Goal: Task Accomplishment & Management: Manage account settings

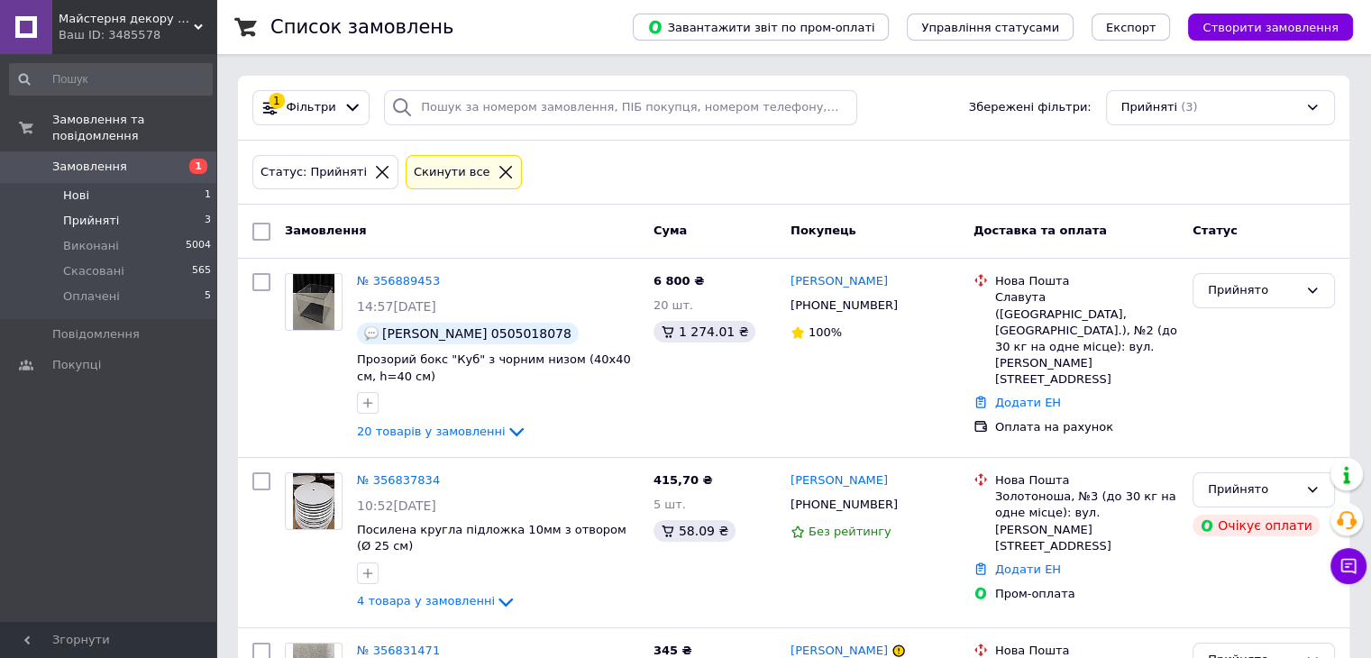
click at [165, 183] on li "Нові 1" at bounding box center [111, 195] width 222 height 25
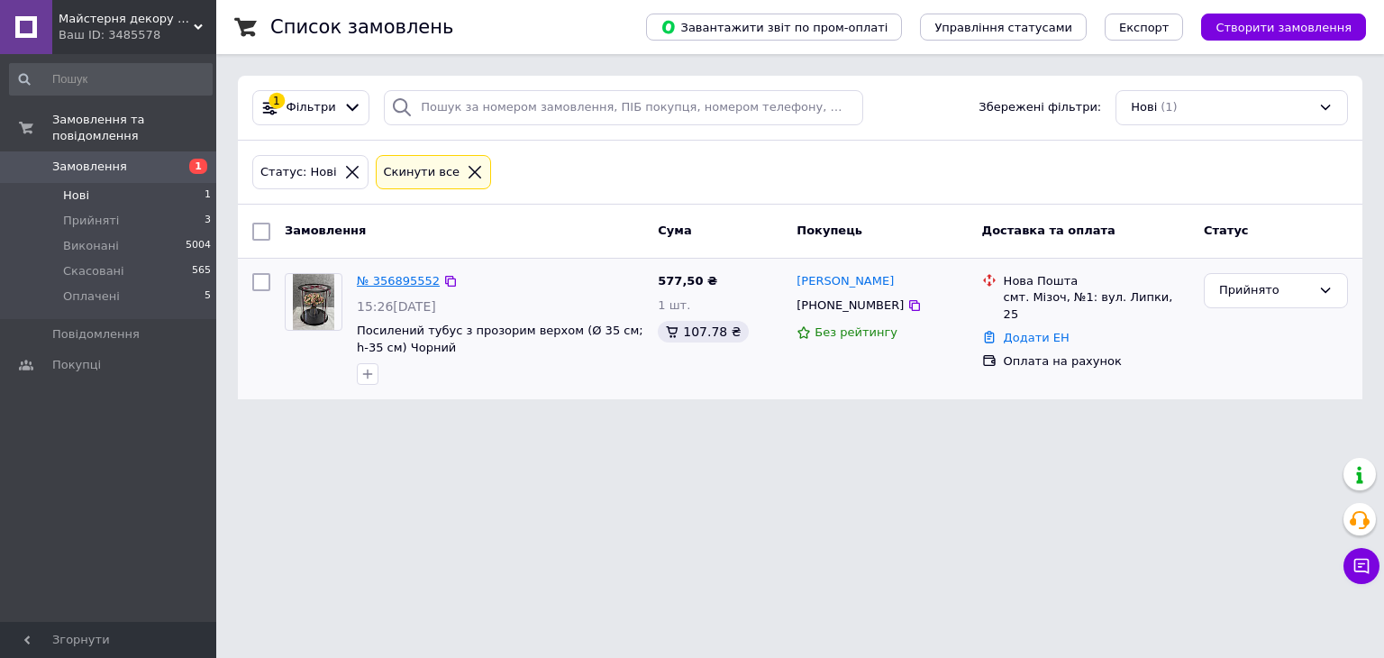
click at [379, 280] on link "№ 356895552" at bounding box center [398, 281] width 83 height 14
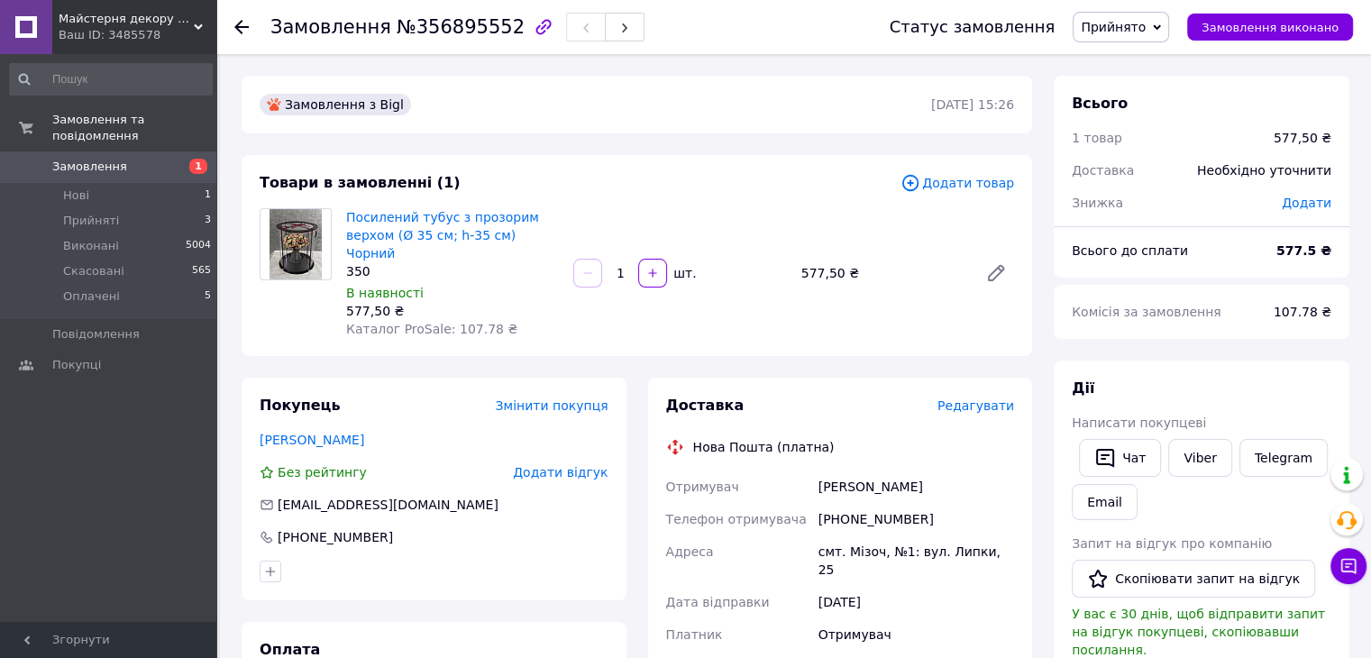
click at [1193, 431] on div "[PERSON_NAME] покупцеві   Чат Viber Telegram Email Запит на відгук про компанію…" at bounding box center [1202, 620] width 260 height 482
click at [1202, 450] on link "Viber" at bounding box center [1199, 458] width 63 height 38
click at [1182, 455] on link "Viber" at bounding box center [1199, 458] width 63 height 38
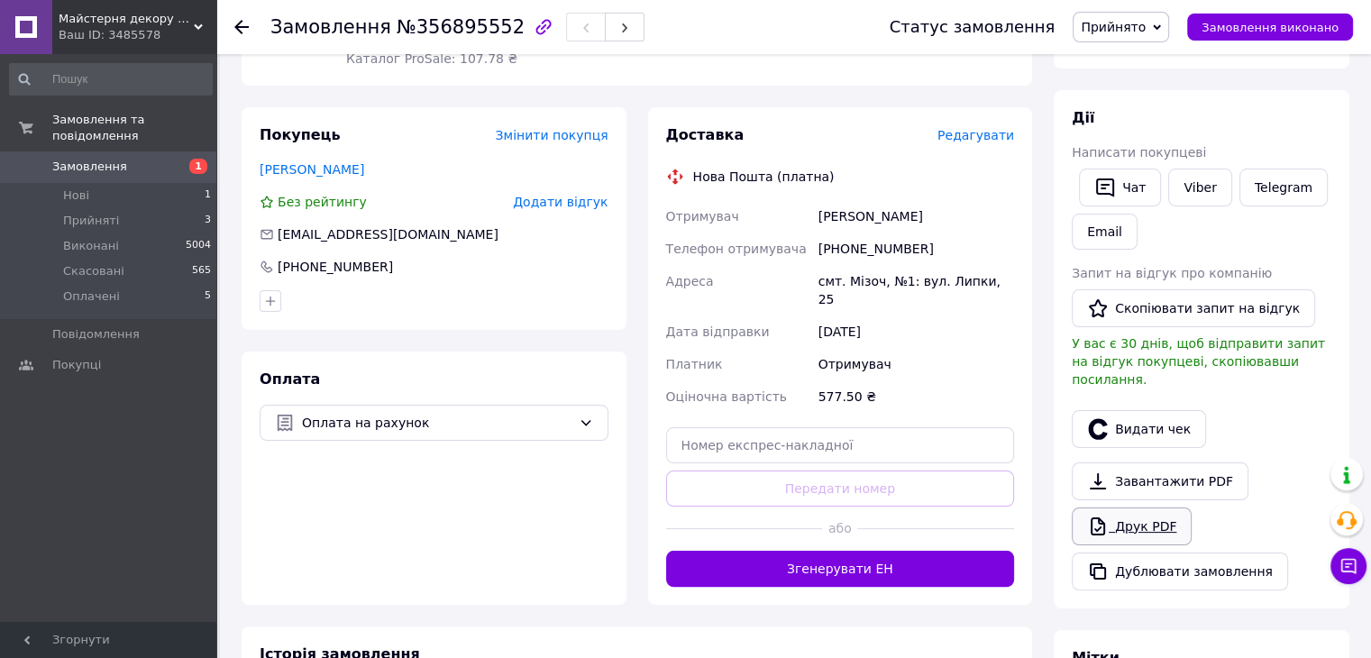
click at [1147, 507] on link "Друк PDF" at bounding box center [1132, 526] width 120 height 38
drag, startPoint x: 796, startPoint y: 192, endPoint x: 942, endPoint y: 195, distance: 146.0
click at [953, 200] on div "Отримувач [PERSON_NAME] Телефон отримувача [PHONE_NUMBER] [GEOGRAPHIC_DATA] смт…" at bounding box center [840, 306] width 356 height 213
copy div "Отримувач [PERSON_NAME]"
drag, startPoint x: 841, startPoint y: 232, endPoint x: 948, endPoint y: 228, distance: 107.3
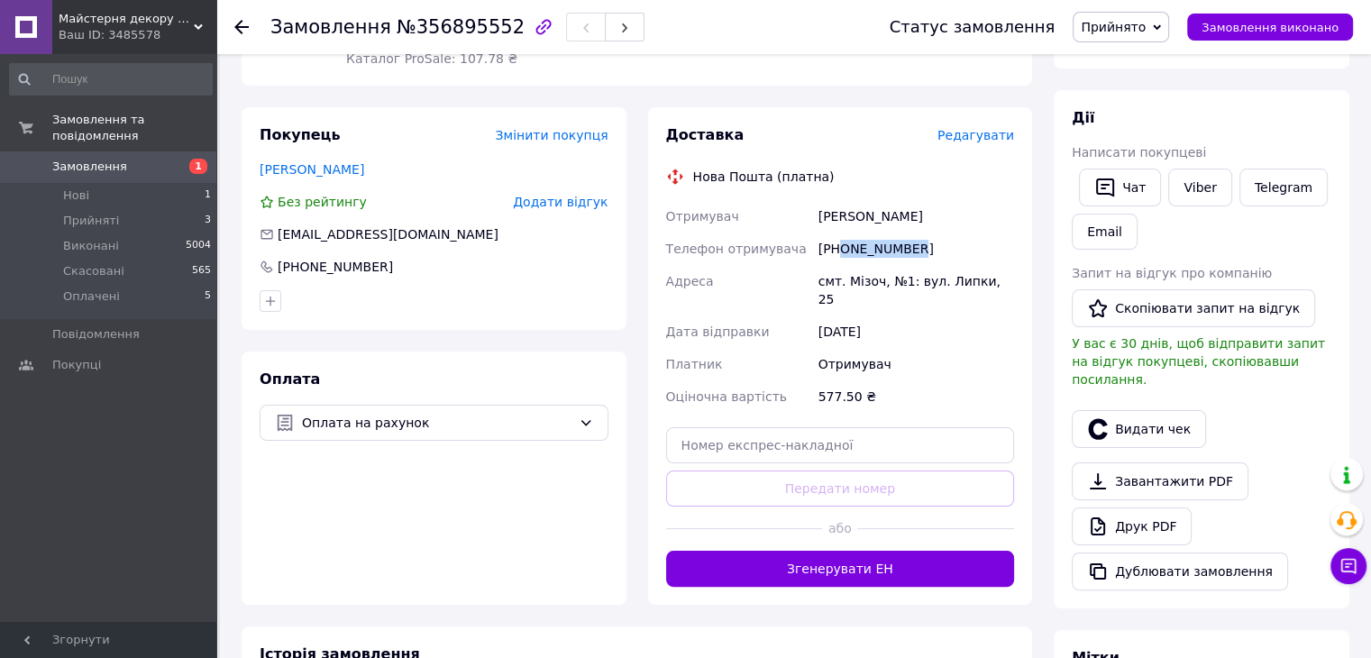
click at [948, 233] on div "[PHONE_NUMBER]" at bounding box center [916, 249] width 203 height 32
copy div "0686496991"
drag, startPoint x: 798, startPoint y: 256, endPoint x: 1038, endPoint y: 263, distance: 240.7
click at [1038, 263] on div "Доставка Редагувати Нова Пошта (платна) Отримувач [PERSON_NAME] Телефон отримув…" at bounding box center [840, 355] width 406 height 497
copy div "[GEOGRAPHIC_DATA] смт. Мізоч, №1: вул. Липки, 25"
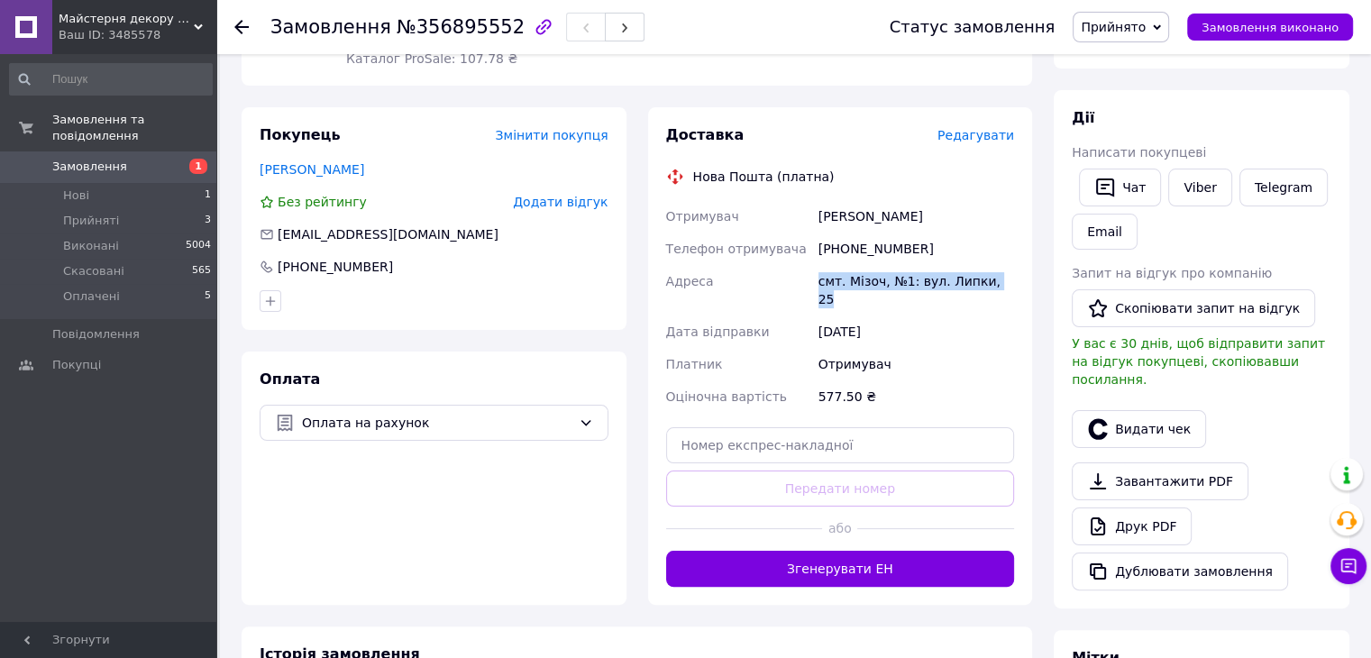
click at [1122, 37] on span "Прийнято" at bounding box center [1120, 27] width 96 height 31
click at [1129, 122] on li "Оплачено" at bounding box center [1120, 117] width 95 height 27
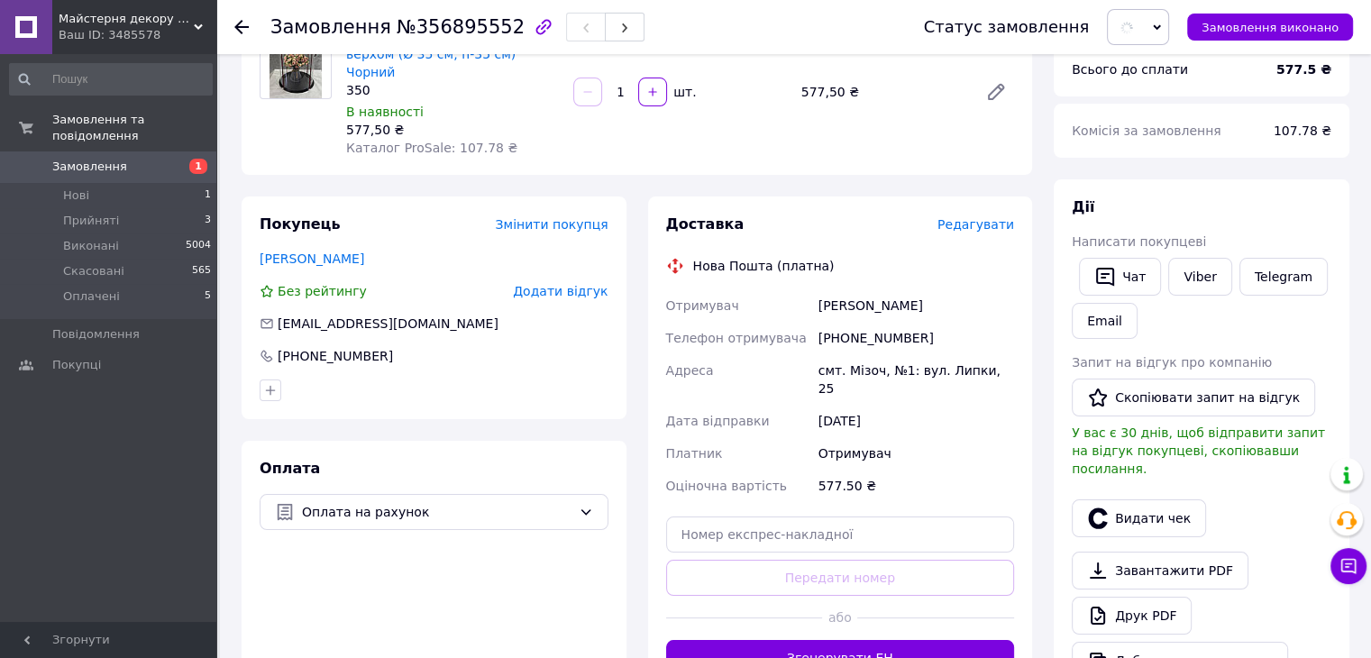
scroll to position [0, 0]
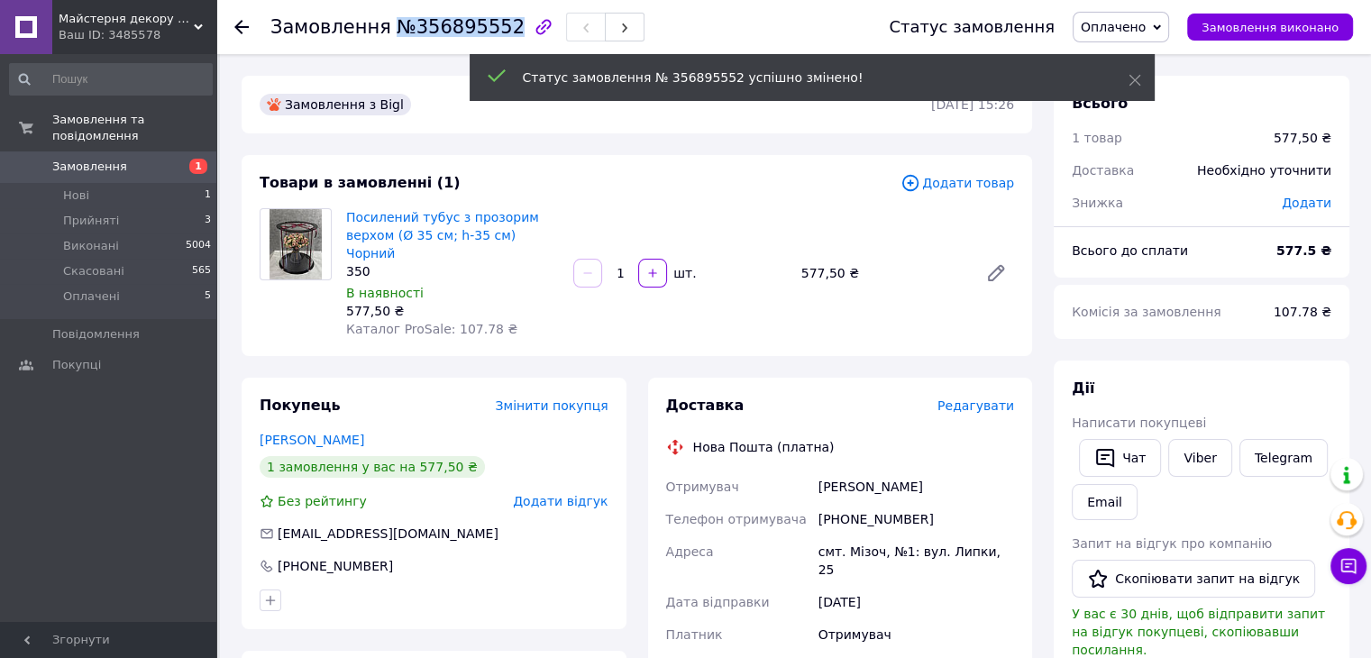
drag, startPoint x: 387, startPoint y: 24, endPoint x: 490, endPoint y: 28, distance: 103.7
click at [490, 28] on span "№356895552" at bounding box center [461, 27] width 128 height 22
copy span "№356895552"
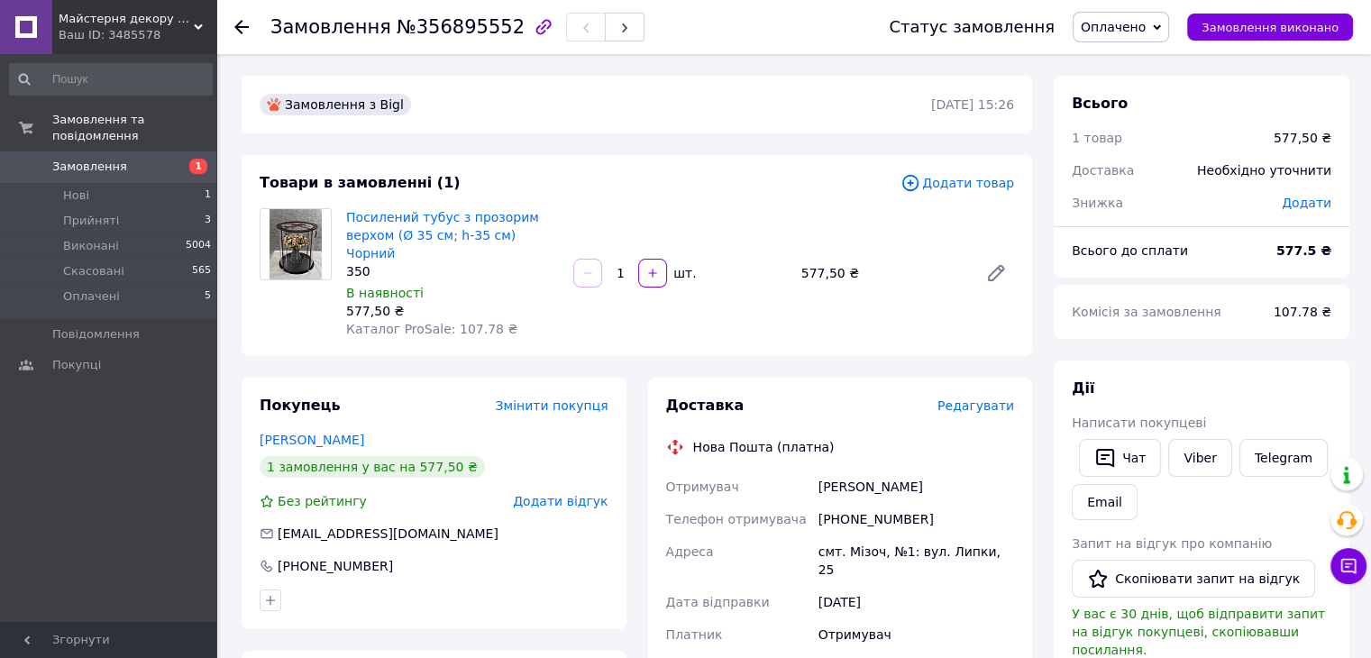
click at [251, 23] on div at bounding box center [252, 27] width 36 height 54
click at [244, 26] on use at bounding box center [241, 27] width 14 height 14
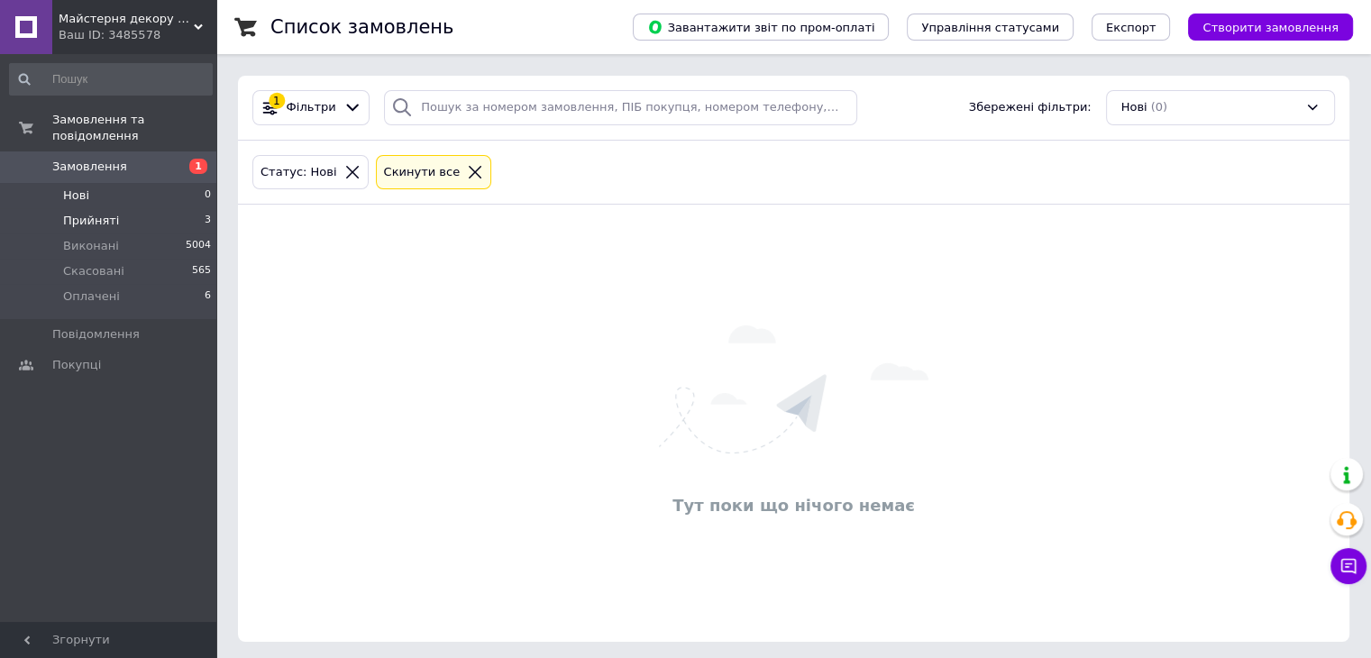
click at [129, 208] on li "Прийняті 3" at bounding box center [111, 220] width 222 height 25
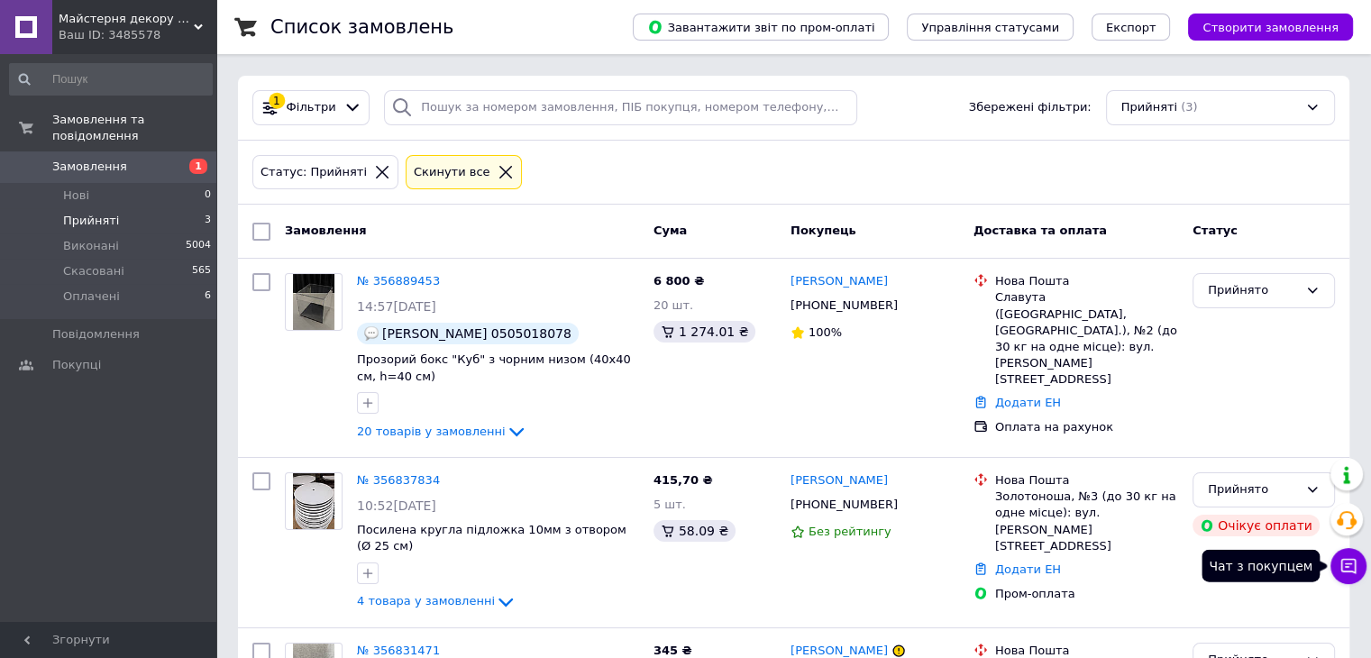
click at [1345, 569] on icon at bounding box center [1348, 566] width 18 height 18
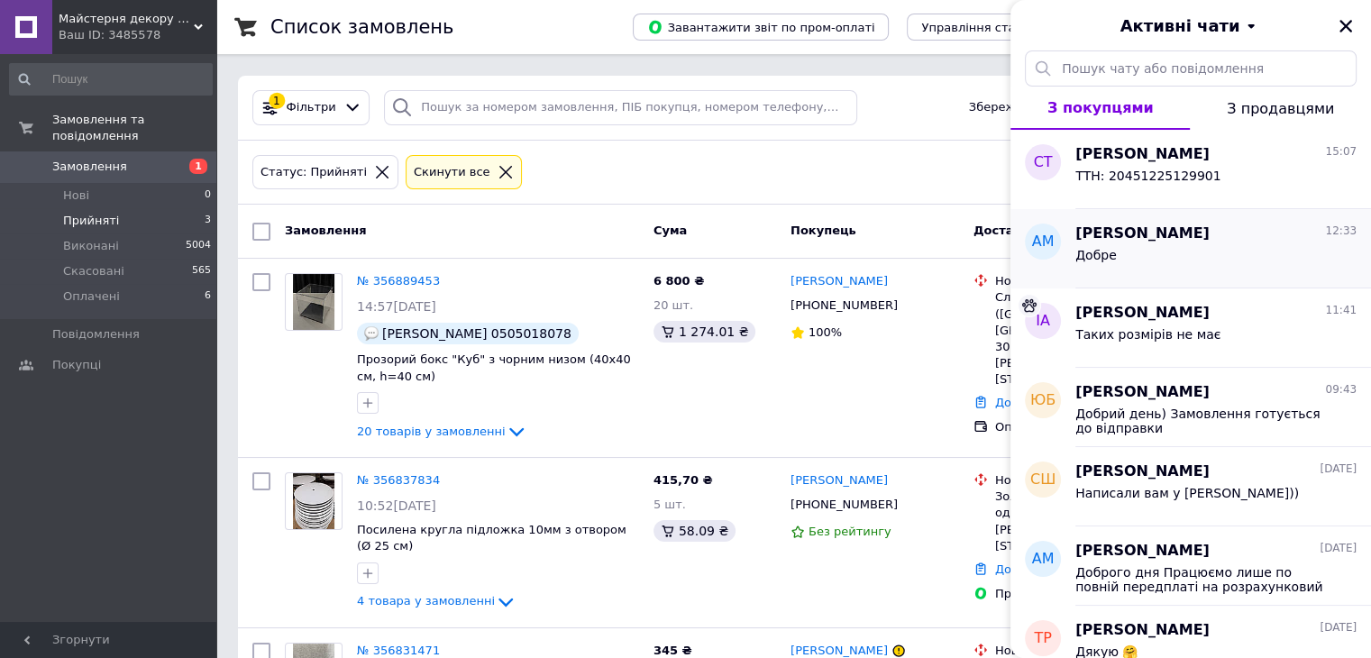
click at [1206, 232] on span "Андрій Мошнянко" at bounding box center [1142, 233] width 134 height 21
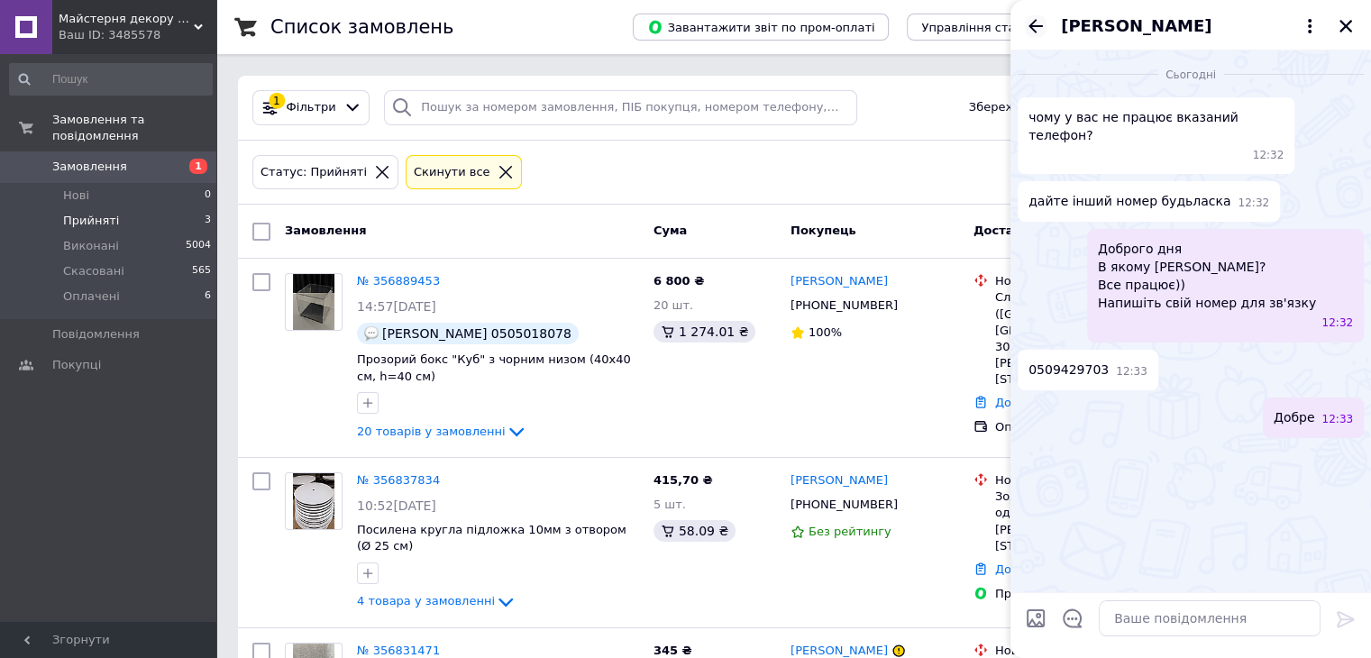
click at [1028, 30] on icon "Назад" at bounding box center [1036, 26] width 22 height 22
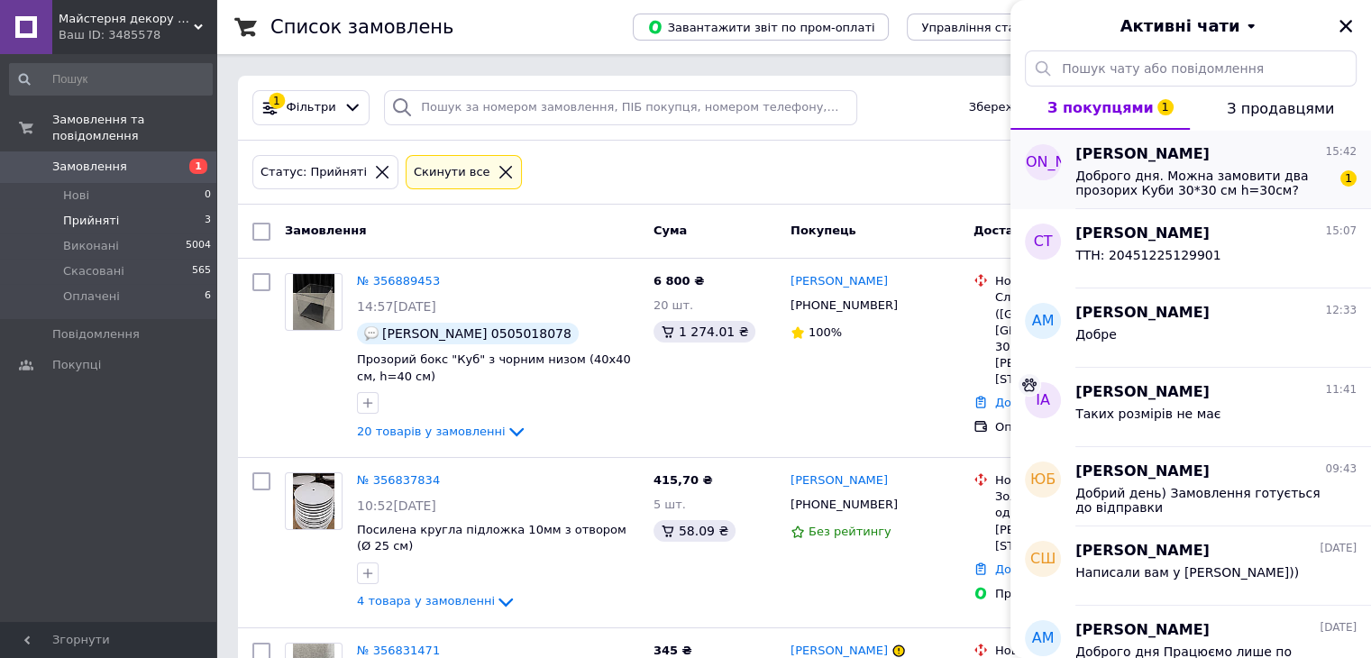
click at [1297, 170] on span "Доброго дня. Можна замовити два прозорих Куби 30*30 см h=30см?" at bounding box center [1203, 183] width 256 height 29
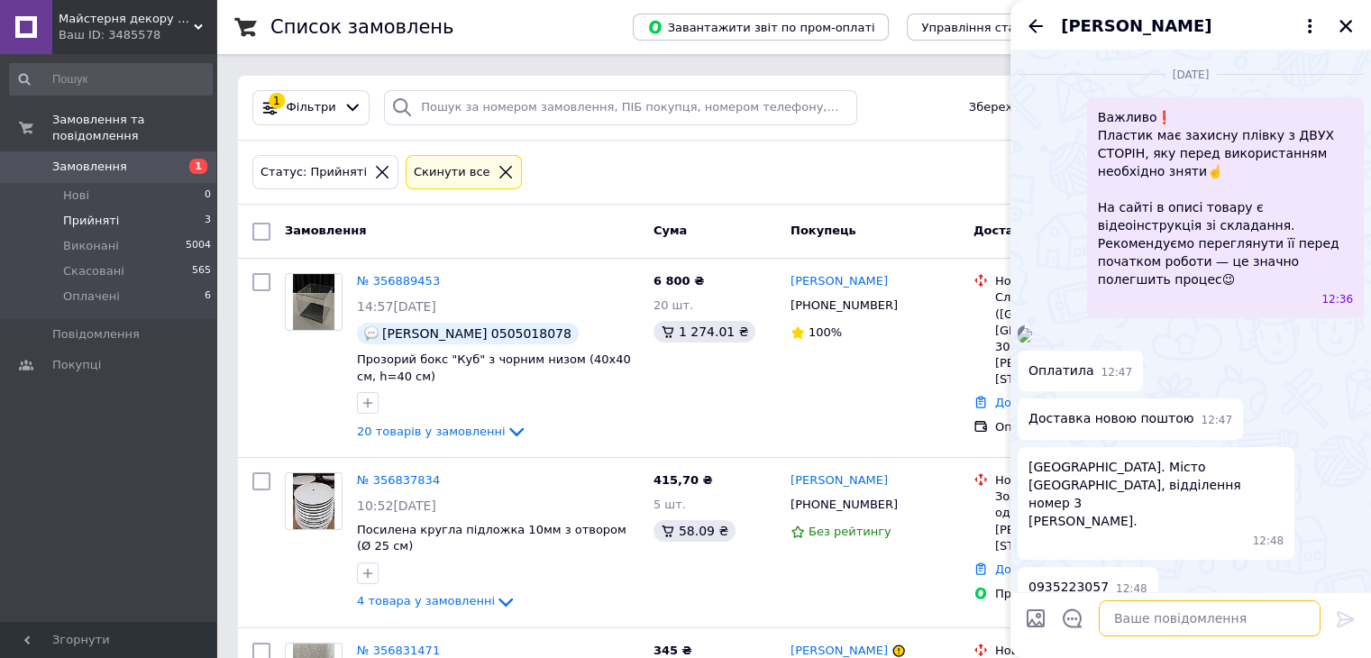
scroll to position [2871, 0]
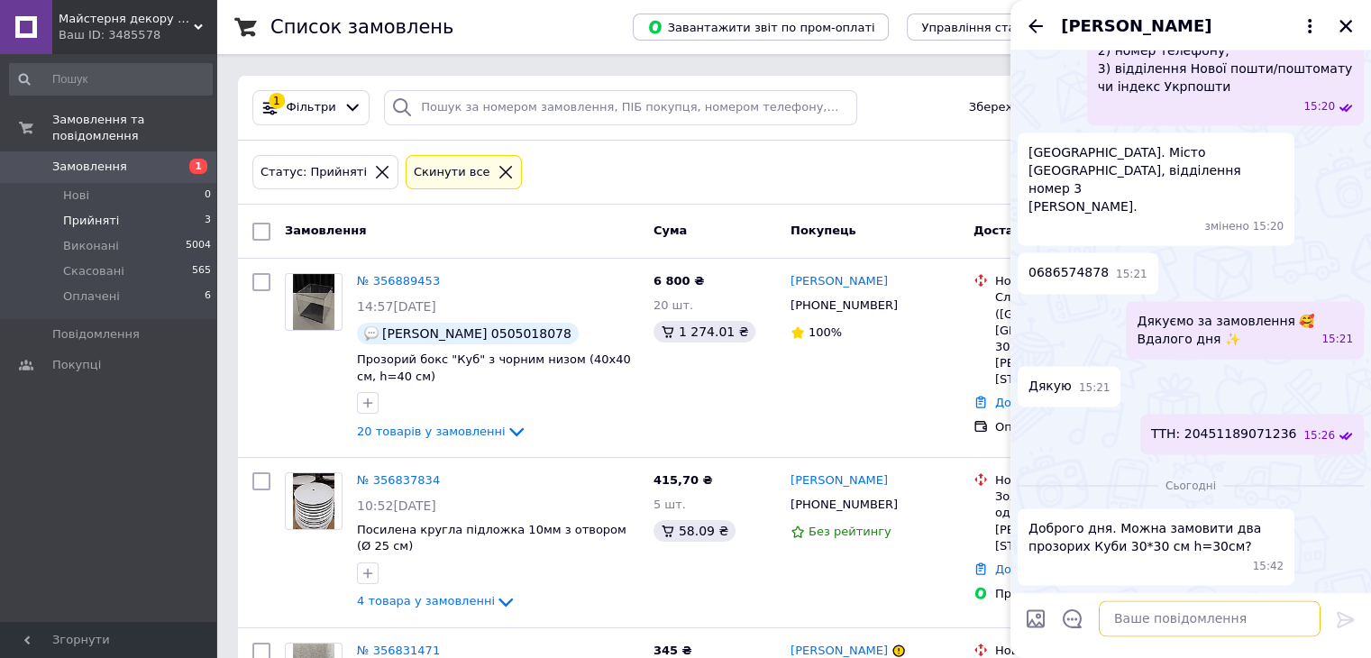
click at [1172, 609] on textarea at bounding box center [1210, 618] width 222 height 36
type textarea "Доброго дня)"
click at [1345, 618] on icon at bounding box center [1344, 619] width 17 height 16
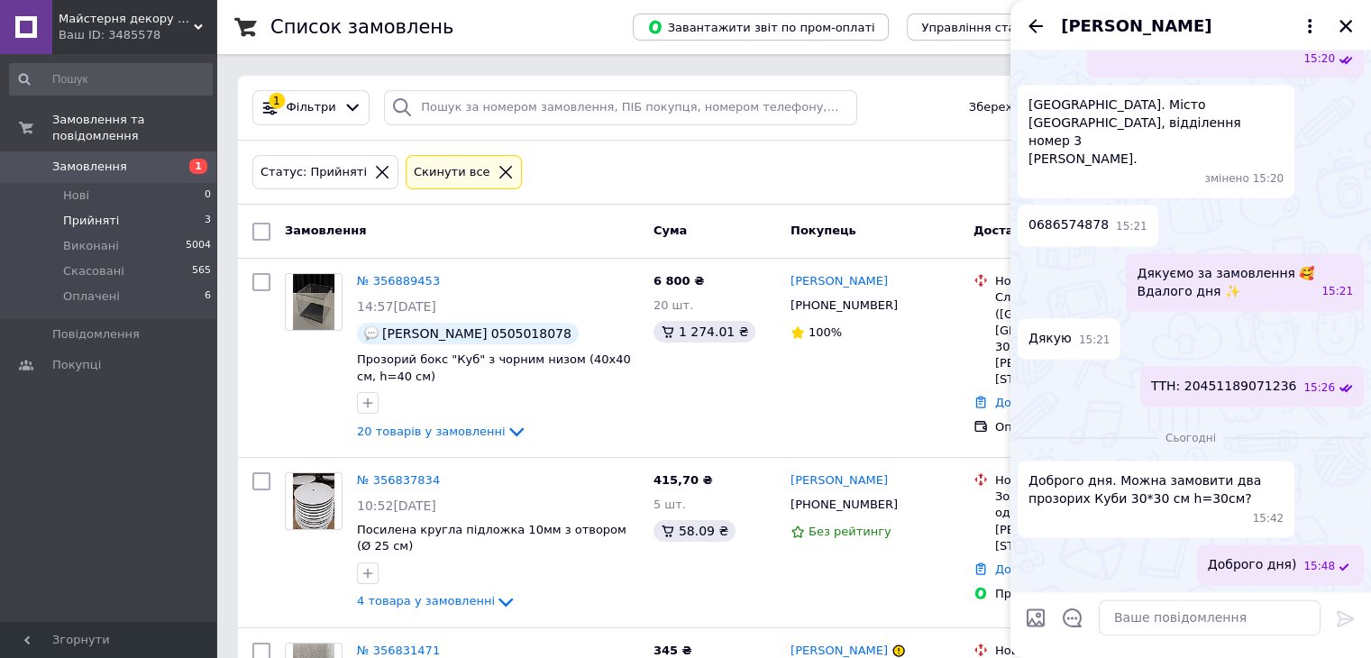
scroll to position [2915, 0]
click at [87, 30] on div "Ваш ID: 3485578" at bounding box center [138, 35] width 158 height 16
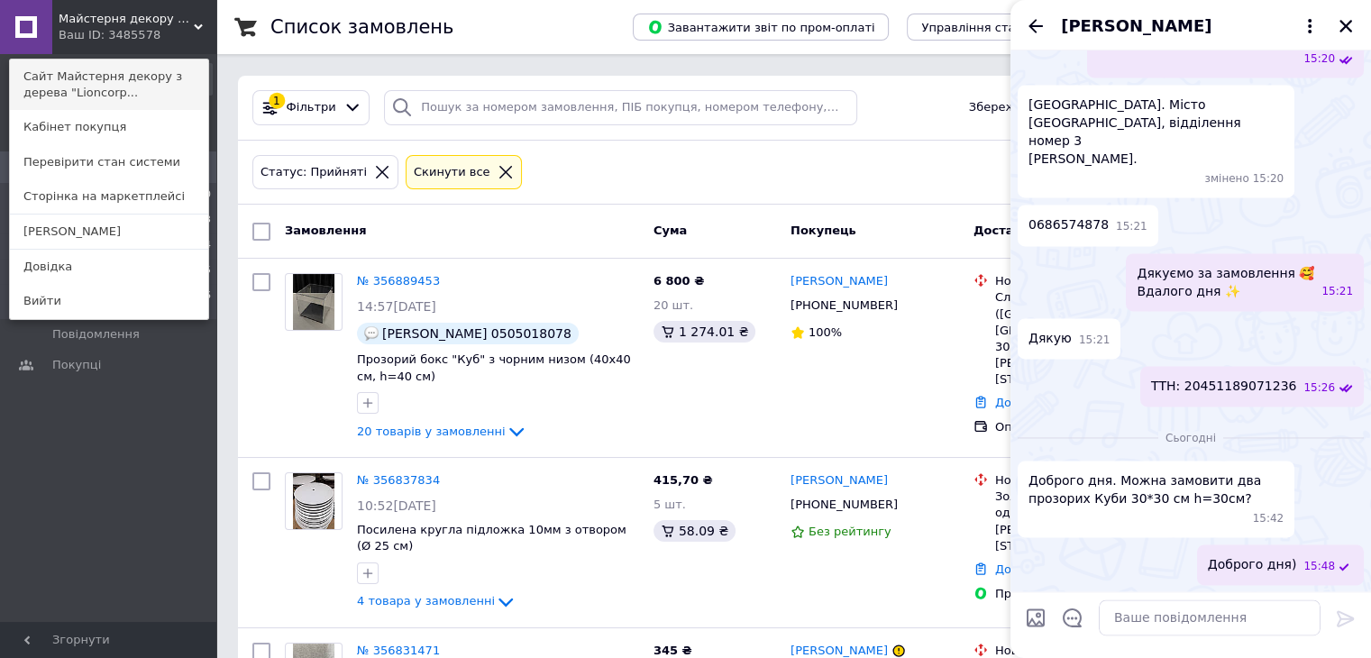
click at [129, 90] on link "Сайт Майстерня декору з дерева "Lioncorp..." at bounding box center [109, 84] width 198 height 50
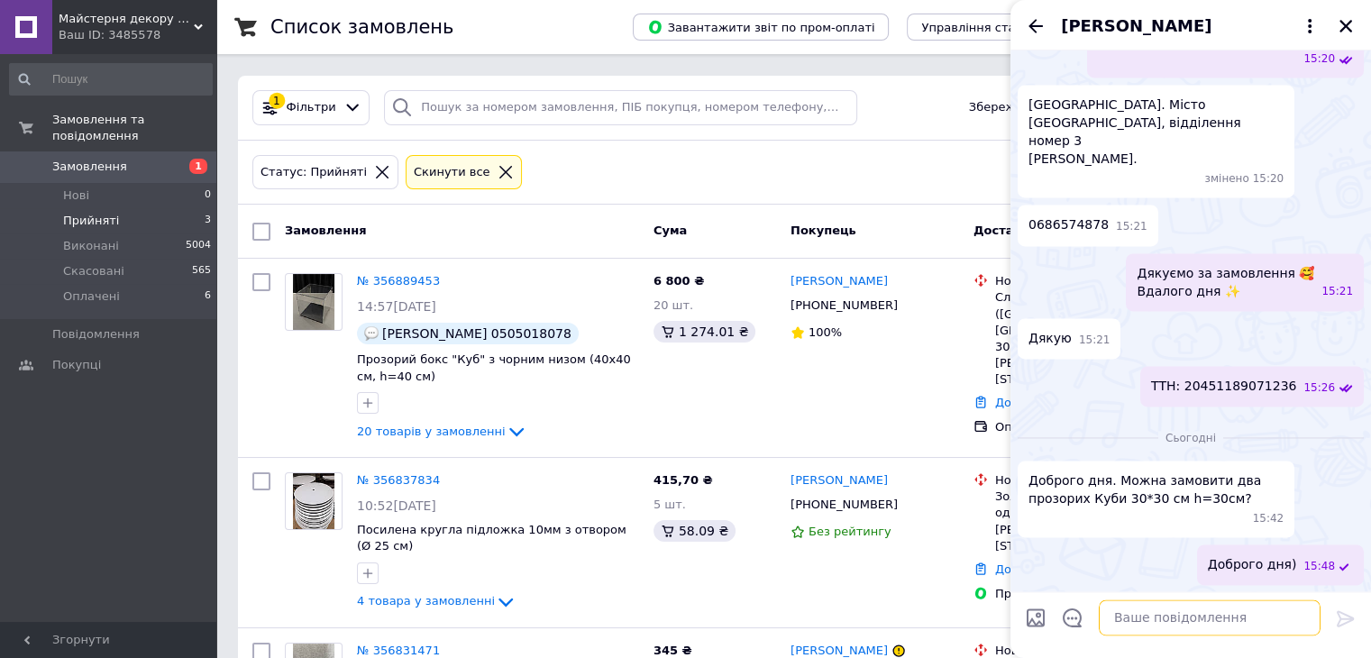
paste textarea "https://lioncorp.in.ua/ua/p2501383806-prozorij-boks-kub.html"
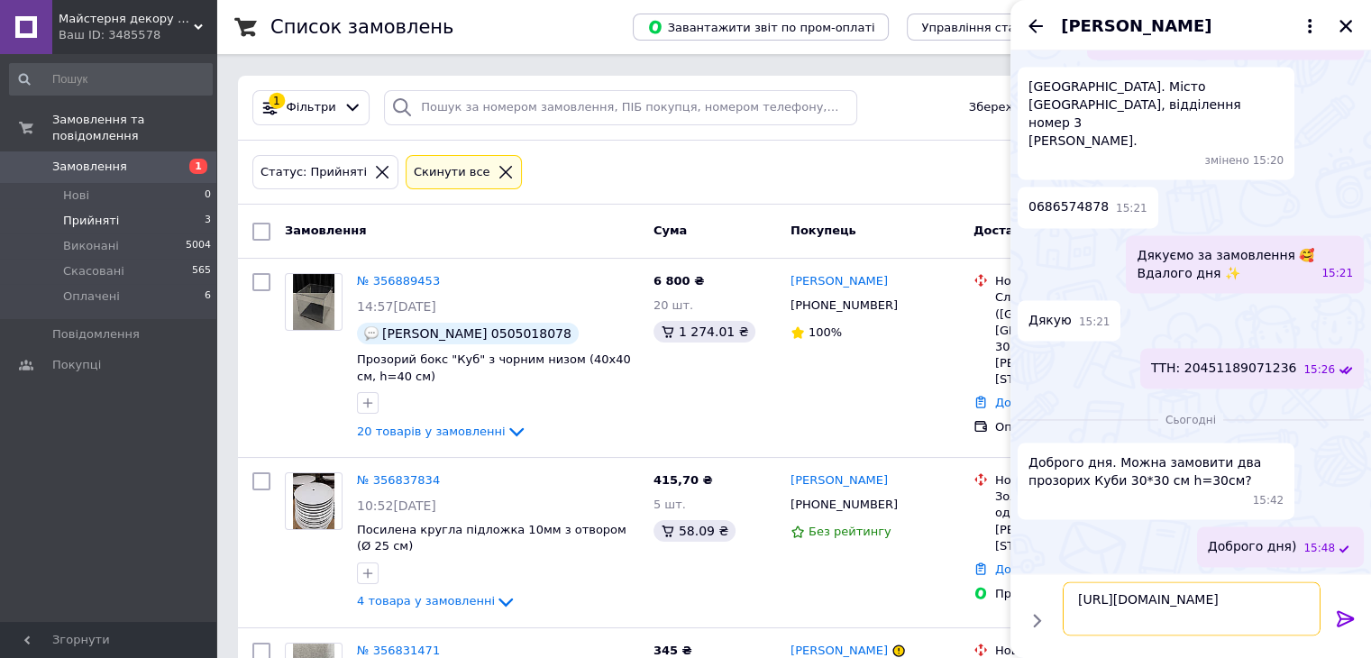
type textarea "https://lioncorp.in.ua/ua/p2501383806-prozorij-boks-kub.html"
click at [1339, 615] on icon at bounding box center [1344, 619] width 17 height 16
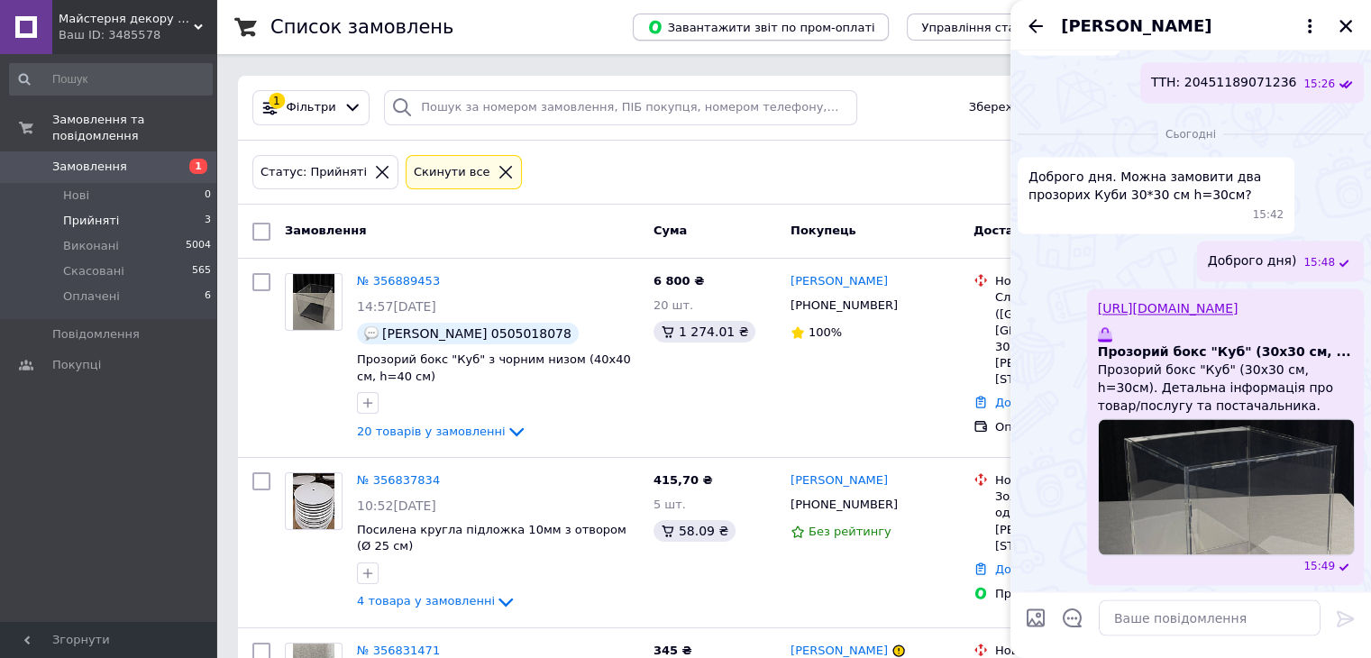
scroll to position [3219, 0]
click at [1168, 618] on textarea at bounding box center [1210, 618] width 222 height 36
click at [1136, 620] on textarea "950*2 =" at bounding box center [1192, 618] width 258 height 36
type textarea "950*2 = 1900 грн"
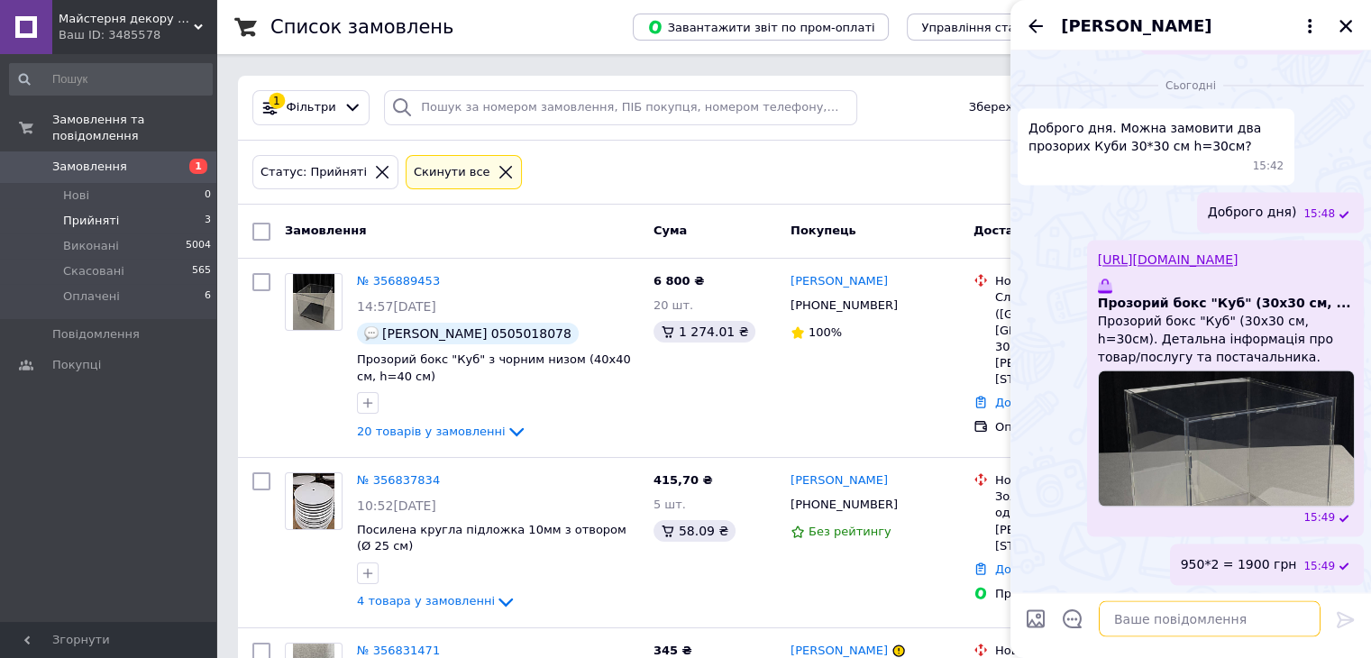
scroll to position [3267, 0]
click at [1343, 24] on icon "Закрити" at bounding box center [1345, 26] width 13 height 13
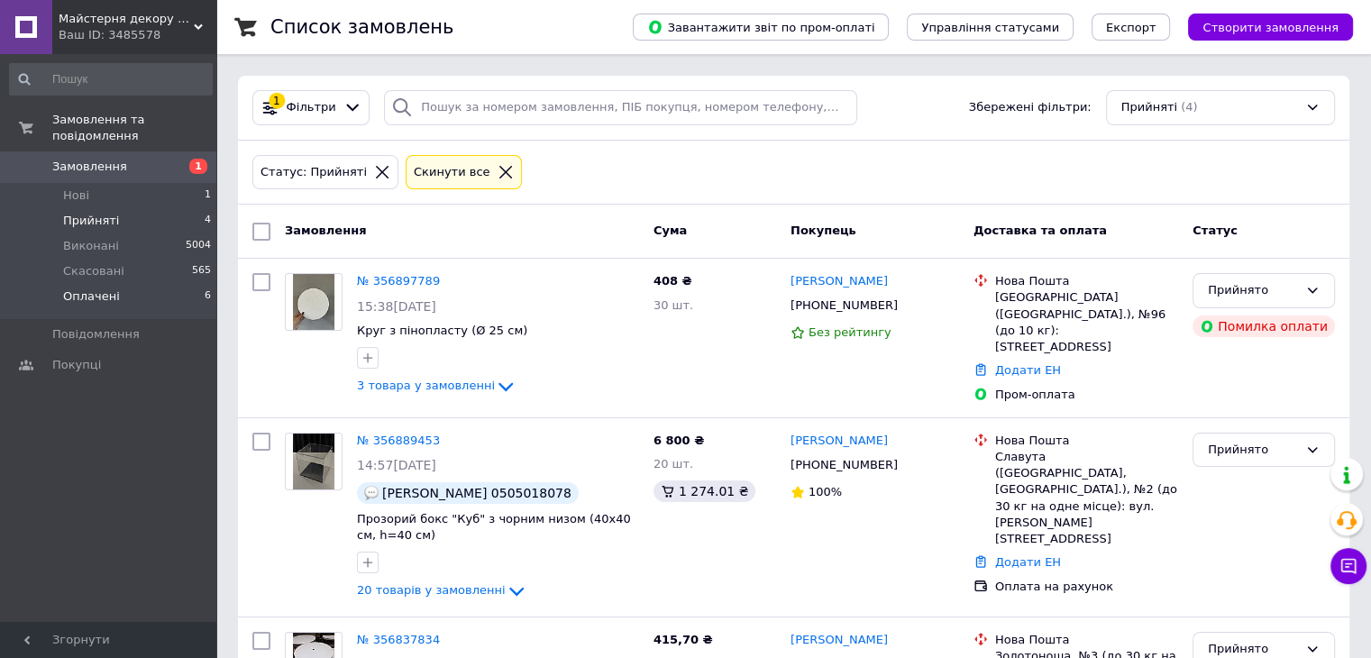
click at [94, 288] on span "Оплачені" at bounding box center [91, 296] width 57 height 16
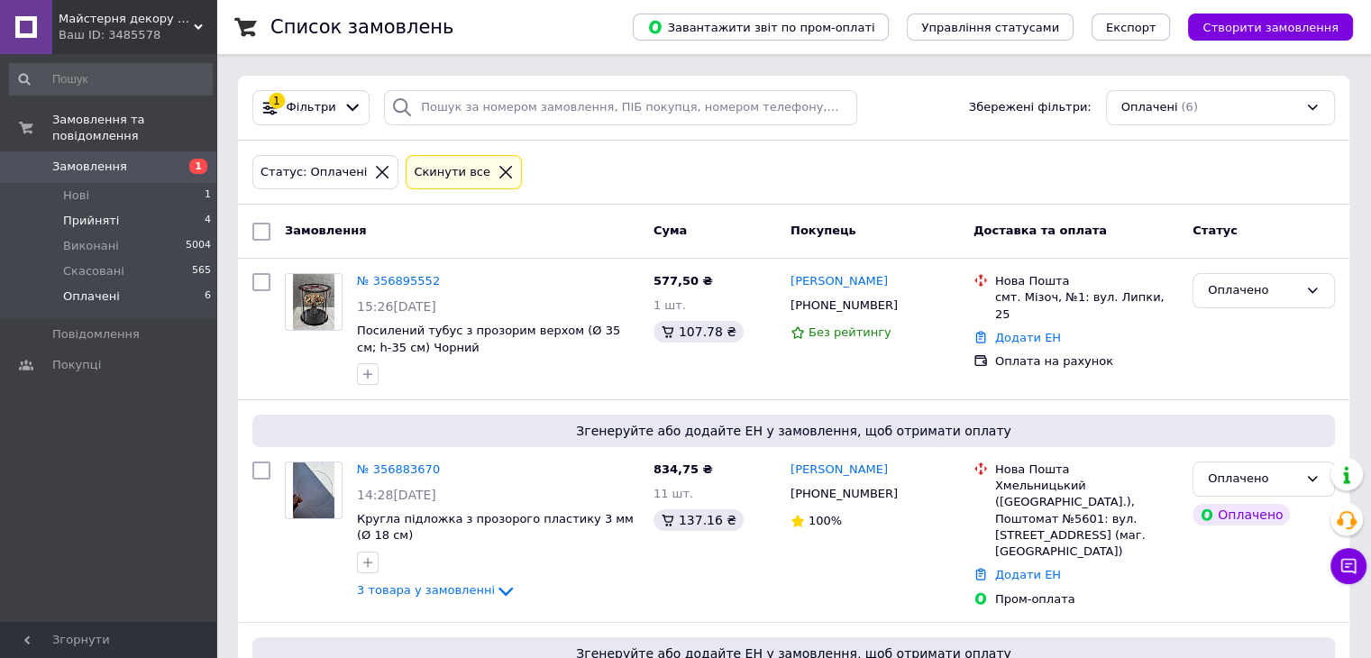
click at [114, 208] on li "Прийняті 4" at bounding box center [111, 220] width 222 height 25
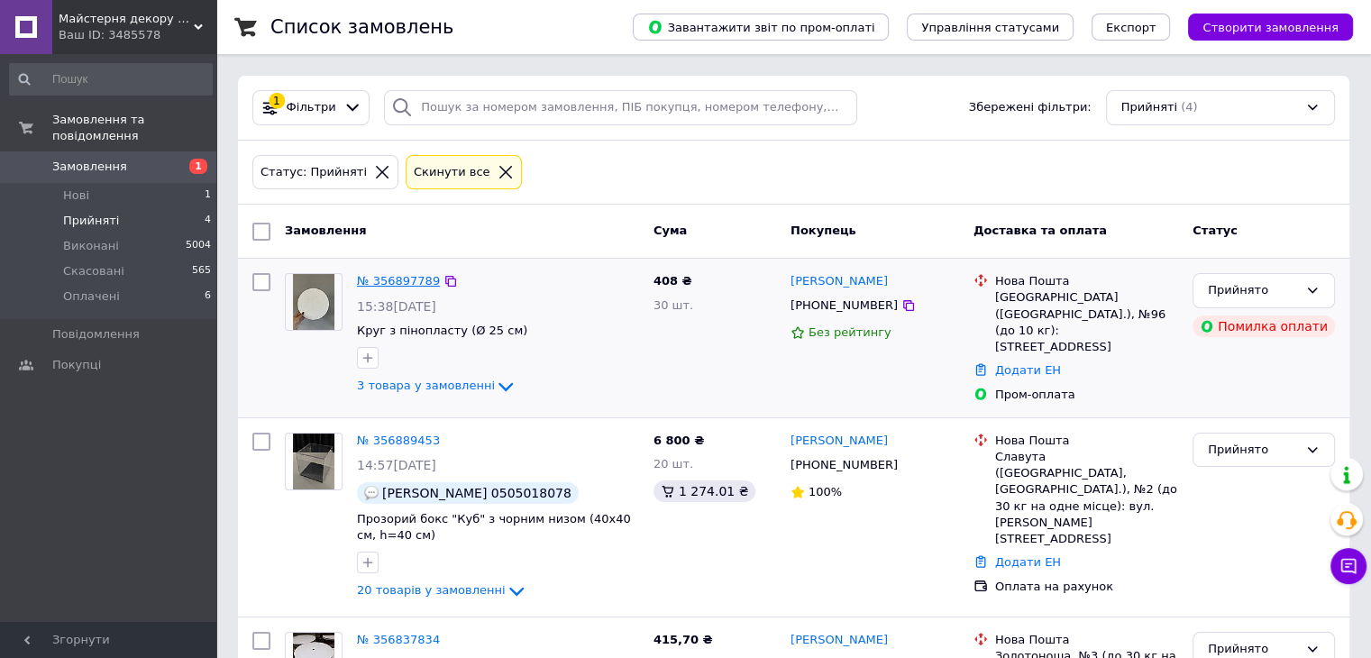
click at [371, 282] on link "№ 356897789" at bounding box center [398, 281] width 83 height 14
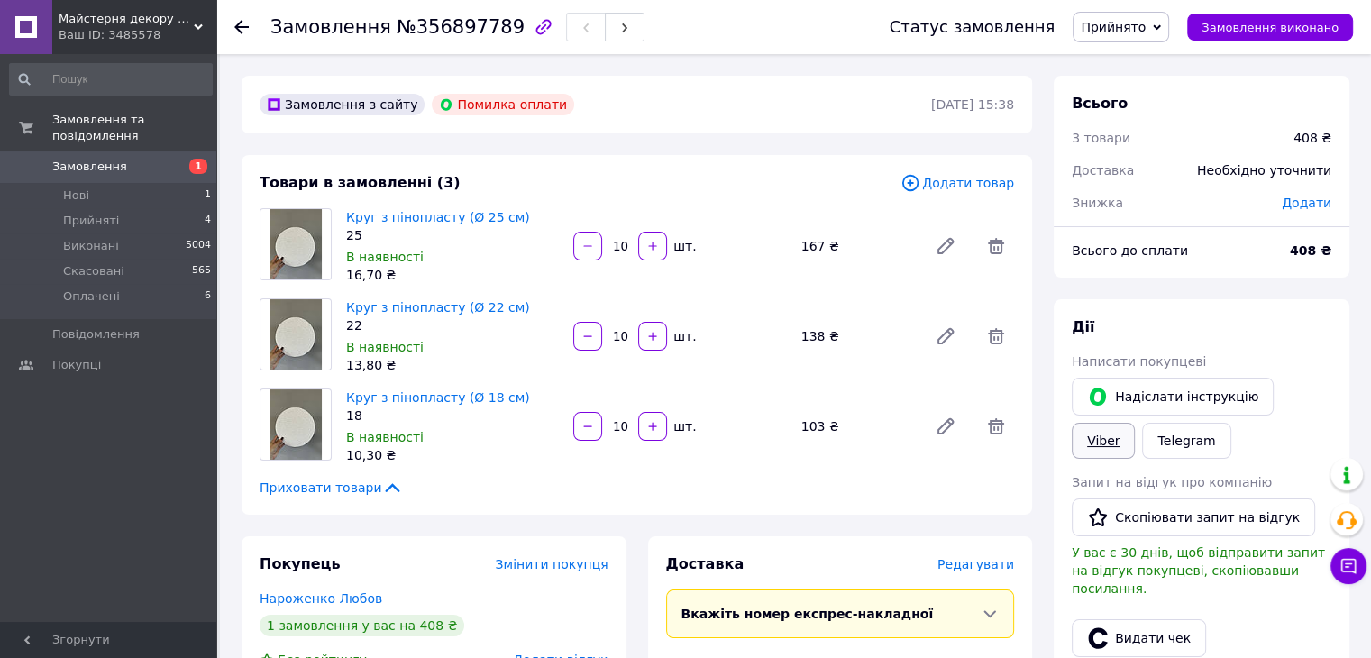
click at [1135, 423] on link "Viber" at bounding box center [1103, 441] width 63 height 36
click at [245, 23] on icon at bounding box center [241, 27] width 14 height 14
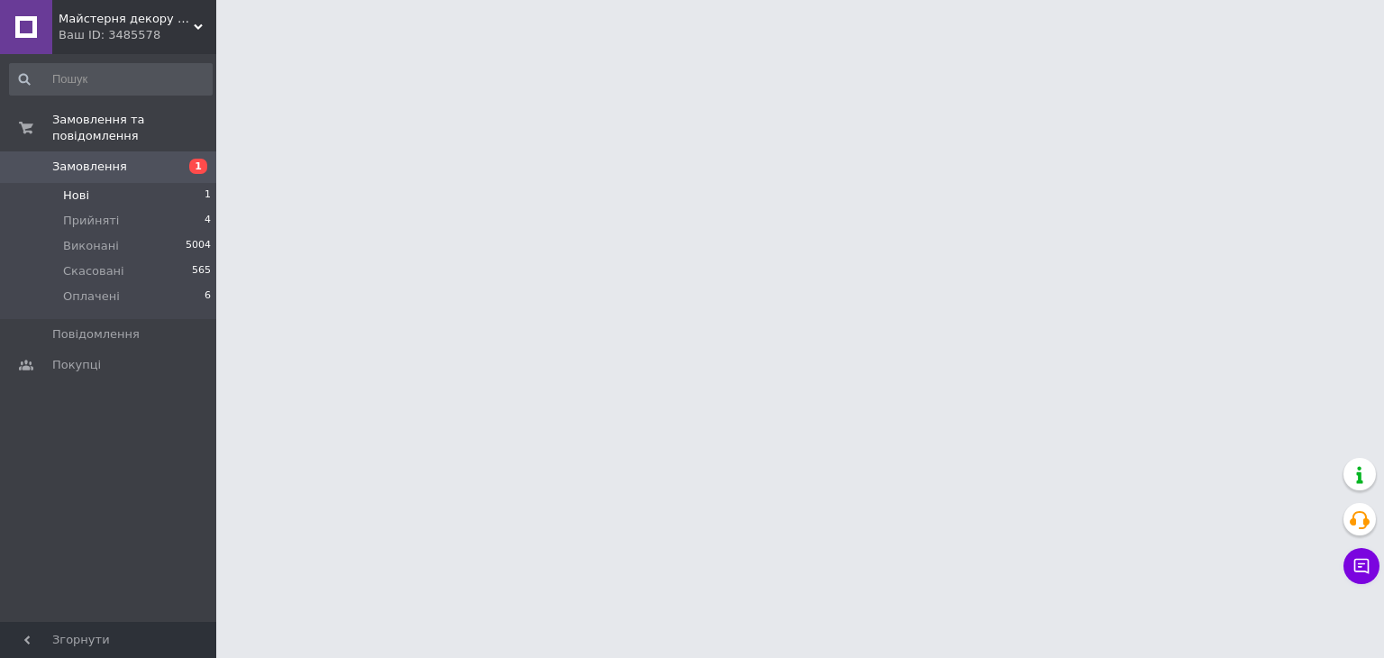
click at [185, 183] on li "Нові 1" at bounding box center [111, 195] width 222 height 25
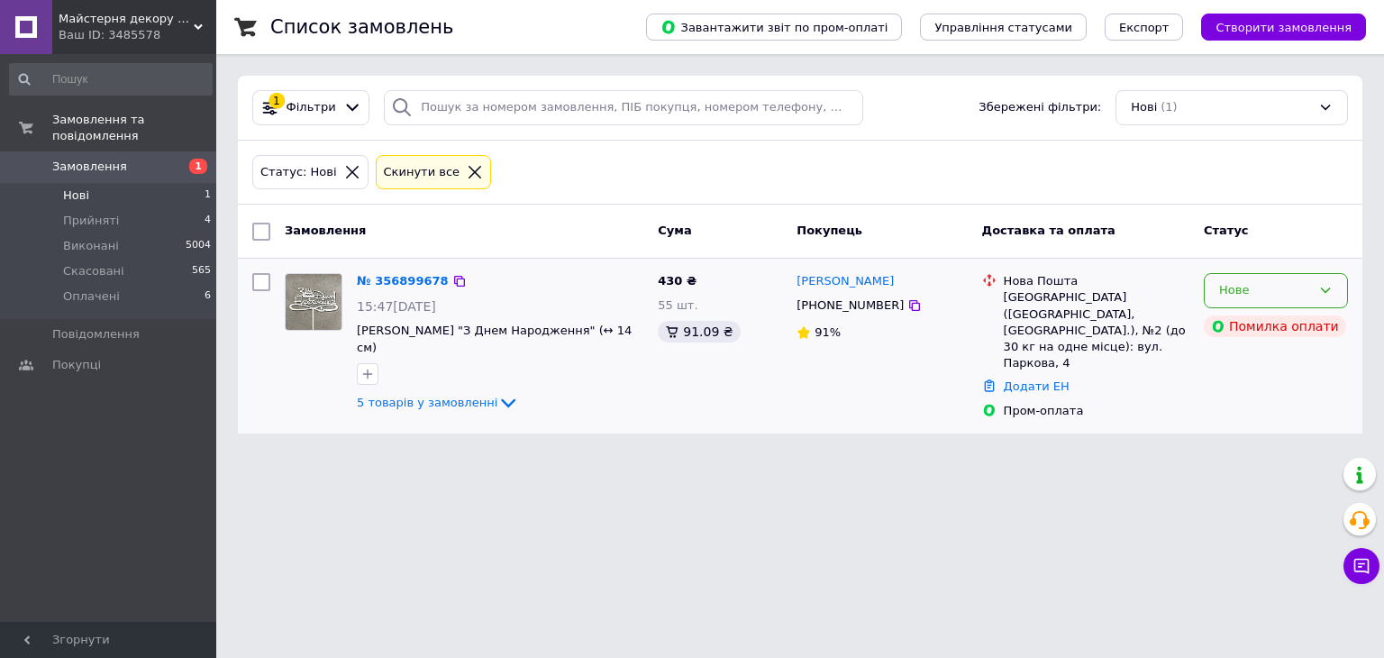
click at [1287, 289] on div "Нове" at bounding box center [1265, 290] width 92 height 19
click at [1233, 324] on li "Прийнято" at bounding box center [1276, 328] width 142 height 33
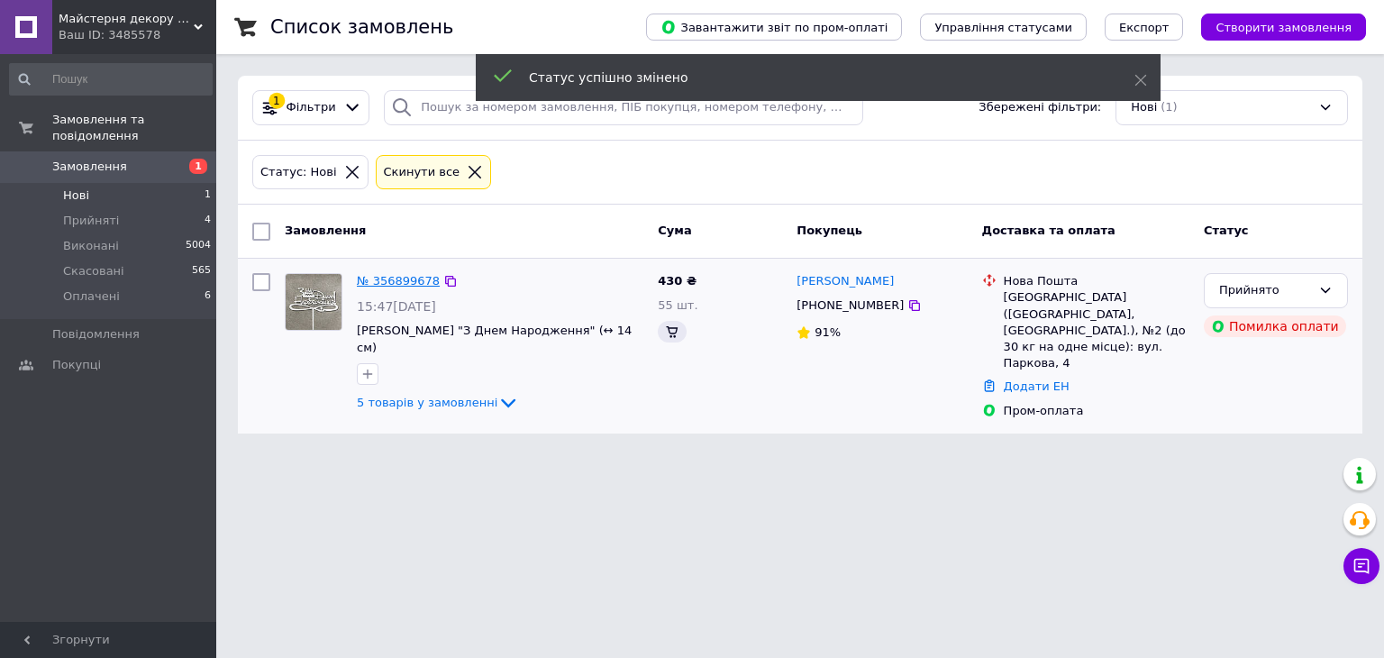
click at [395, 286] on link "№ 356899678" at bounding box center [398, 281] width 83 height 14
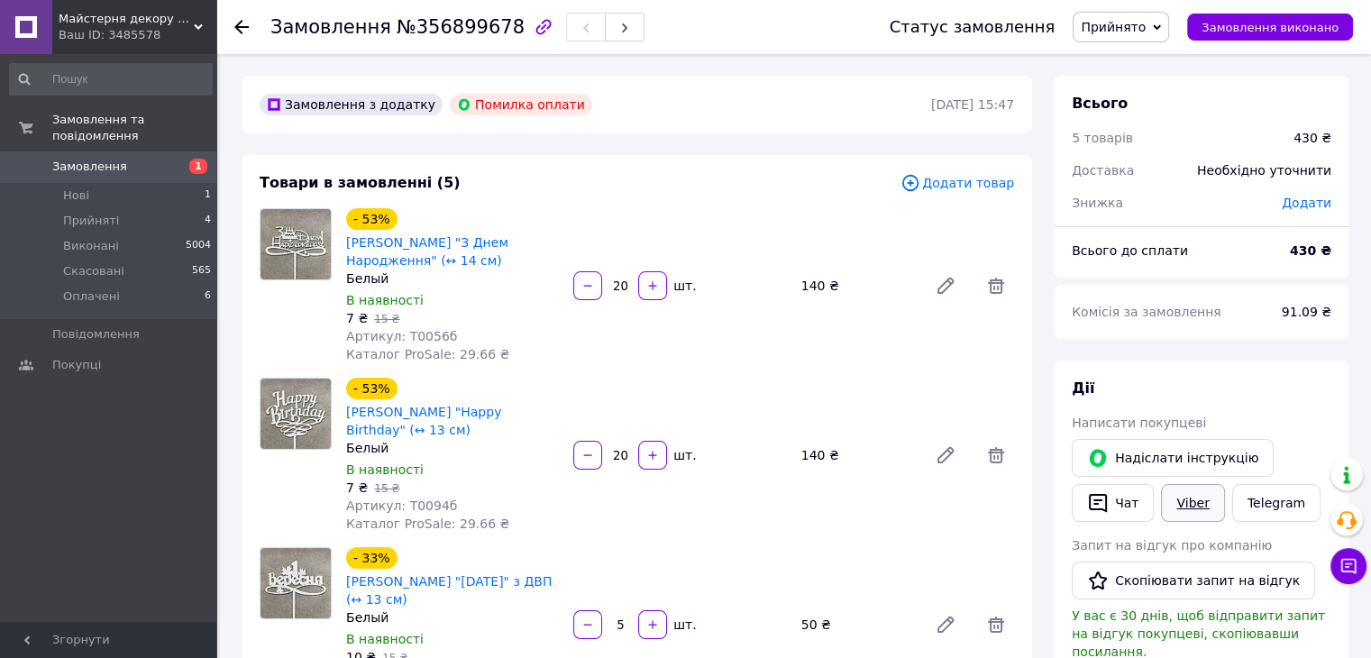
click at [1186, 491] on link "Viber" at bounding box center [1192, 503] width 63 height 38
click at [241, 20] on use at bounding box center [241, 27] width 14 height 14
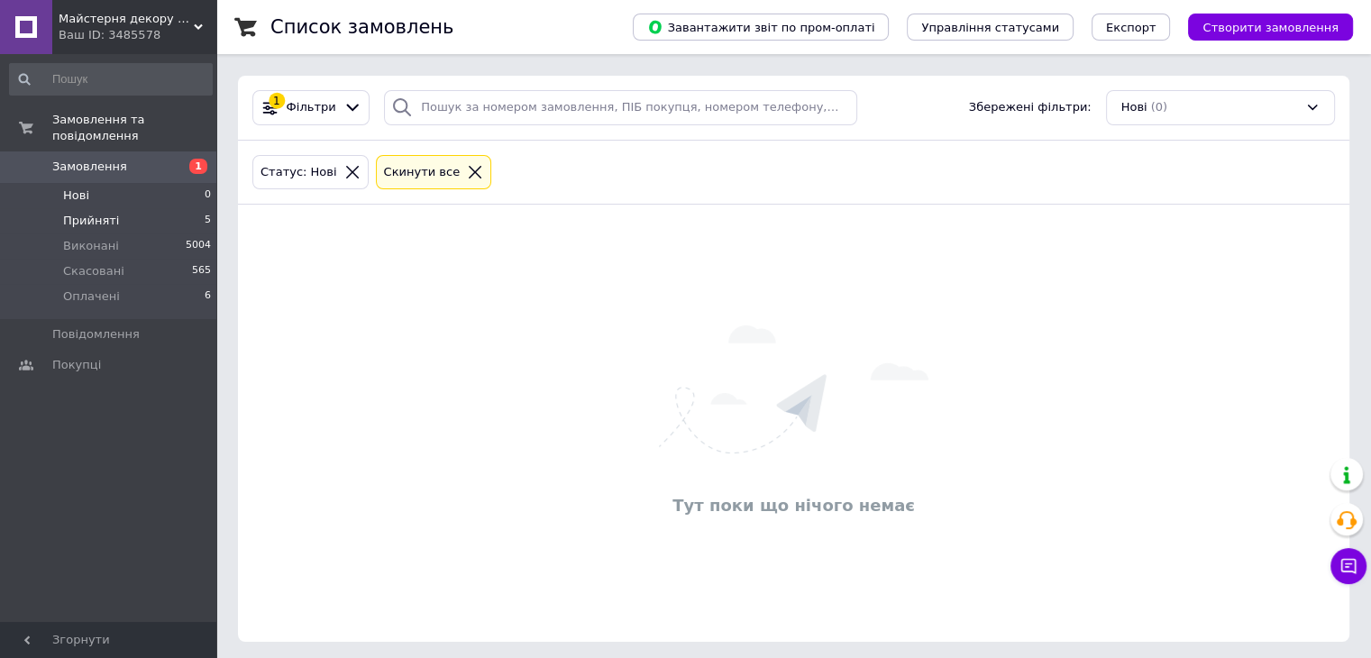
click at [163, 208] on li "Прийняті 5" at bounding box center [111, 220] width 222 height 25
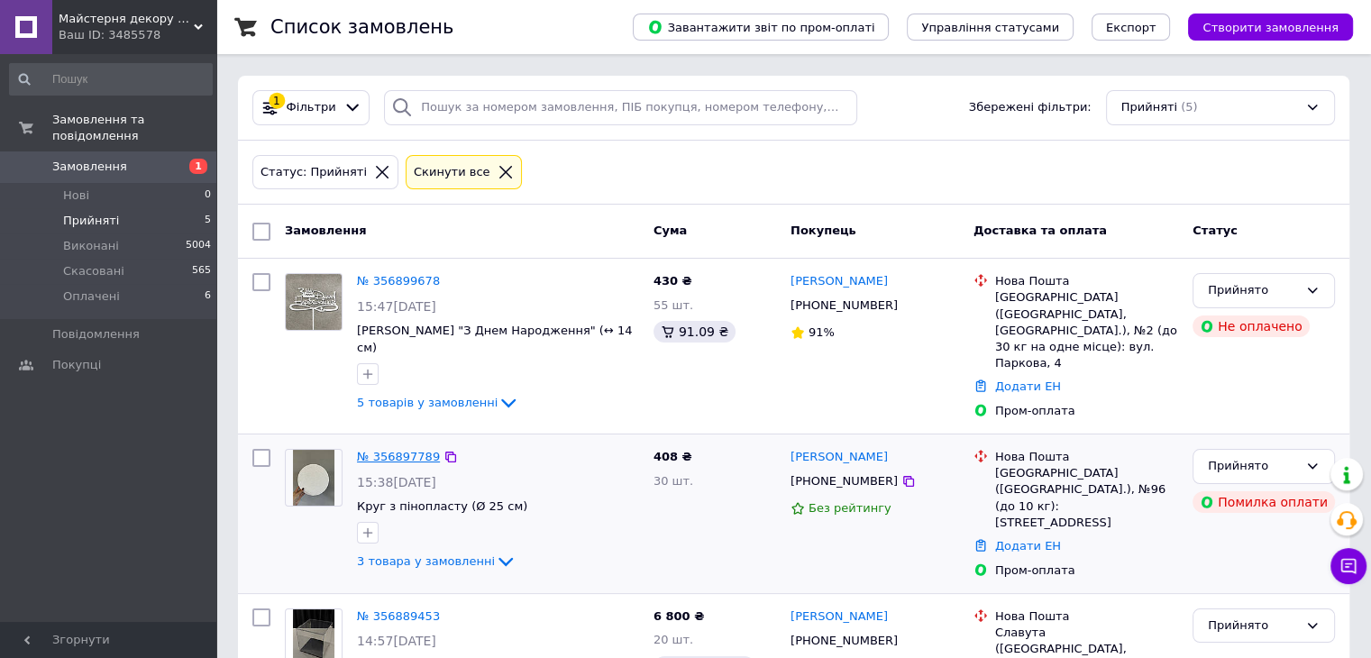
click at [405, 450] on link "№ 356897789" at bounding box center [398, 457] width 83 height 14
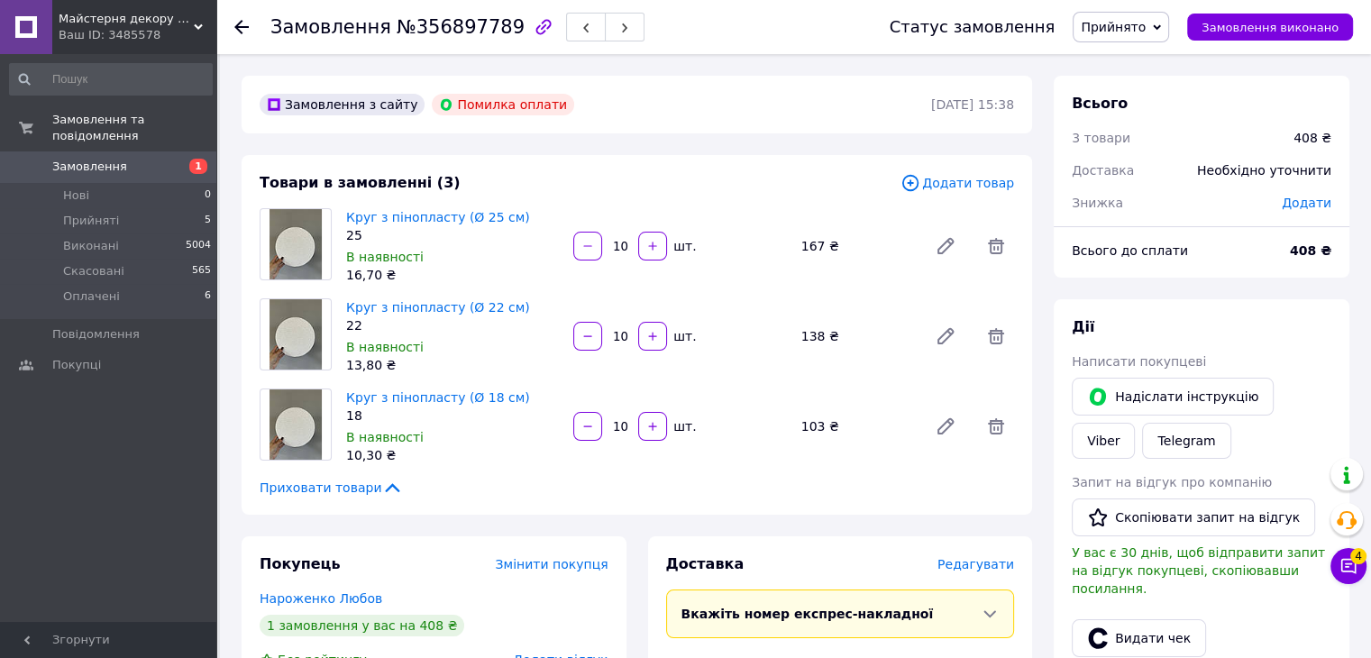
click at [235, 25] on use at bounding box center [241, 27] width 14 height 14
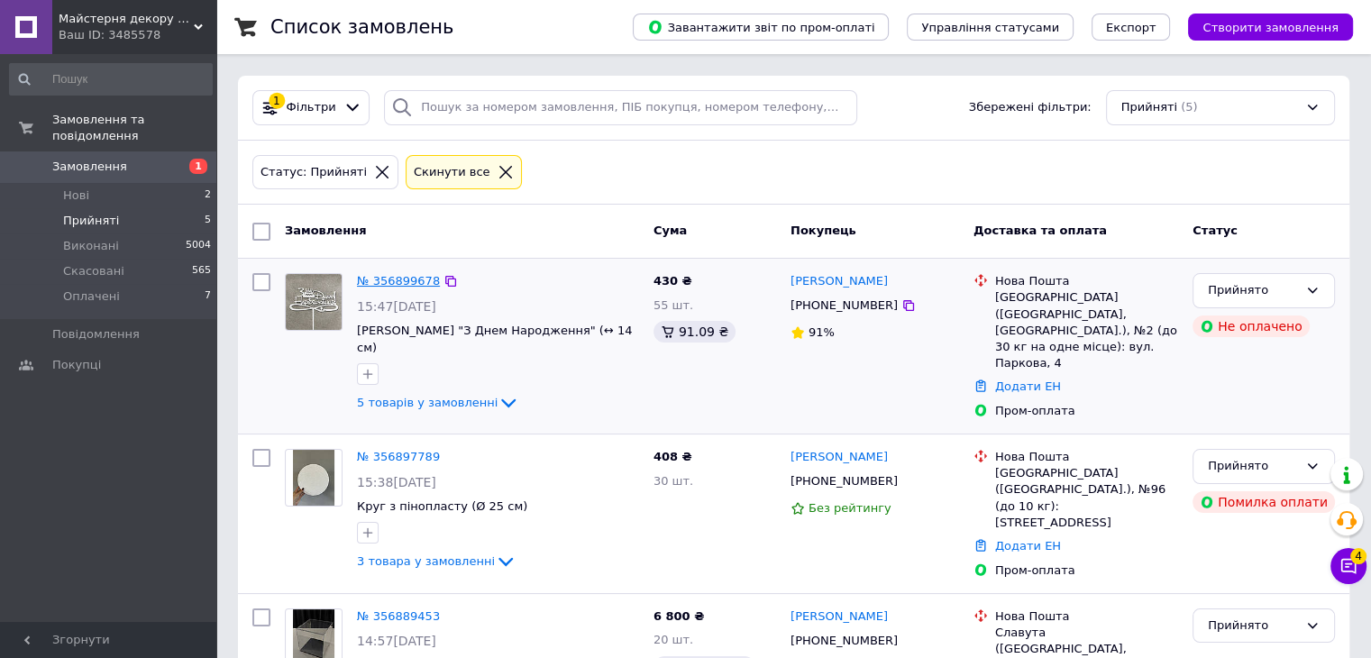
click at [383, 274] on link "№ 356899678" at bounding box center [398, 281] width 83 height 14
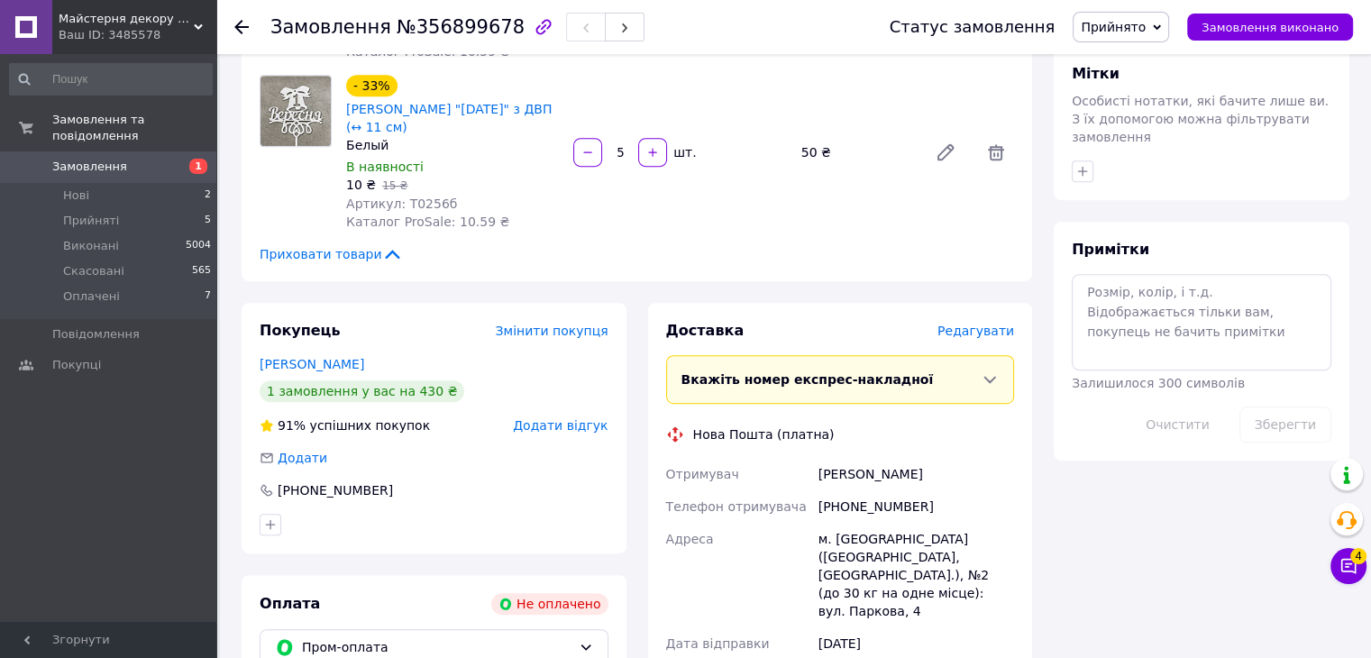
scroll to position [991, 0]
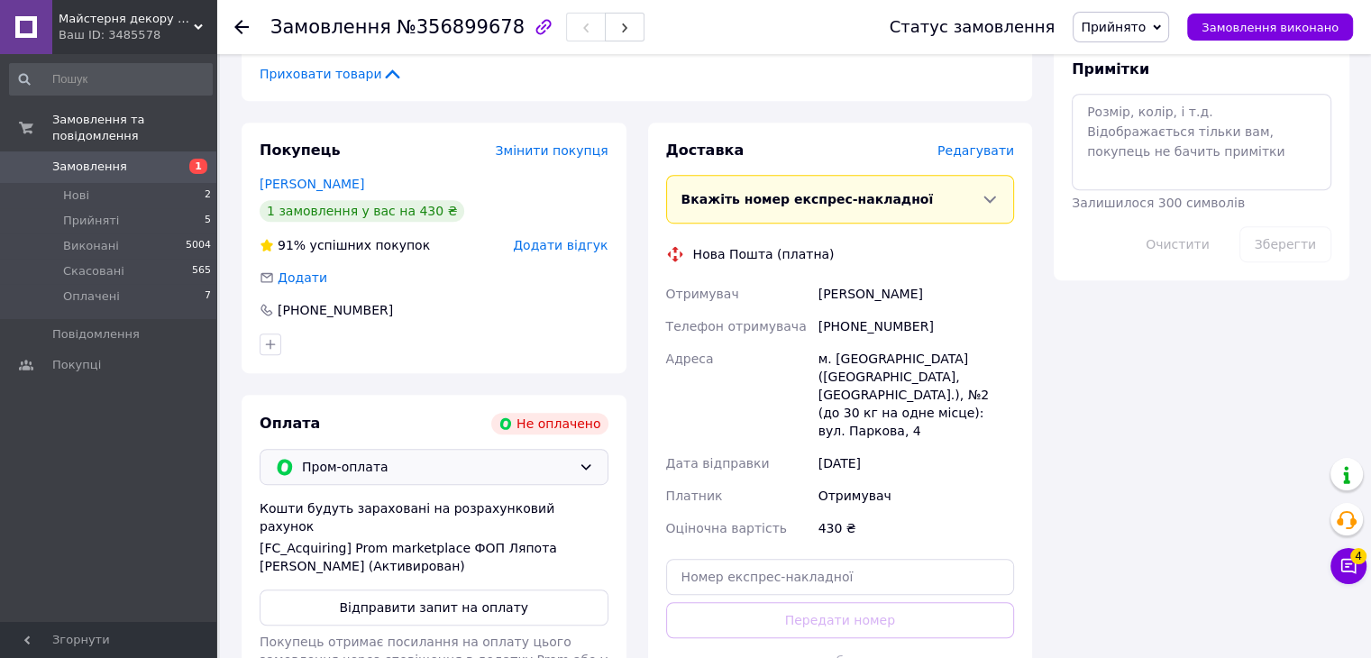
click at [415, 457] on span "Пром-оплата" at bounding box center [436, 467] width 269 height 20
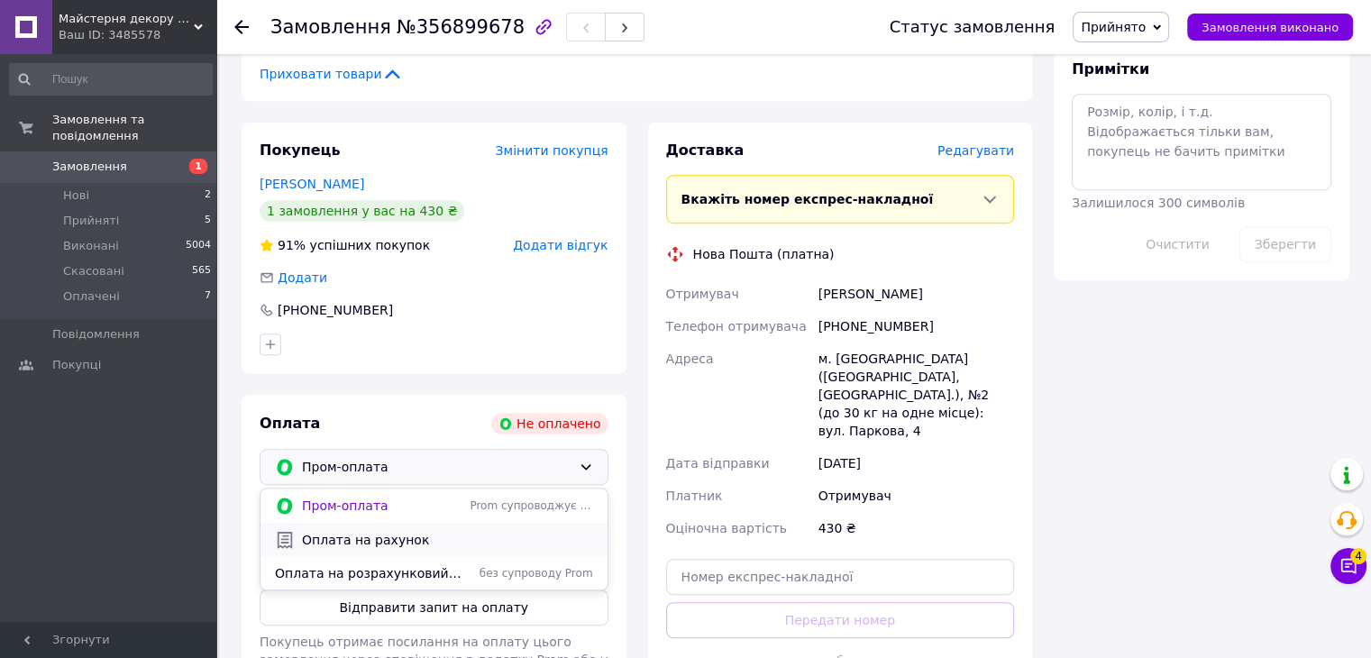
click at [414, 523] on div "Оплата на рахунок" at bounding box center [433, 540] width 347 height 34
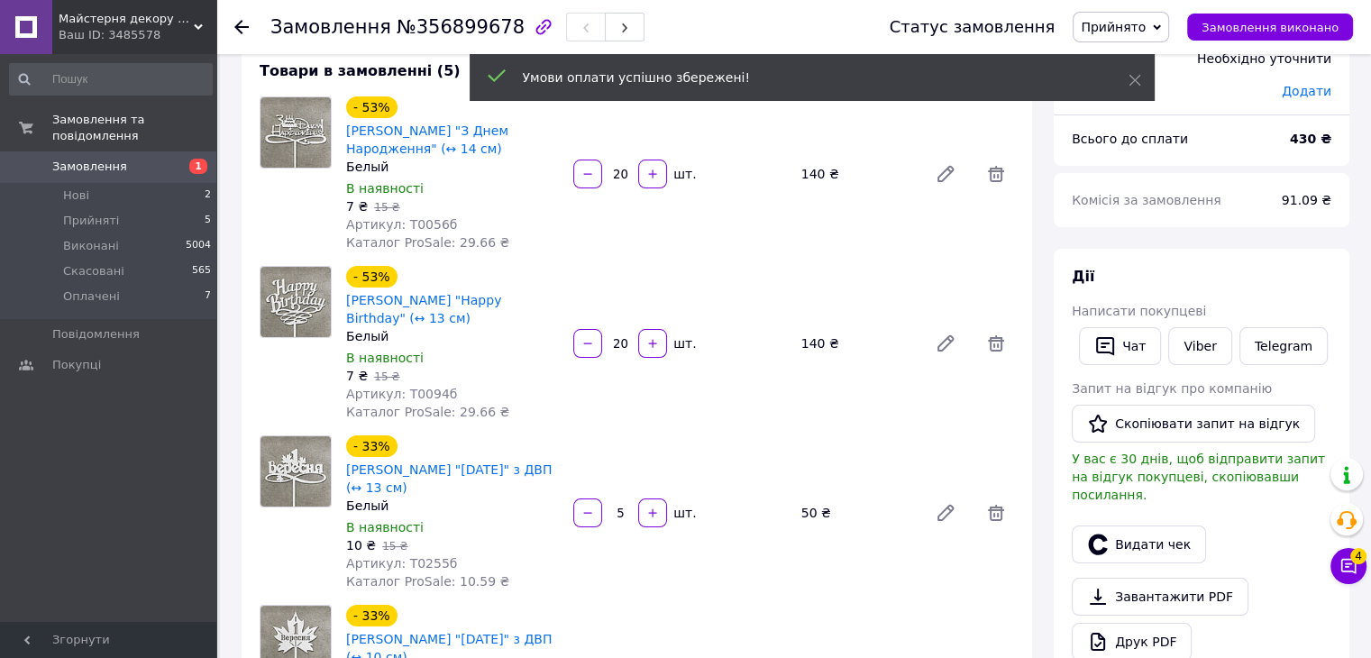
scroll to position [90, 0]
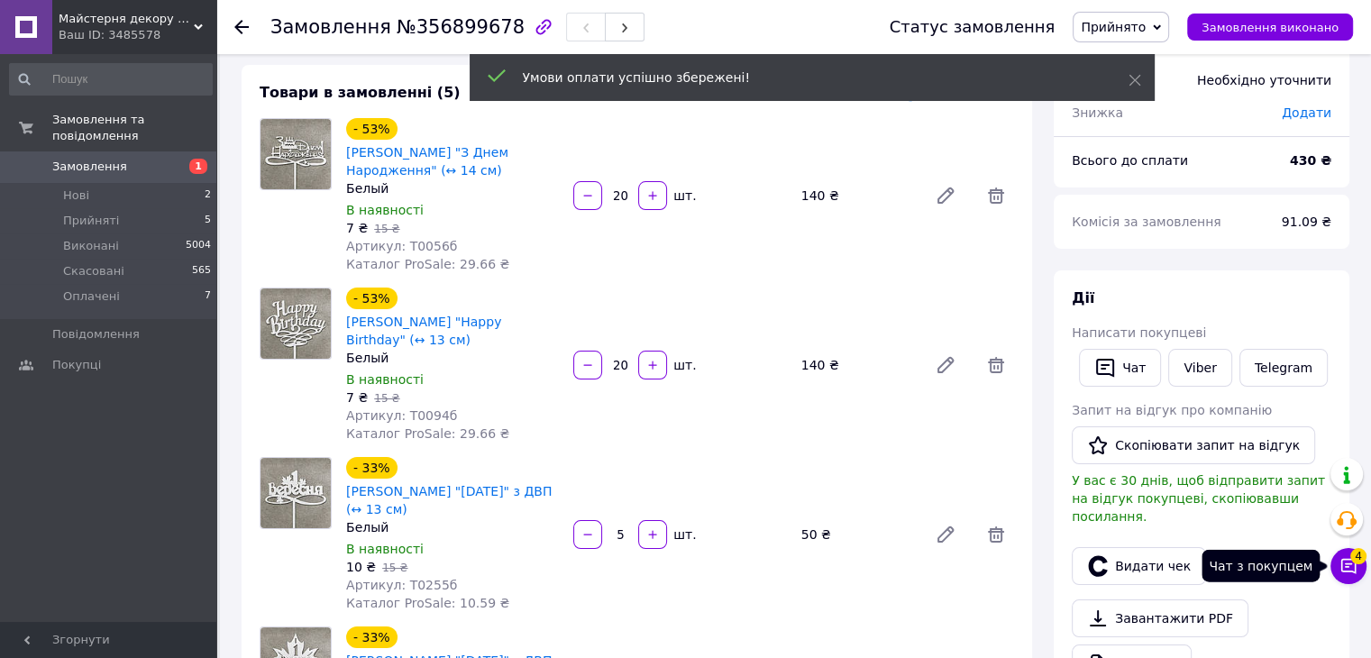
click at [1359, 563] on button "Чат з покупцем 4" at bounding box center [1348, 566] width 36 height 36
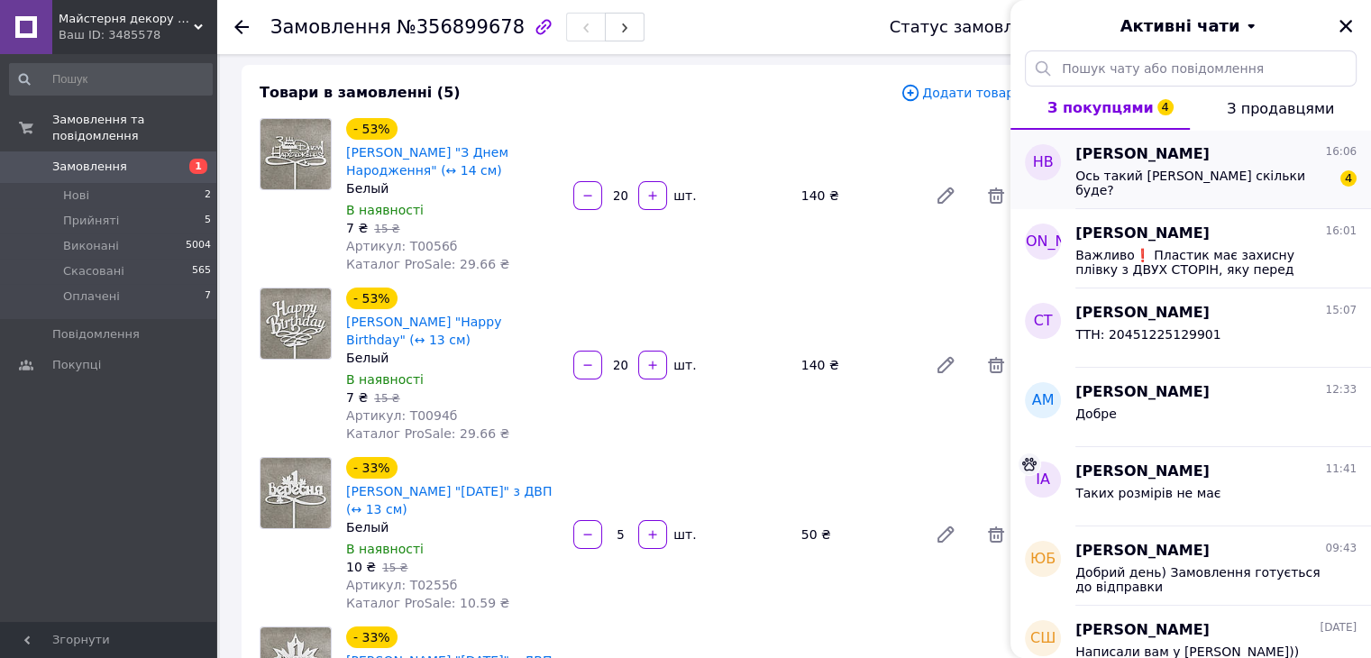
click at [1204, 173] on span "Ось такий топер скільки буде?" at bounding box center [1203, 183] width 256 height 29
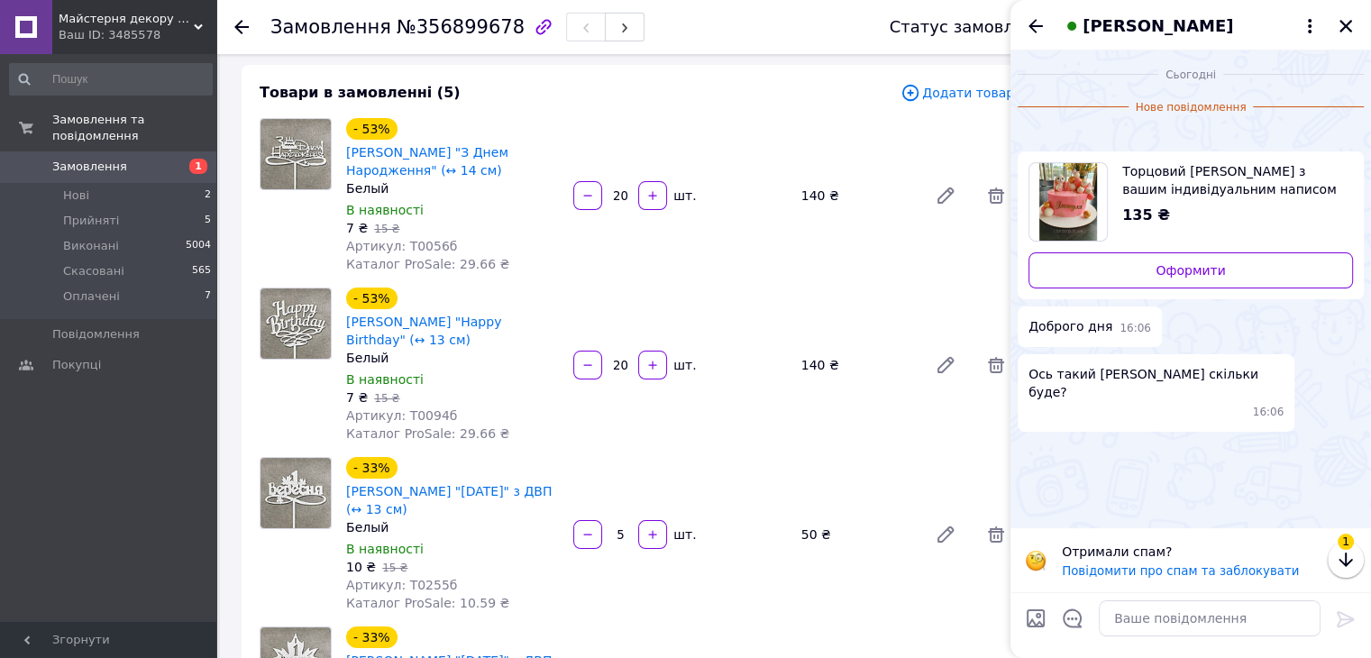
scroll to position [129, 0]
click at [1196, 623] on textarea at bounding box center [1210, 618] width 222 height 36
type textarea "Доброго дня)"
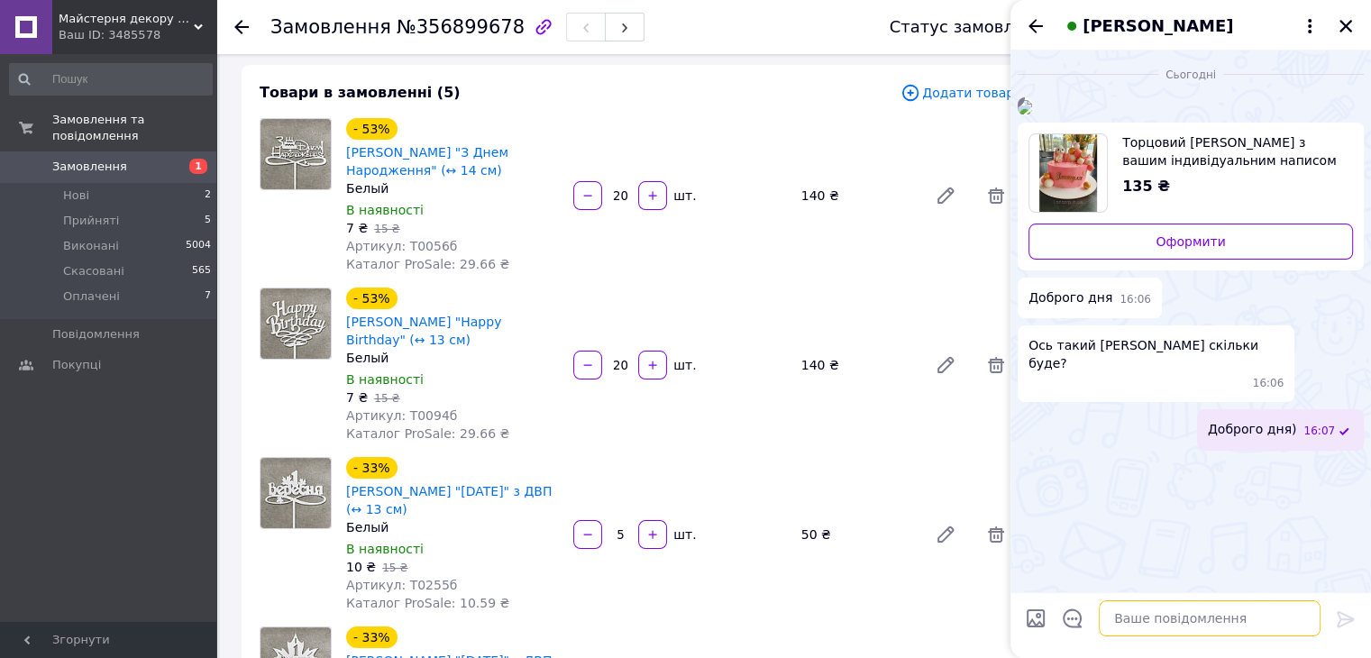
scroll to position [0, 0]
click at [1032, 114] on img at bounding box center [1024, 107] width 14 height 14
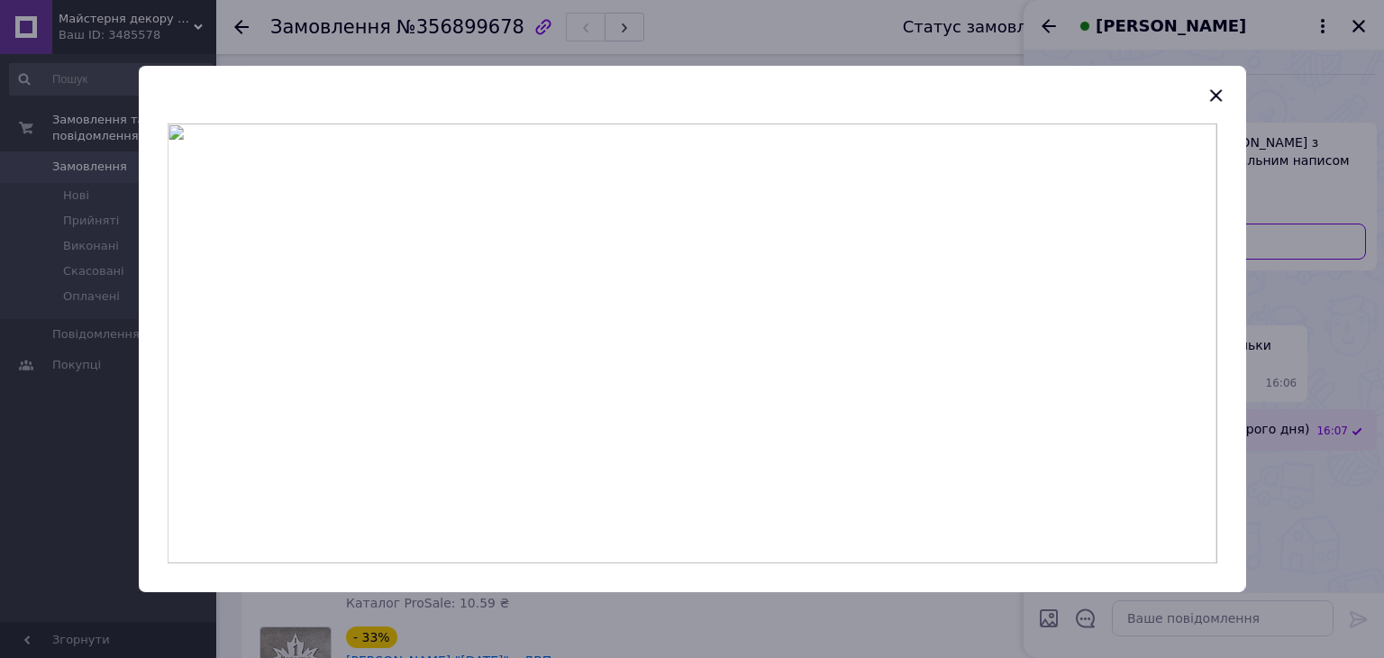
click at [1215, 96] on icon "button" at bounding box center [1216, 96] width 22 height 22
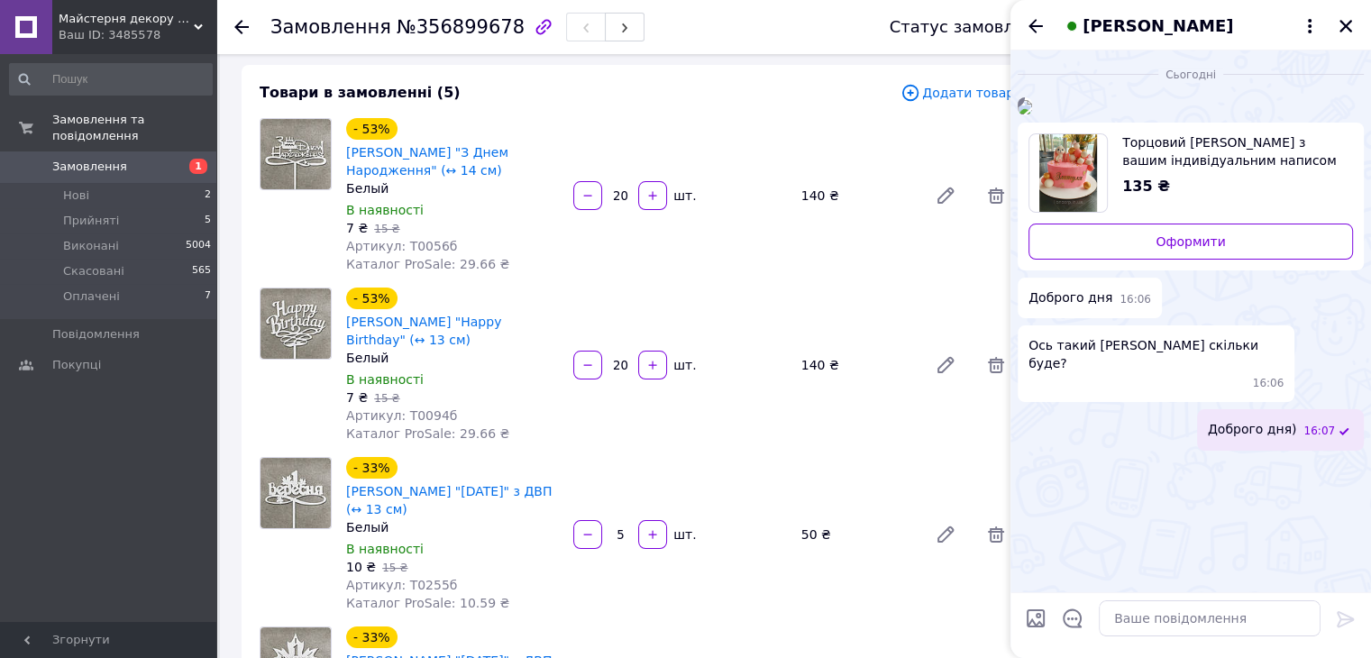
scroll to position [81, 0]
click at [1168, 621] on textarea at bounding box center [1210, 618] width 222 height 36
type textarea "Златуля чи Адель?"
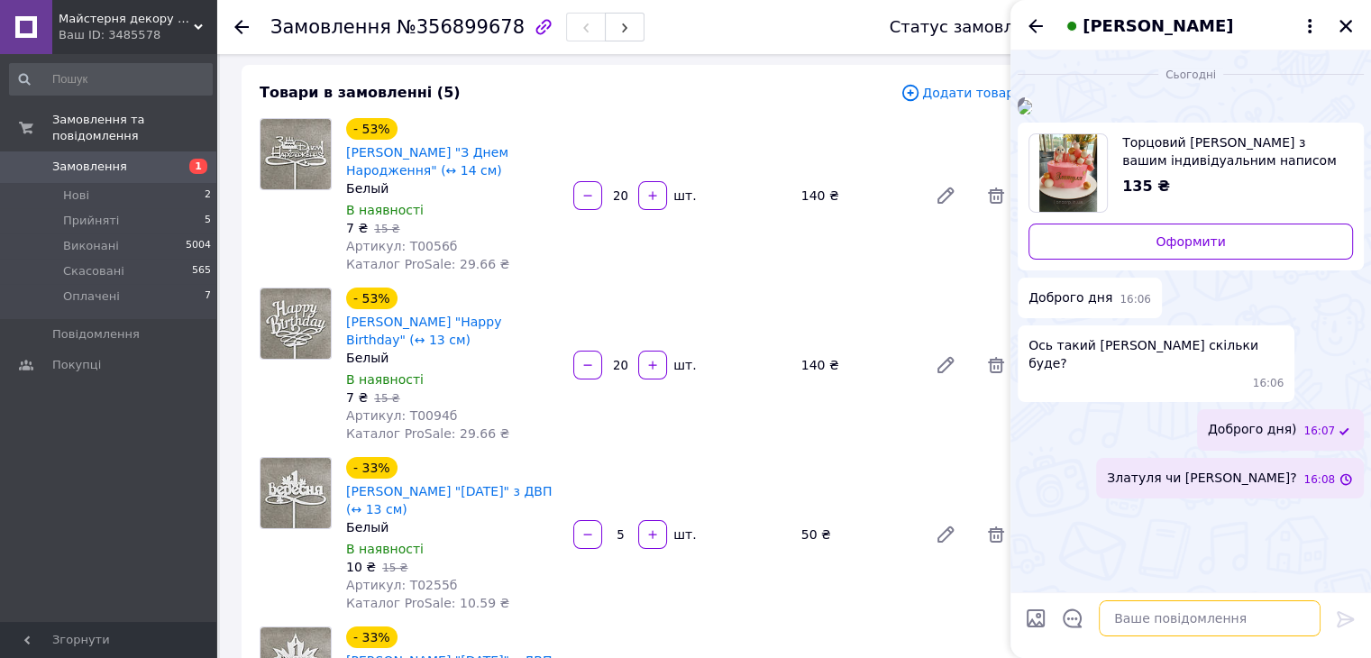
scroll to position [130, 0]
click at [1193, 632] on textarea at bounding box center [1210, 618] width 222 height 36
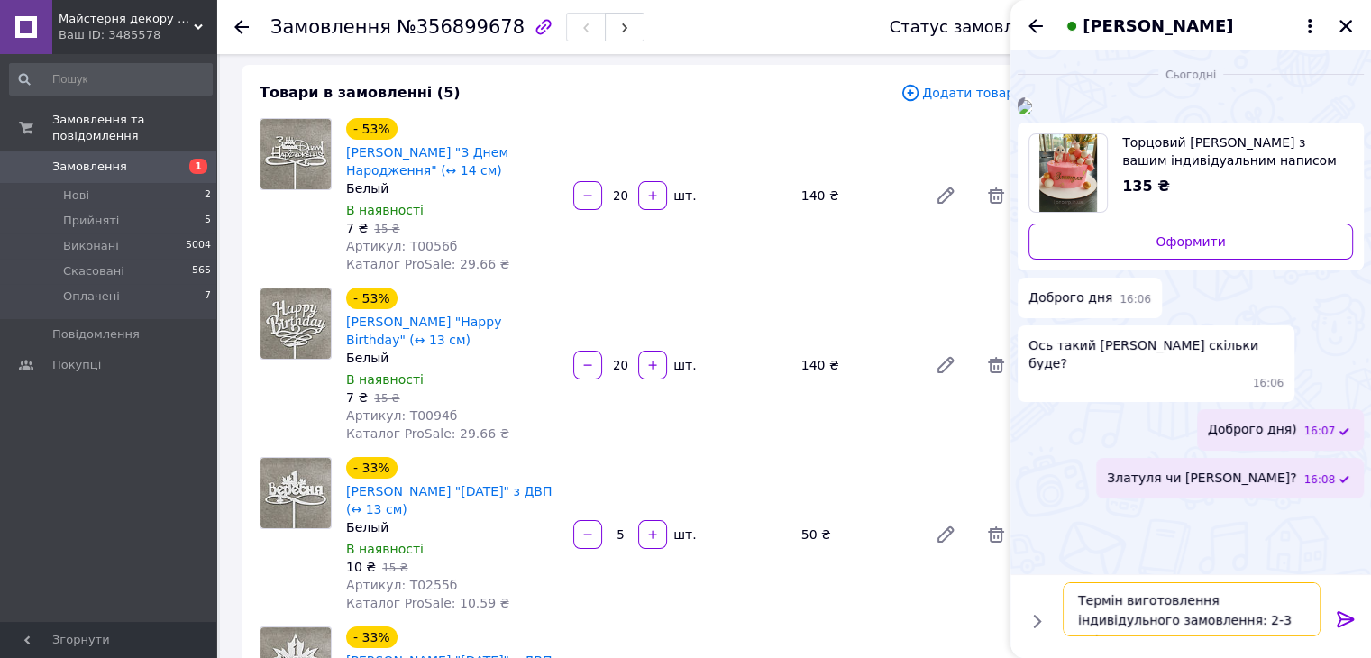
type textarea "Термін виготовлення індивідульного замовлення: 2-3 дні, з моменту оплати"
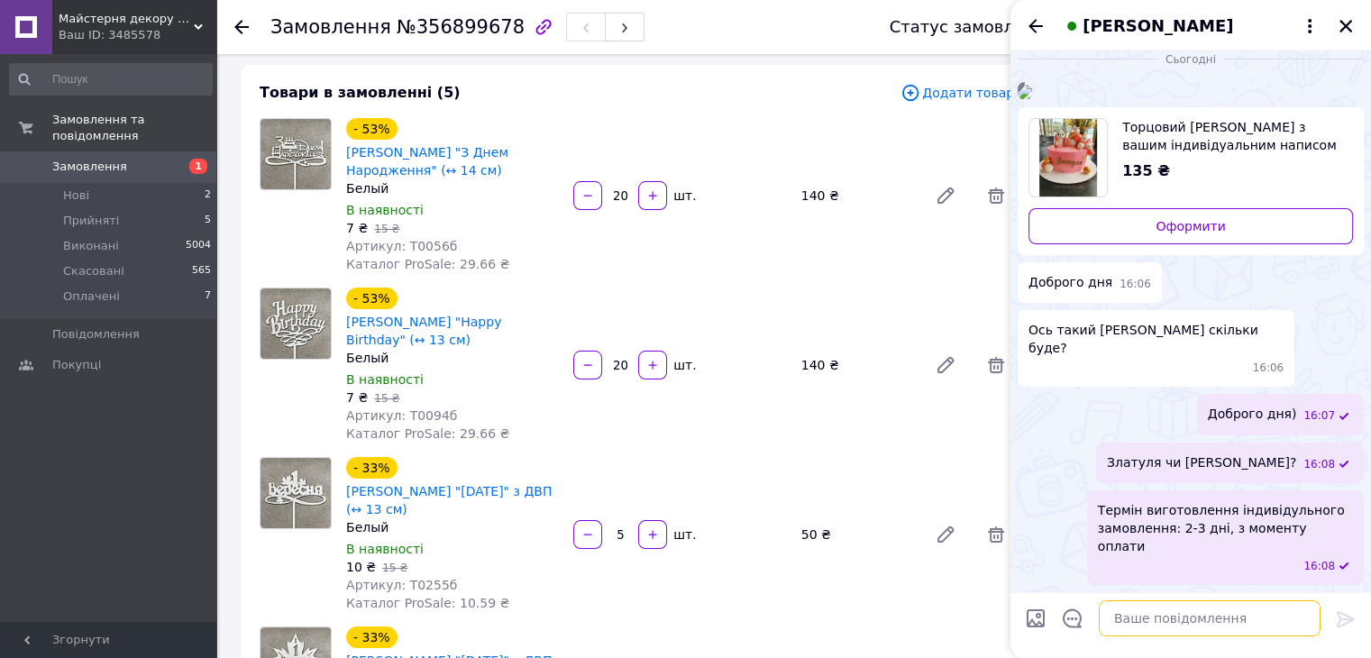
scroll to position [213, 0]
click at [1218, 616] on textarea at bounding box center [1210, 618] width 222 height 36
type textarea "Сб-Нд(вихідні)"
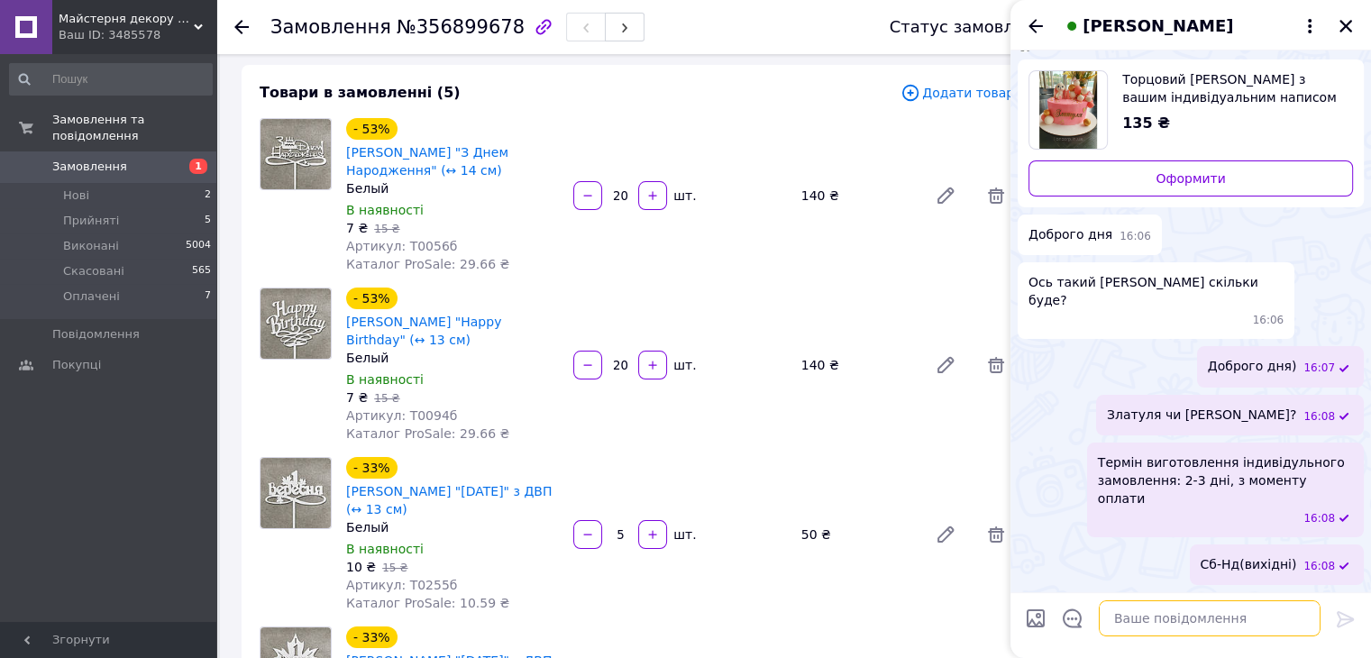
scroll to position [171, 0]
click at [1342, 25] on icon "Закрити" at bounding box center [1345, 26] width 16 height 16
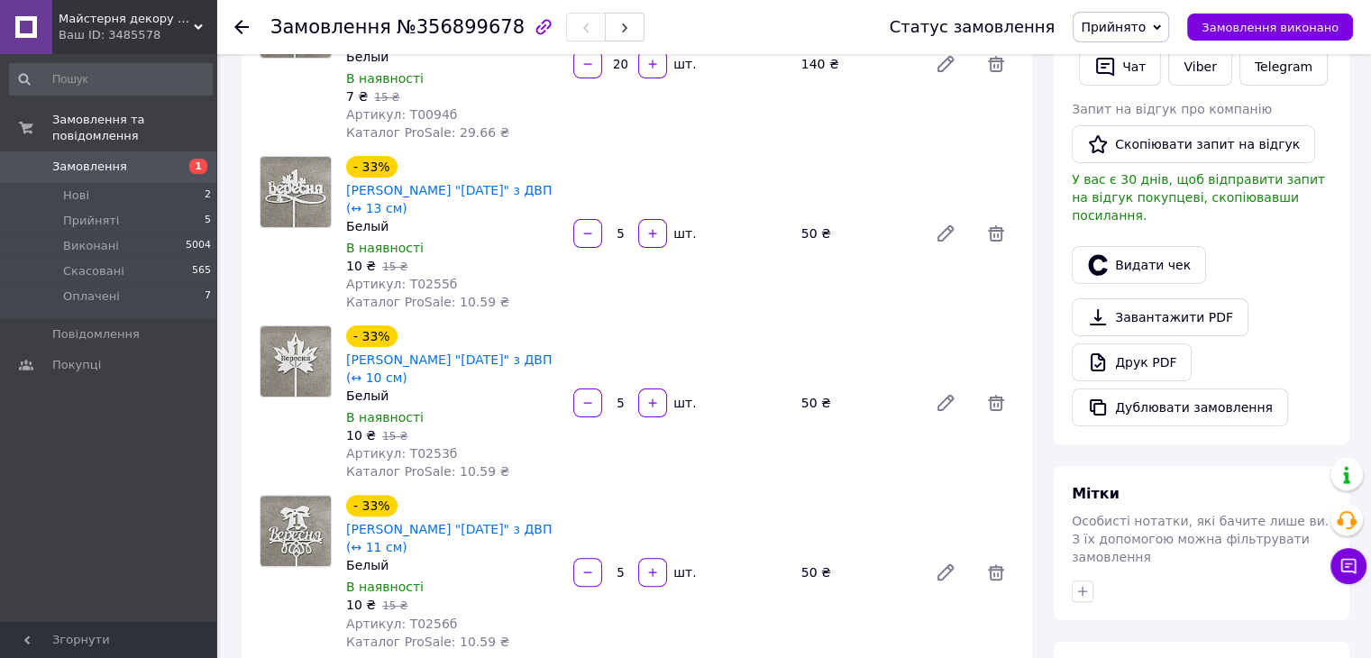
scroll to position [360, 0]
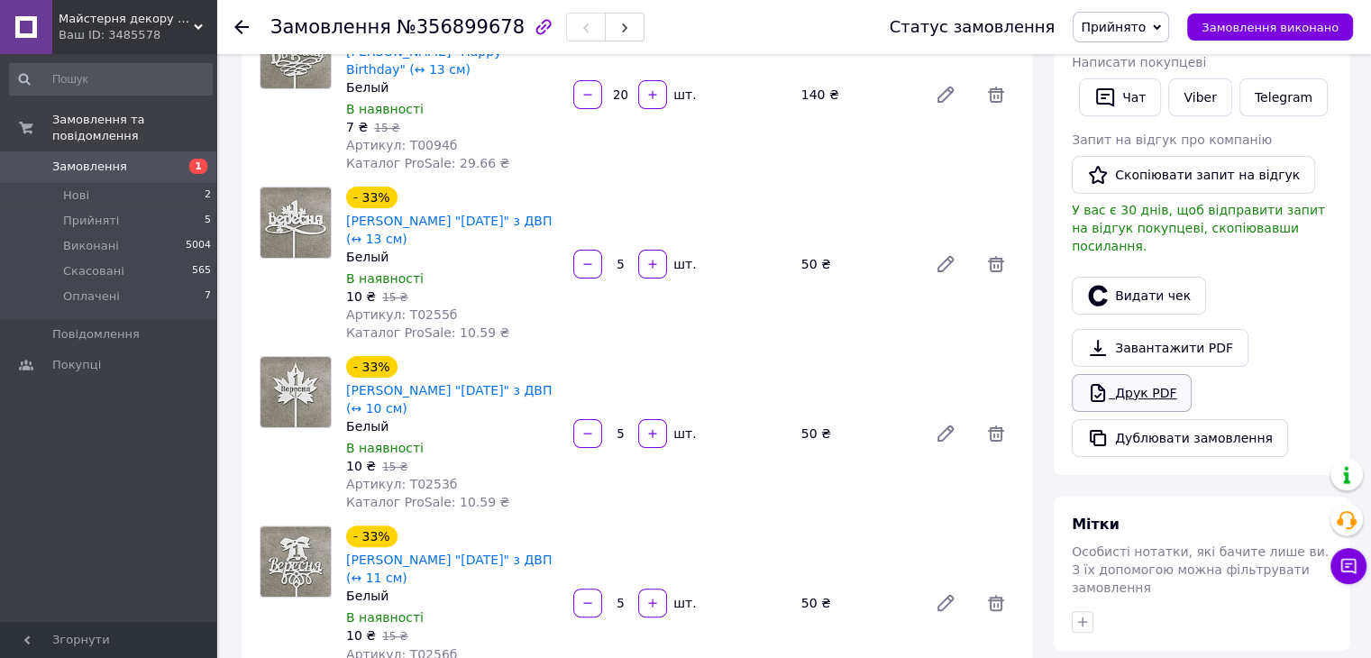
click at [1168, 380] on link "Друк PDF" at bounding box center [1132, 393] width 120 height 38
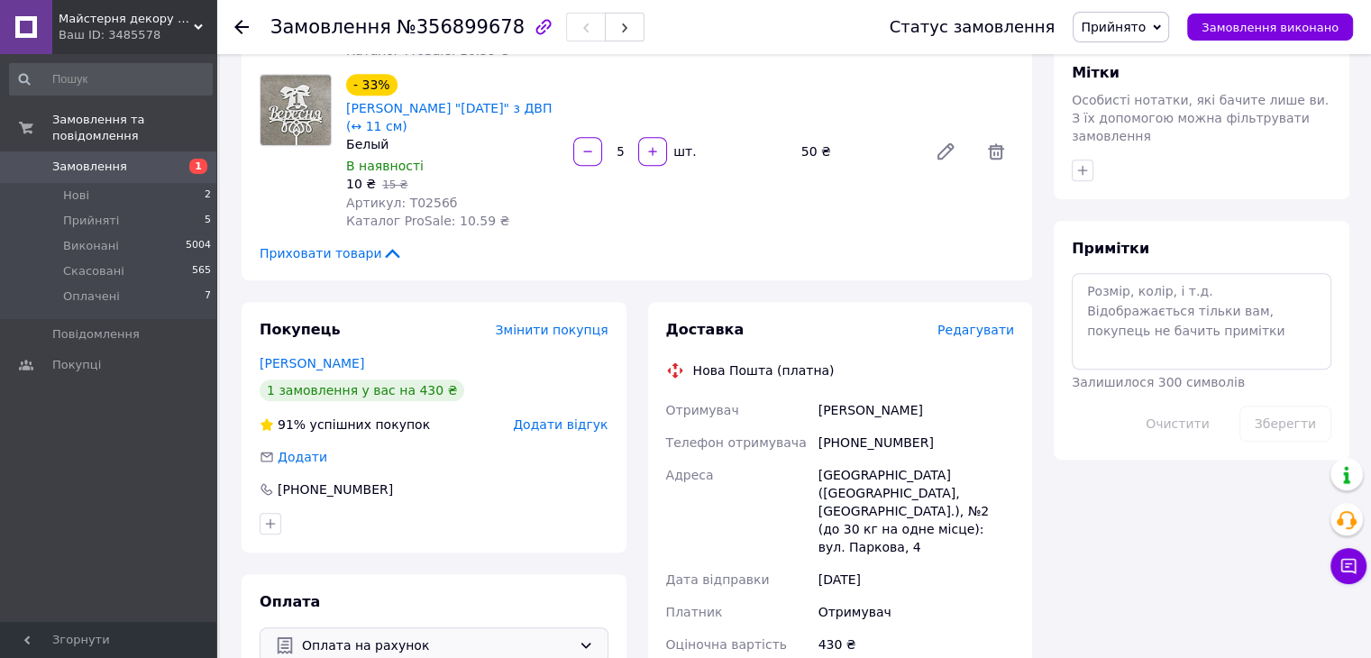
scroll to position [991, 0]
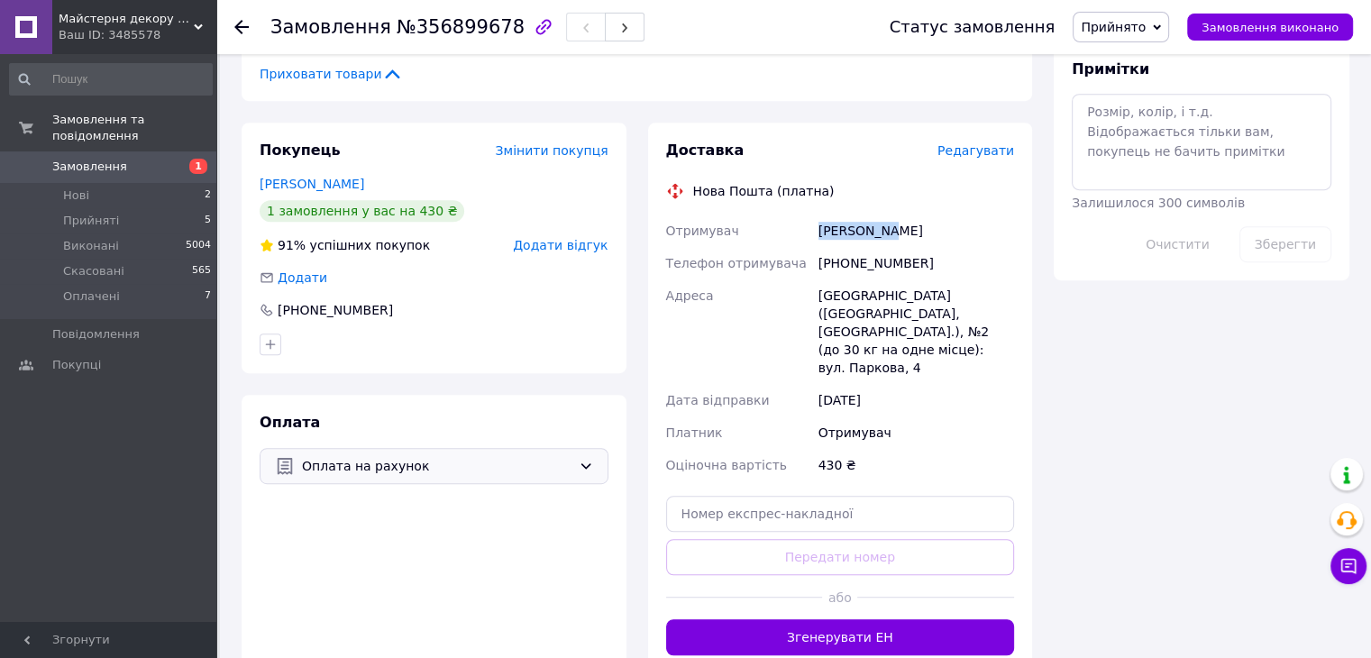
drag, startPoint x: 786, startPoint y: 160, endPoint x: 913, endPoint y: 160, distance: 127.1
click at [913, 214] on div "Отримувач Зиско Алла Телефон отримувача +380981250684 Адреса Березівка (Одеська…" at bounding box center [840, 347] width 356 height 267
copy div "Отримувач Зиско Алла"
drag, startPoint x: 839, startPoint y: 192, endPoint x: 935, endPoint y: 192, distance: 96.4
click at [935, 247] on div "+380981250684" at bounding box center [916, 263] width 203 height 32
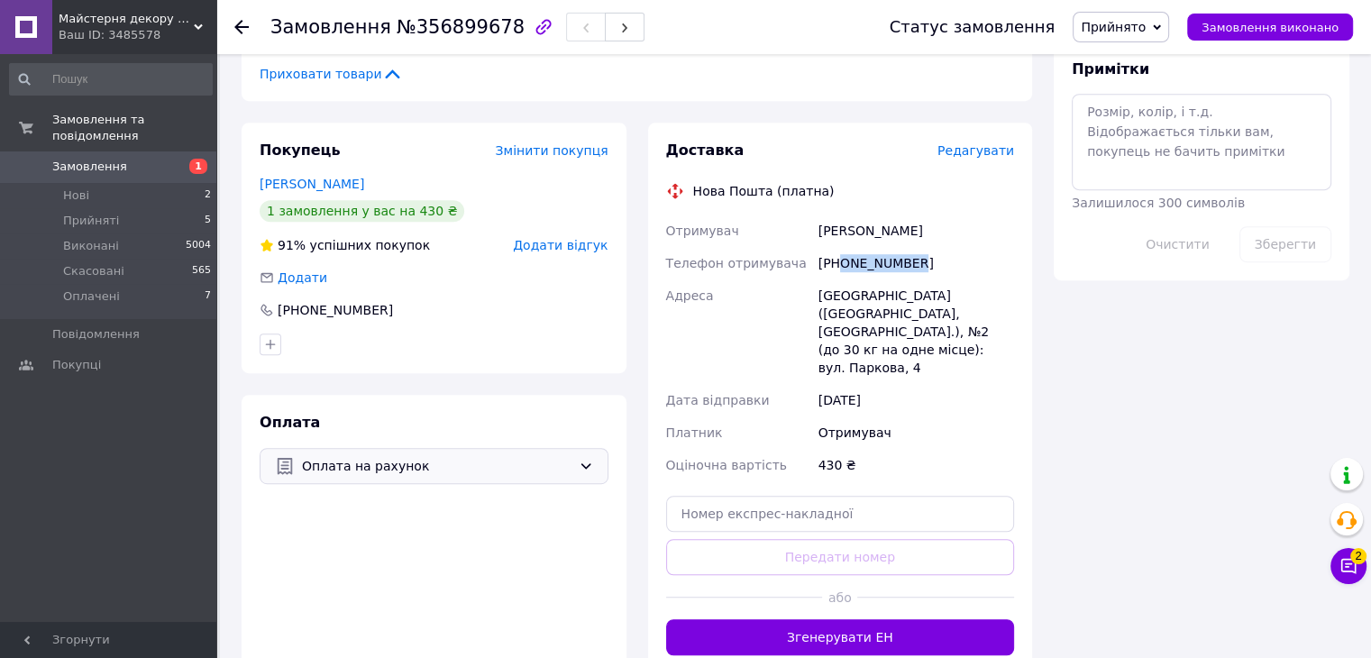
copy div "0981250684"
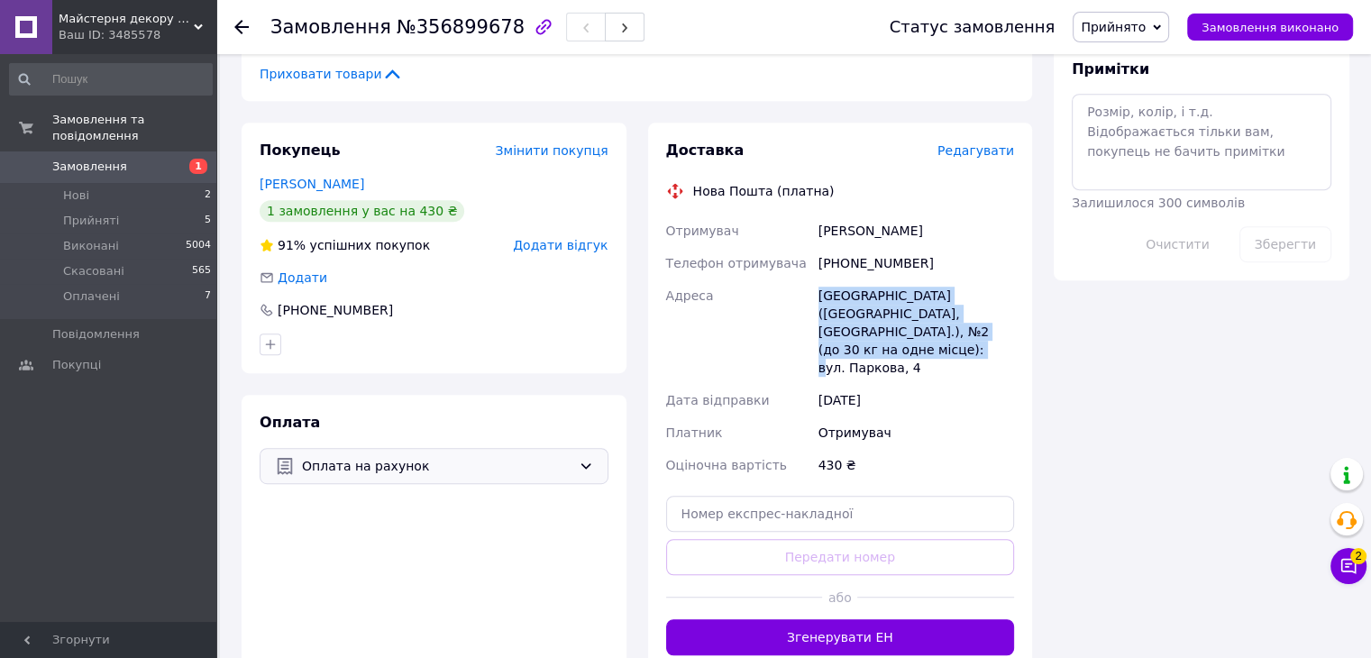
drag, startPoint x: 805, startPoint y: 224, endPoint x: 1014, endPoint y: 264, distance: 212.8
click at [1014, 264] on div "Отримувач Зиско Алла Телефон отримувача +380981250684 Адреса Березівка (Одеська…" at bounding box center [840, 347] width 356 height 267
copy div "Адреса Березівка (Одеська обл., Березівський р-н.), №2 (до 30 кг на одне місце)…"
click at [1144, 26] on span "Прийнято" at bounding box center [1113, 27] width 65 height 14
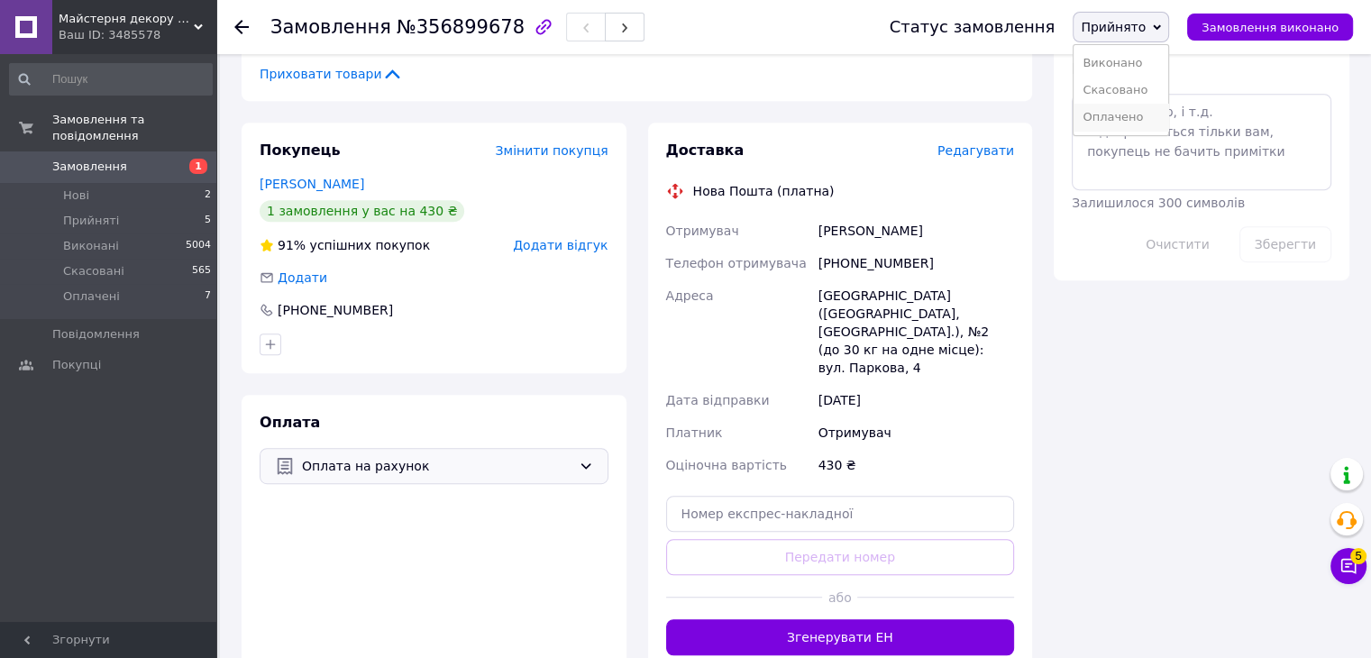
click at [1142, 114] on li "Оплачено" at bounding box center [1120, 117] width 95 height 27
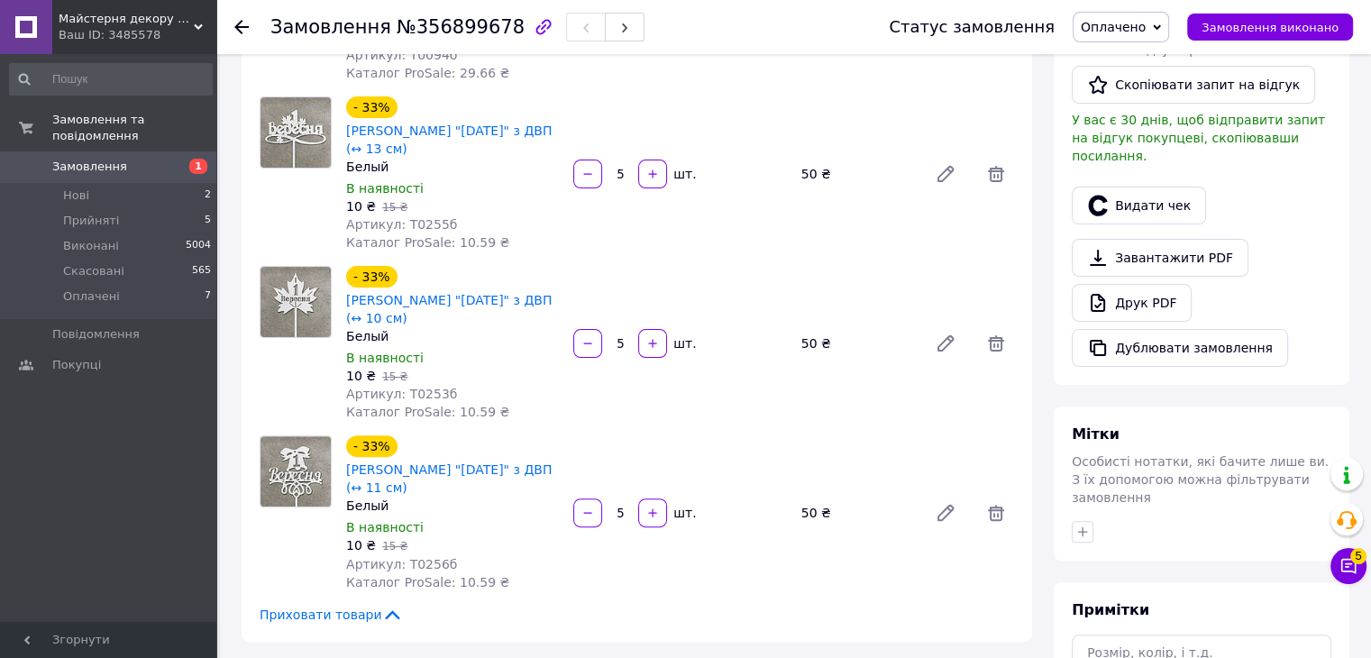
scroll to position [901, 0]
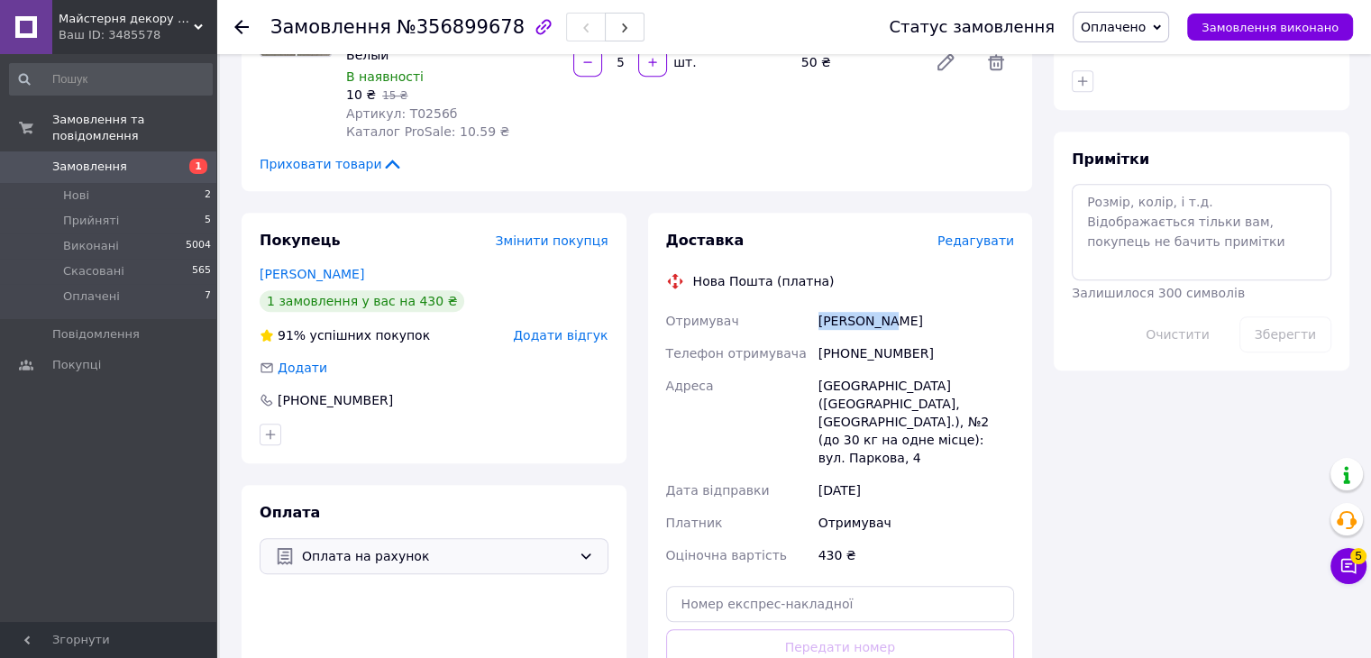
drag, startPoint x: 807, startPoint y: 254, endPoint x: 898, endPoint y: 253, distance: 91.0
click at [898, 305] on div "Отримувач Зиско Алла Телефон отримувача +380981250684 Адреса Березівка (Одеська…" at bounding box center [840, 438] width 356 height 267
copy div "Отримувач Зиско Алла"
click at [1145, 15] on span "Оплачено" at bounding box center [1120, 27] width 96 height 31
click at [980, 155] on div "Приховати товари" at bounding box center [637, 164] width 754 height 18
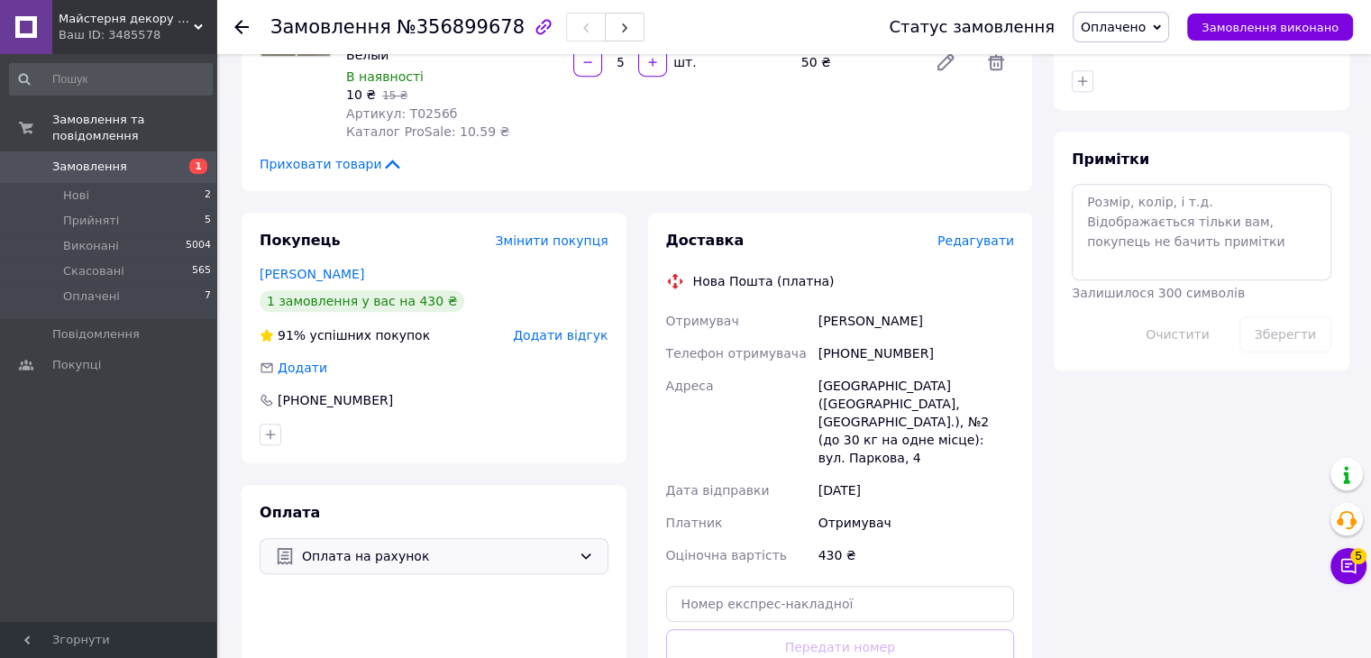
click at [241, 26] on use at bounding box center [241, 27] width 14 height 14
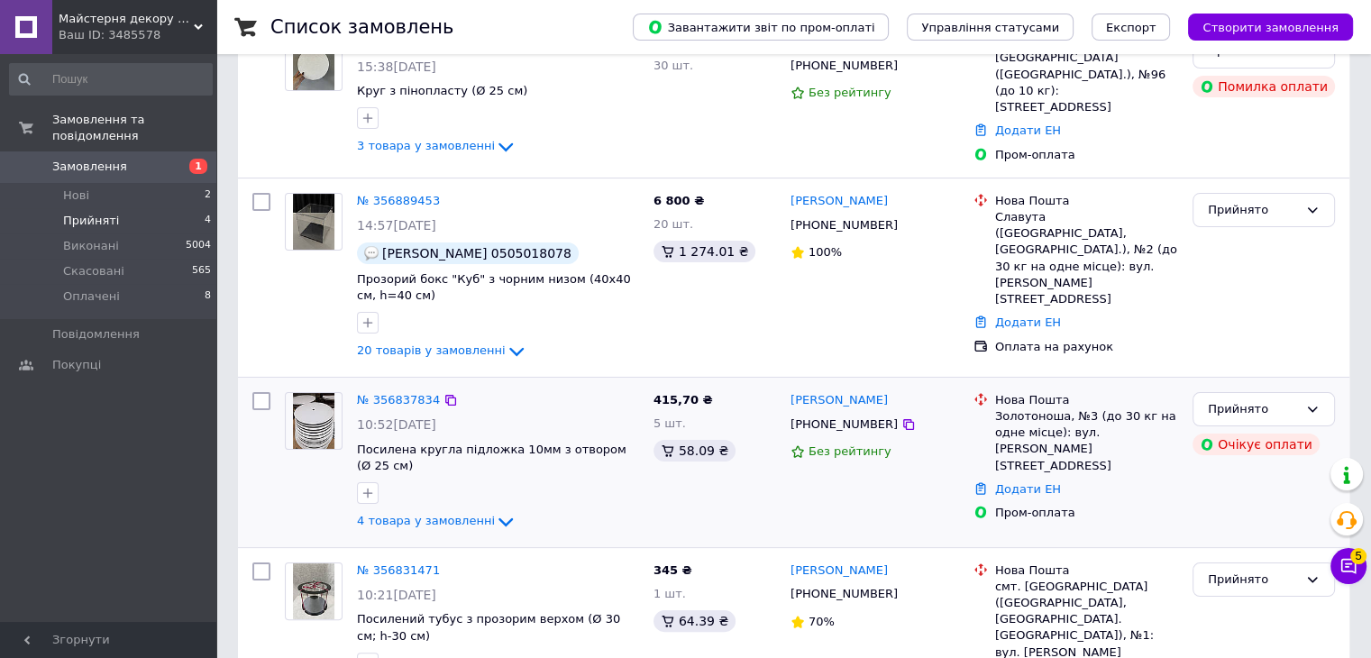
scroll to position [270, 0]
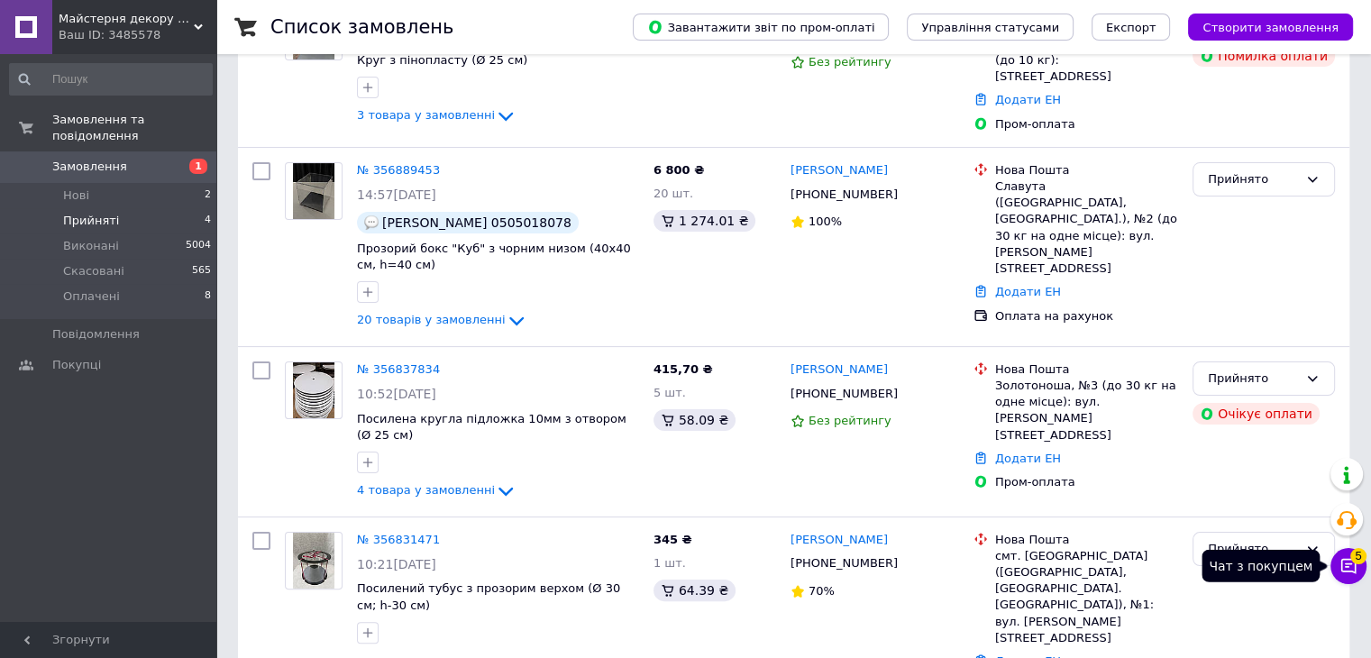
click at [1343, 567] on icon at bounding box center [1348, 566] width 18 height 18
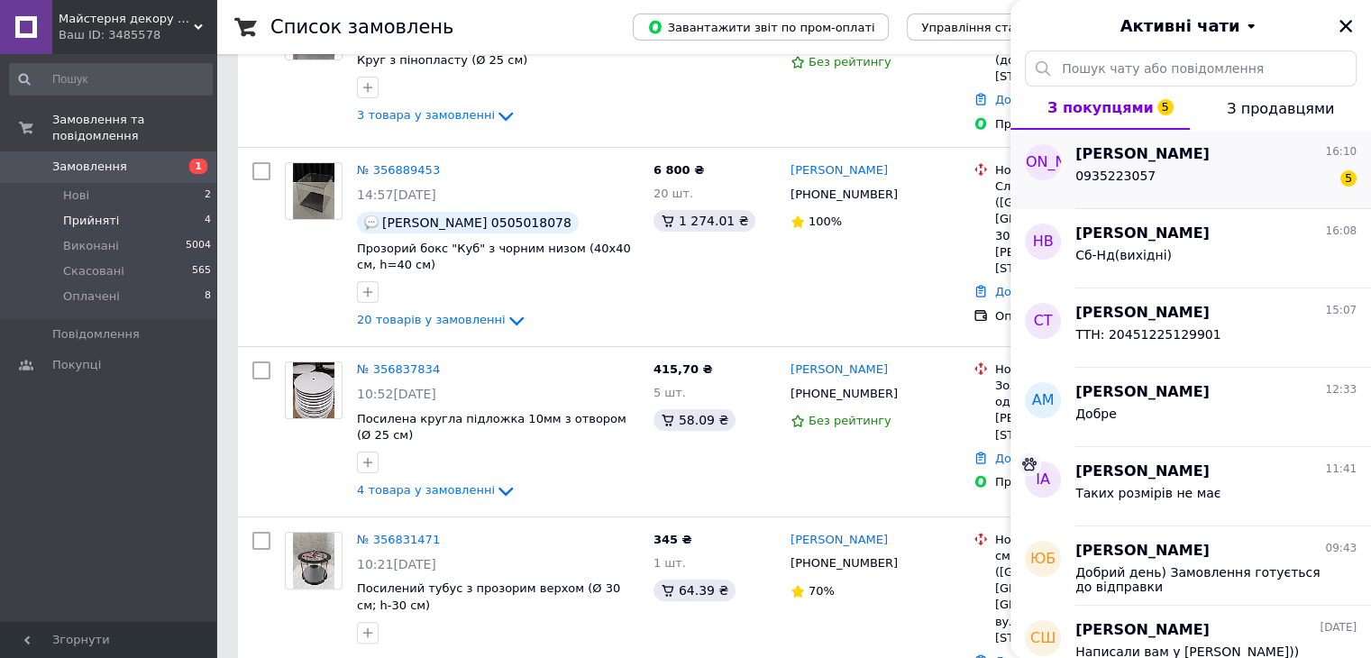
click at [1177, 163] on div "Ольга Лисак 16:10" at bounding box center [1215, 154] width 281 height 21
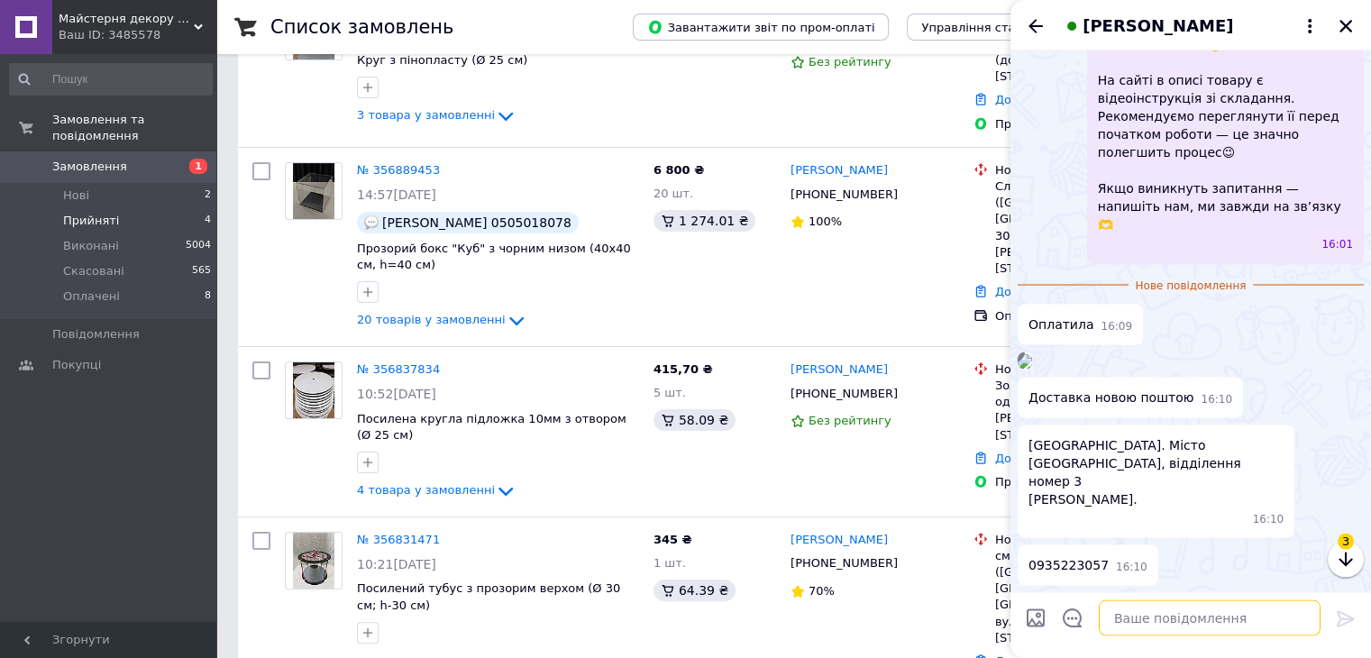
click at [1187, 620] on textarea at bounding box center [1210, 618] width 222 height 36
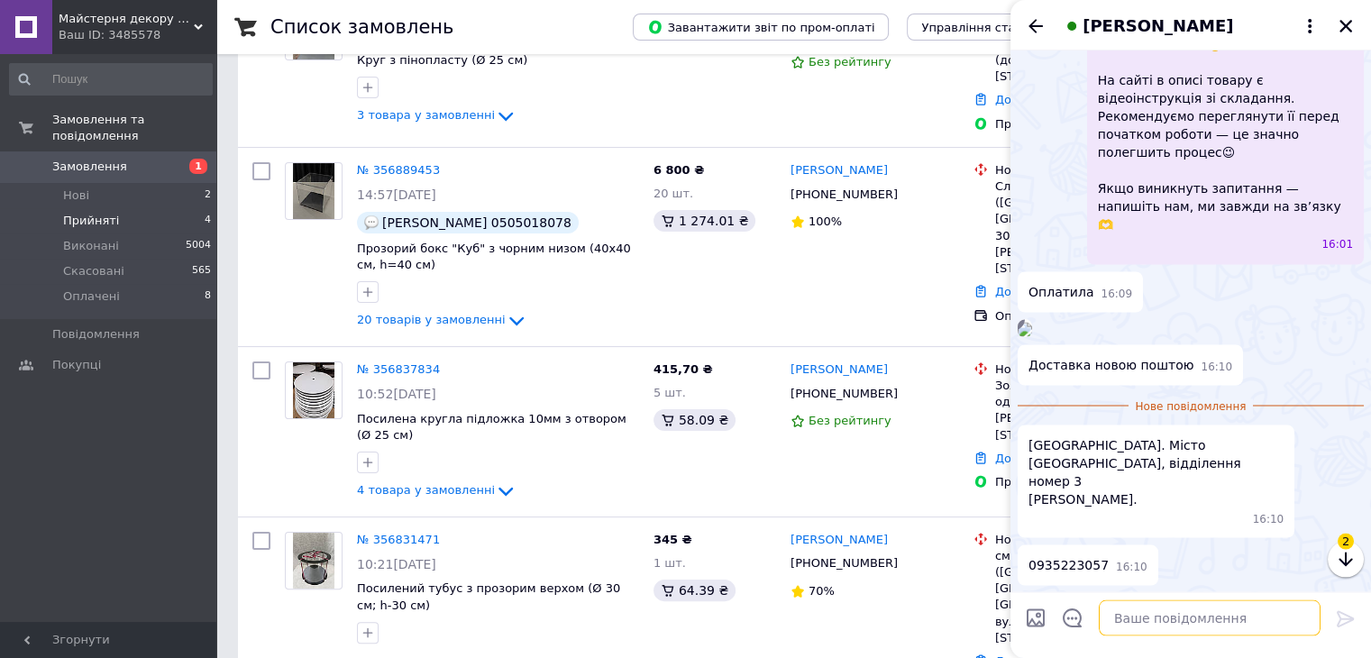
scroll to position [3510, 0]
type textarea "Дяку"
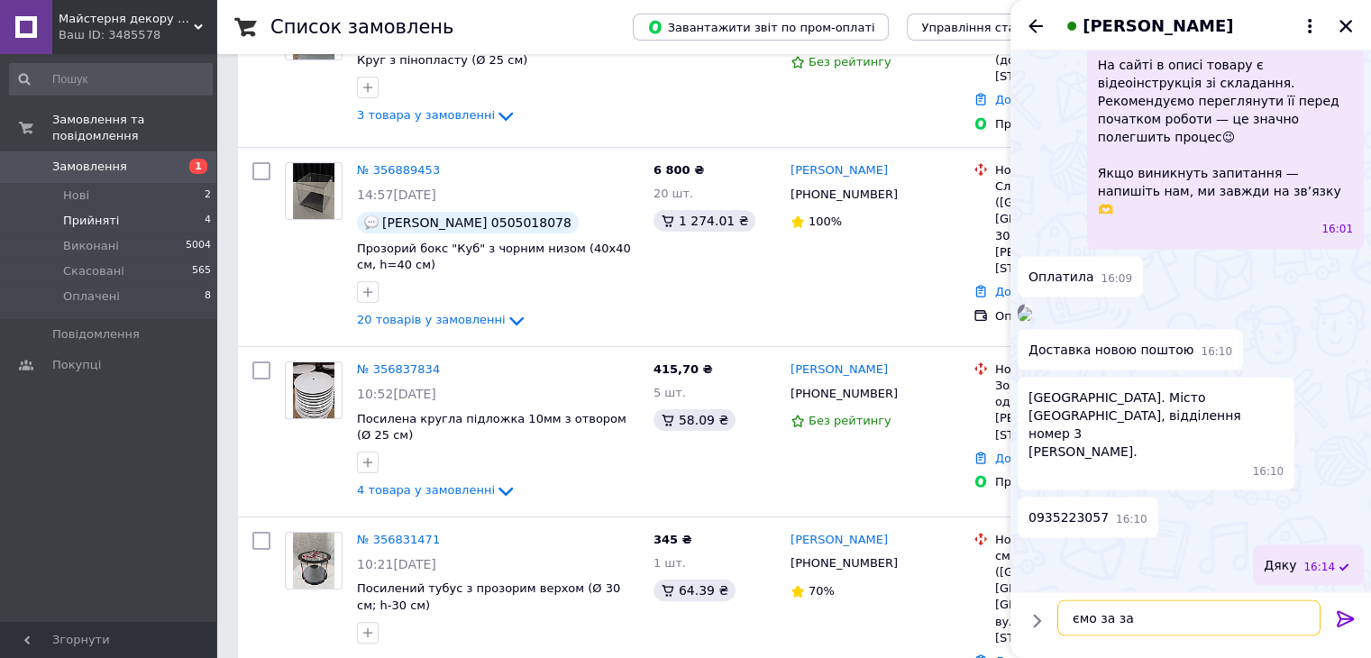
scroll to position [3558, 0]
type textarea "є"
click at [1309, 570] on div "Дяку 16:14" at bounding box center [1308, 564] width 111 height 41
click at [1242, 617] on button "Редагувати" at bounding box center [1255, 614] width 216 height 36
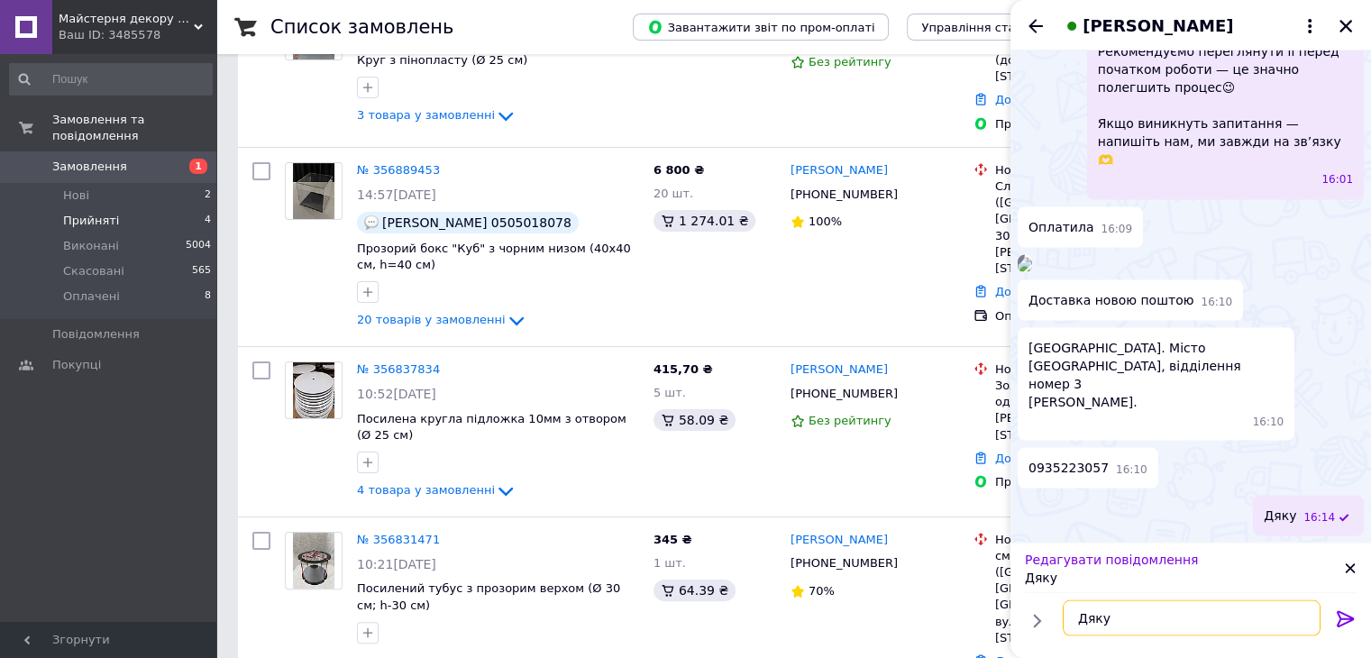
click at [1168, 617] on textarea "Дяку" at bounding box center [1192, 618] width 258 height 36
type textarea "Дякуємо за замовлення))"
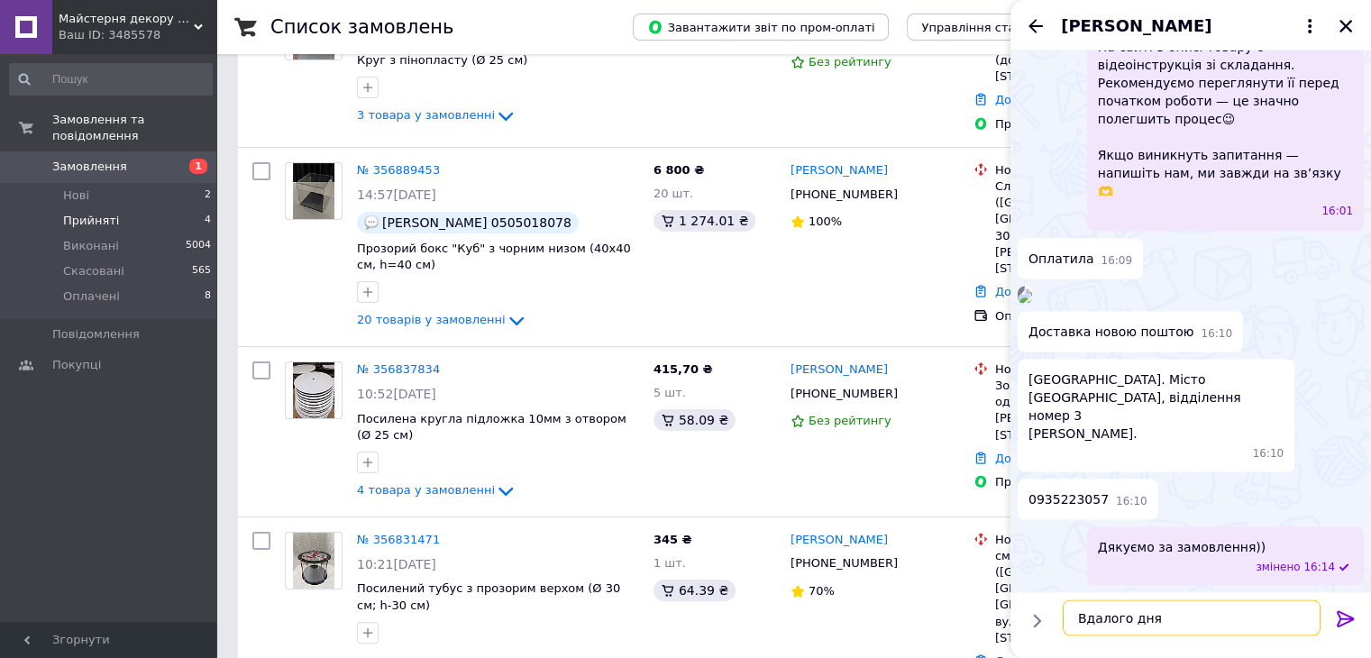
type textarea "Вдалого дня"
click at [1343, 614] on icon at bounding box center [1344, 619] width 17 height 16
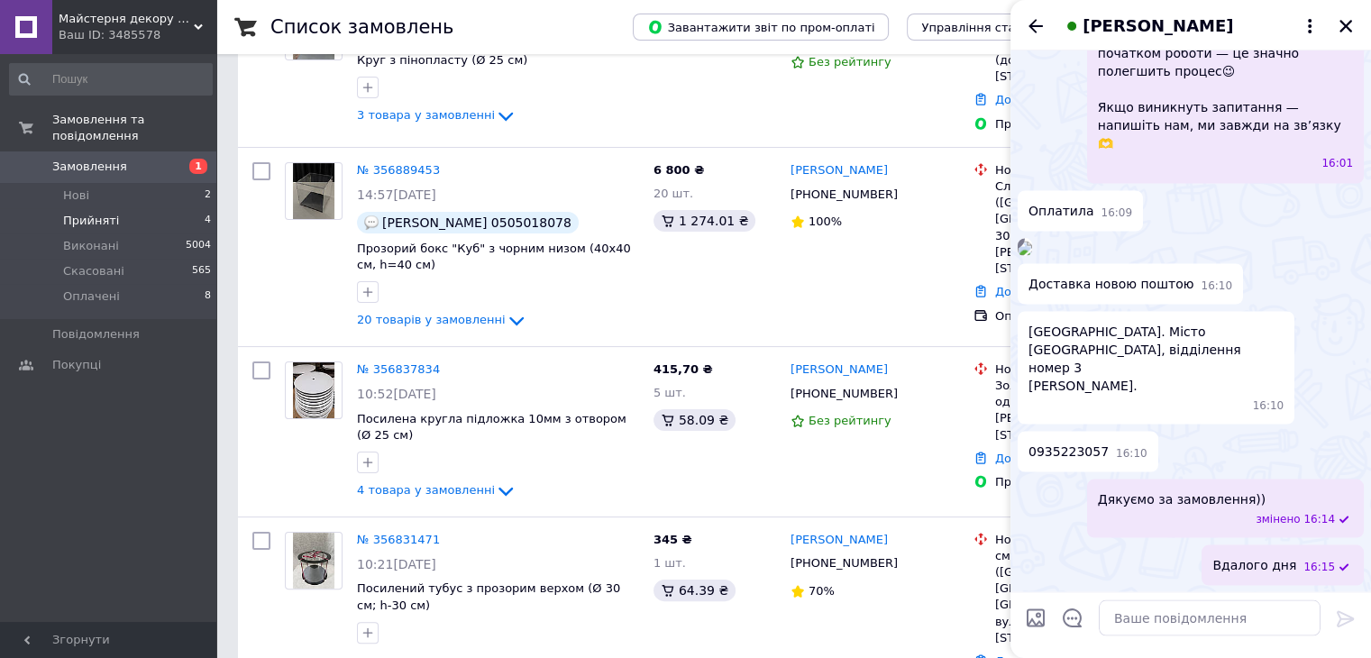
scroll to position [3516, 0]
drag, startPoint x: 1099, startPoint y: 493, endPoint x: 1026, endPoint y: 496, distance: 73.9
click at [1026, 424] on div "Тернопільська область. Місто Бучач, відділення номер 3 Лисак Ольга Михайлівна. …" at bounding box center [1155, 367] width 277 height 113
copy span "Лисак Ольга"
drag, startPoint x: 1063, startPoint y: 556, endPoint x: 1024, endPoint y: 556, distance: 39.7
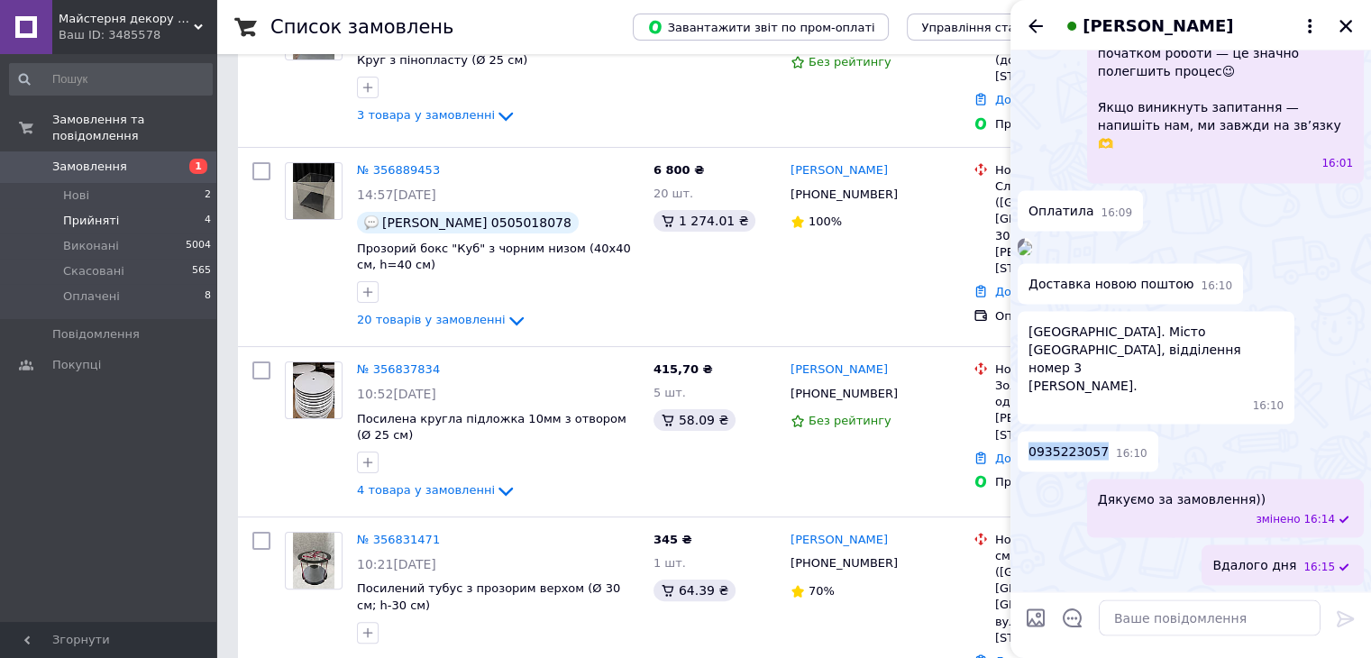
click at [1024, 471] on div "0935223057 16:10" at bounding box center [1087, 451] width 141 height 41
copy span "0935223057"
drag, startPoint x: 1202, startPoint y: 367, endPoint x: 1223, endPoint y: 383, distance: 26.3
click at [1223, 383] on span "Тернопільська область. Місто Бучач, відділення номер 3 Лисак Ольга Михайлівна." at bounding box center [1155, 358] width 255 height 72
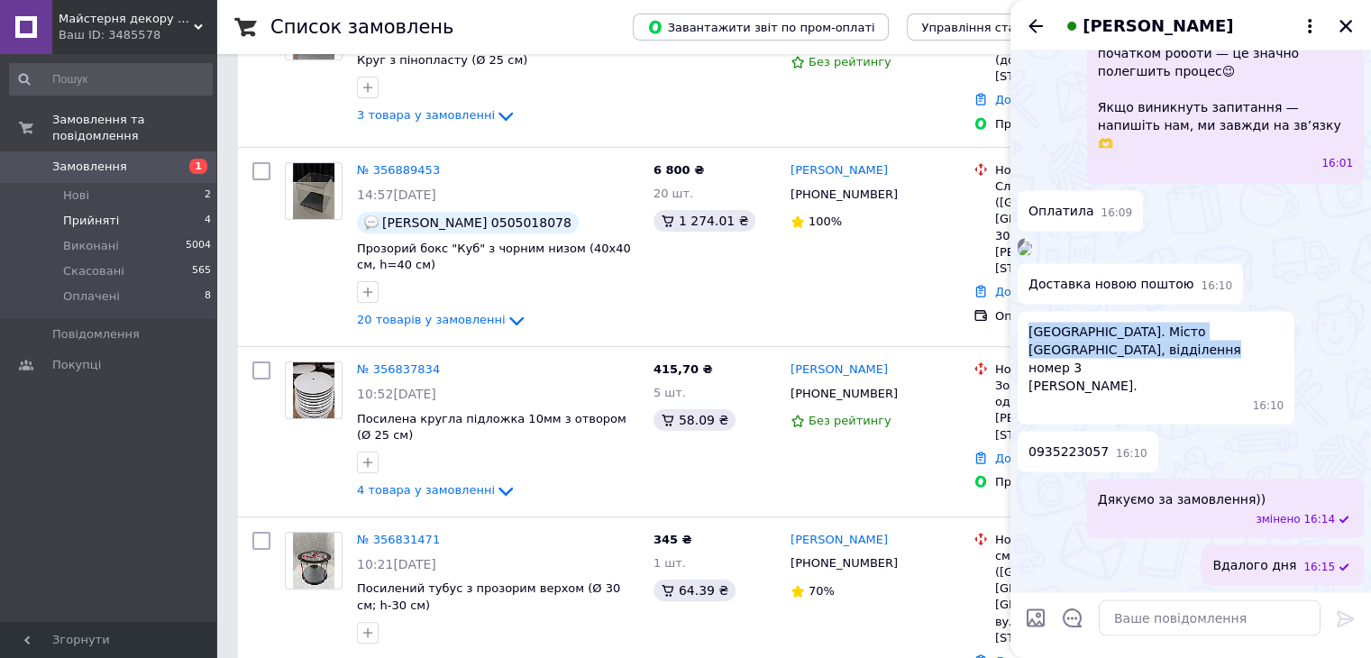
drag, startPoint x: 1029, startPoint y: 365, endPoint x: 1171, endPoint y: 383, distance: 142.6
click at [1171, 383] on span "Тернопільська область. Місто Бучач, відділення номер 3 Лисак Ольга Михайлівна." at bounding box center [1155, 358] width 255 height 72
copy span "[GEOGRAPHIC_DATA]. Місто [GEOGRAPHIC_DATA], відділення номер 3"
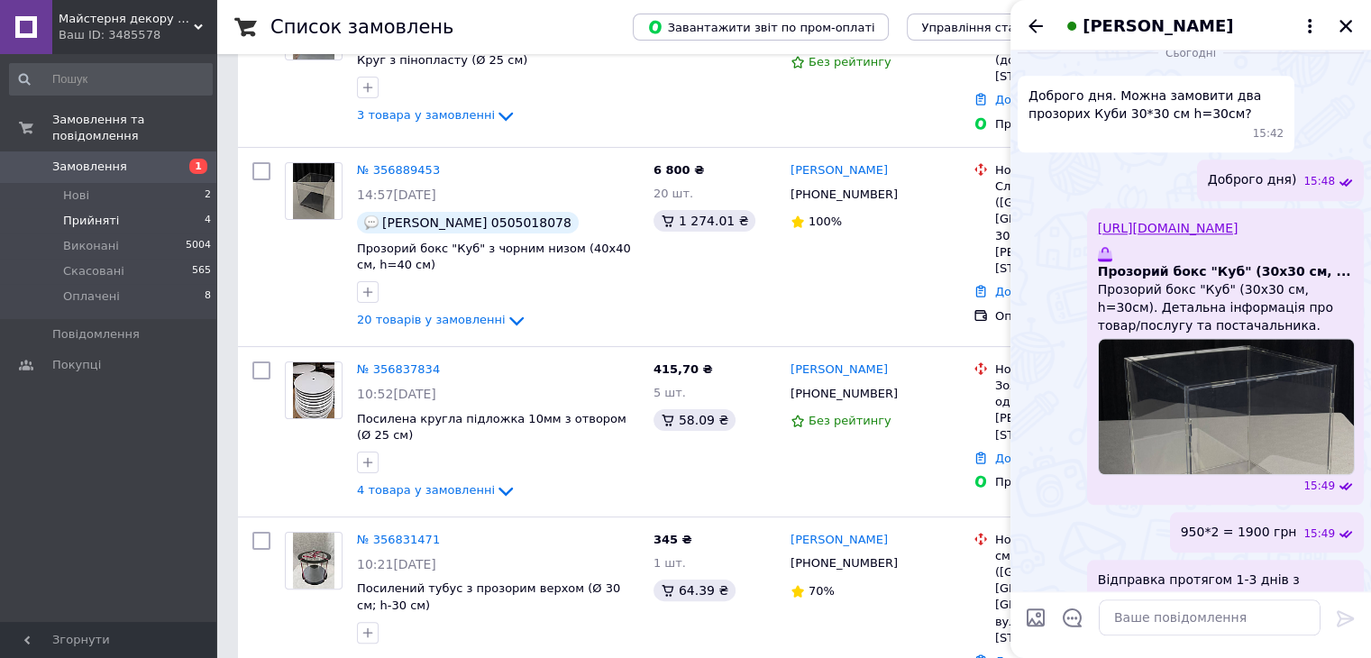
scroll to position [1984, 0]
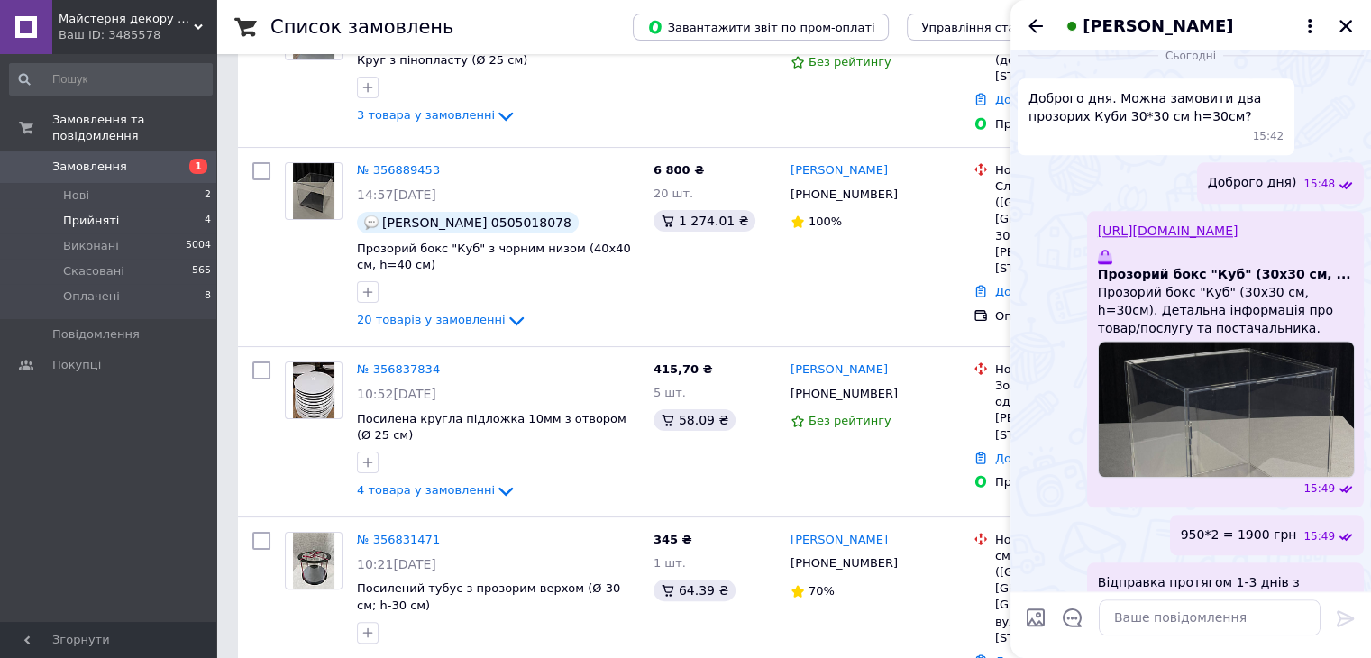
click at [1181, 238] on link "[URL][DOMAIN_NAME]" at bounding box center [1168, 230] width 141 height 14
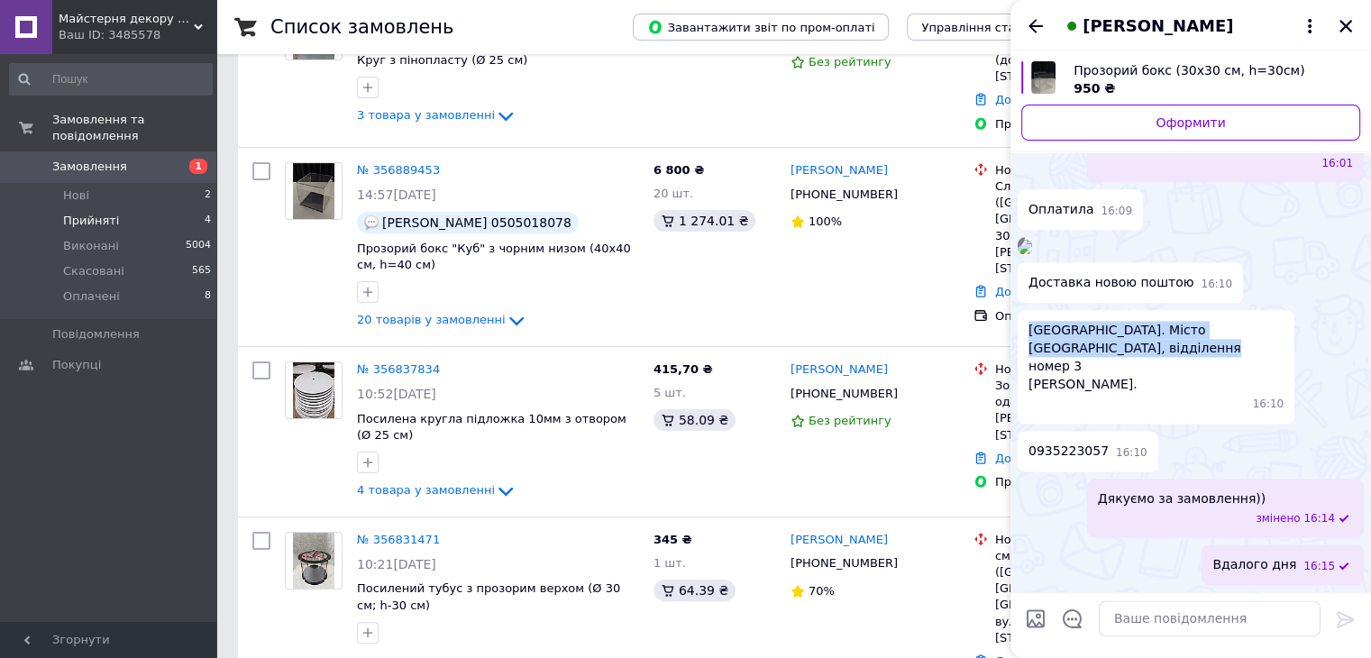
scroll to position [9989, 0]
click at [1344, 32] on icon "Закрити" at bounding box center [1345, 26] width 16 height 16
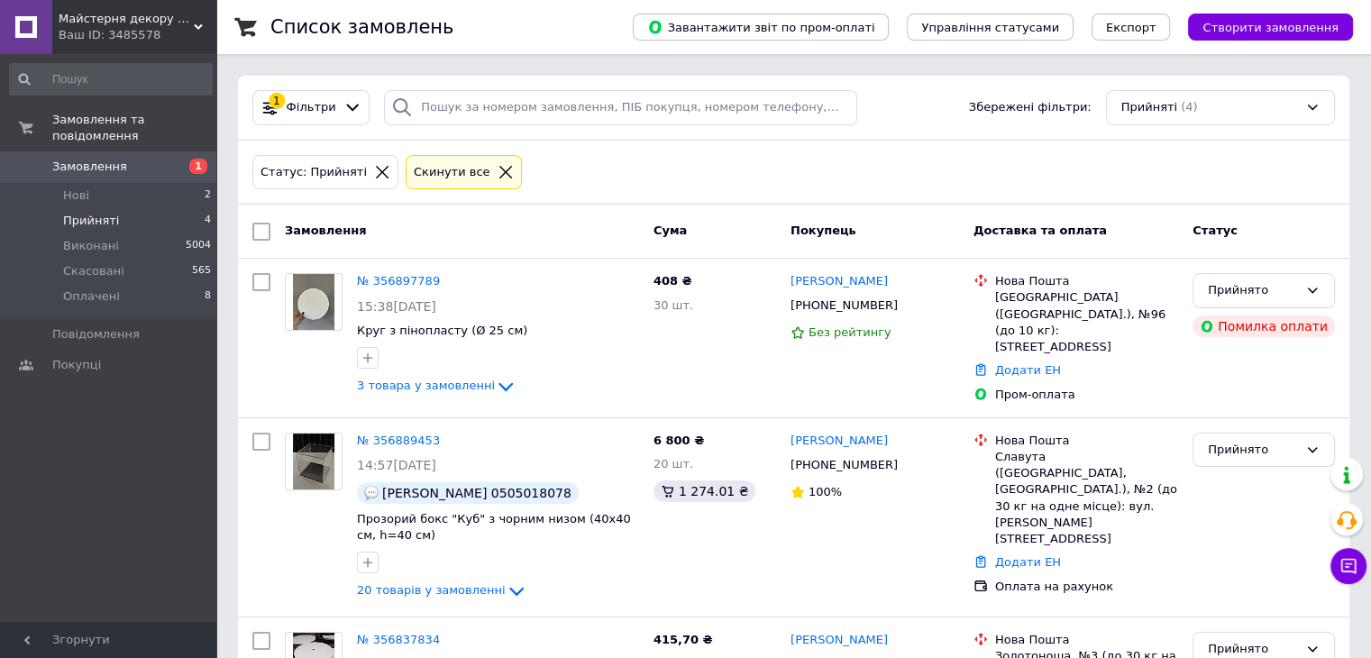
scroll to position [0, 0]
click at [121, 183] on li "Нові 2" at bounding box center [111, 195] width 222 height 25
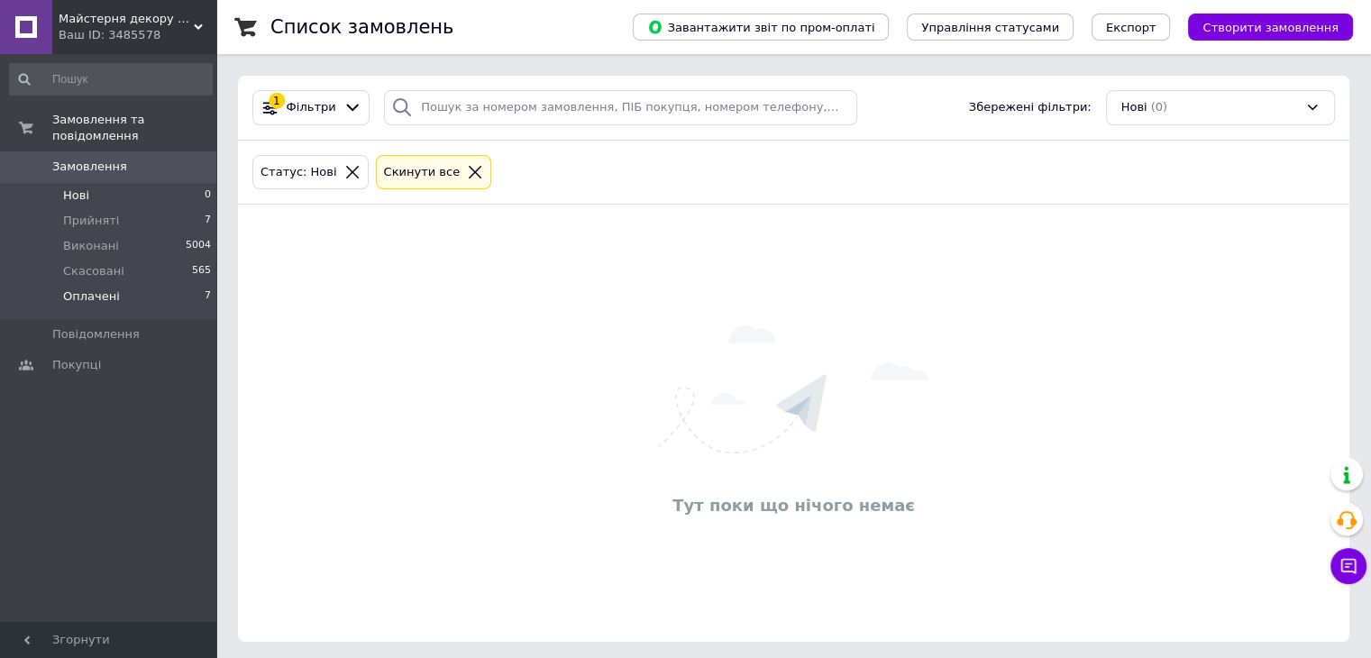
click at [142, 288] on li "Оплачені 7" at bounding box center [111, 301] width 222 height 34
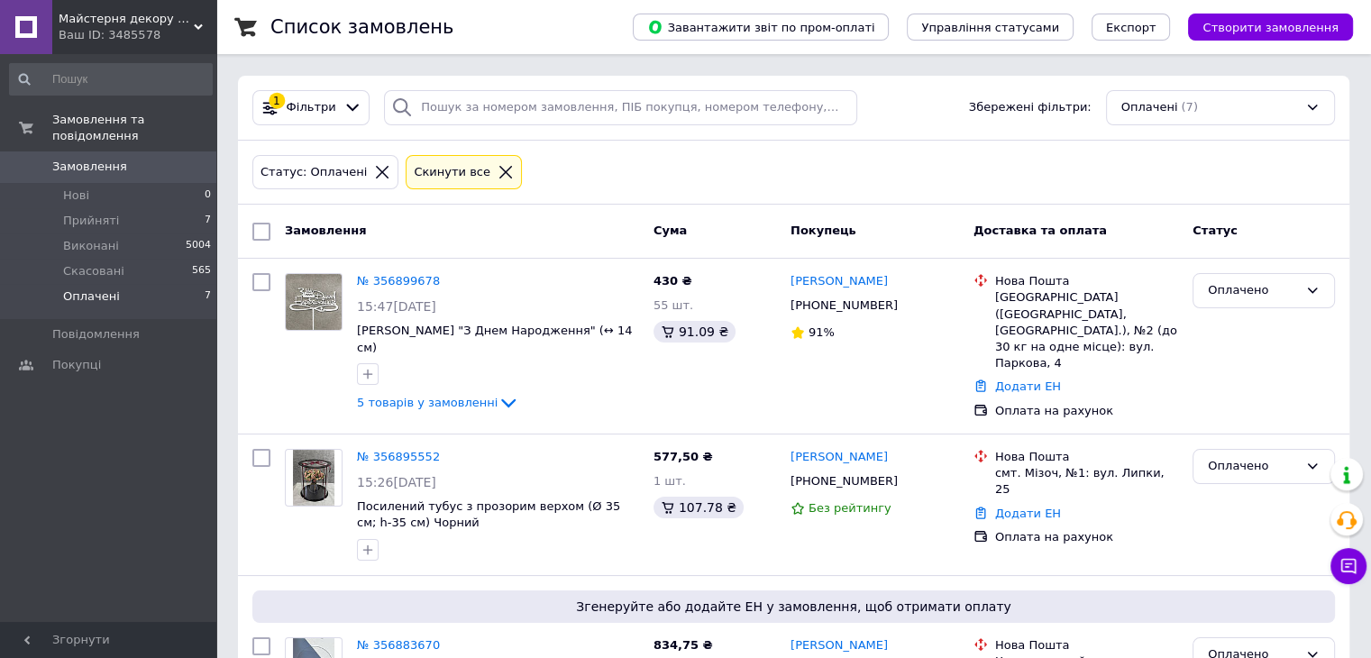
click at [151, 25] on span "Майстерня декору з дерева "Lioncorp"" at bounding box center [126, 19] width 135 height 16
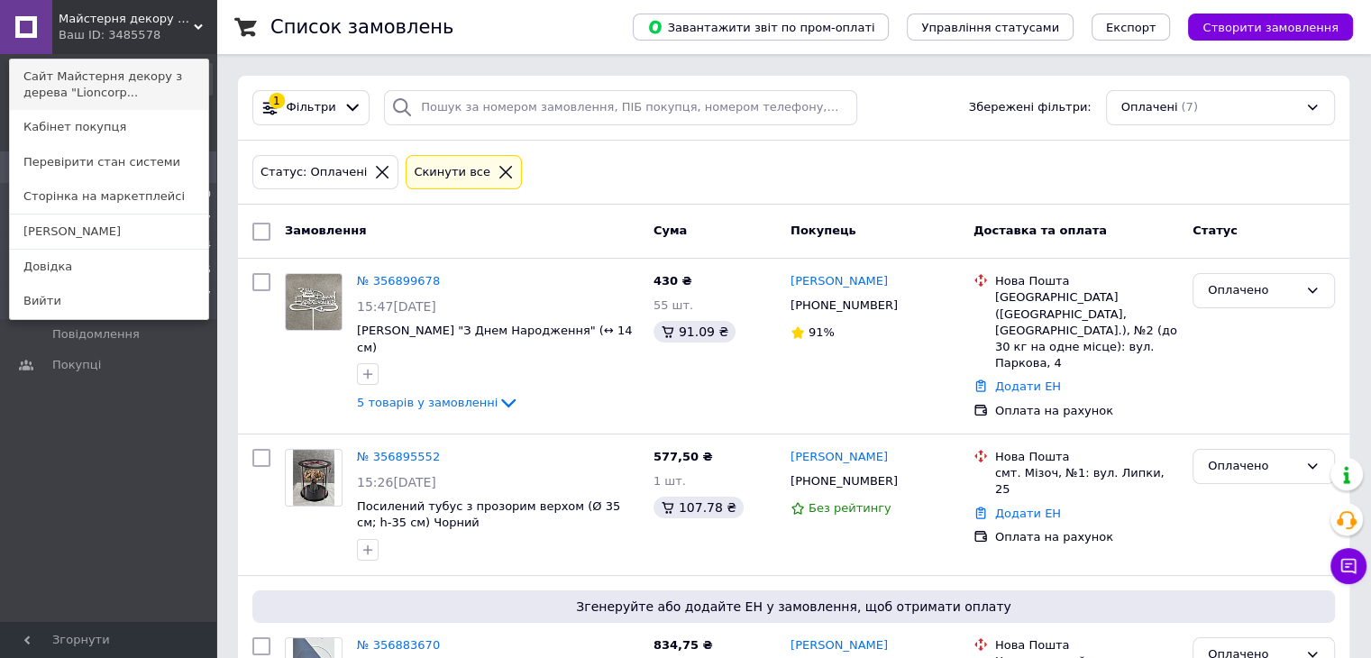
click at [142, 87] on link "Сайт Майстерня декору з дерева "Lioncorp..." at bounding box center [109, 84] width 198 height 50
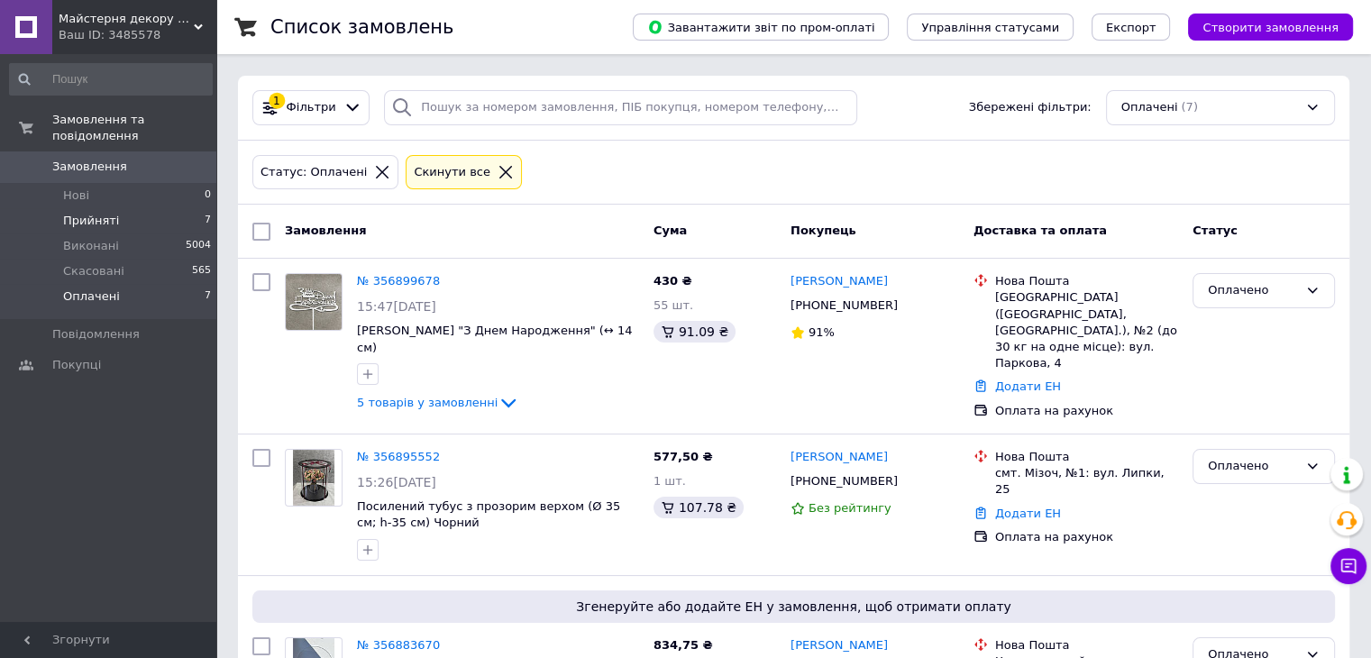
click at [178, 208] on li "Прийняті 7" at bounding box center [111, 220] width 222 height 25
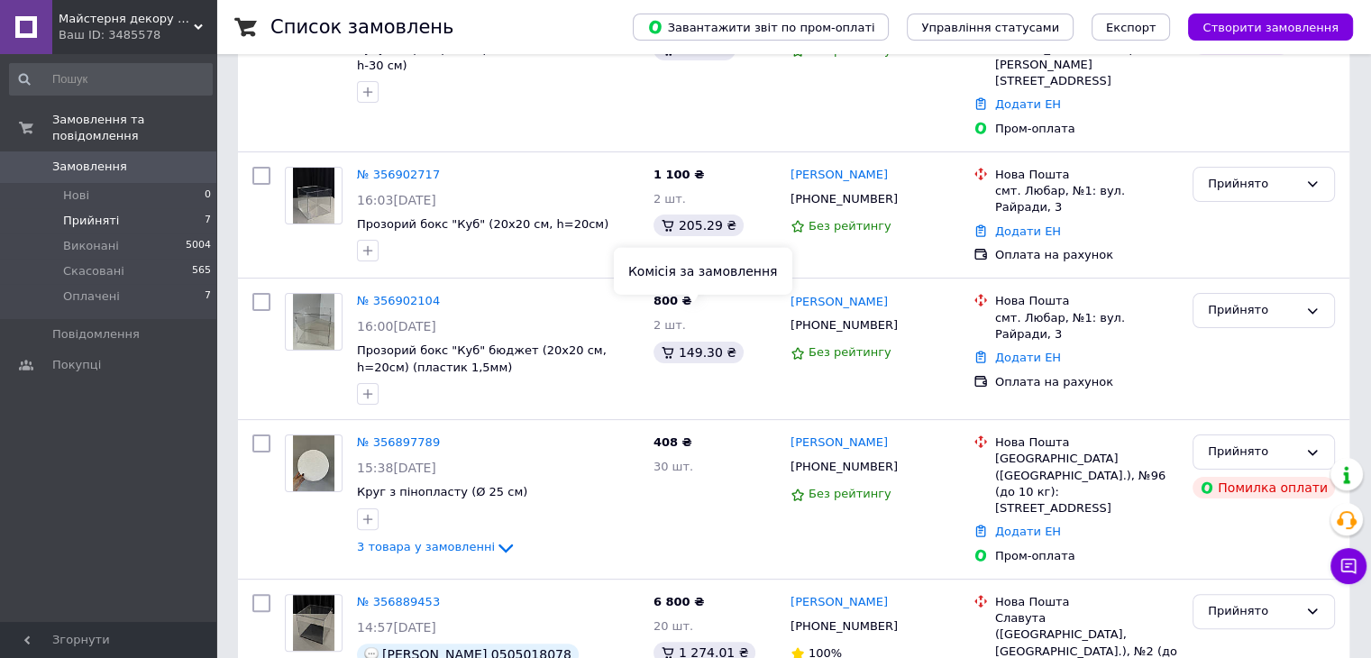
scroll to position [360, 0]
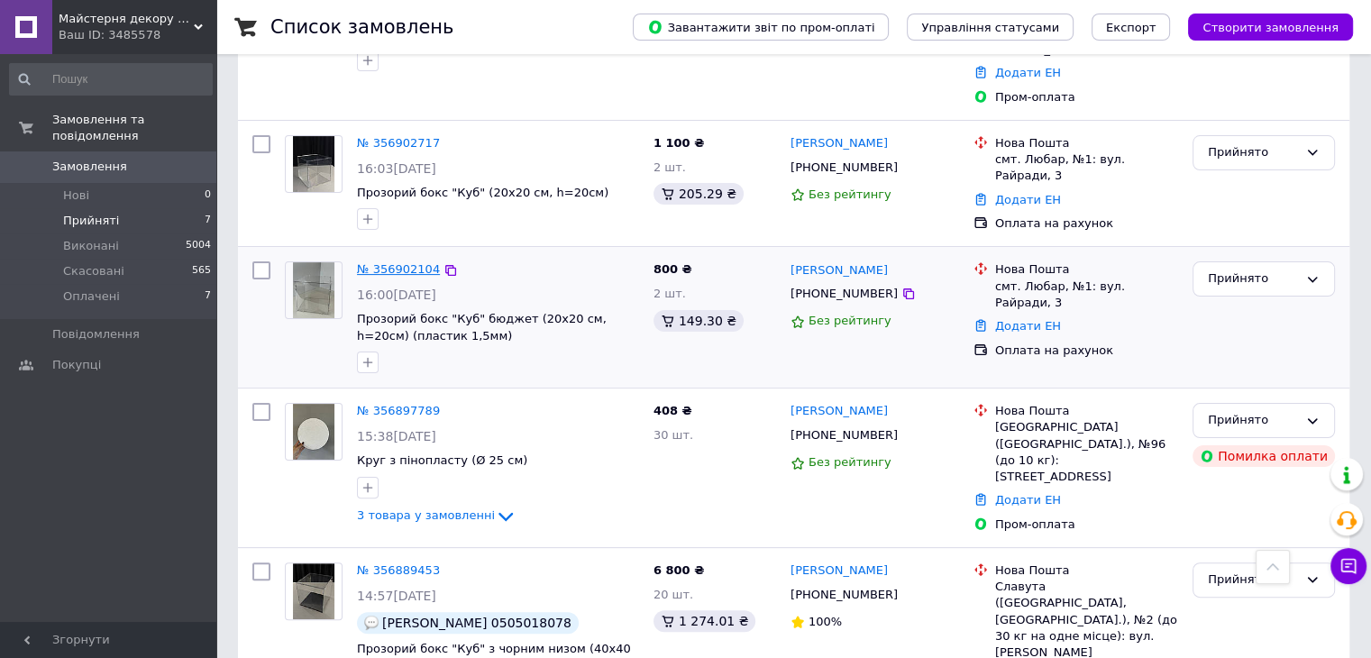
click at [386, 262] on link "№ 356902104" at bounding box center [398, 269] width 83 height 14
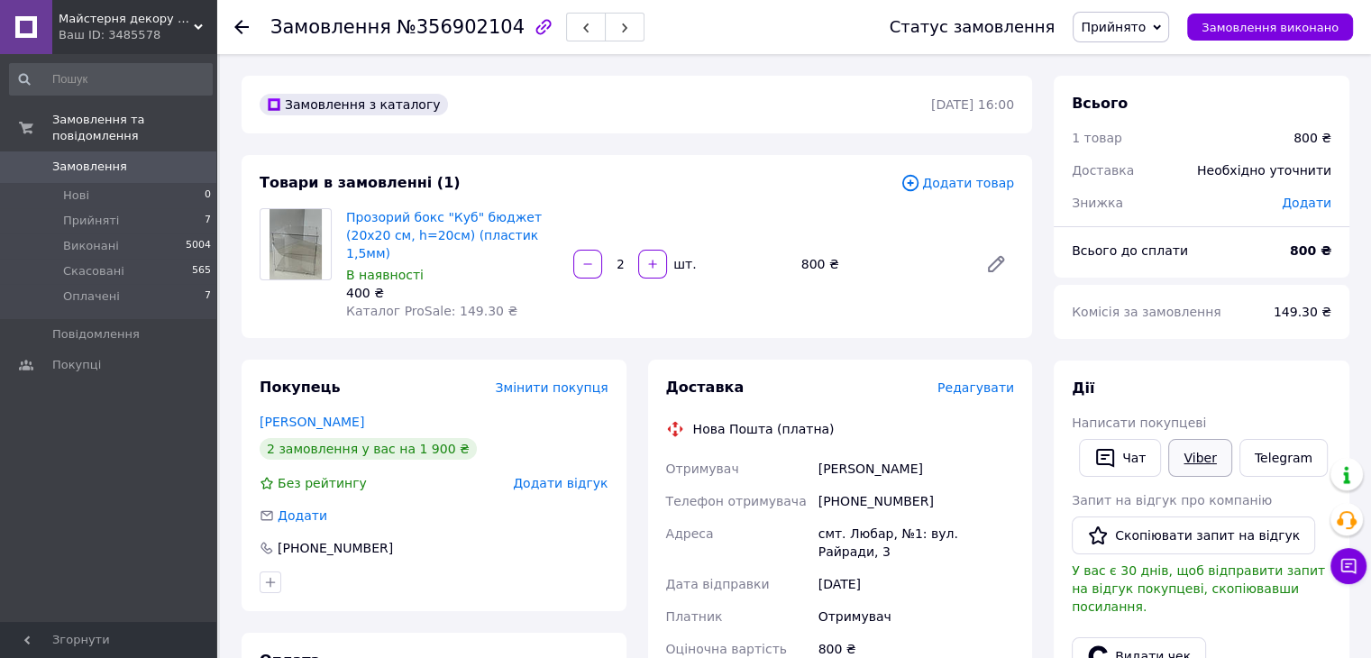
click at [1203, 456] on link "Viber" at bounding box center [1199, 458] width 63 height 38
click at [1199, 462] on link "Viber" at bounding box center [1199, 458] width 63 height 38
click at [243, 21] on icon at bounding box center [241, 27] width 14 height 14
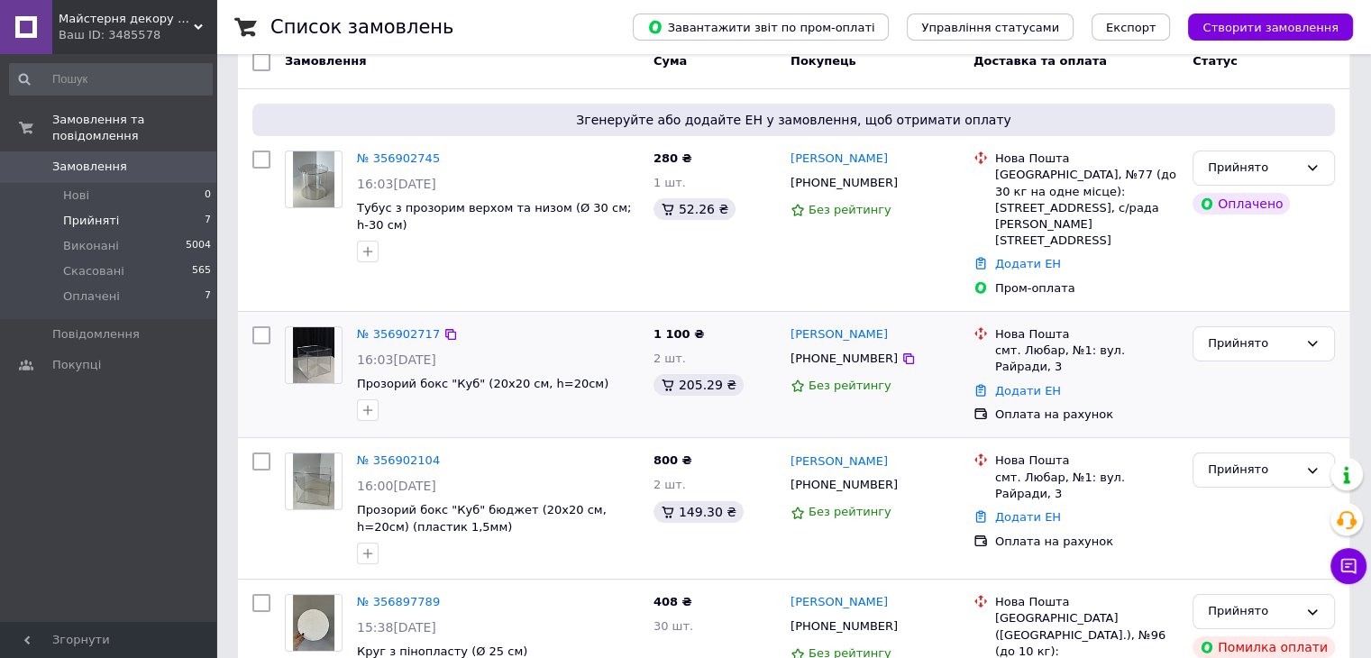
scroll to position [180, 0]
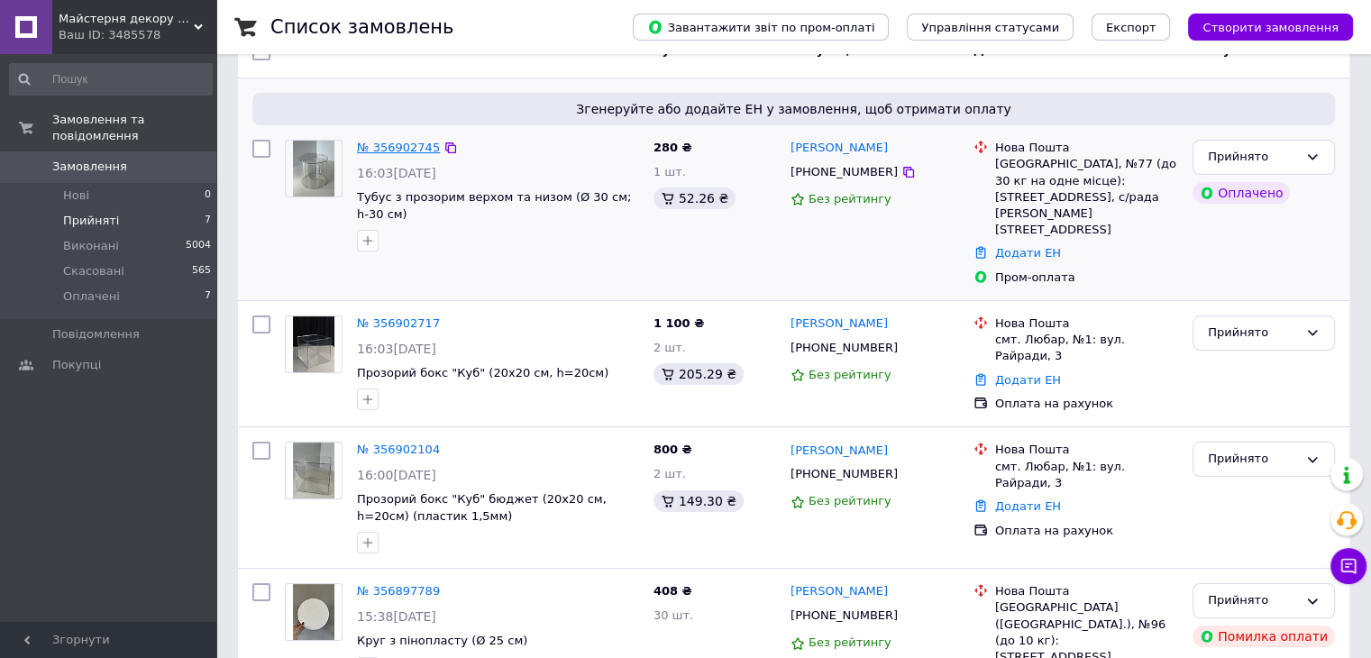
click at [413, 147] on link "№ 356902745" at bounding box center [398, 148] width 83 height 14
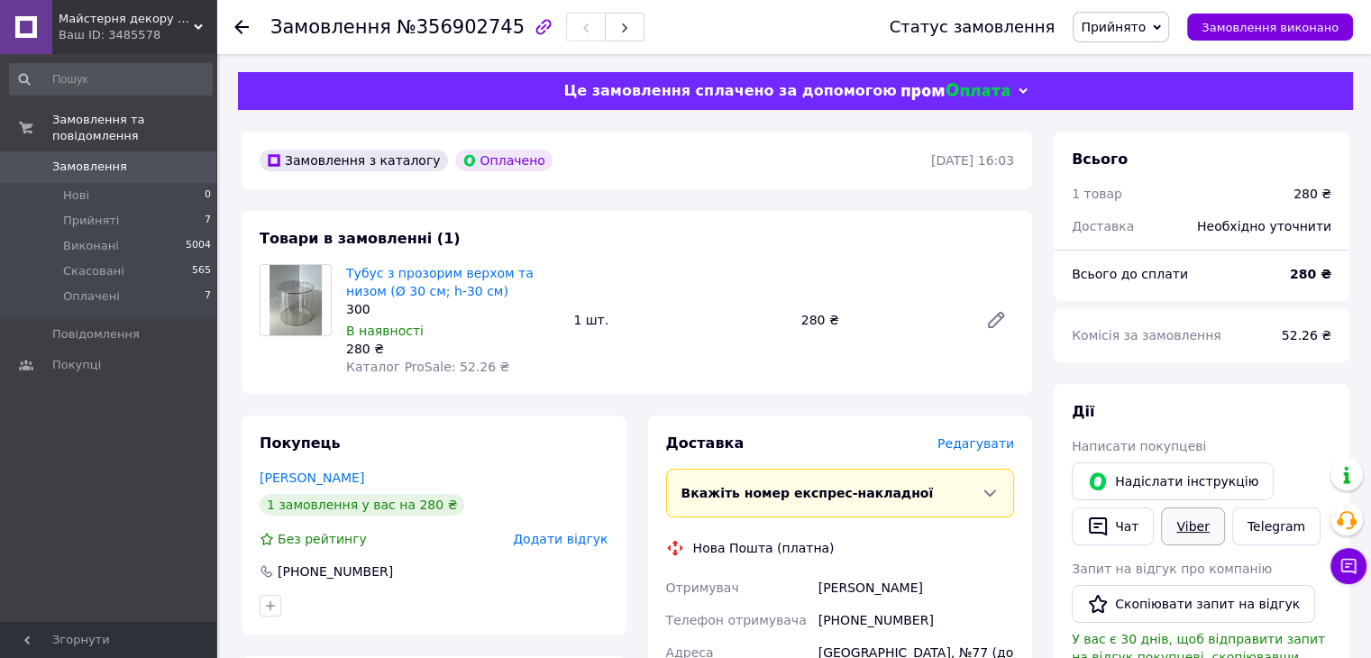
click at [1186, 521] on link "Viber" at bounding box center [1192, 526] width 63 height 38
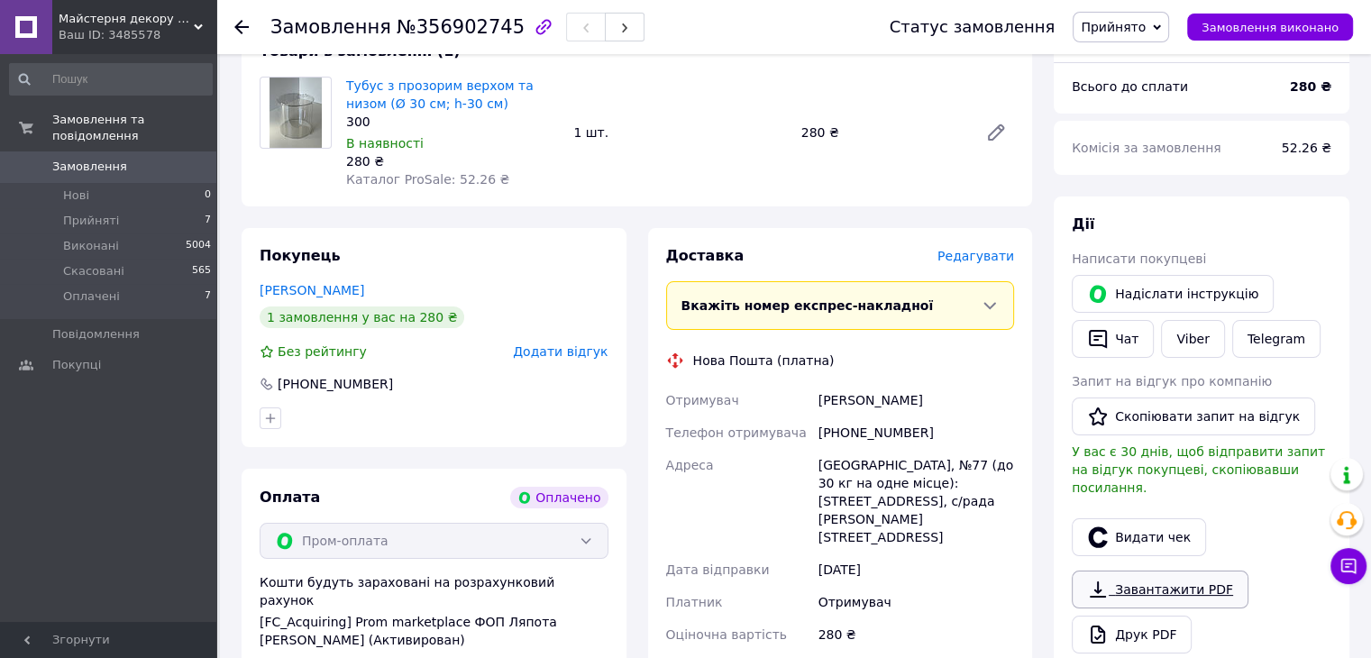
scroll to position [451, 0]
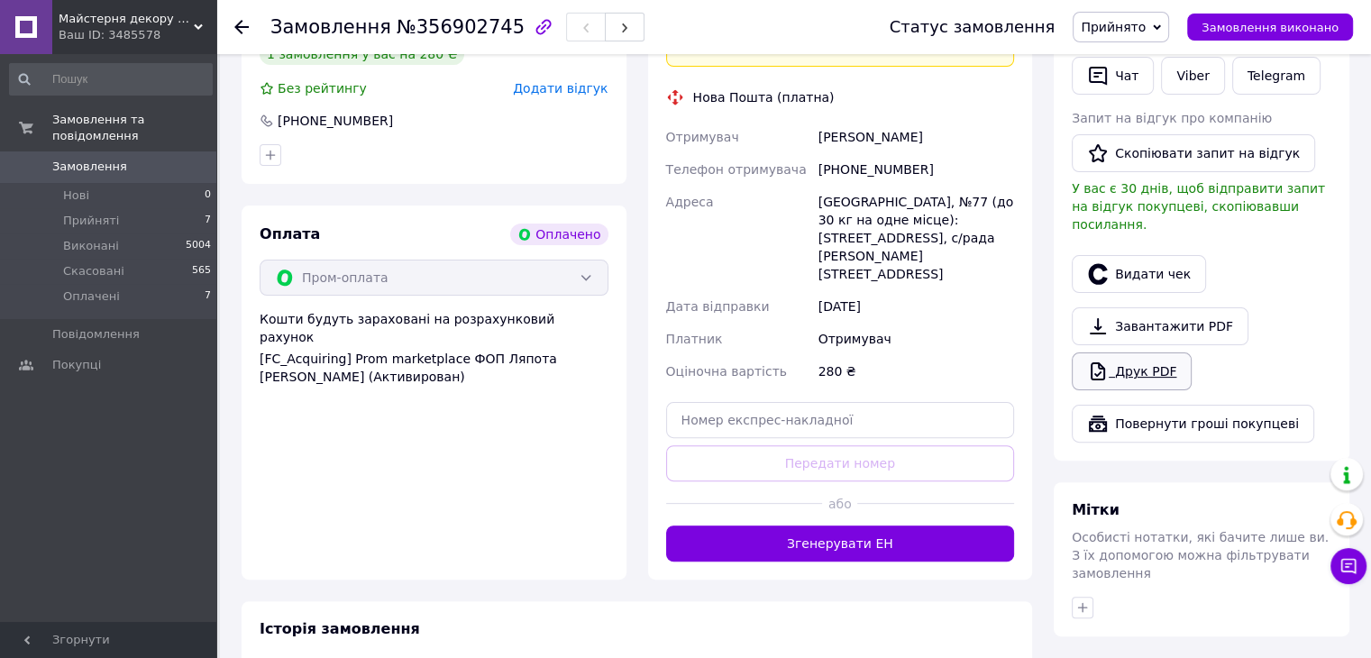
click at [1146, 352] on link "Друк PDF" at bounding box center [1132, 371] width 120 height 38
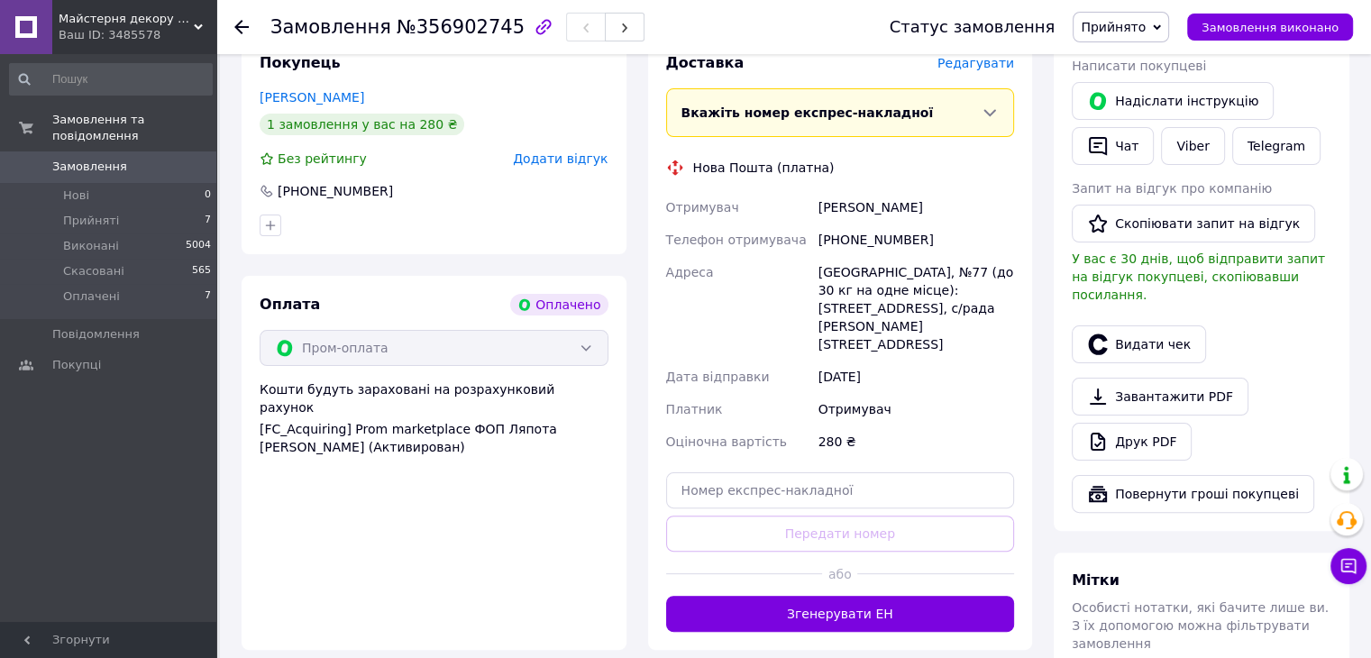
scroll to position [360, 0]
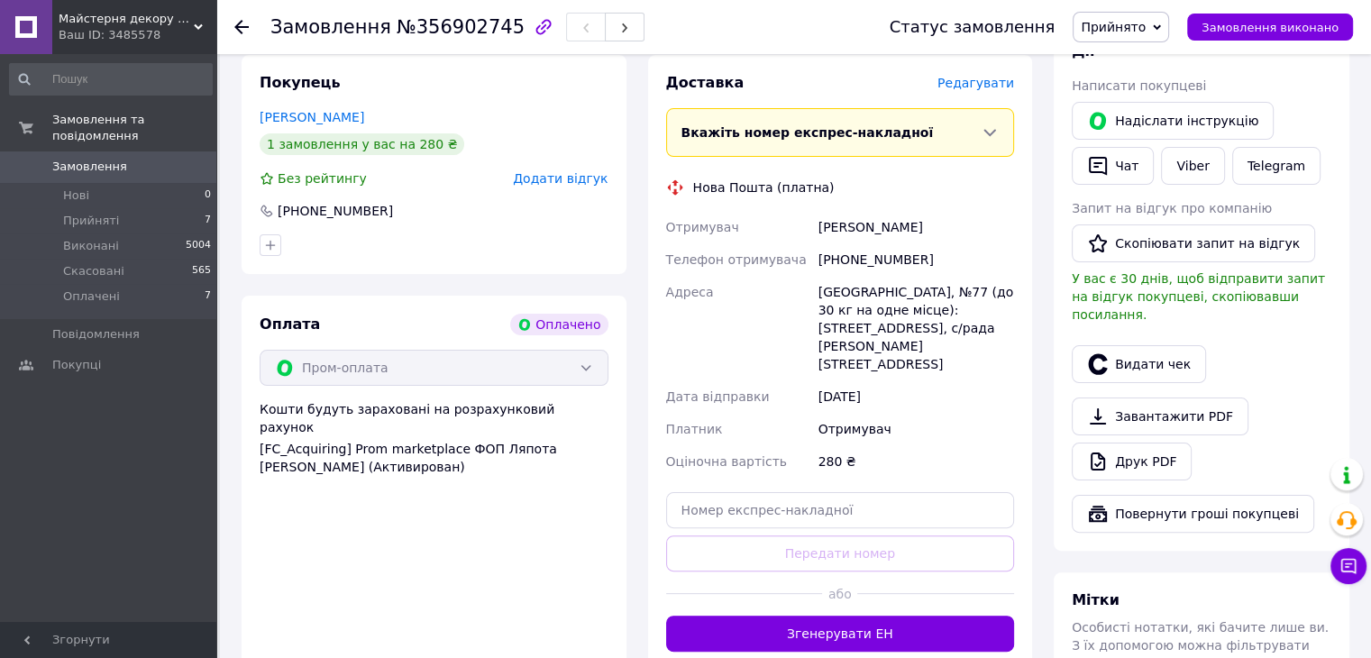
drag, startPoint x: 771, startPoint y: 228, endPoint x: 943, endPoint y: 228, distance: 171.2
click at [943, 228] on div "Отримувач Мандебура Алена Телефон отримувача +380972845444 Адреса Одеса, №77 (д…" at bounding box center [840, 344] width 356 height 267
copy div "Отримувач Мандебура Алена"
drag, startPoint x: 841, startPoint y: 259, endPoint x: 930, endPoint y: 260, distance: 89.2
click at [930, 260] on div "+380972845444" at bounding box center [916, 259] width 203 height 32
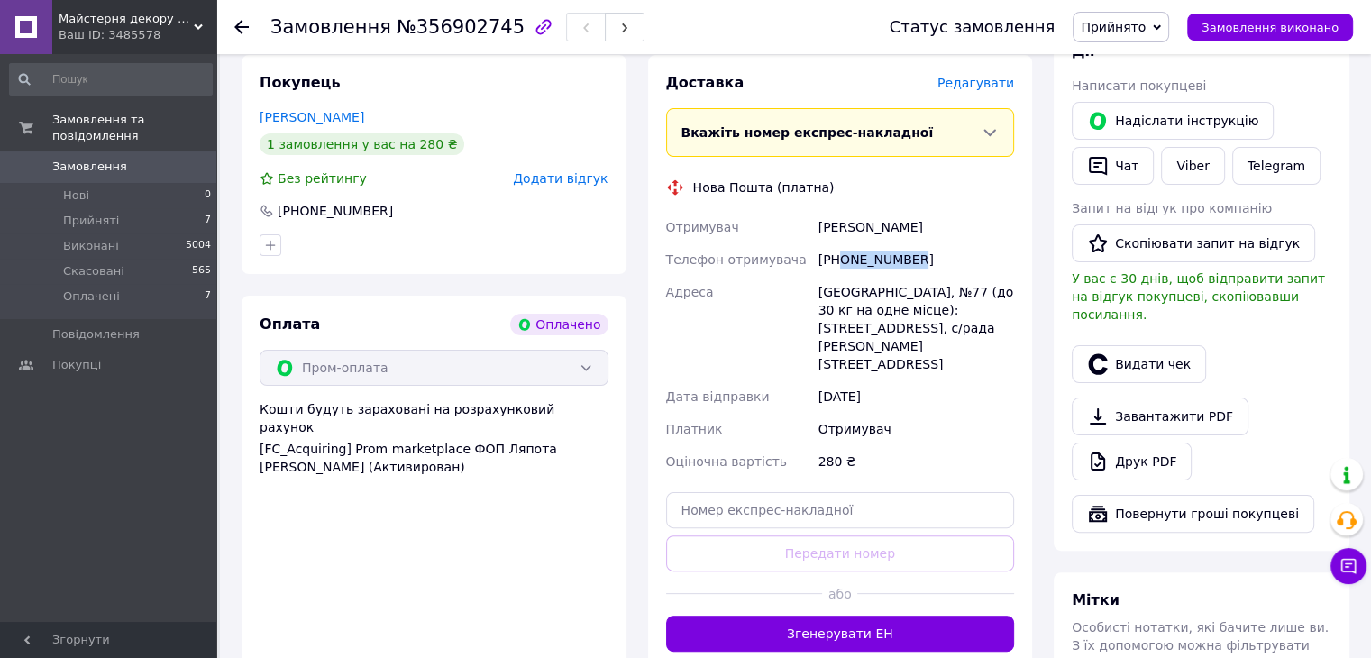
copy div "0972845444"
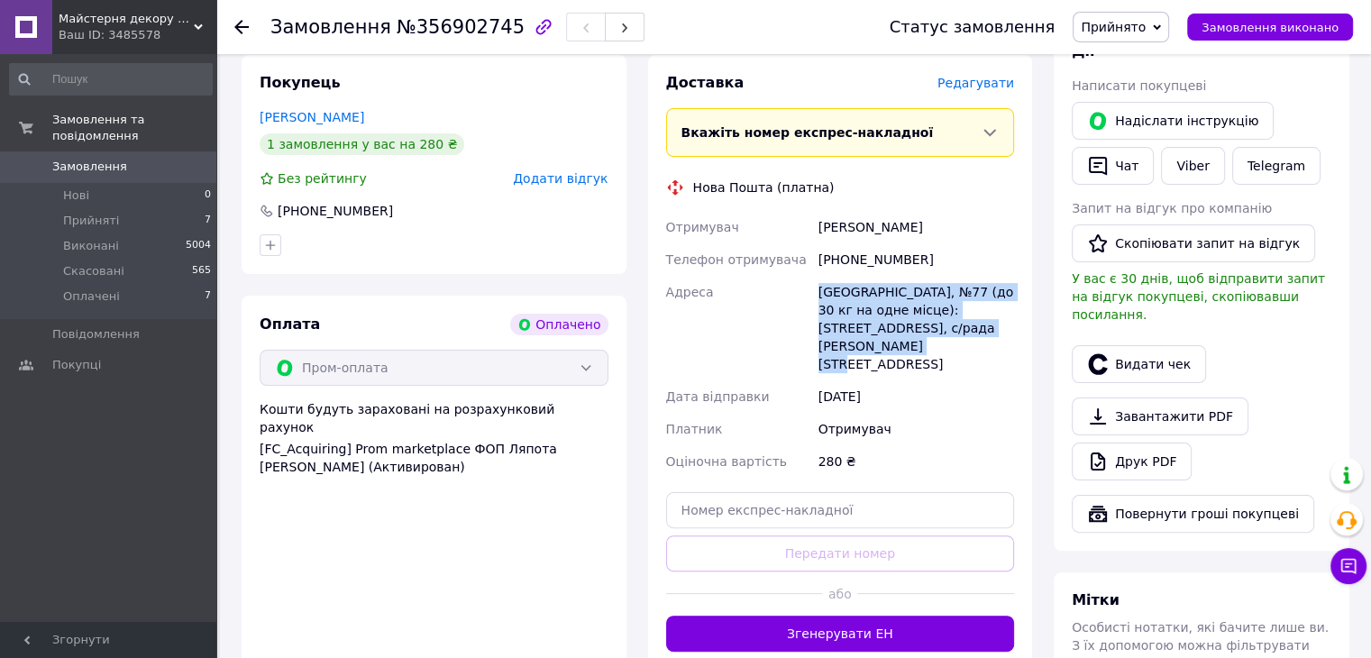
drag, startPoint x: 802, startPoint y: 302, endPoint x: 1007, endPoint y: 333, distance: 206.9
click at [1007, 333] on div "Отримувач Мандебура Алена Телефон отримувача +380972845444 Адреса Одеса, №77 (д…" at bounding box center [840, 344] width 356 height 267
copy div "Адреса Одеса, №77 (до 30 кг на одне місце): вул. 28 бригади, 12, с/рада Крижані…"
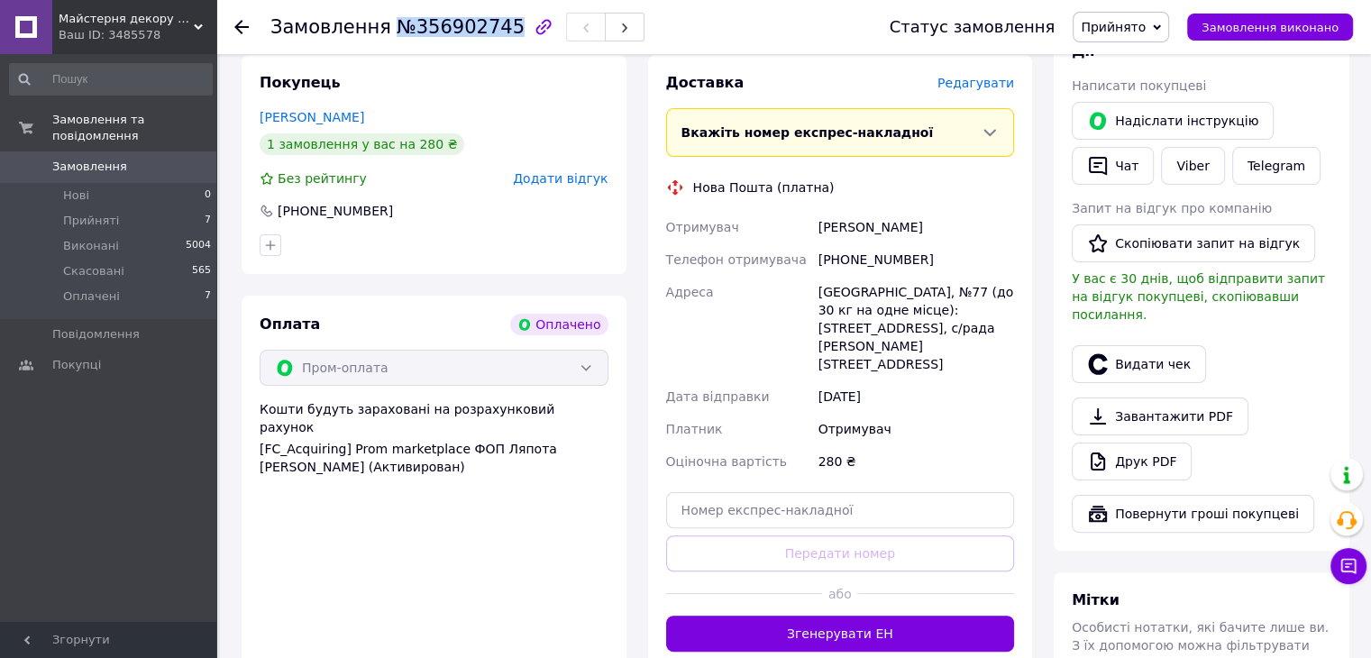
drag, startPoint x: 386, startPoint y: 23, endPoint x: 491, endPoint y: 24, distance: 105.5
click at [491, 24] on span "№356902745" at bounding box center [461, 27] width 128 height 22
copy span "№356902745"
click at [1128, 35] on span "Прийнято" at bounding box center [1120, 27] width 96 height 31
click at [1150, 116] on li "Оплачено" at bounding box center [1120, 117] width 95 height 27
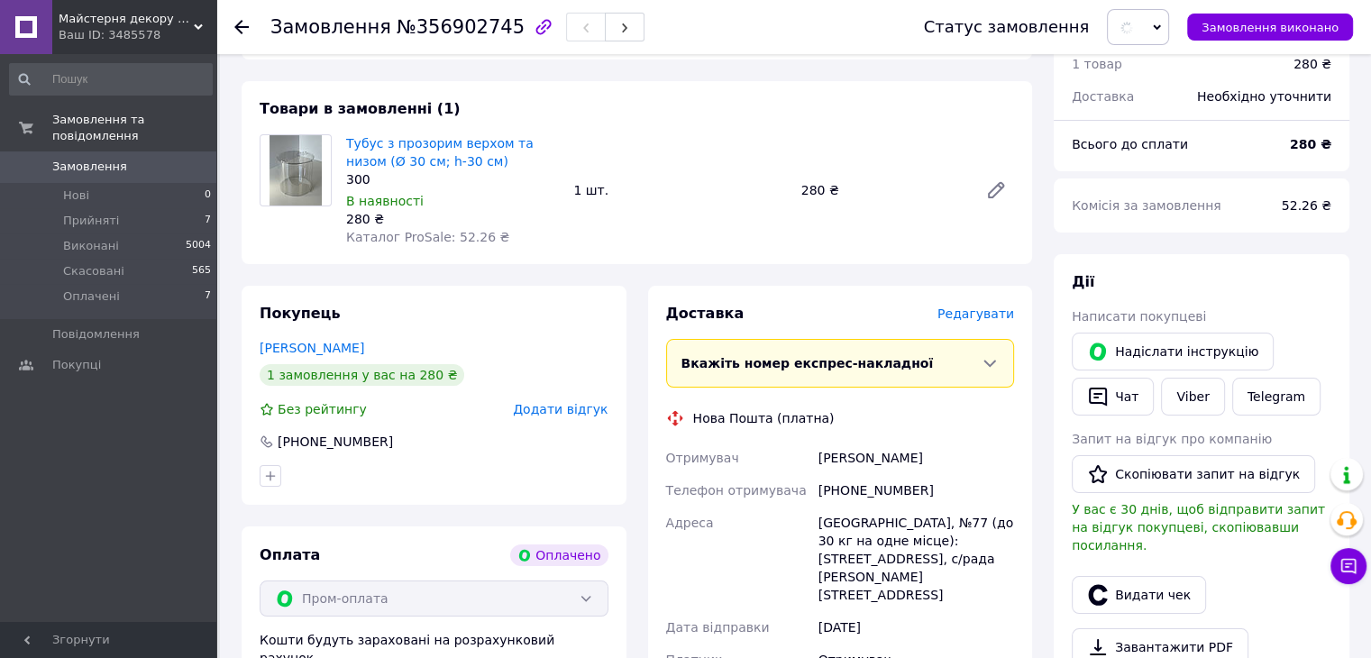
scroll to position [0, 0]
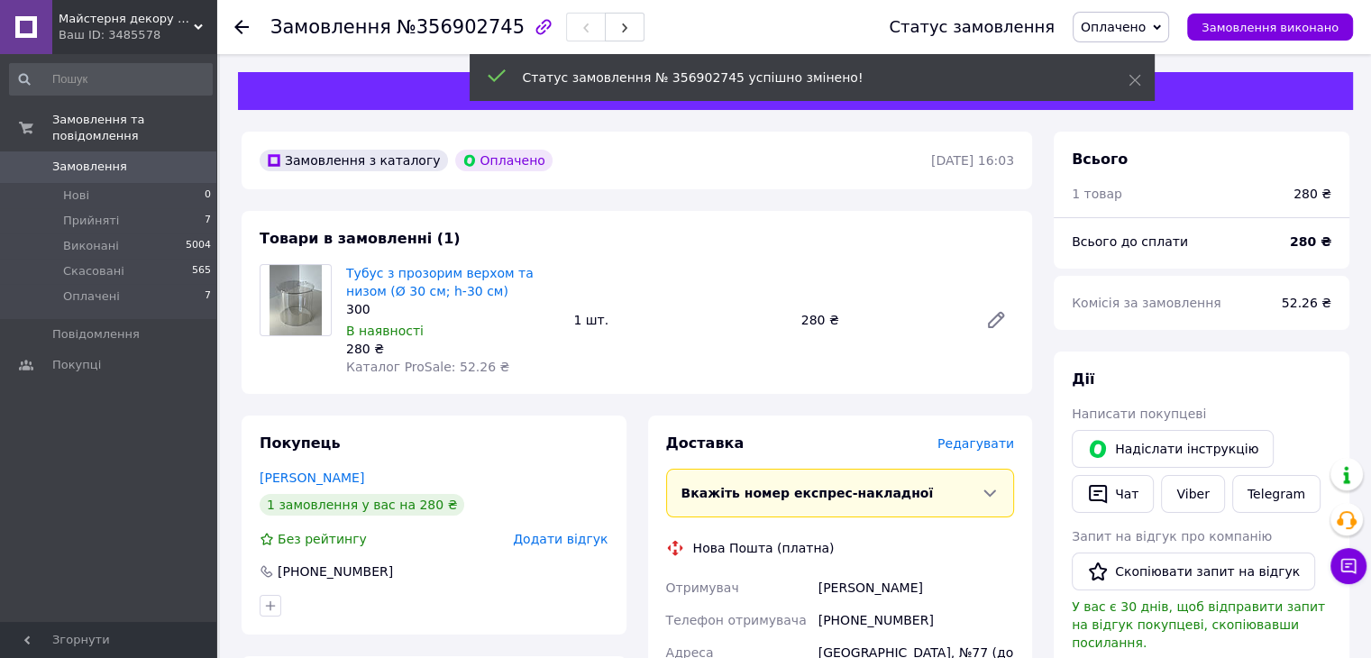
click at [241, 23] on icon at bounding box center [241, 27] width 14 height 14
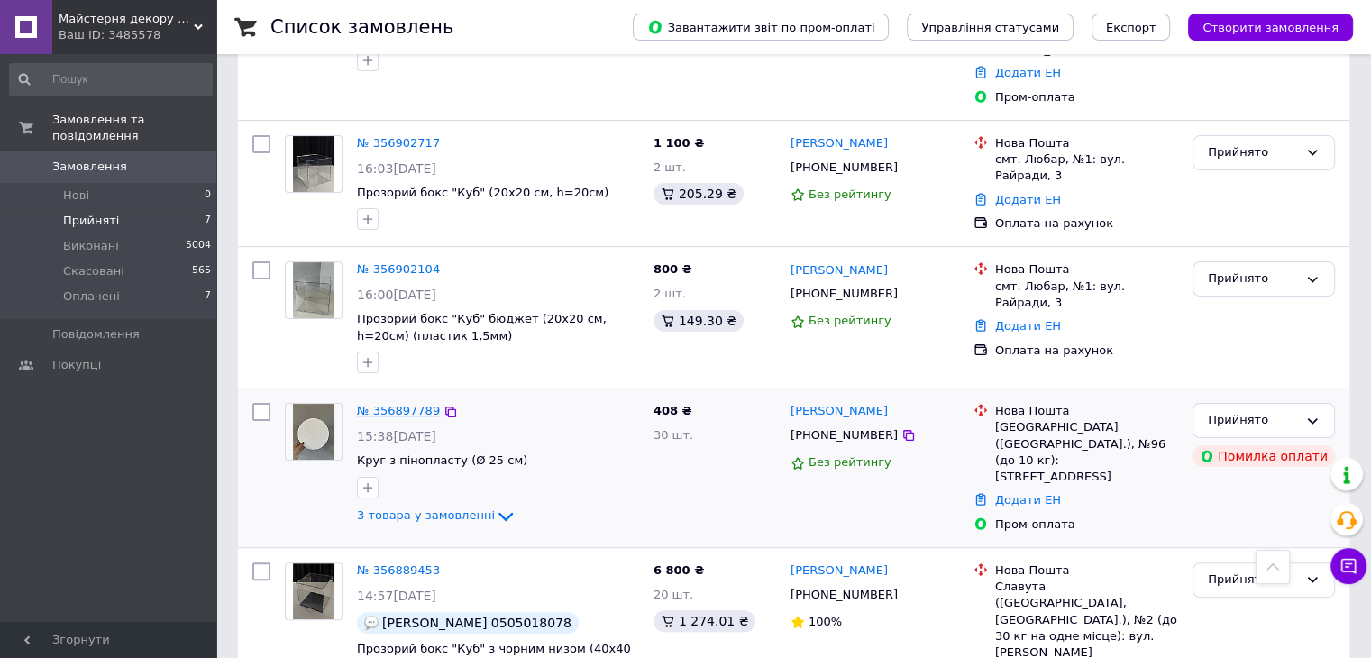
click at [371, 404] on link "№ 356897789" at bounding box center [398, 411] width 83 height 14
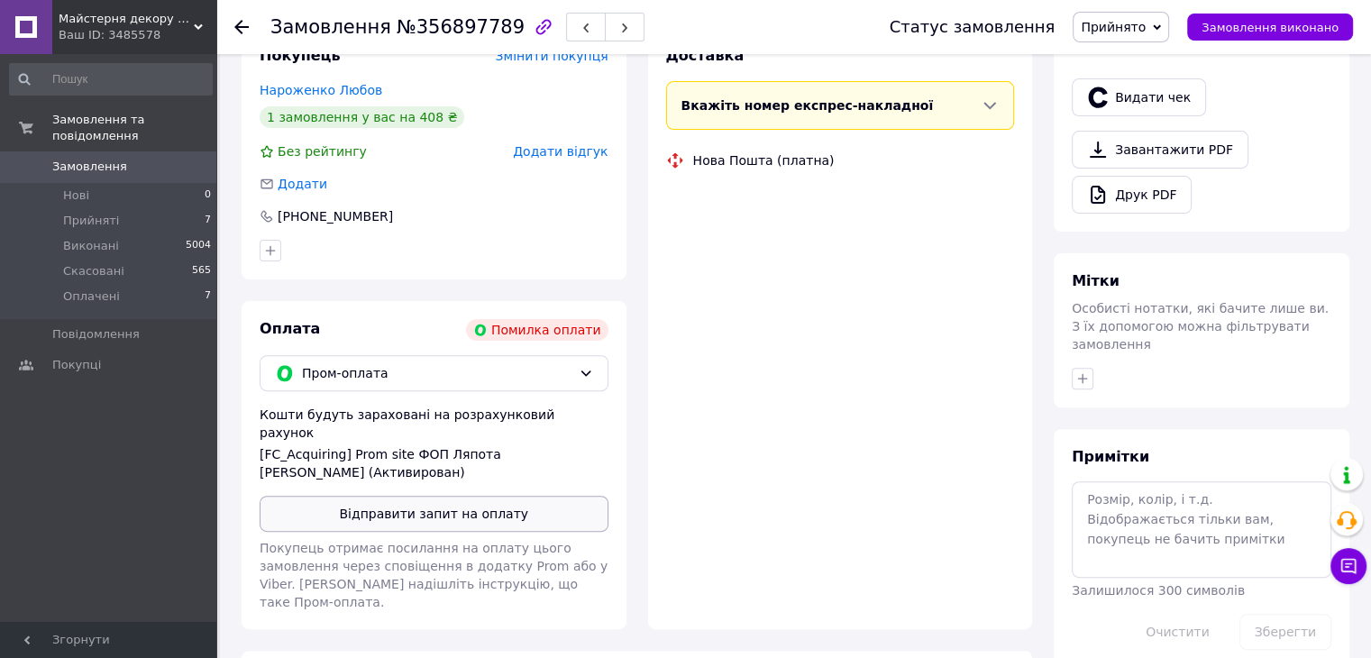
scroll to position [541, 0]
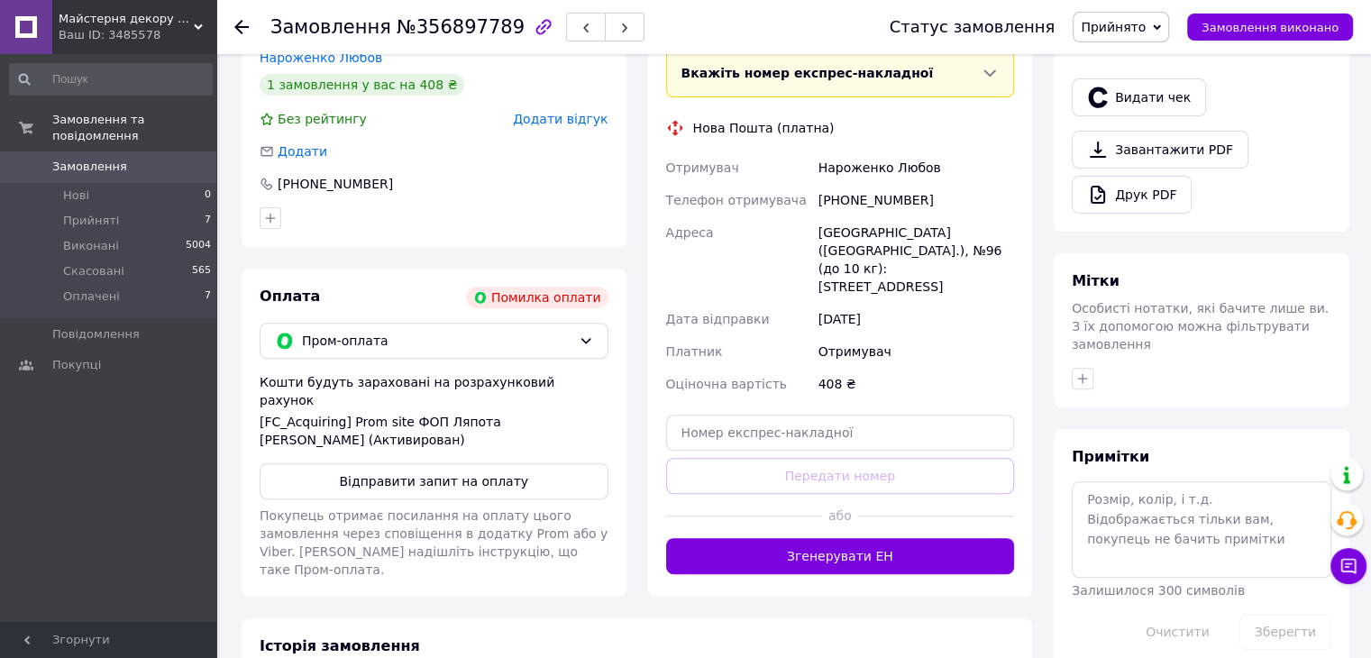
click at [470, 322] on div "Оплата Помилка оплати Пром-оплата Кошти будуть зараховані на розрахунковий раху…" at bounding box center [434, 433] width 385 height 328
click at [474, 342] on span "Пром-оплата" at bounding box center [436, 341] width 269 height 20
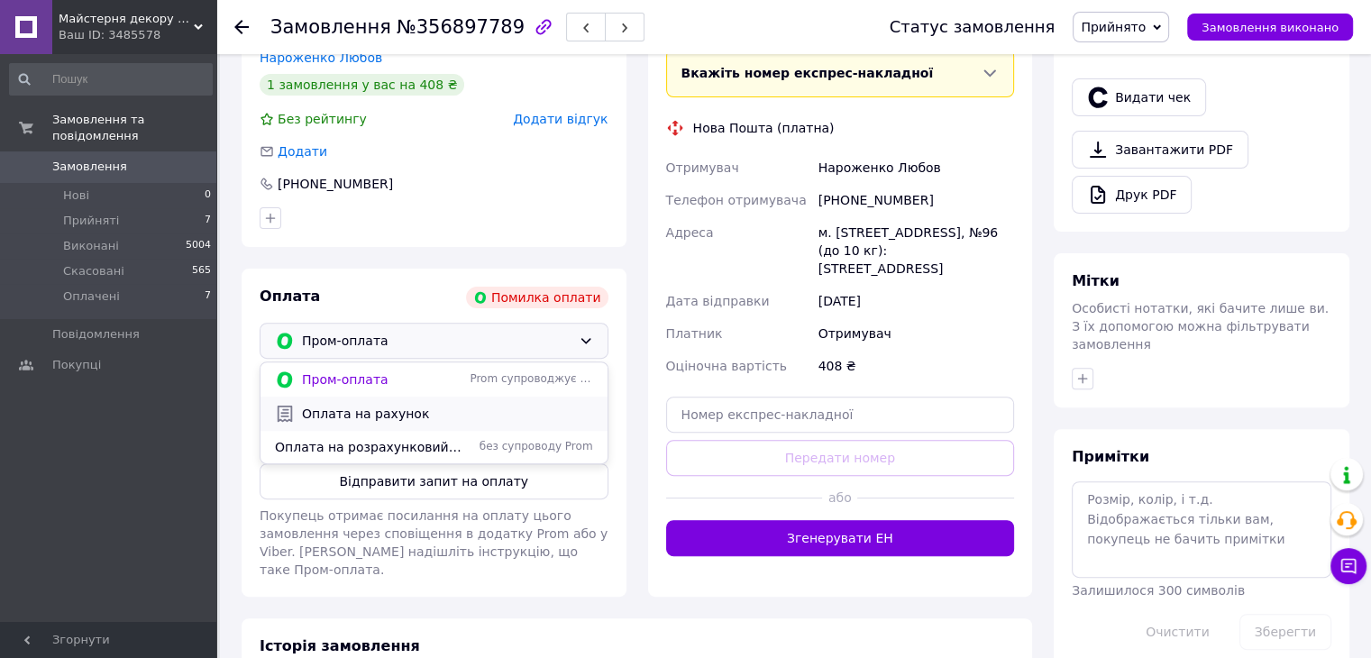
click at [404, 423] on span "Оплата на рахунок" at bounding box center [447, 414] width 291 height 18
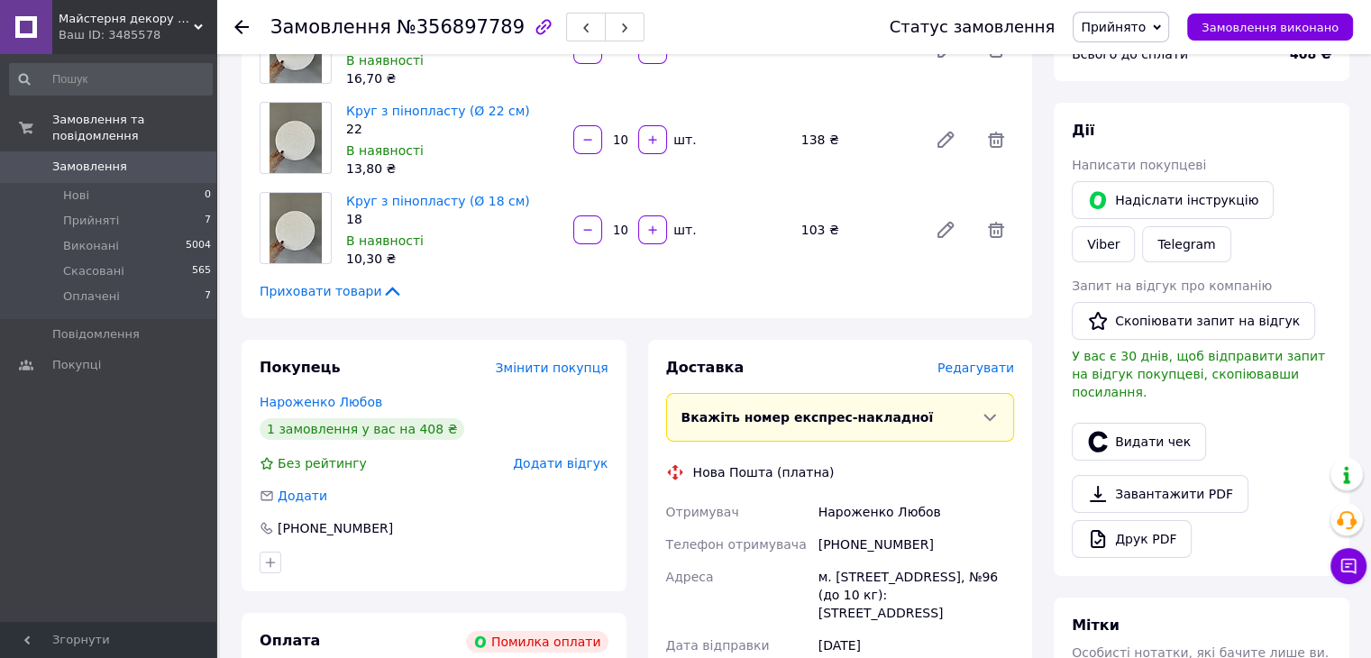
scroll to position [0, 0]
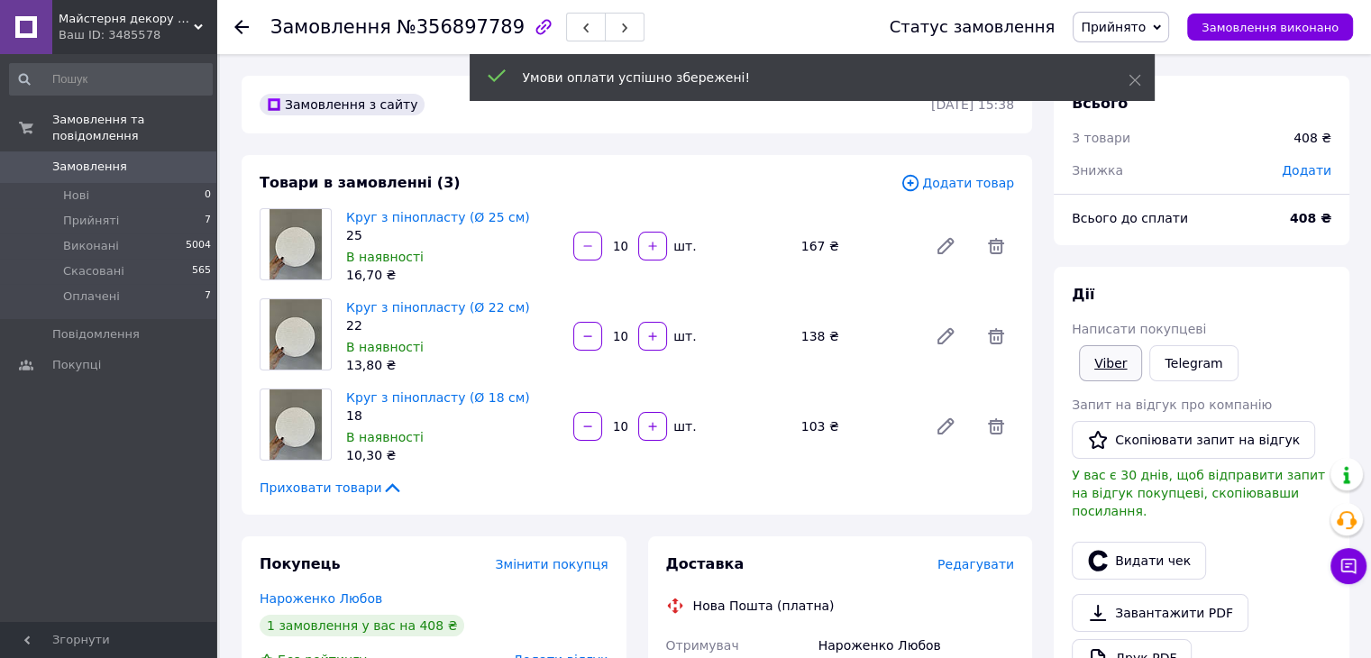
click at [1124, 365] on link "Viber" at bounding box center [1110, 363] width 63 height 36
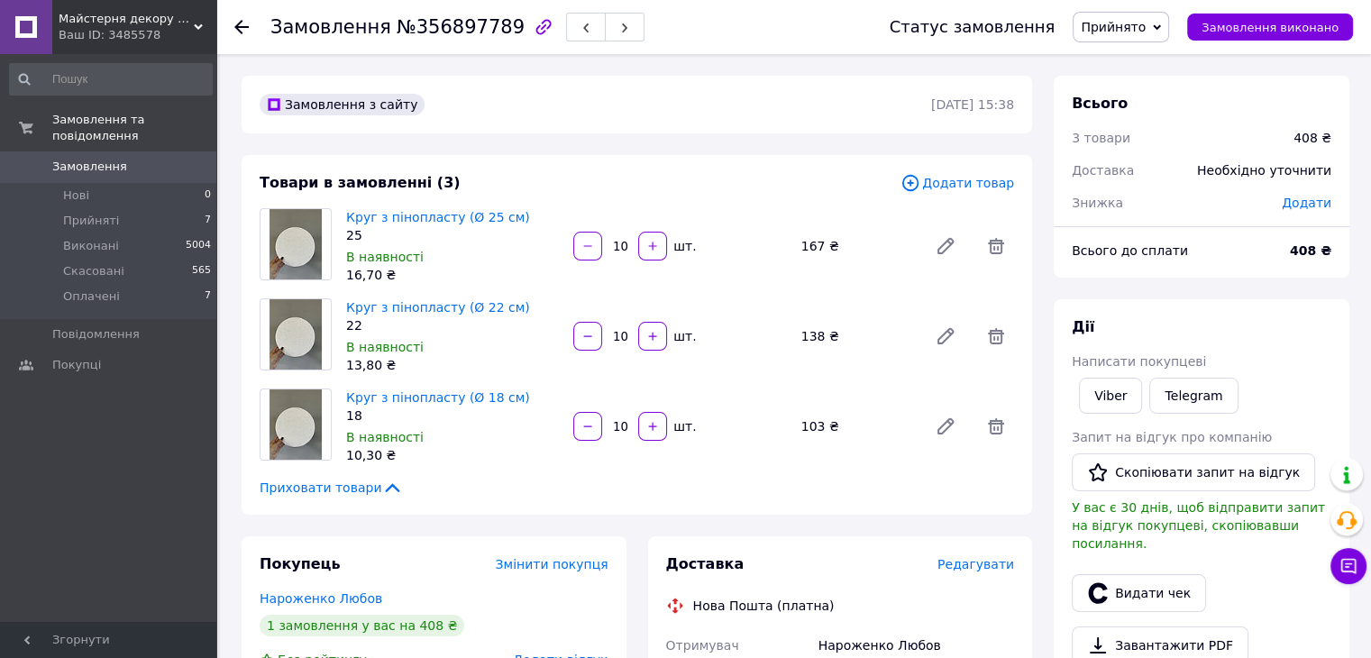
scroll to position [360, 0]
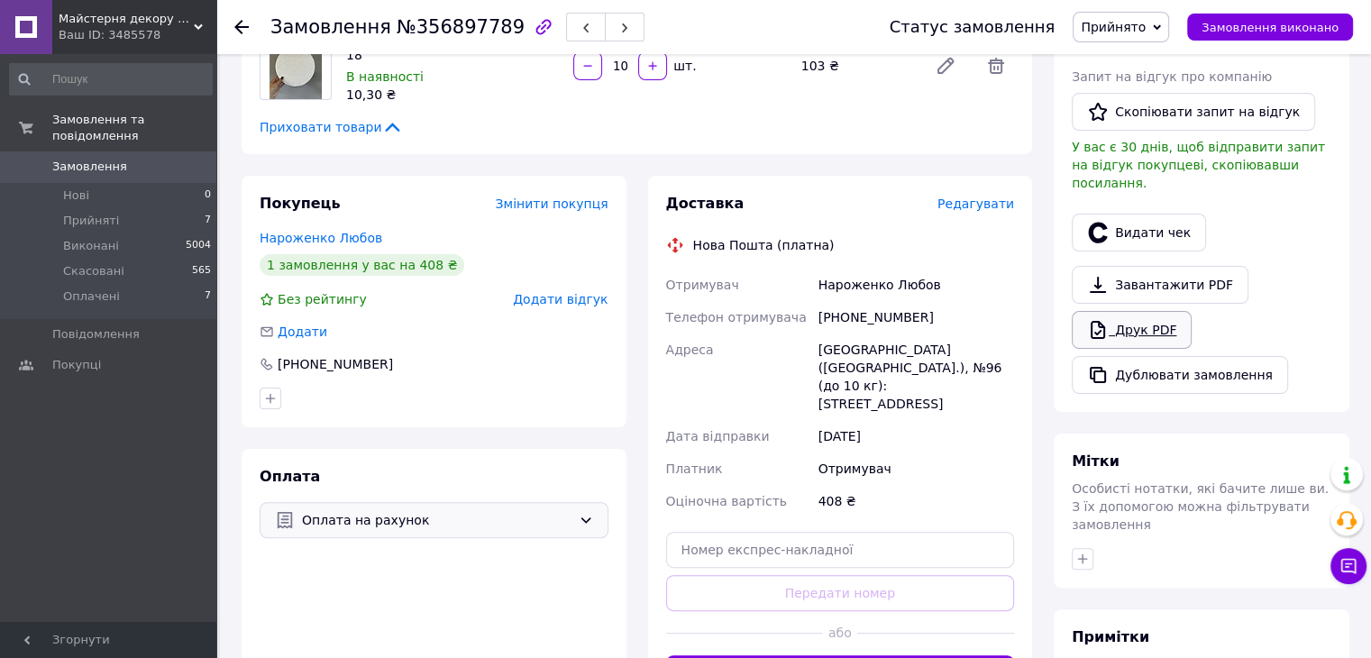
click at [1151, 316] on link "Друк PDF" at bounding box center [1132, 330] width 120 height 38
drag, startPoint x: 730, startPoint y: 283, endPoint x: 901, endPoint y: 292, distance: 171.5
click at [901, 292] on div "Отримувач Нароженко Любов Телефон отримувача +380502062926 Адреса Київ (Київськ…" at bounding box center [840, 393] width 356 height 249
click at [804, 288] on div "Отримувач" at bounding box center [738, 285] width 152 height 32
drag, startPoint x: 792, startPoint y: 278, endPoint x: 970, endPoint y: 282, distance: 177.6
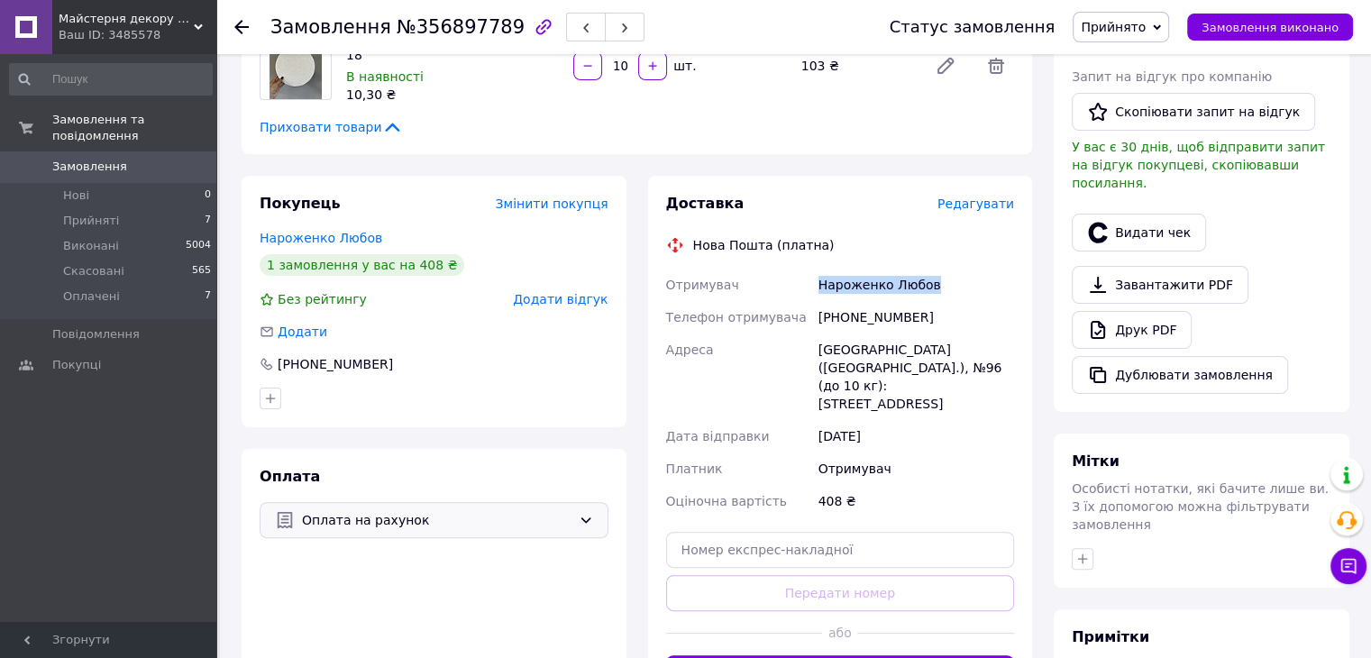
click at [970, 282] on div "Отримувач Нароженко Любов Телефон отримувача +380502062926 Адреса Київ (Київськ…" at bounding box center [840, 393] width 356 height 249
copy div "Отримувач Нароженко Любов"
drag, startPoint x: 908, startPoint y: 318, endPoint x: 931, endPoint y: 318, distance: 23.4
click at [931, 318] on div "[PHONE_NUMBER]" at bounding box center [916, 317] width 203 height 32
drag, startPoint x: 871, startPoint y: 319, endPoint x: 970, endPoint y: 329, distance: 99.6
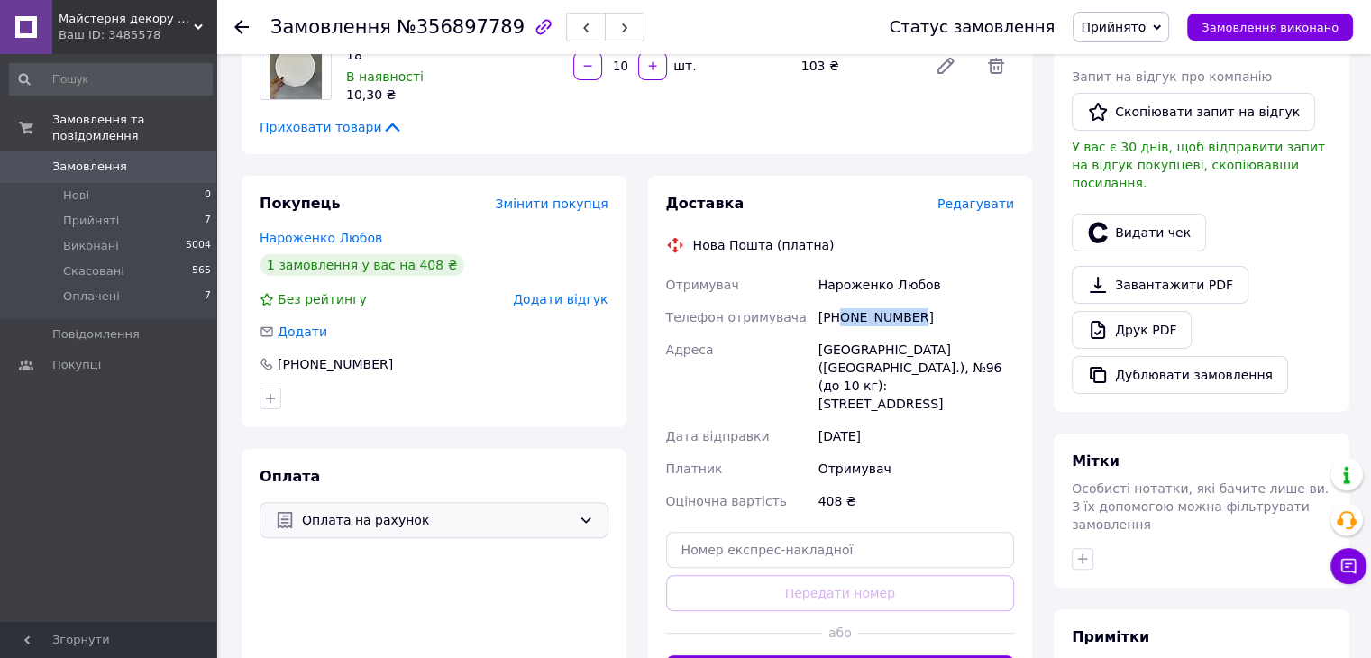
click at [970, 329] on div "[PHONE_NUMBER]" at bounding box center [916, 317] width 203 height 32
copy div "0502062926"
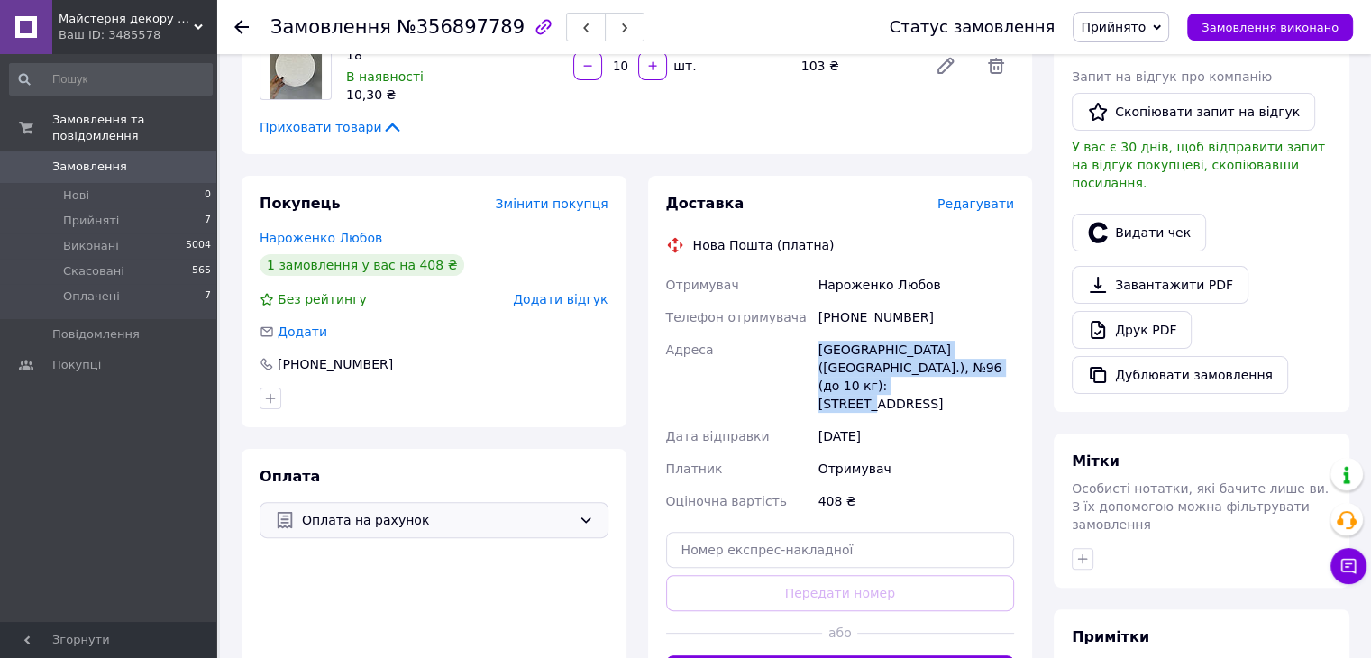
drag, startPoint x: 816, startPoint y: 349, endPoint x: 1008, endPoint y: 368, distance: 192.0
click at [1008, 368] on div "Київ (Київська обл.), №96 (до 10 кг): Дніпровська Набережна, 25а" at bounding box center [916, 376] width 203 height 87
copy div "Київ (Київська обл.), №96 (до 10 кг): Дніпровська Набережна, 25а"
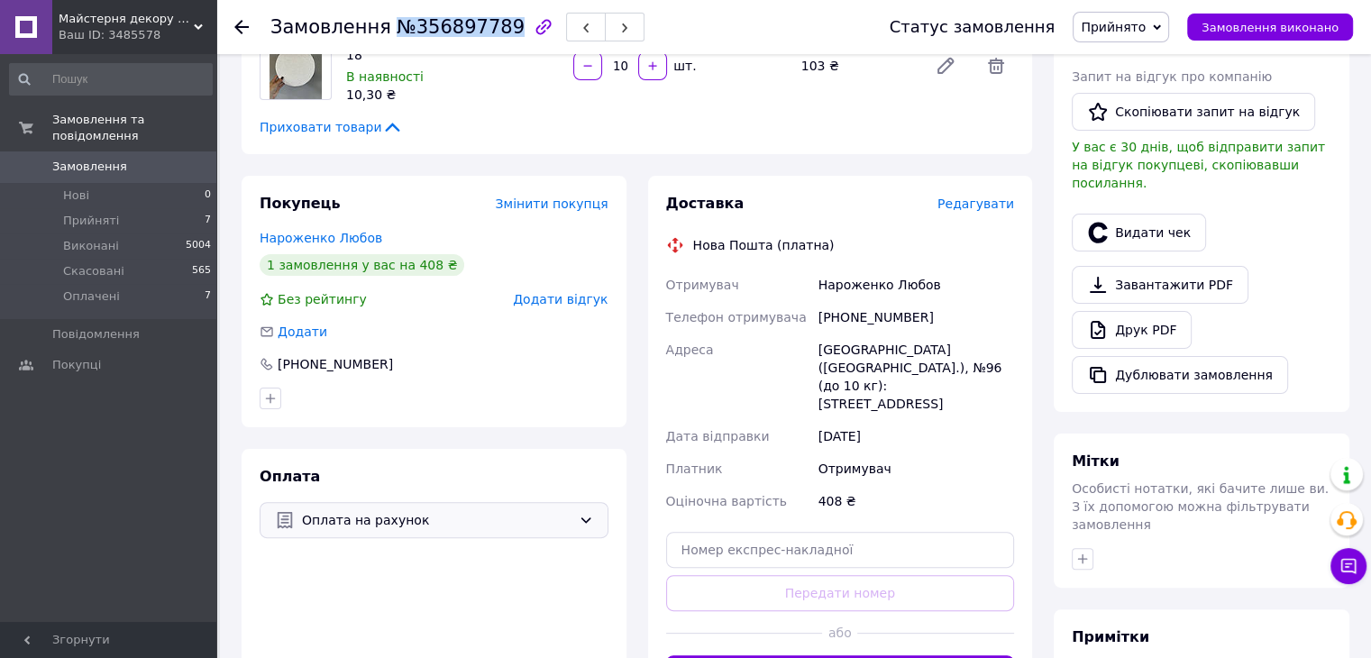
drag, startPoint x: 389, startPoint y: 26, endPoint x: 489, endPoint y: 26, distance: 100.0
click at [489, 26] on span "№356897789" at bounding box center [461, 27] width 128 height 22
copy span "№356897789"
click at [1131, 34] on span "Прийнято" at bounding box center [1113, 27] width 65 height 14
click at [1143, 115] on li "Оплачено" at bounding box center [1120, 117] width 95 height 27
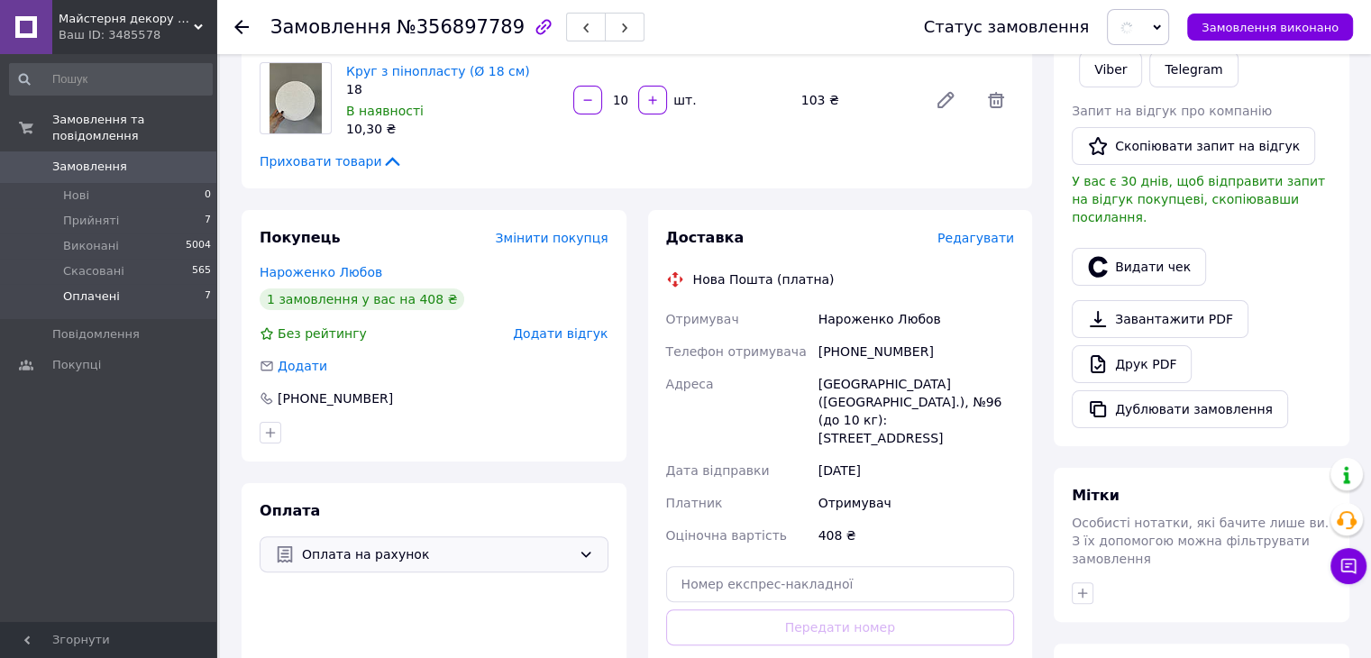
scroll to position [0, 0]
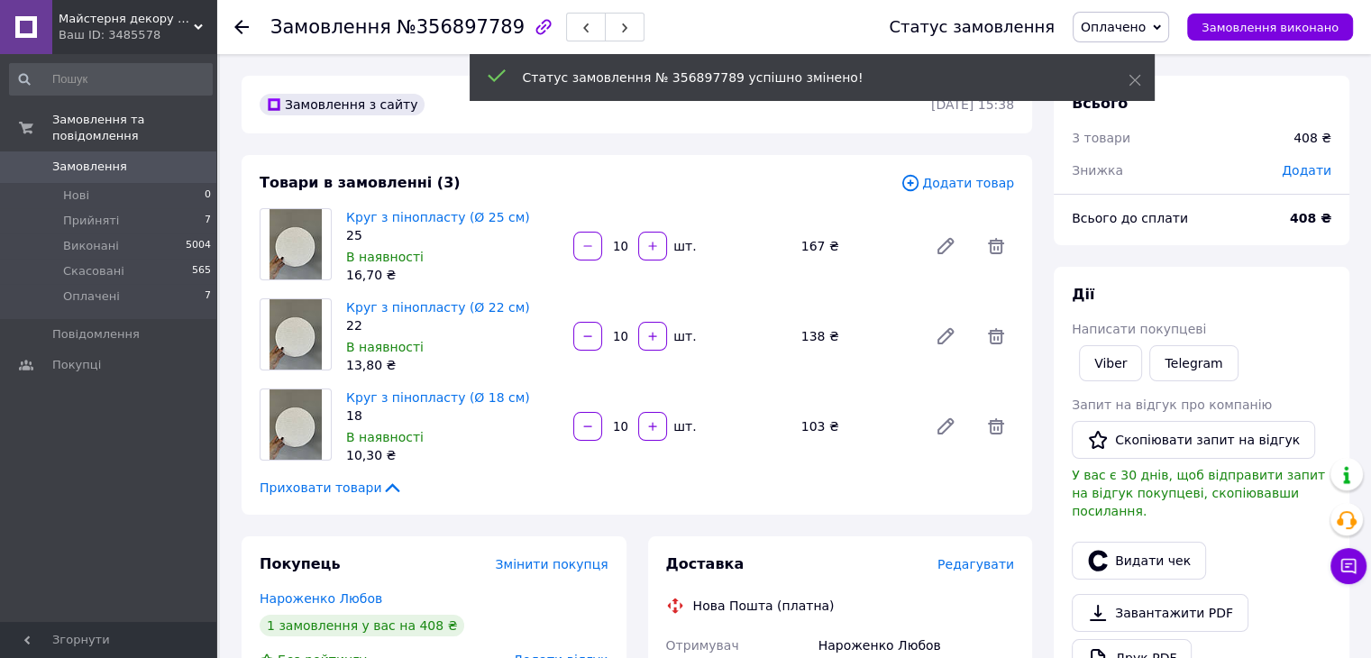
click at [240, 26] on use at bounding box center [241, 27] width 14 height 14
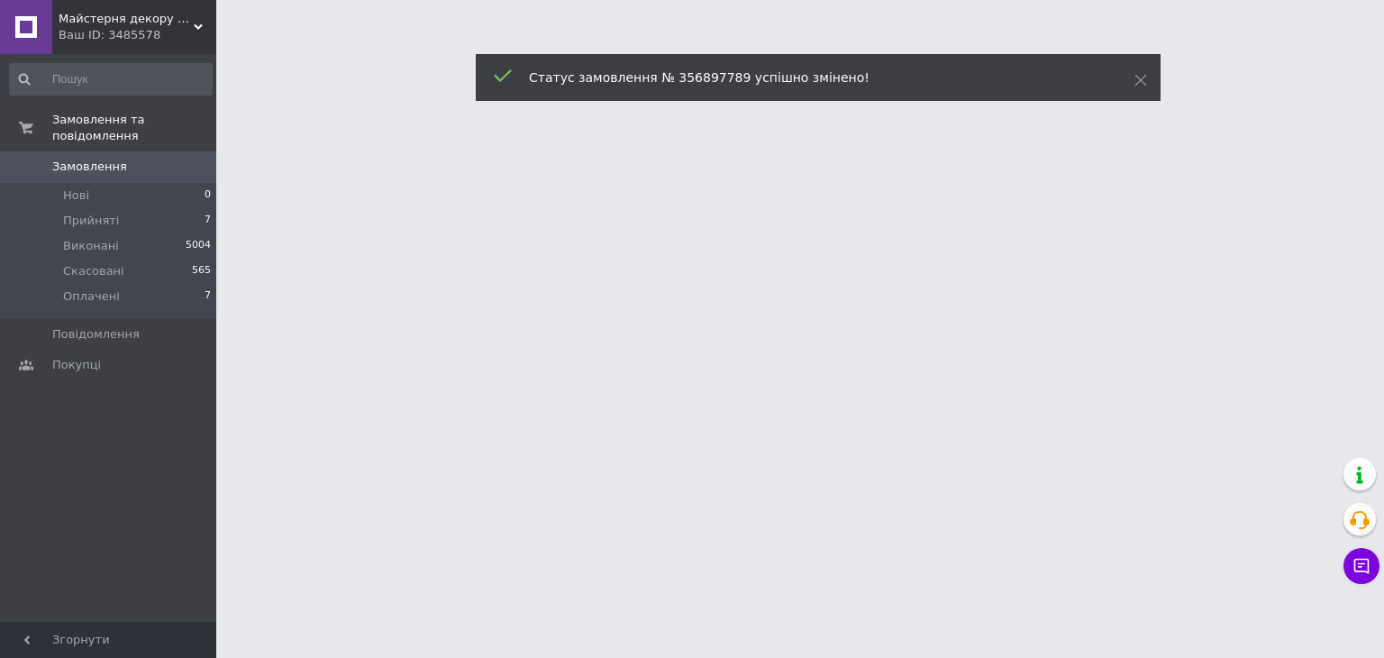
click at [239, 28] on div at bounding box center [692, 22] width 1384 height 45
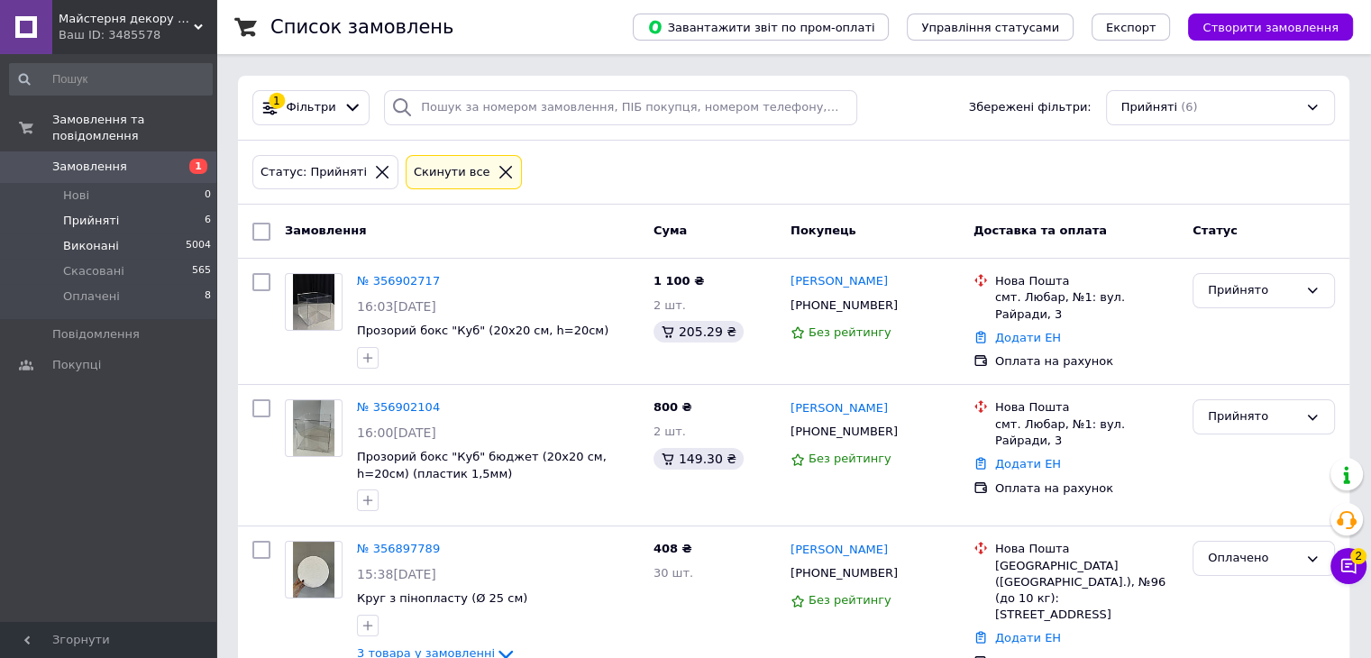
click at [149, 233] on li "Виконані 5004" at bounding box center [111, 245] width 222 height 25
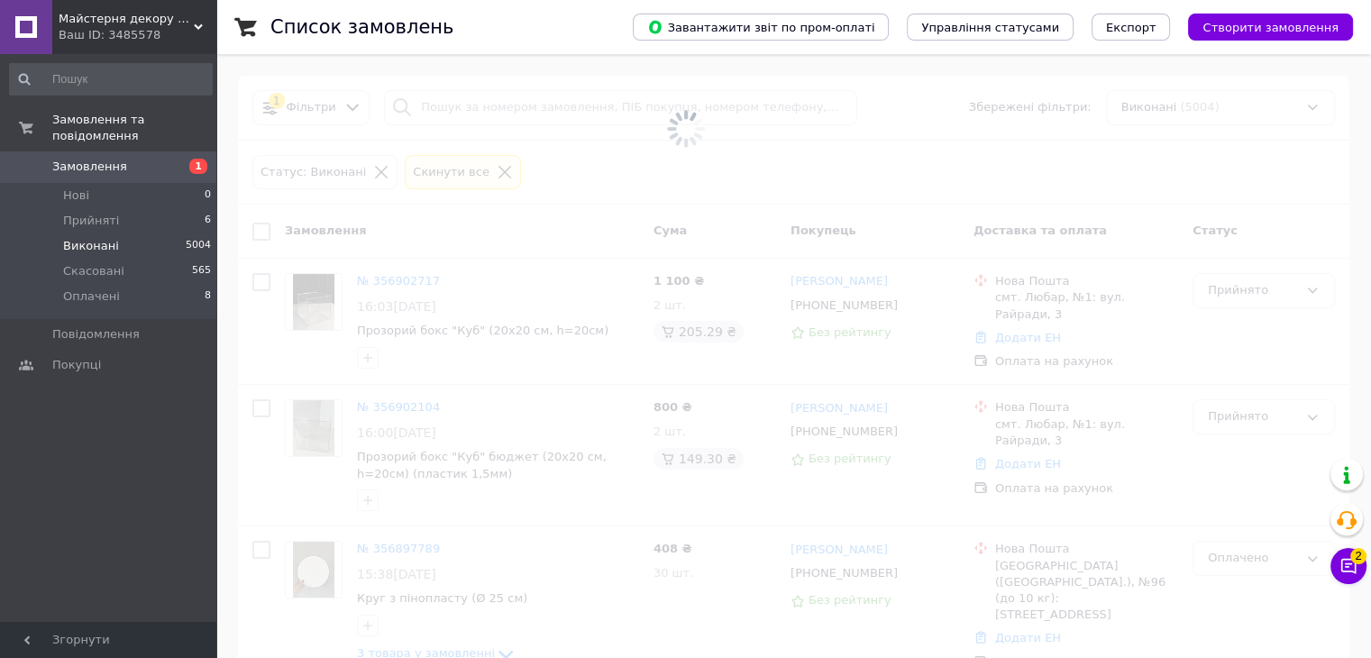
click at [606, 110] on span at bounding box center [685, 128] width 1371 height 257
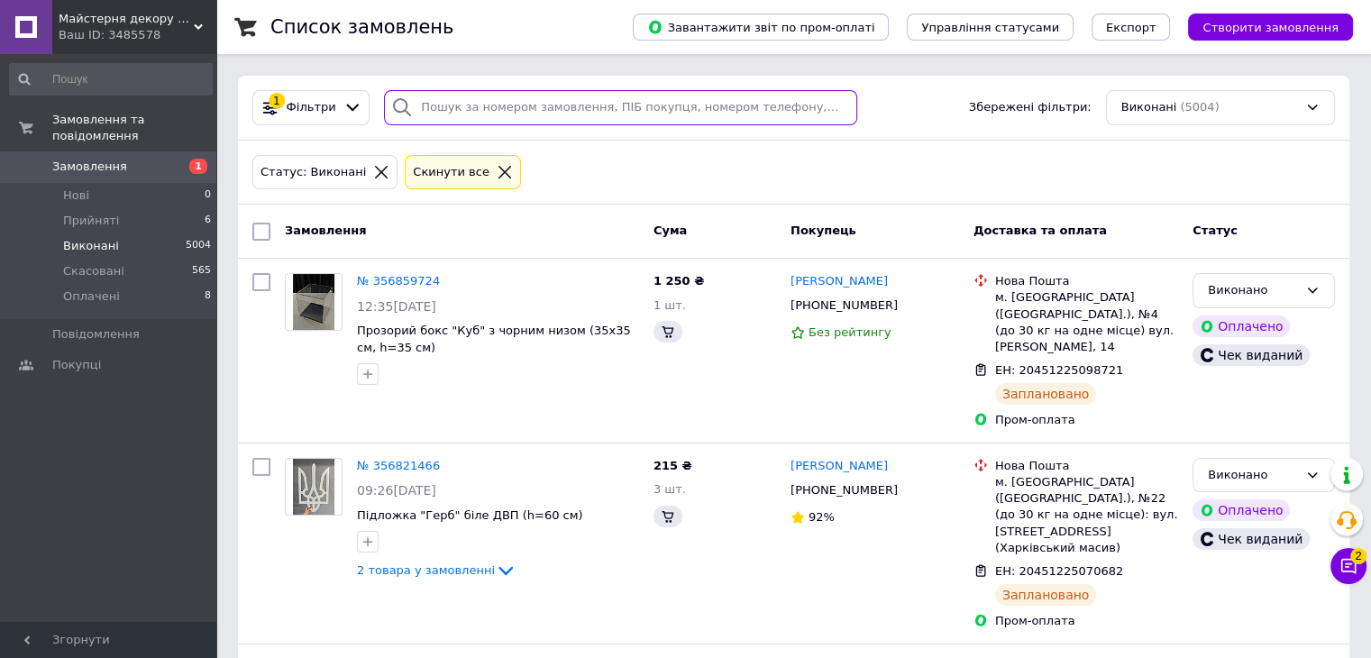
click at [452, 106] on input "search" at bounding box center [620, 107] width 473 height 35
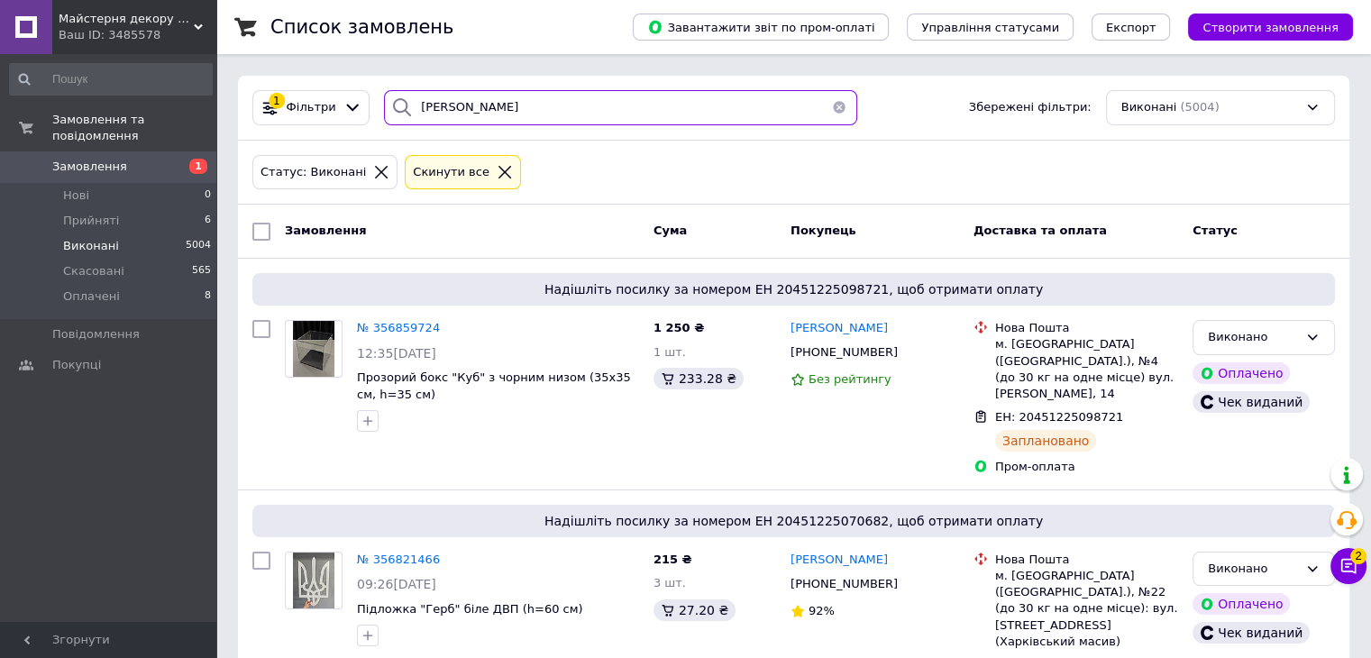
type input "ГУМЕНЮК"
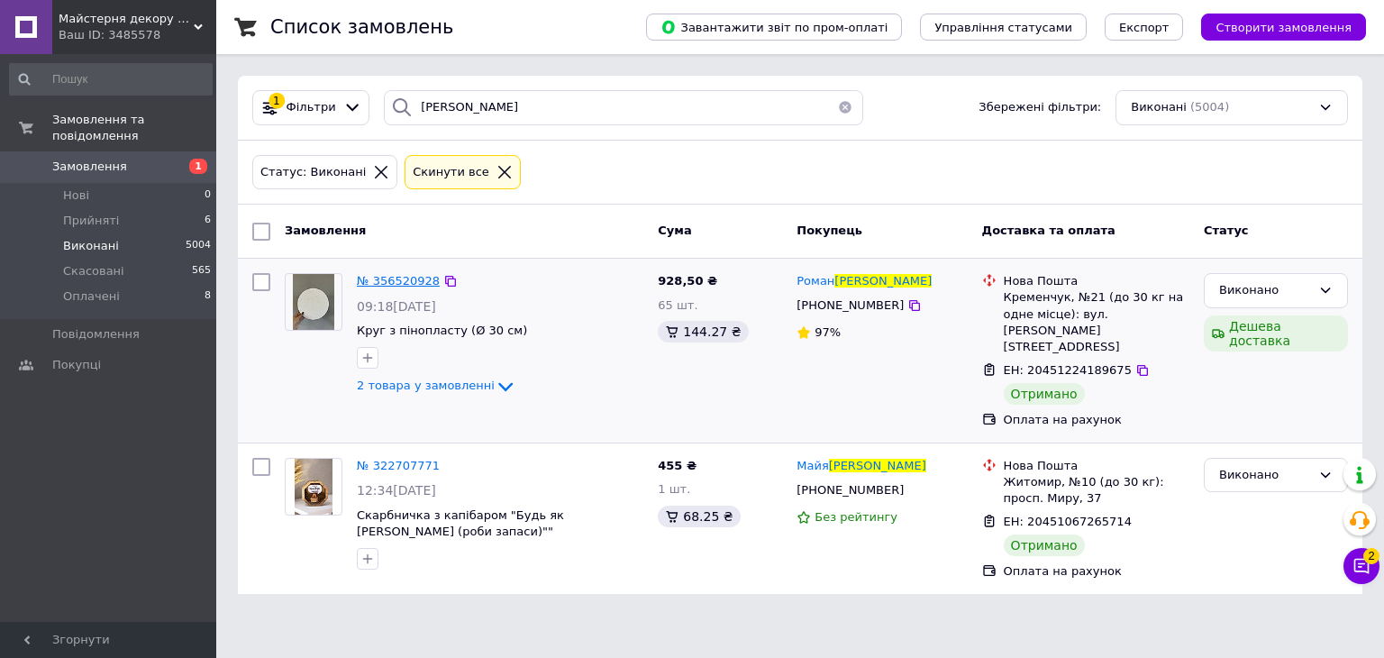
click at [409, 276] on span "№ 356520928" at bounding box center [398, 281] width 83 height 14
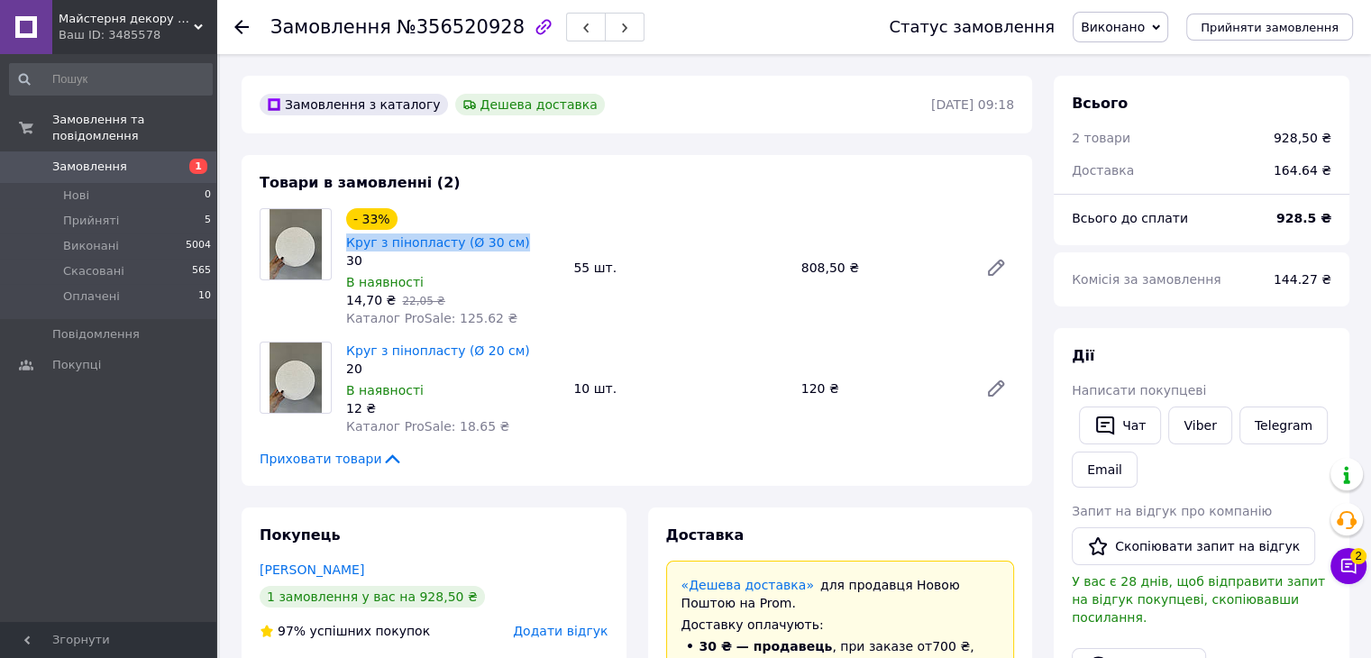
drag, startPoint x: 397, startPoint y: 204, endPoint x: 566, endPoint y: 205, distance: 169.4
click at [566, 205] on div "- 33% Круг з пінопласту (Ø 30 см) 30 В наявності 14,70 ₴   22,05 ₴ Каталог ProS…" at bounding box center [452, 268] width 227 height 126
copy div "Круг з пінопласту (Ø 30 см)"
drag, startPoint x: 345, startPoint y: 318, endPoint x: 511, endPoint y: 318, distance: 165.8
click at [511, 338] on div "Круг з пінопласту (Ø 20 см) 20 В наявності 12 ₴ Каталог ProSale: 18.65 ₴" at bounding box center [452, 388] width 227 height 101
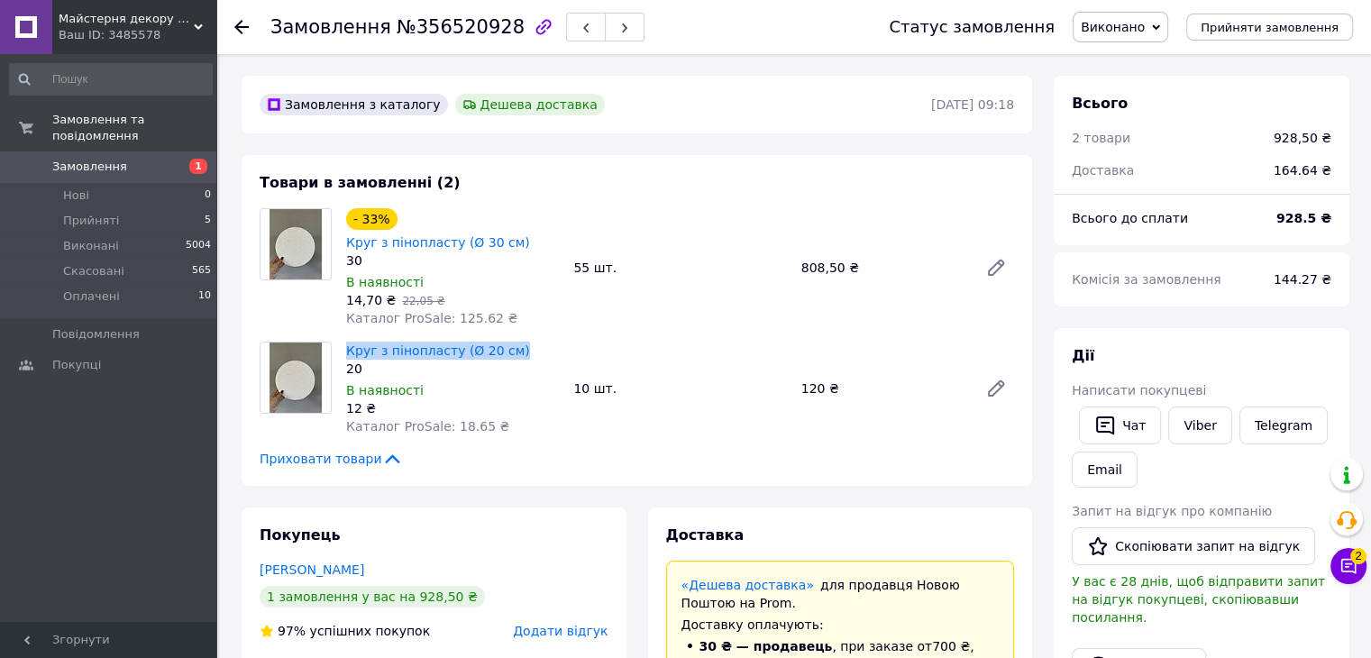
copy link "Круг з пінопласту (Ø 20 см)"
click at [501, 235] on link "Круг з пінопласту (Ø 30 см)" at bounding box center [438, 242] width 184 height 14
click at [436, 343] on link "Круг з пінопласту (Ø 20 см)" at bounding box center [438, 350] width 184 height 14
click at [237, 23] on icon at bounding box center [241, 27] width 14 height 14
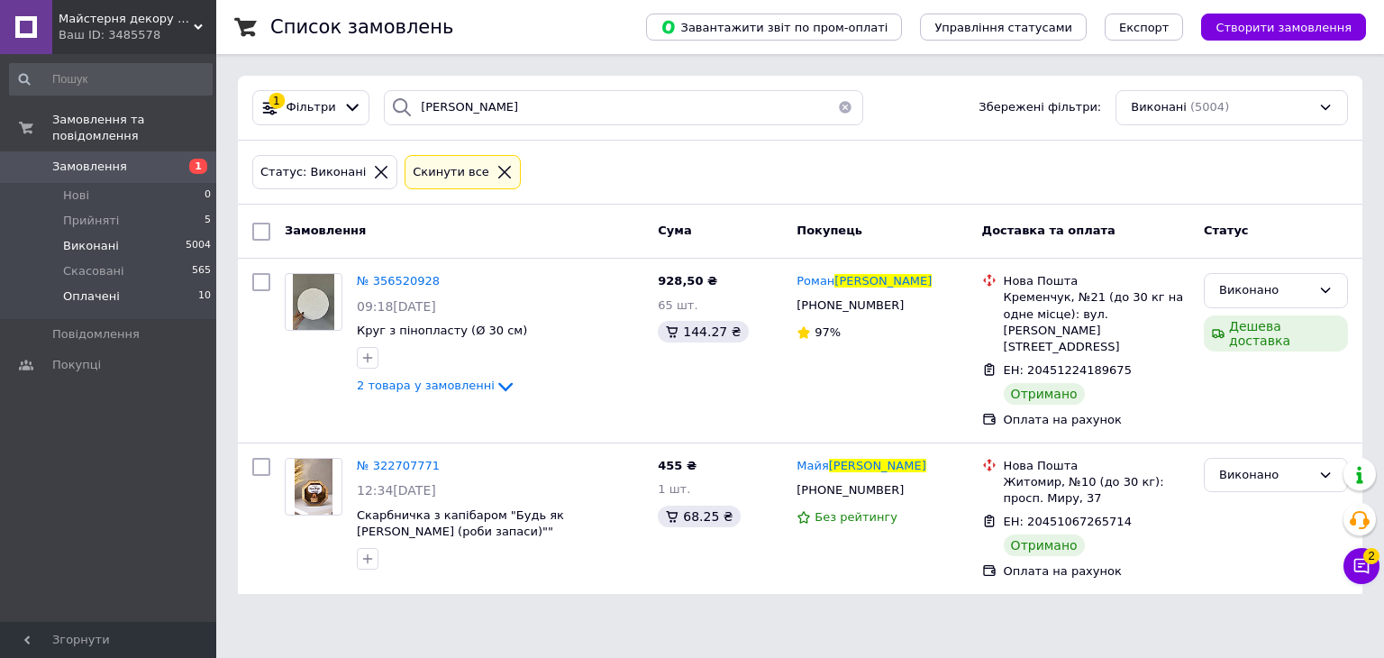
click at [101, 288] on span "Оплачені" at bounding box center [91, 296] width 57 height 16
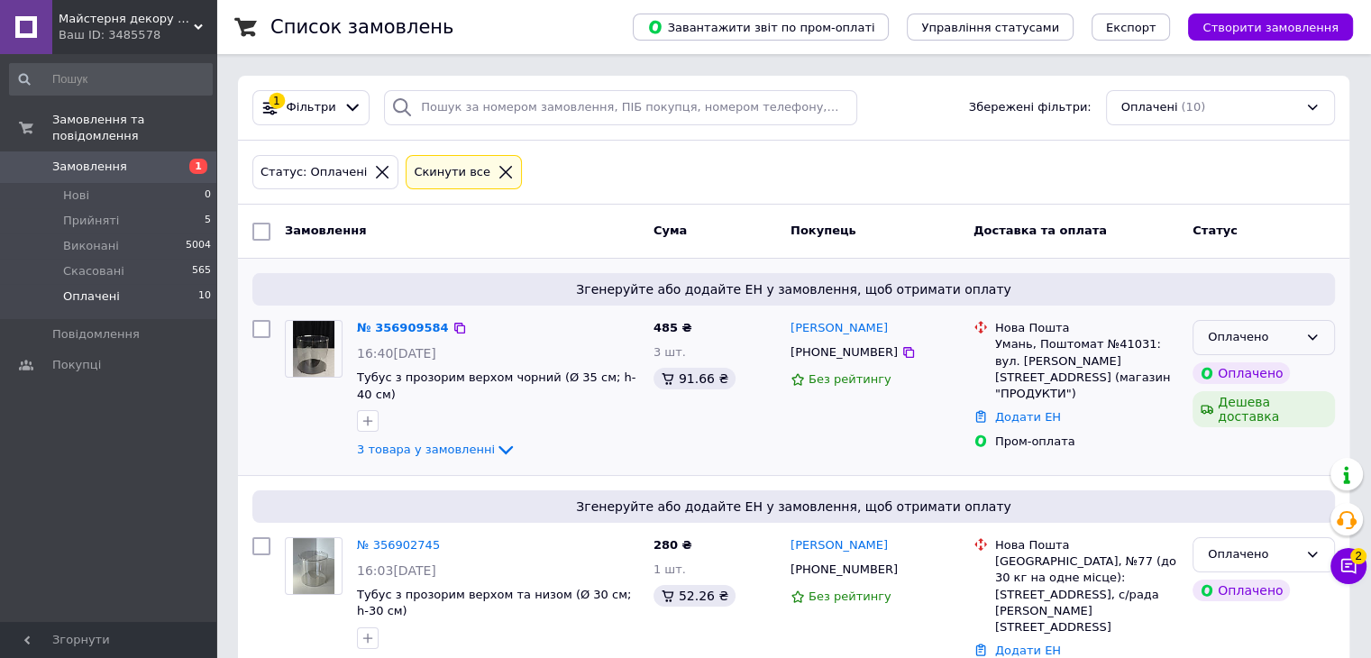
click at [1280, 329] on div "Оплачено" at bounding box center [1253, 337] width 90 height 19
click at [1256, 374] on li "Прийнято" at bounding box center [1263, 375] width 141 height 33
click at [362, 329] on link "№ 356909584" at bounding box center [403, 328] width 92 height 14
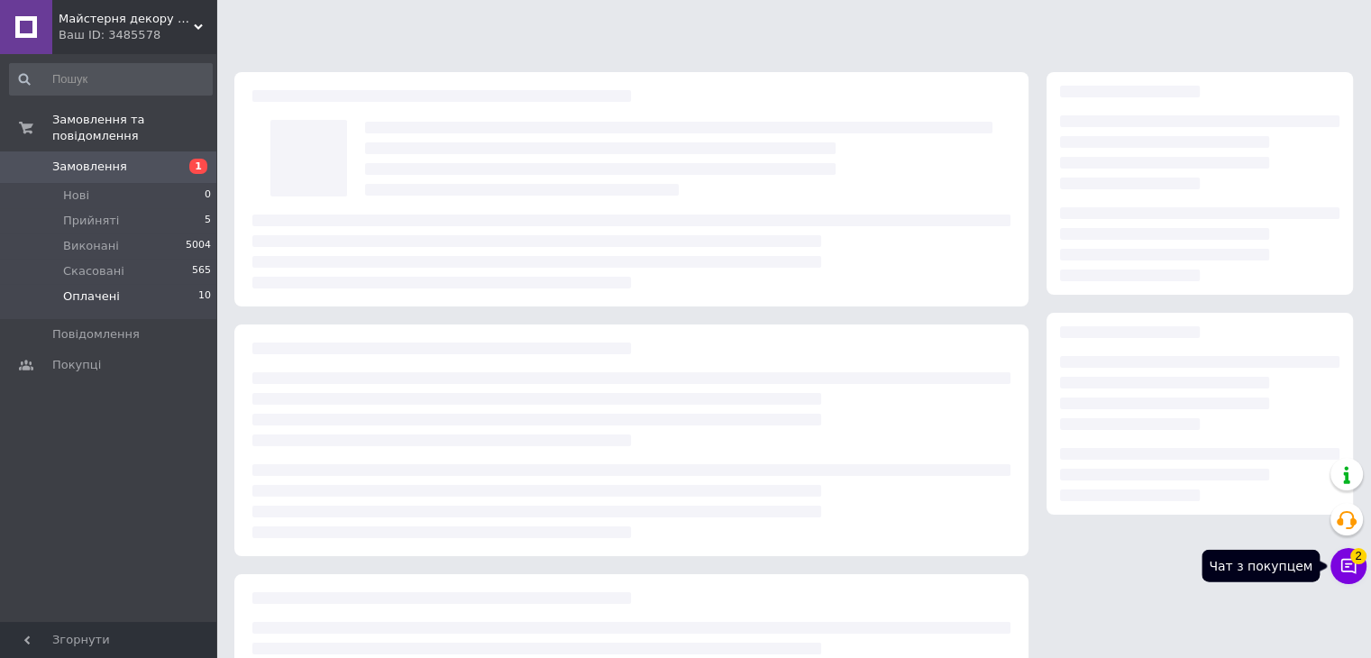
click at [1355, 553] on span "2" at bounding box center [1358, 556] width 16 height 16
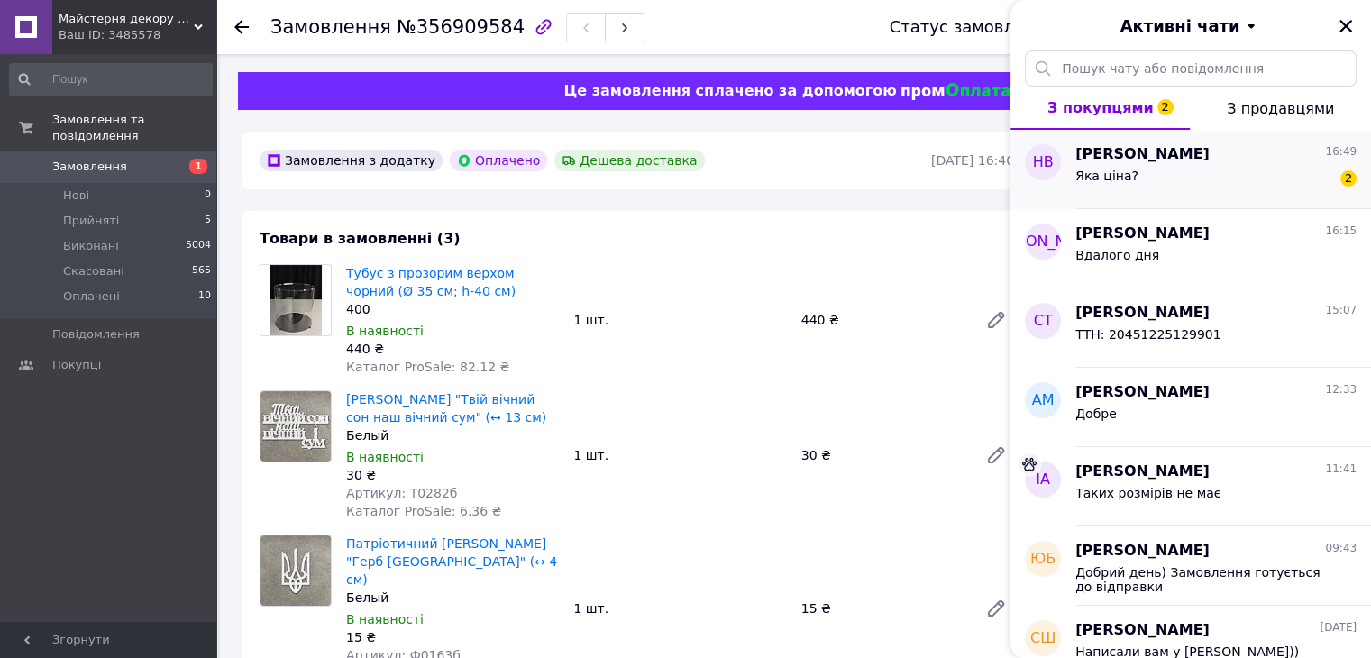
click at [1221, 169] on div "Яка ціна? 2" at bounding box center [1215, 179] width 281 height 29
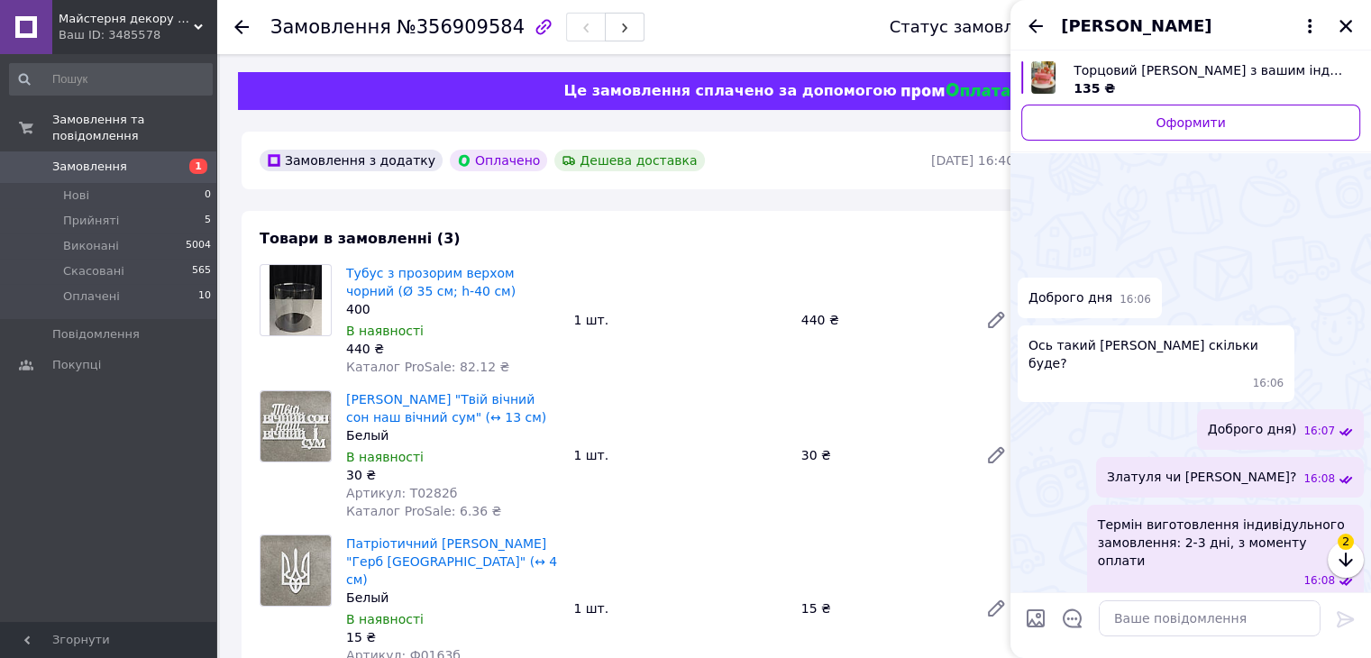
scroll to position [389, 0]
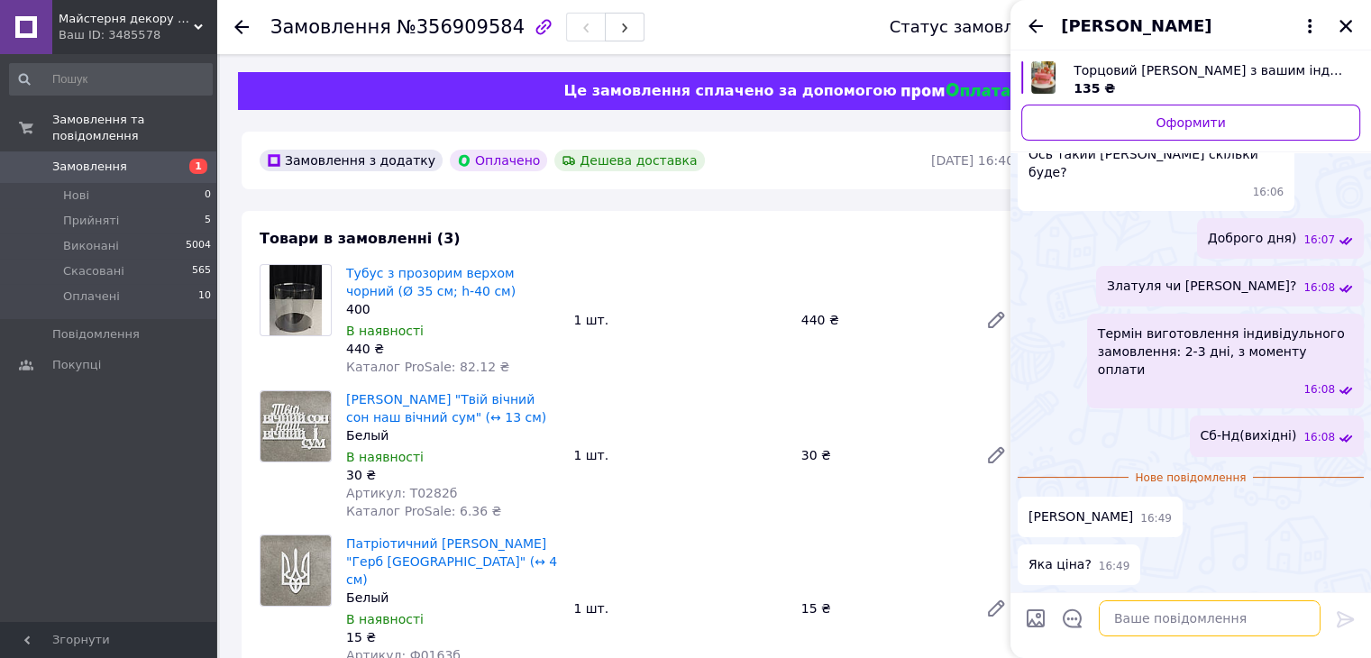
click at [1182, 616] on textarea at bounding box center [1210, 618] width 222 height 36
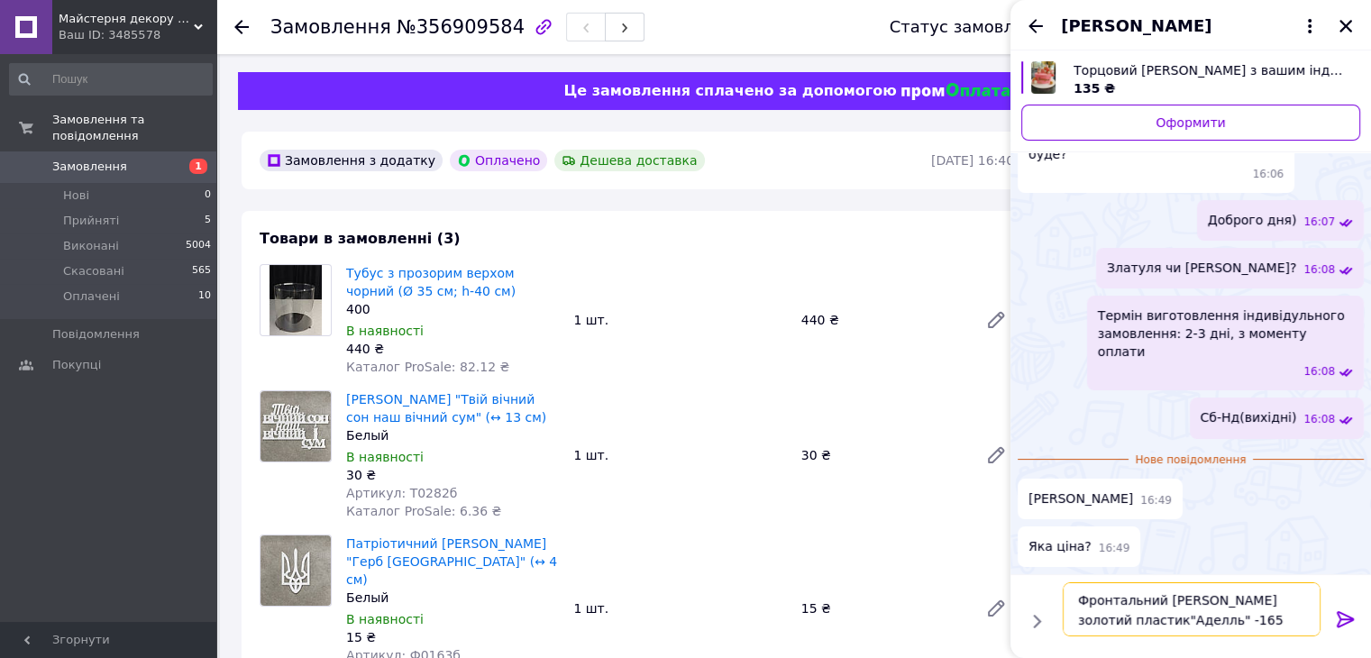
click at [1155, 623] on textarea "Фронтальний топер золотий пластик"Аделль" -165 грн" at bounding box center [1192, 609] width 258 height 54
click at [1123, 616] on textarea "Фронтальний топер золотий пластик"Адель" -165 грн" at bounding box center [1192, 609] width 258 height 54
type textarea "Фронтальний топер золотий пластик "Адель" -165 грн"
click at [1345, 617] on icon at bounding box center [1344, 619] width 17 height 16
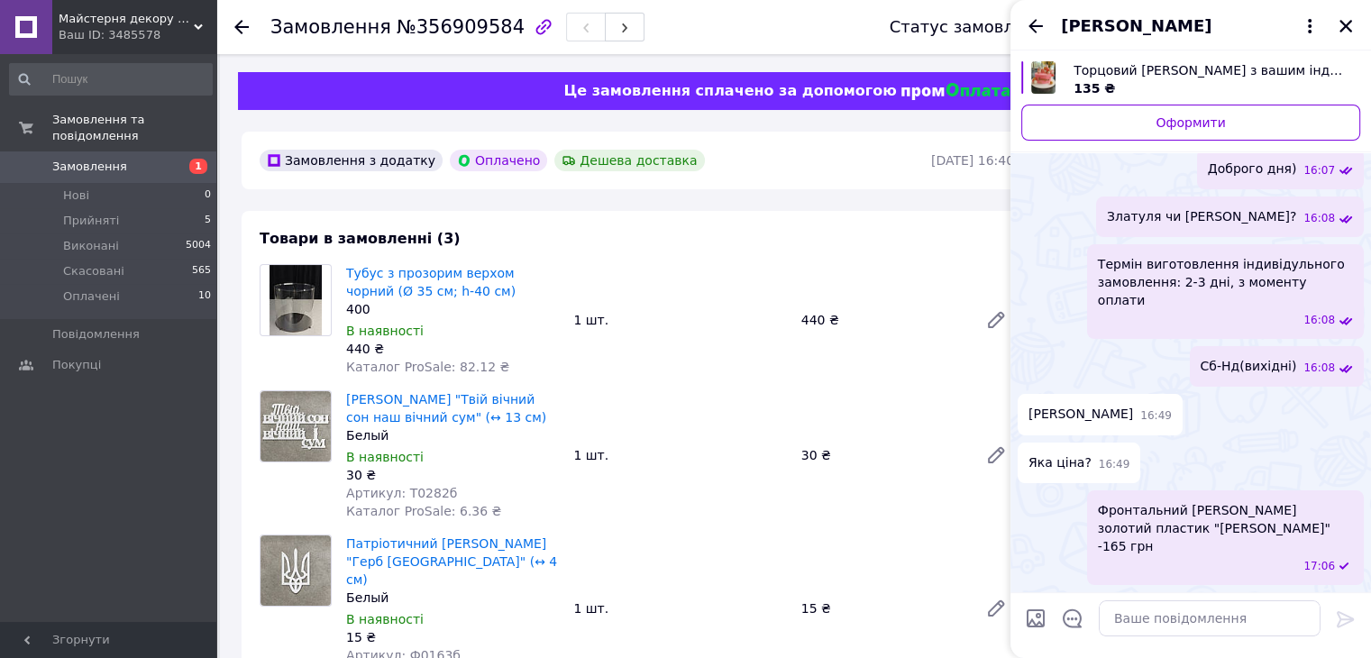
scroll to position [395, 0]
click at [1346, 25] on icon "Закрити" at bounding box center [1345, 26] width 13 height 13
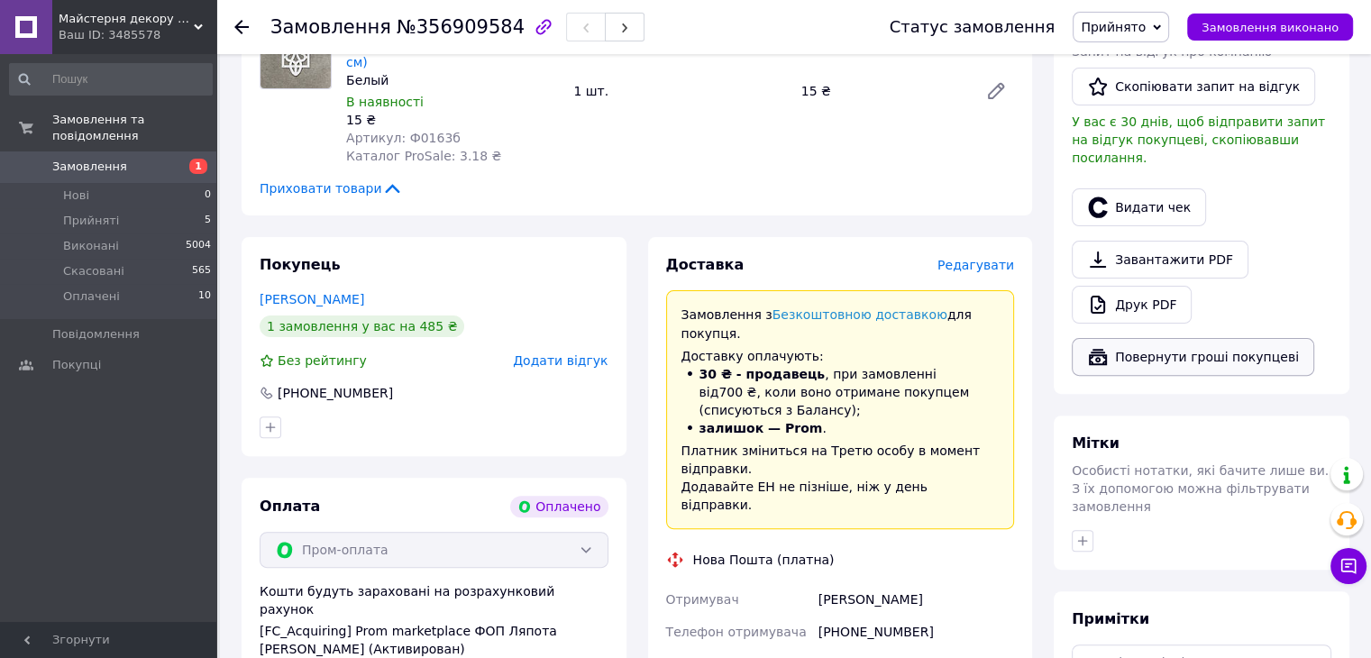
scroll to position [90, 0]
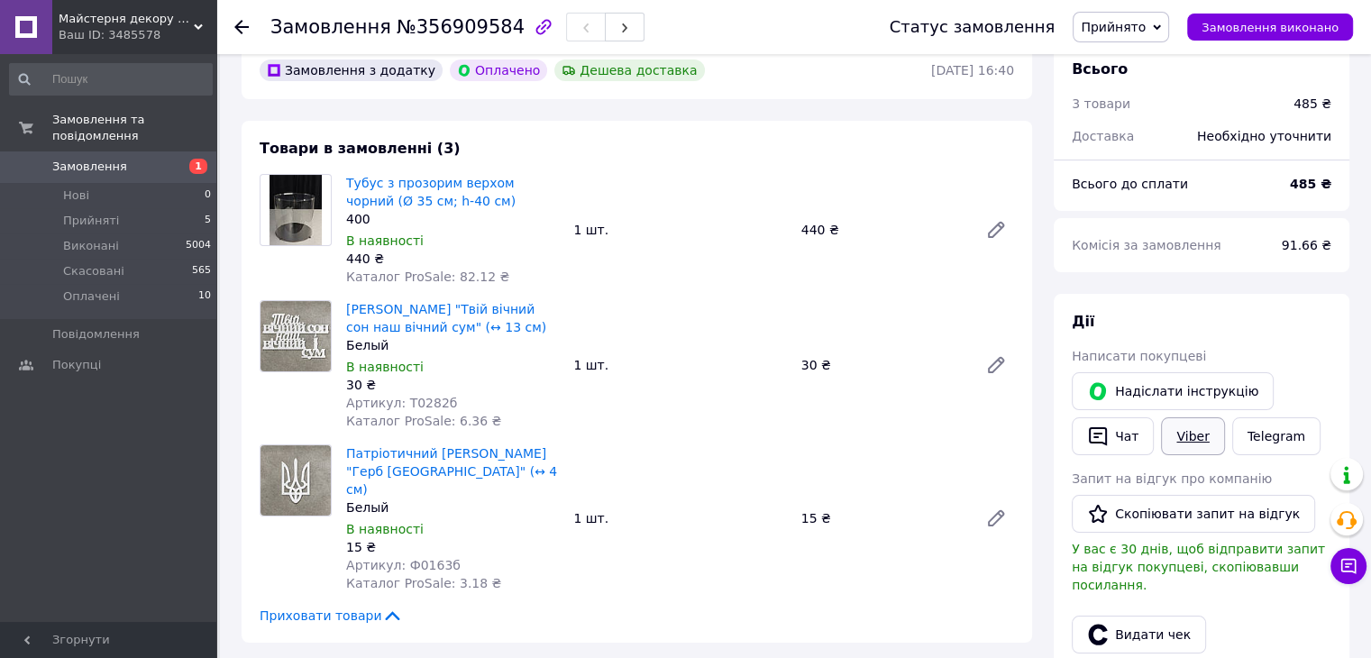
click at [1181, 448] on link "Viber" at bounding box center [1192, 436] width 63 height 38
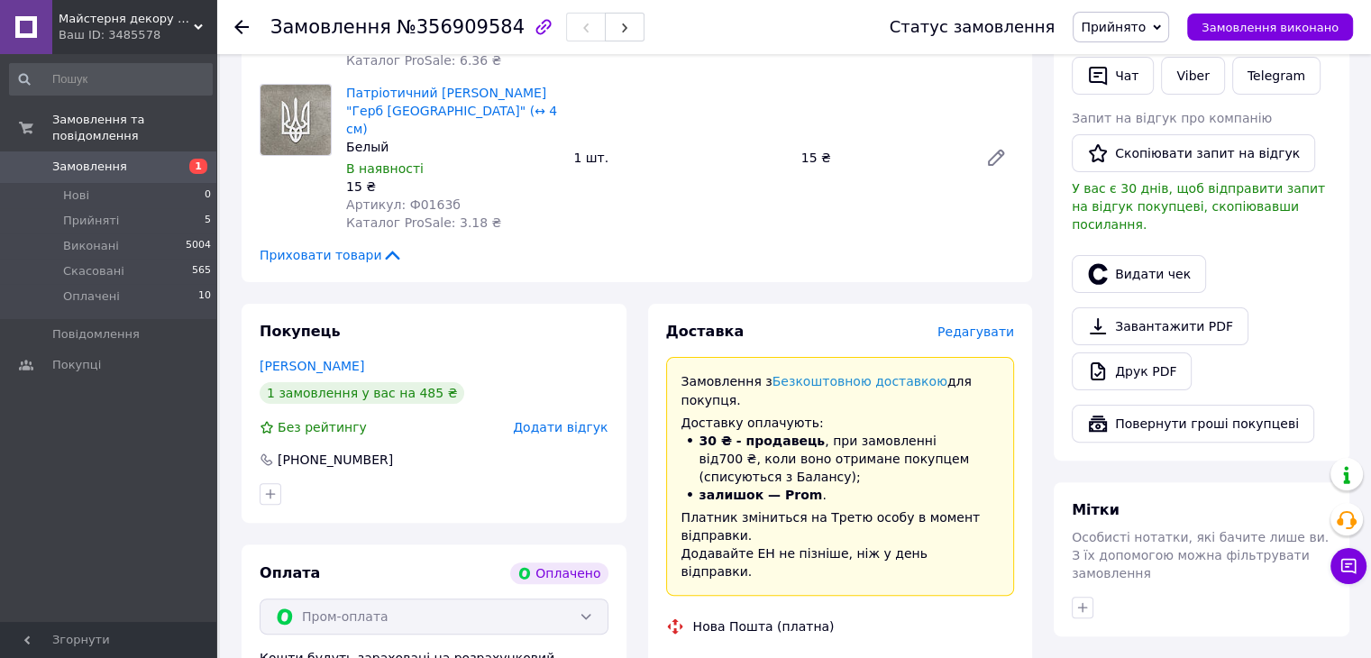
scroll to position [631, 0]
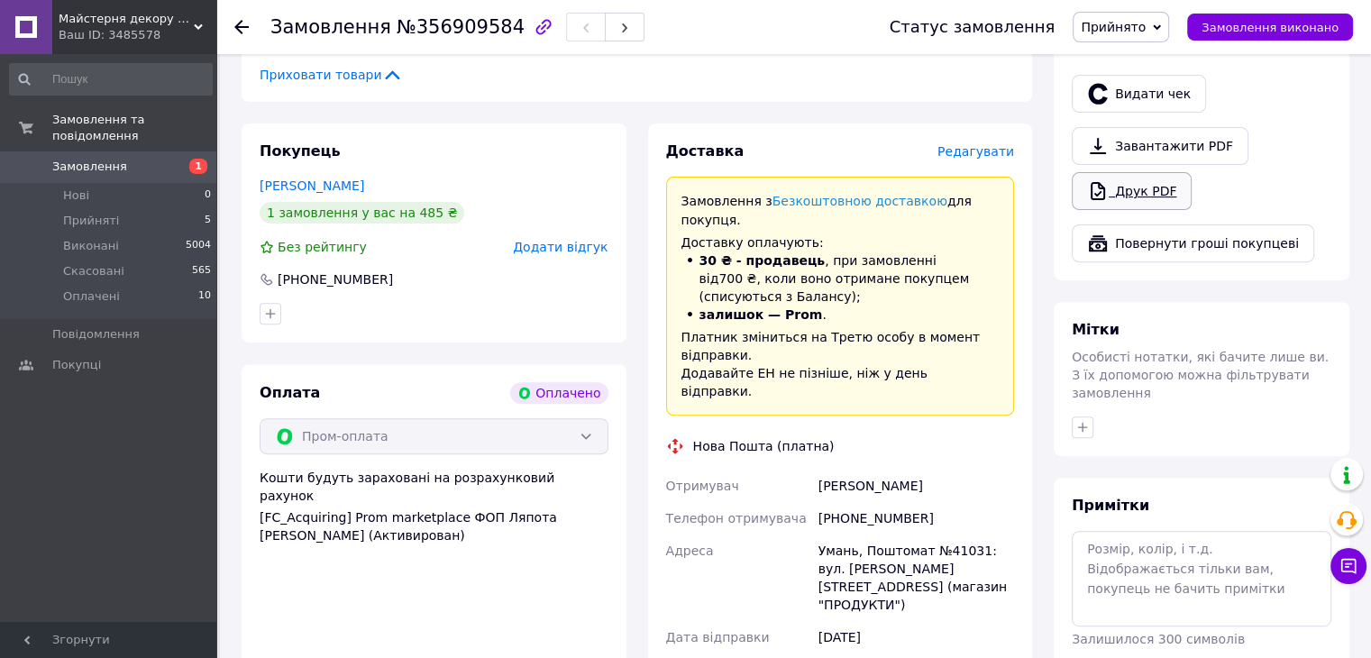
click at [1164, 172] on link "Друк PDF" at bounding box center [1132, 191] width 120 height 38
drag, startPoint x: 781, startPoint y: 402, endPoint x: 928, endPoint y: 408, distance: 147.0
click at [928, 470] on div "Отримувач Папірна Тетяна Телефон отримувача +380667713715 Адреса Умань, Поштома…" at bounding box center [840, 594] width 356 height 249
copy div "Отримувач Папірна Тетяна"
drag, startPoint x: 842, startPoint y: 445, endPoint x: 935, endPoint y: 444, distance: 92.8
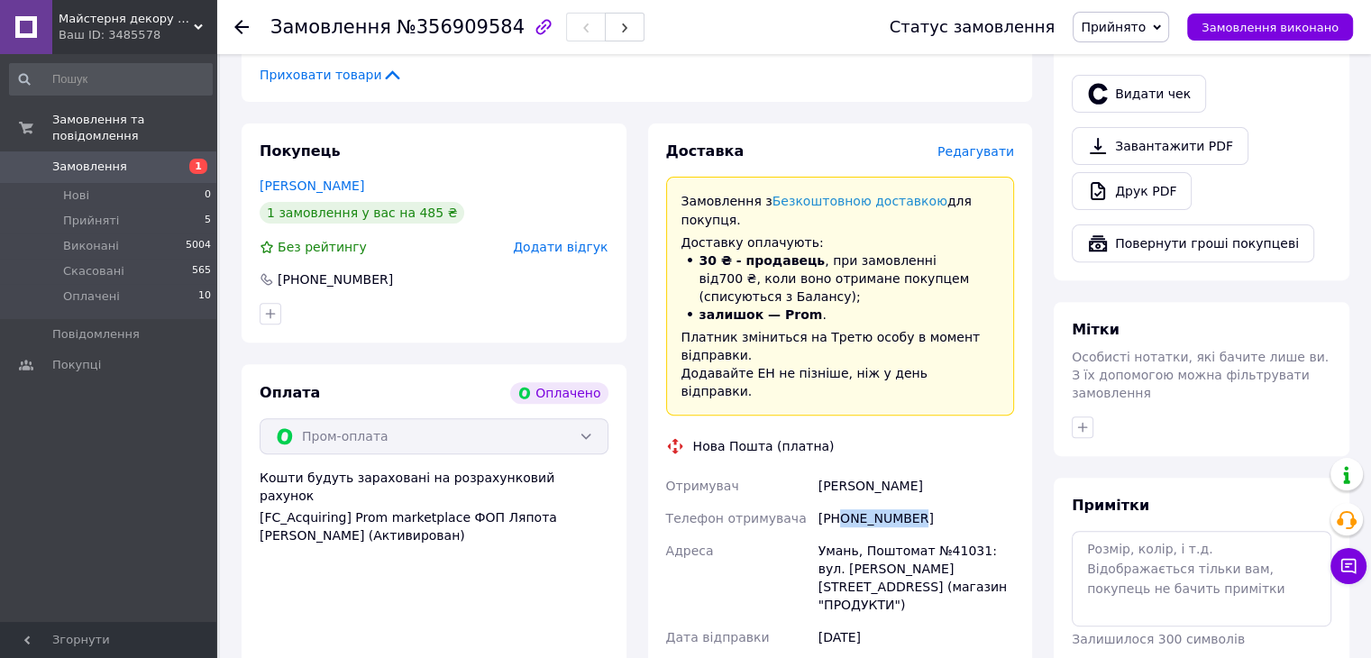
click at [935, 502] on div "+380667713715" at bounding box center [916, 518] width 203 height 32
copy div "0667713715"
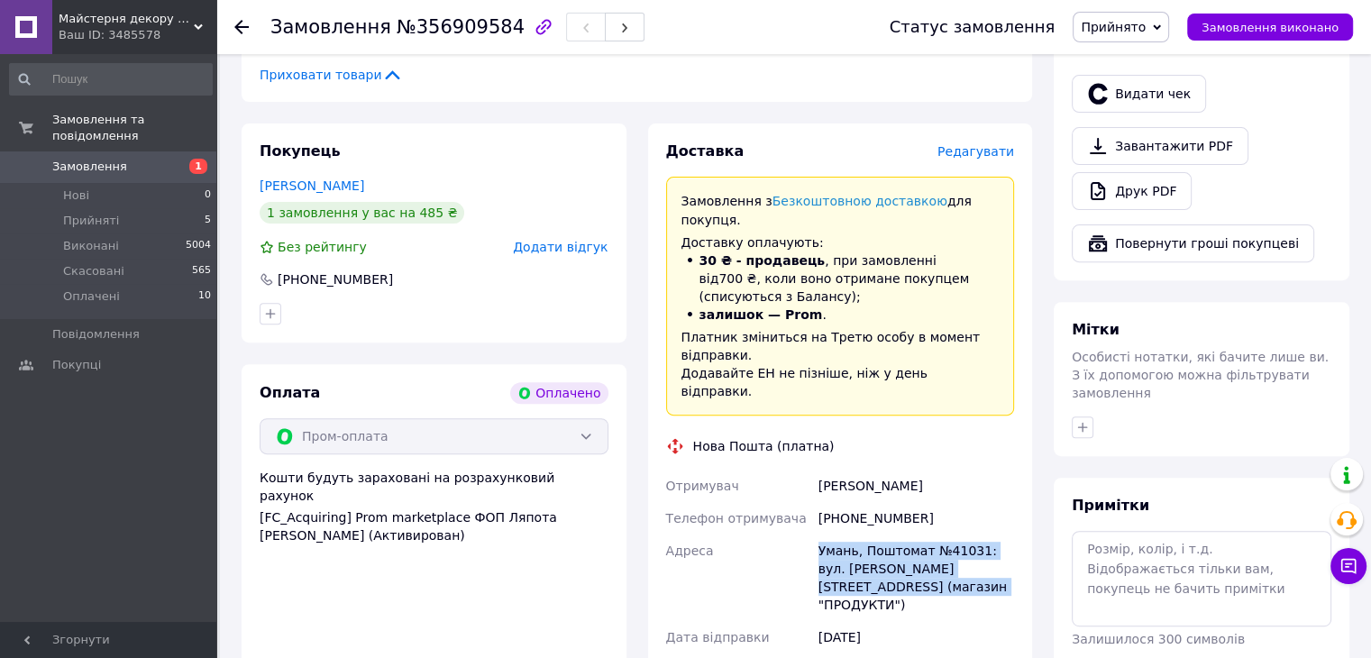
drag, startPoint x: 799, startPoint y: 484, endPoint x: 889, endPoint y: 497, distance: 90.1
click at [953, 512] on div "Отримувач Папірна Тетяна Телефон отримувача +380667713715 Адреса Умань, Поштома…" at bounding box center [840, 594] width 356 height 249
copy div "Адреса Умань, Поштомат №41031: вул. Грушевського, 2/32 (магазин "ПРОДУКТИ")"
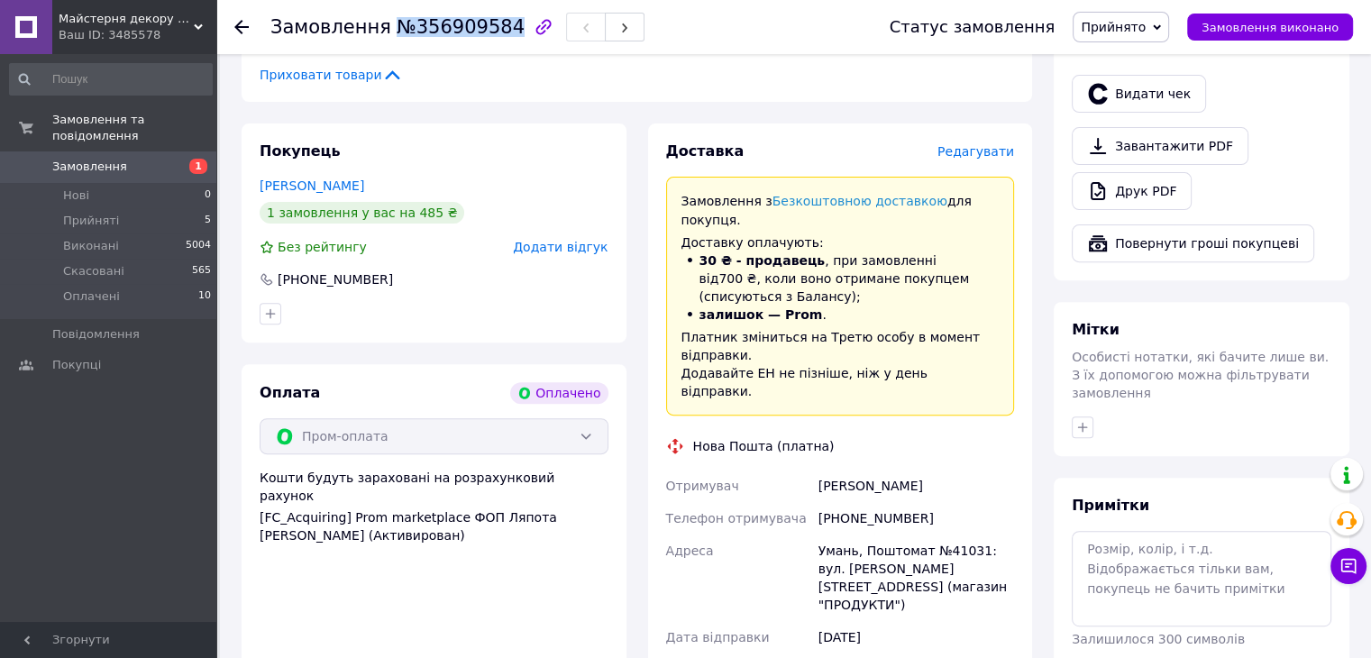
drag, startPoint x: 389, startPoint y: 28, endPoint x: 490, endPoint y: 29, distance: 100.9
click at [490, 29] on span "№356909584" at bounding box center [461, 27] width 128 height 22
copy span "№356909584"
click at [1157, 12] on span "Прийнято" at bounding box center [1120, 27] width 96 height 31
click at [1156, 123] on li "Оплачено" at bounding box center [1120, 117] width 95 height 27
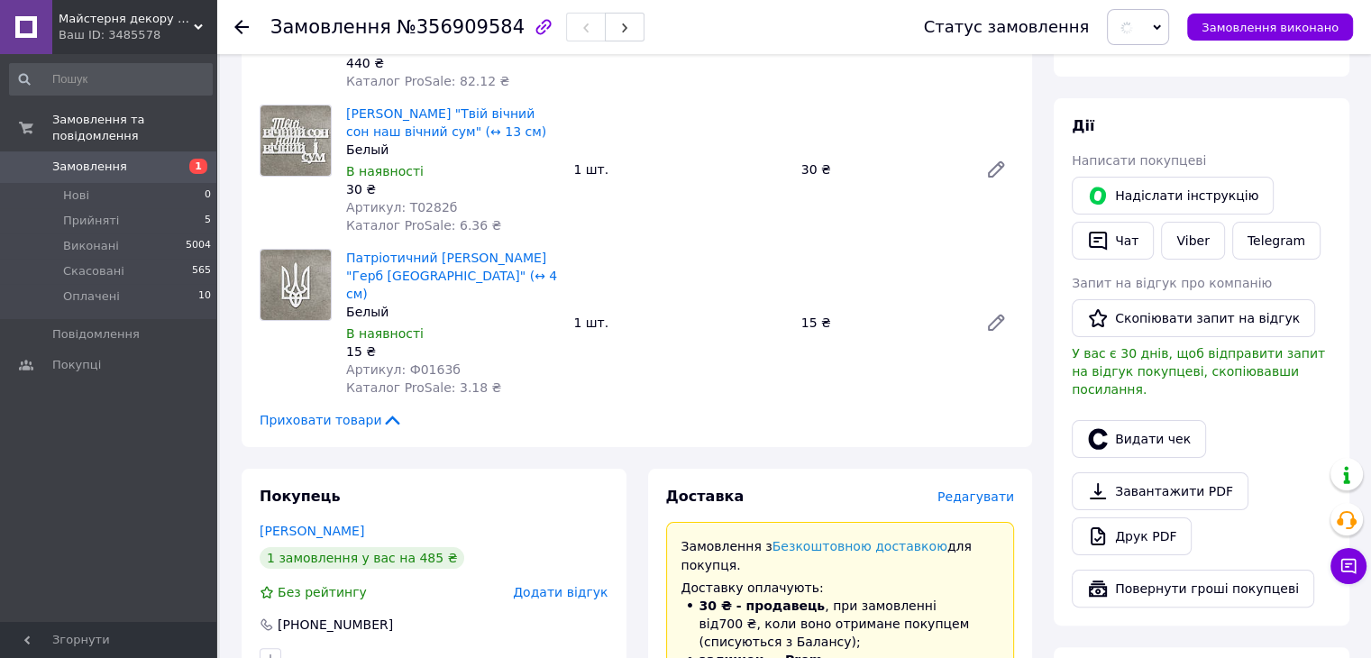
scroll to position [0, 0]
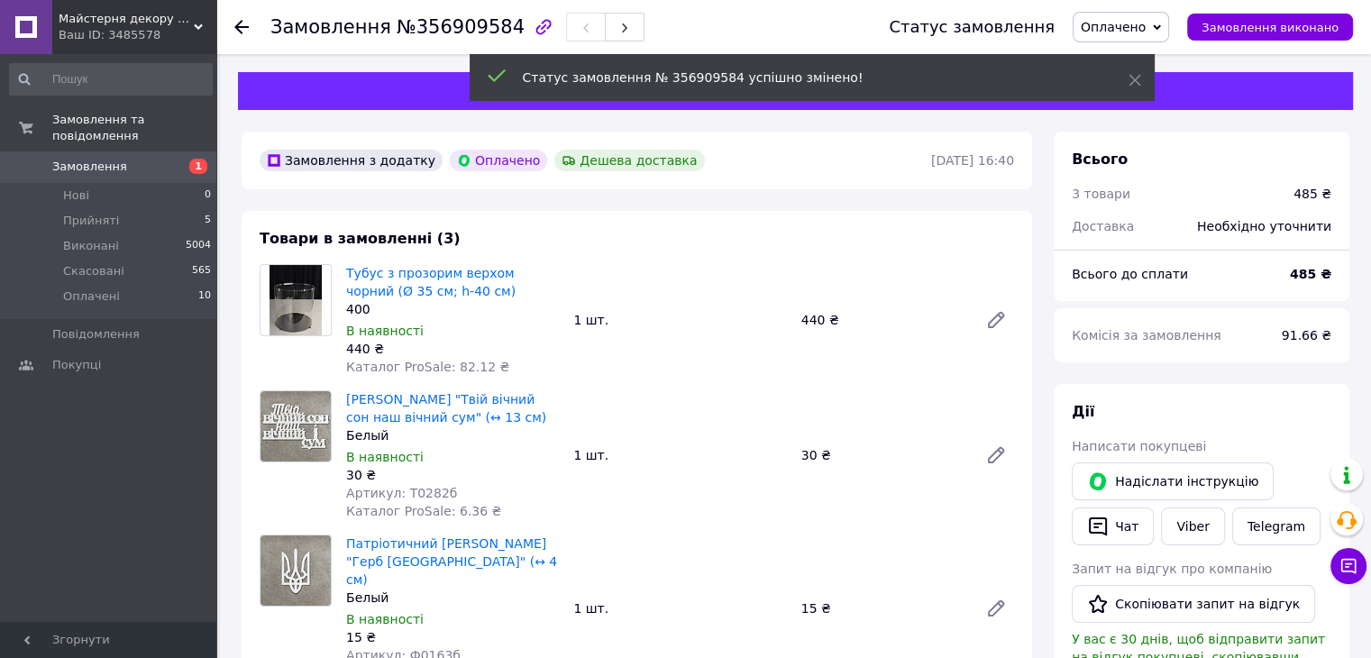
click at [242, 24] on icon at bounding box center [241, 27] width 14 height 14
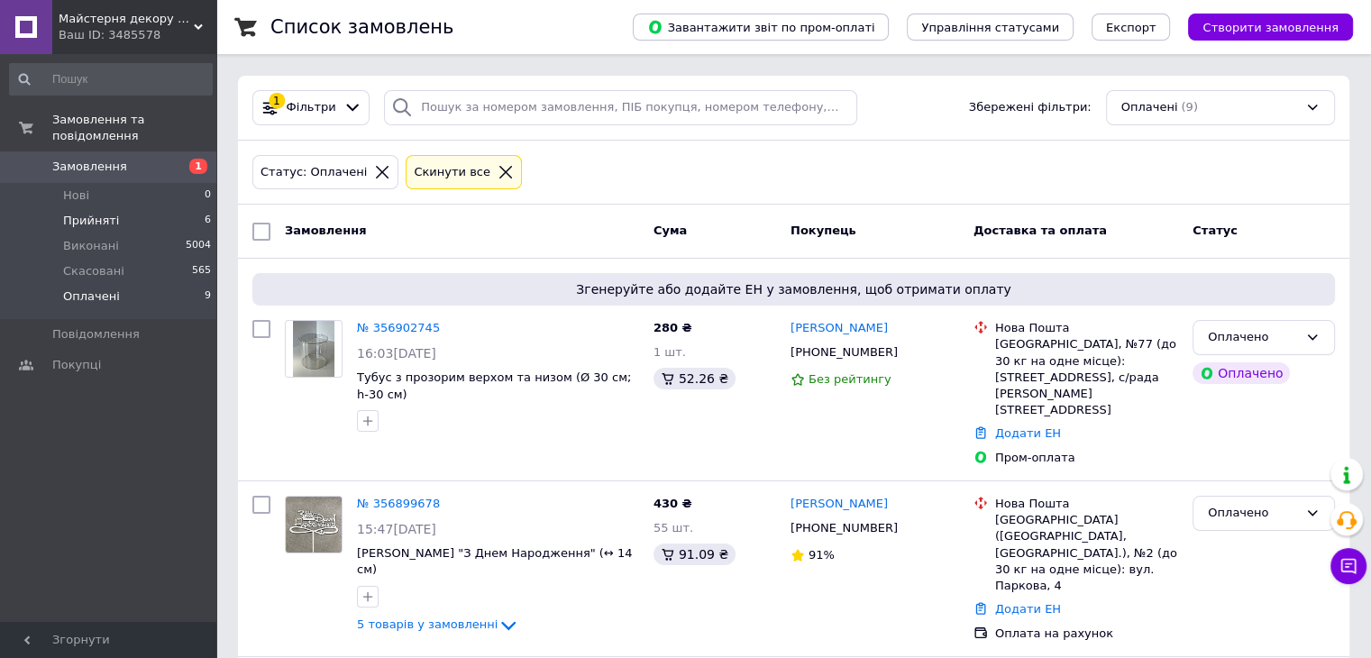
click at [187, 208] on li "Прийняті 6" at bounding box center [111, 220] width 222 height 25
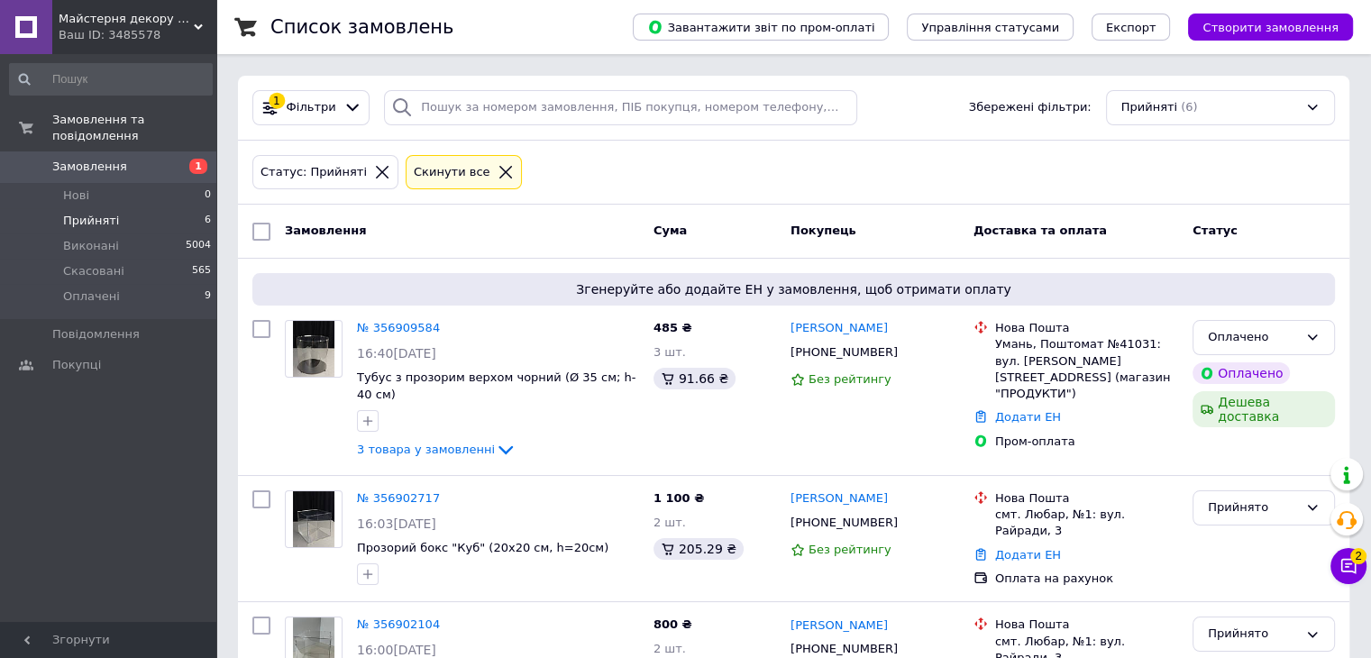
click at [135, 208] on li "Прийняті 6" at bounding box center [111, 220] width 222 height 25
click at [114, 284] on li "Оплачені 9" at bounding box center [111, 301] width 222 height 34
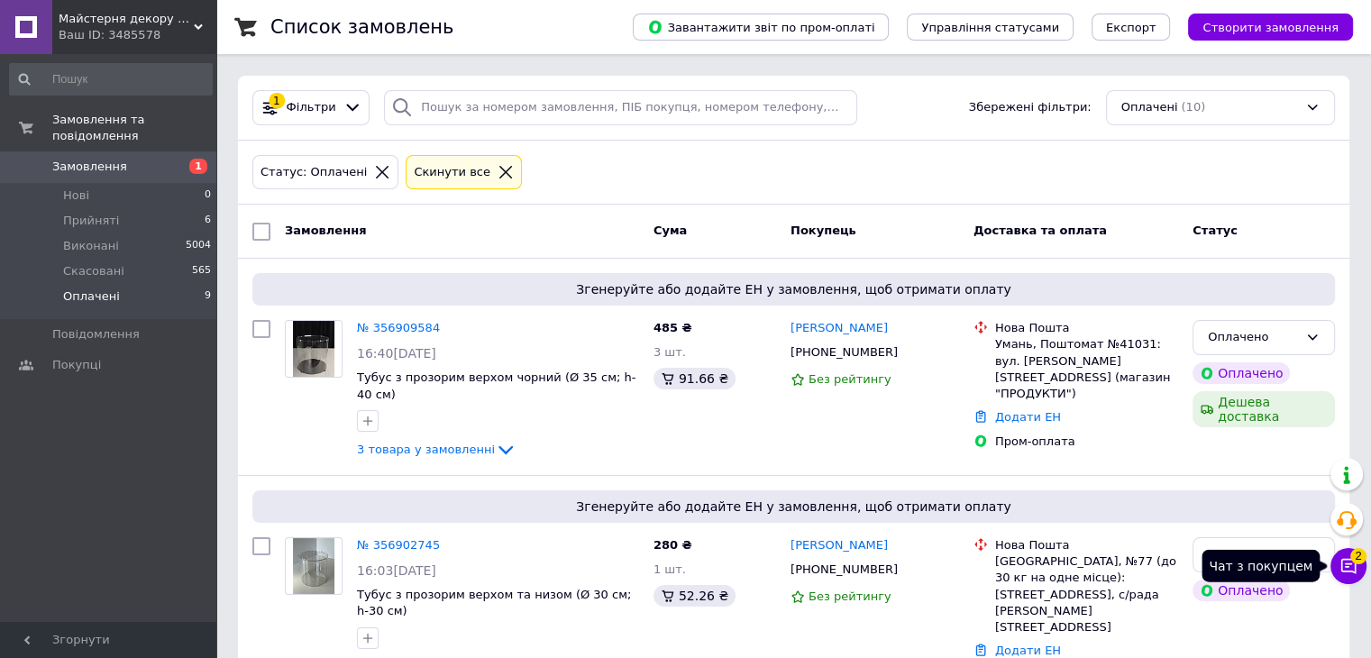
click at [1362, 563] on button "Чат з покупцем 2" at bounding box center [1348, 566] width 36 height 36
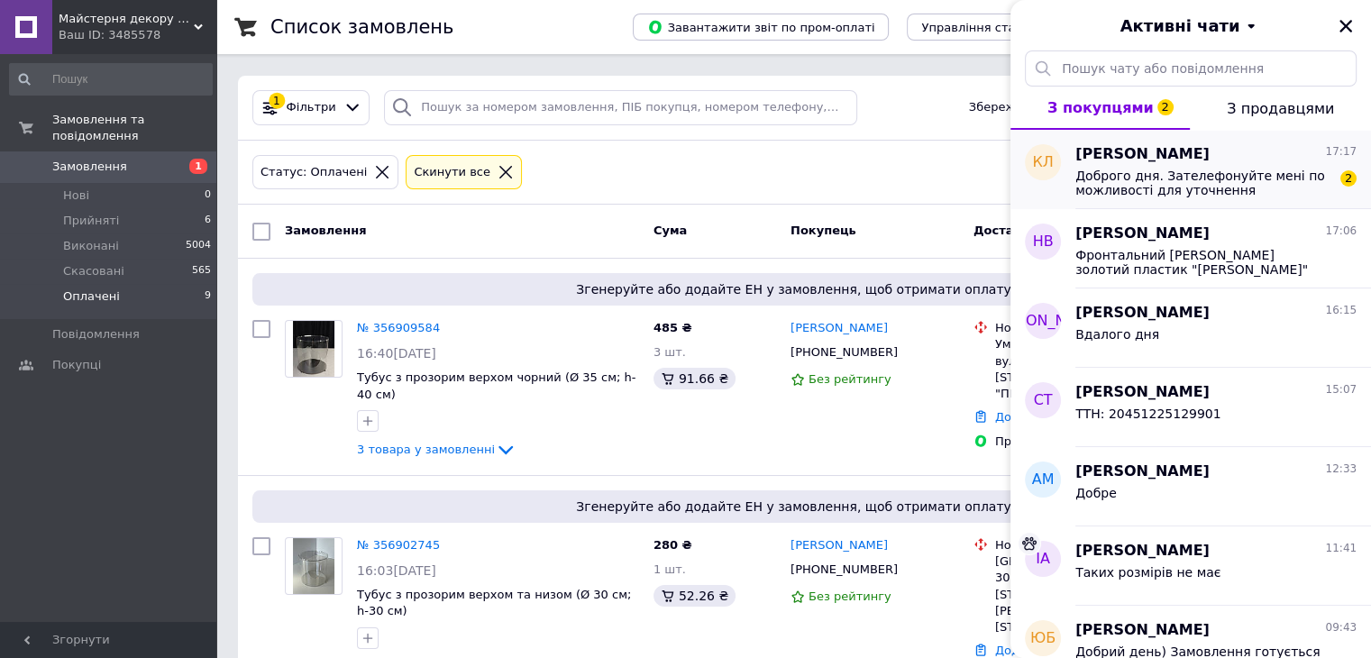
click at [1236, 181] on span "Доброго дня. Зателефонуйте мені по можливості для уточнення замовлення" at bounding box center [1203, 183] width 256 height 29
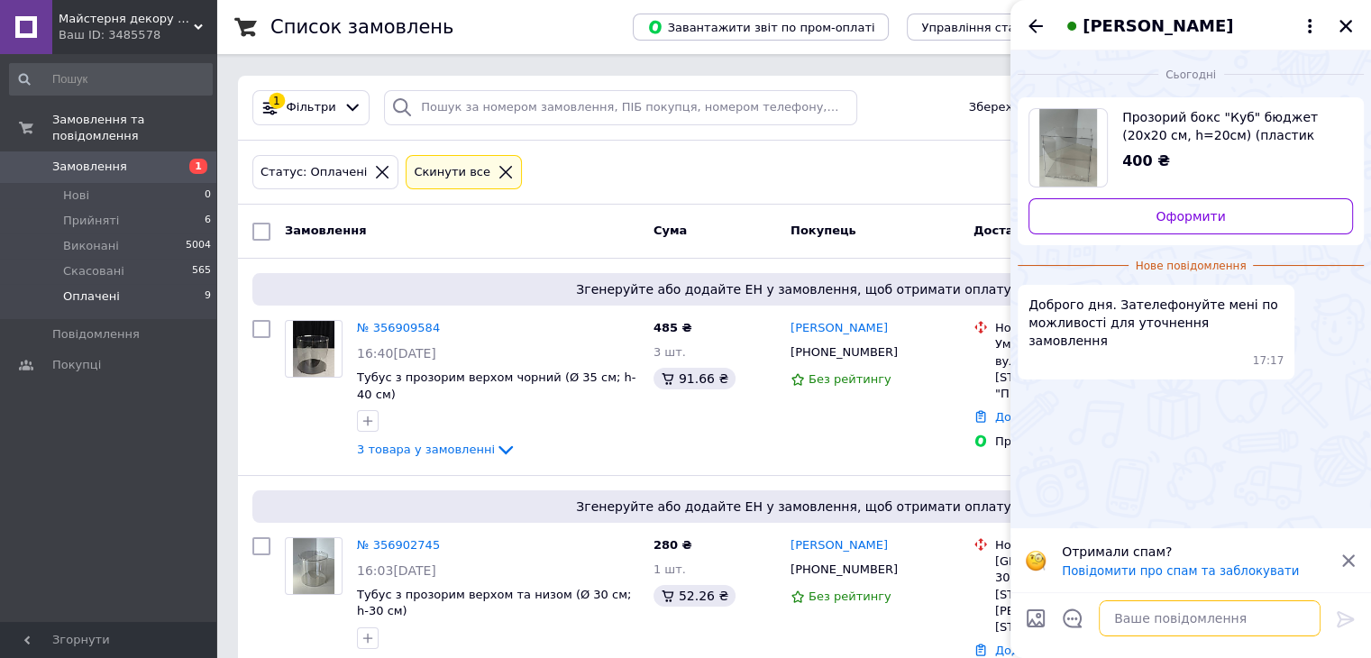
click at [1180, 624] on textarea at bounding box center [1210, 618] width 222 height 36
type textarea "д"
type textarea "Доброго дня)"
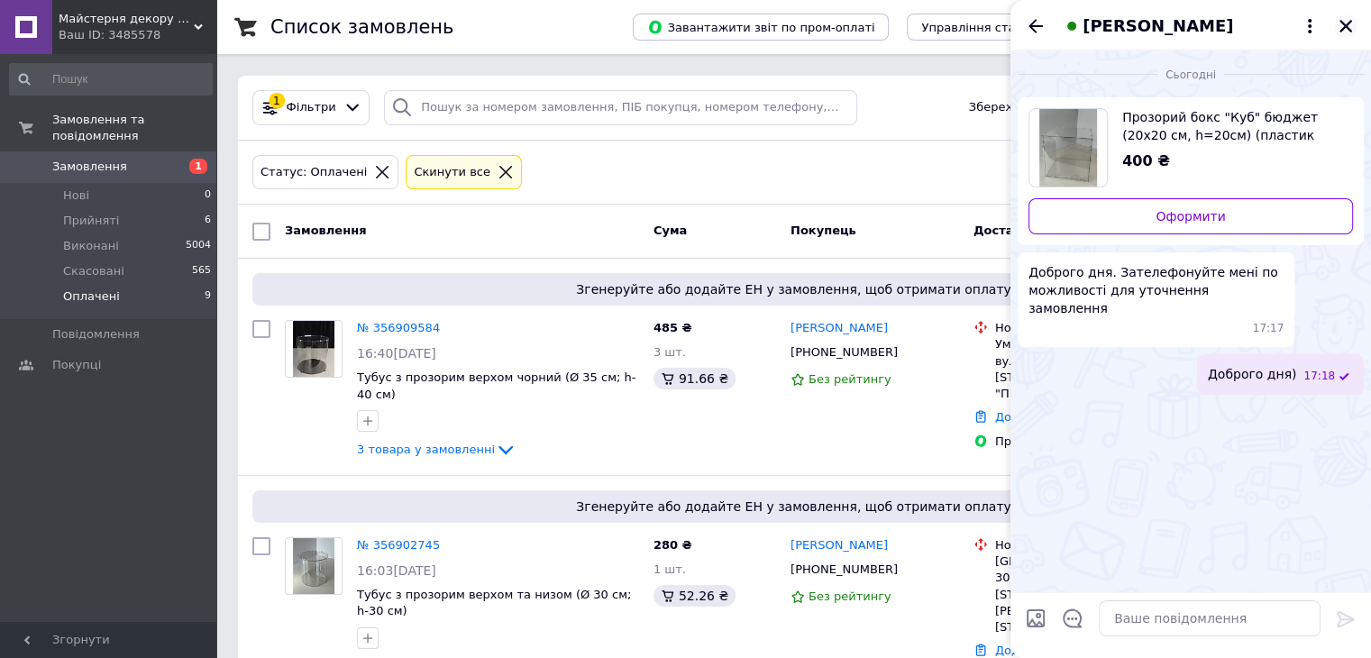
click at [1347, 30] on icon "Закрити" at bounding box center [1345, 26] width 16 height 16
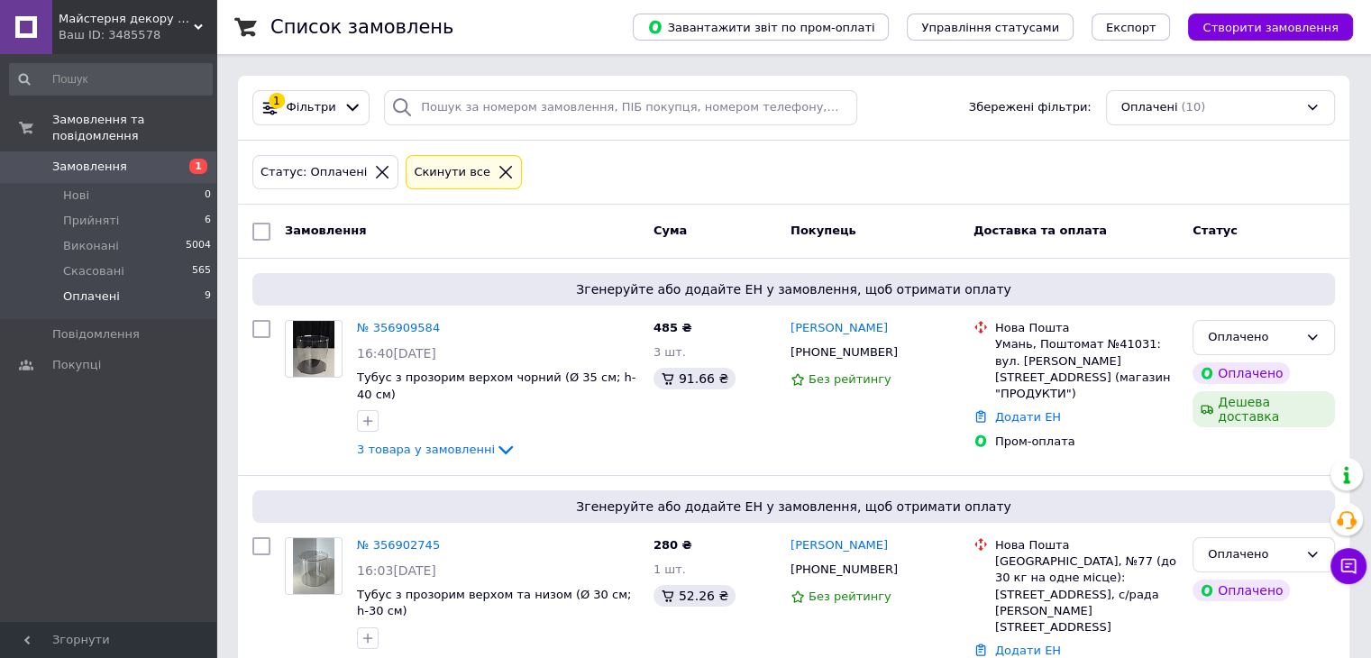
click at [141, 284] on li "Оплачені 9" at bounding box center [111, 301] width 222 height 34
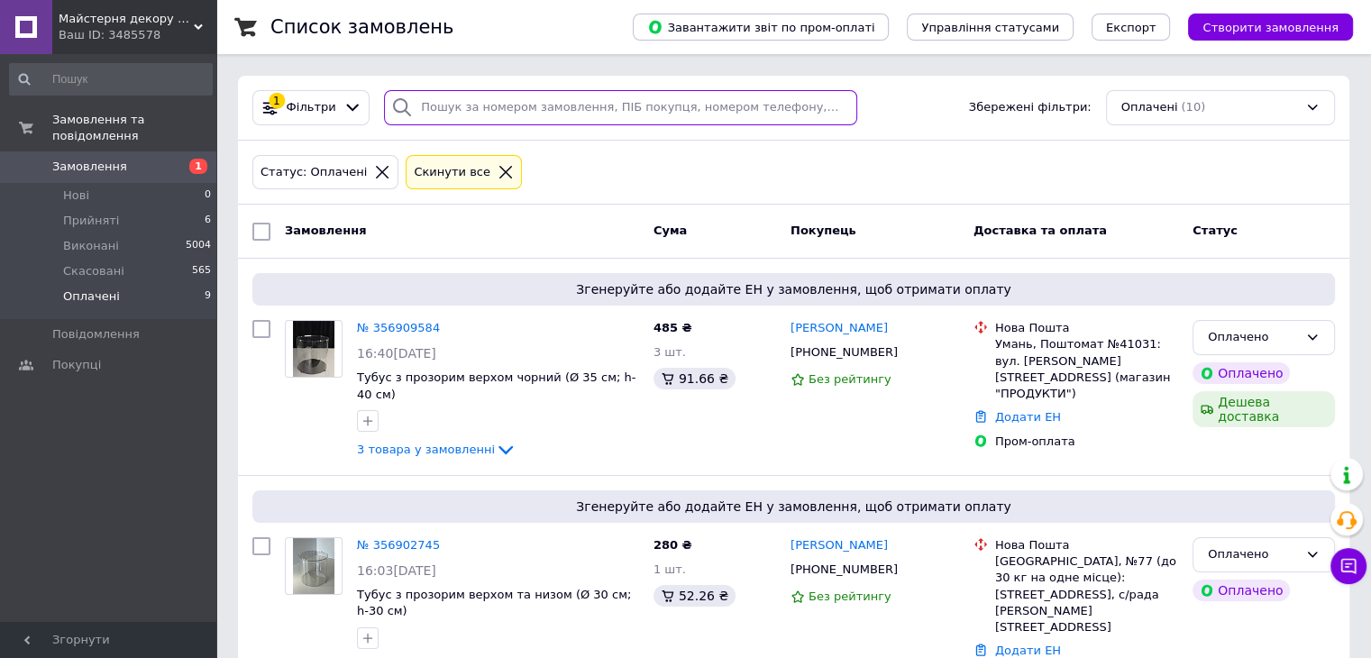
click at [476, 102] on input "search" at bounding box center [620, 107] width 473 height 35
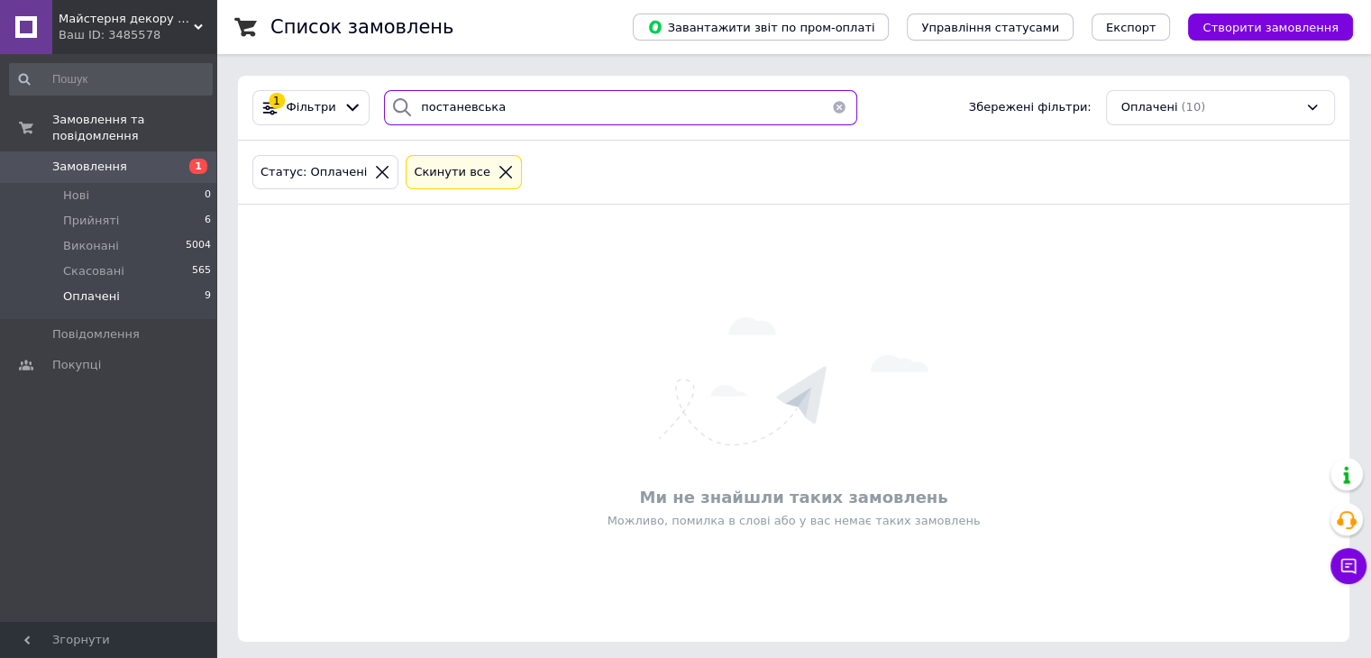
drag, startPoint x: 524, startPoint y: 116, endPoint x: 443, endPoint y: 110, distance: 80.5
click at [443, 110] on input "постаневська" at bounding box center [620, 107] width 473 height 35
type input "поставенська"
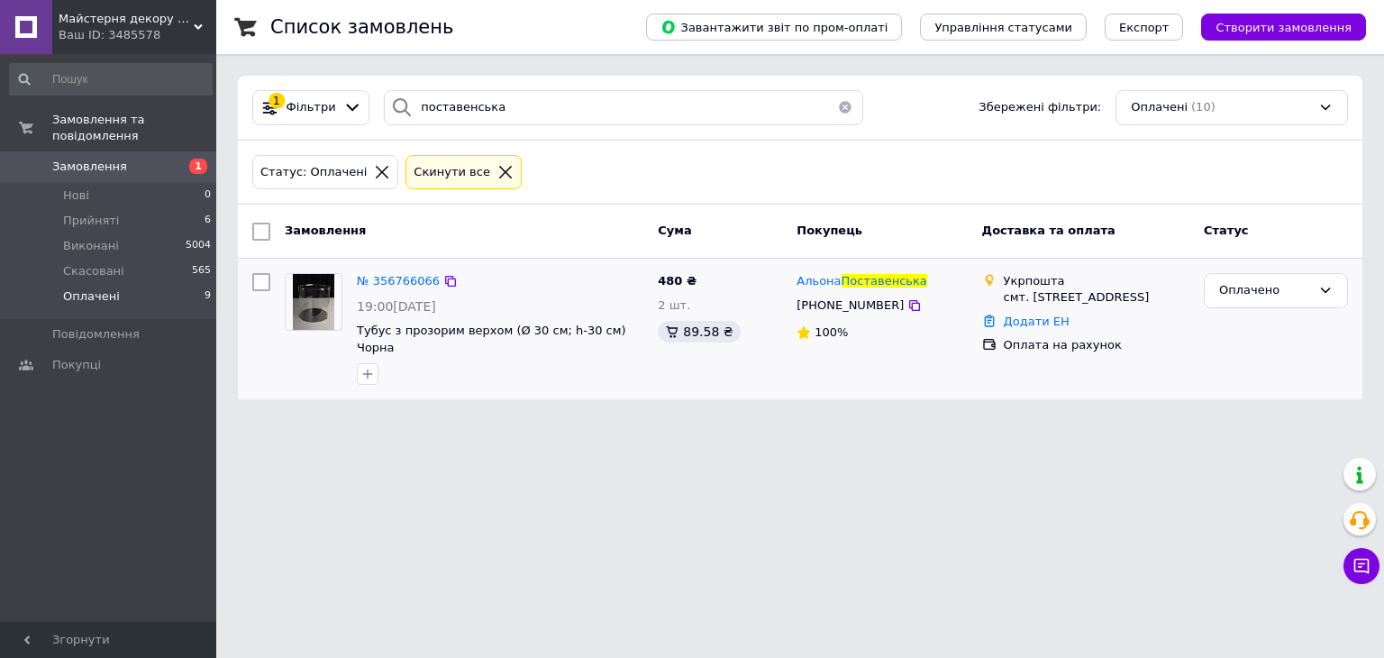
click at [405, 266] on div "№ 356766066 19:00, 11.08.2025 Тубус з прозорим верхом (Ø 30 см; h-30 см) Чорна" at bounding box center [500, 329] width 301 height 126
click at [405, 278] on span "№ 356766066" at bounding box center [398, 281] width 83 height 14
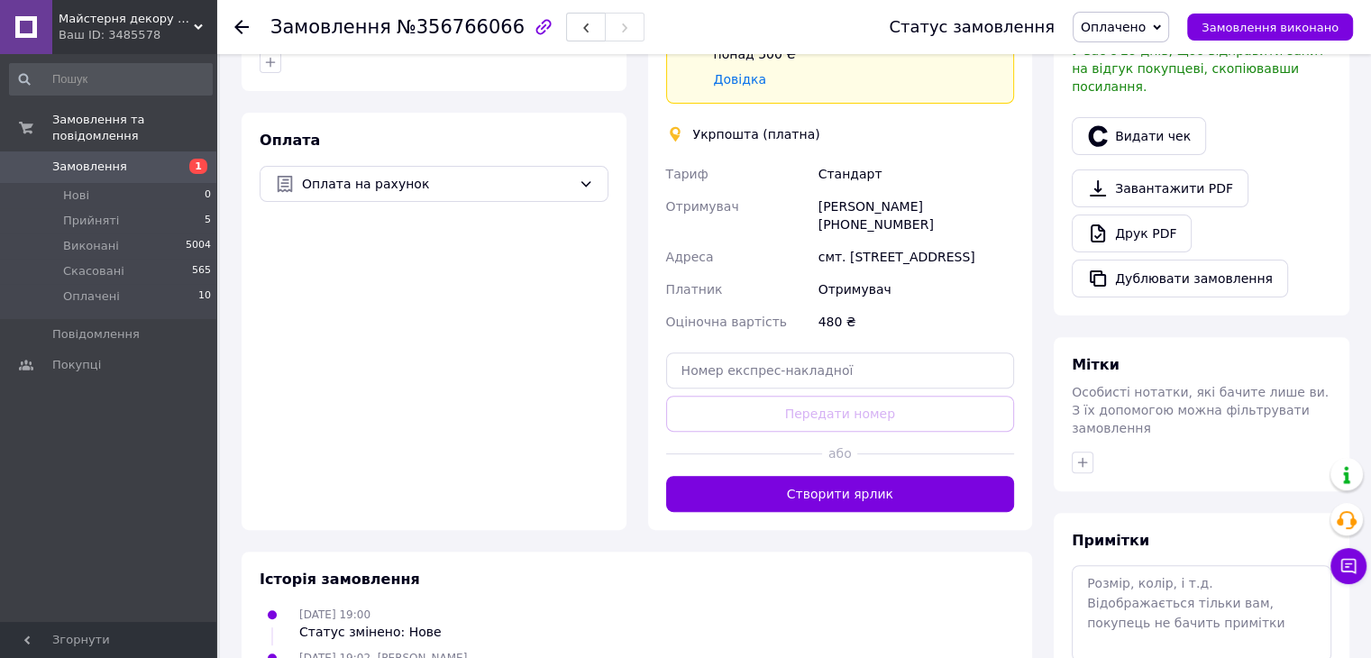
scroll to position [628, 0]
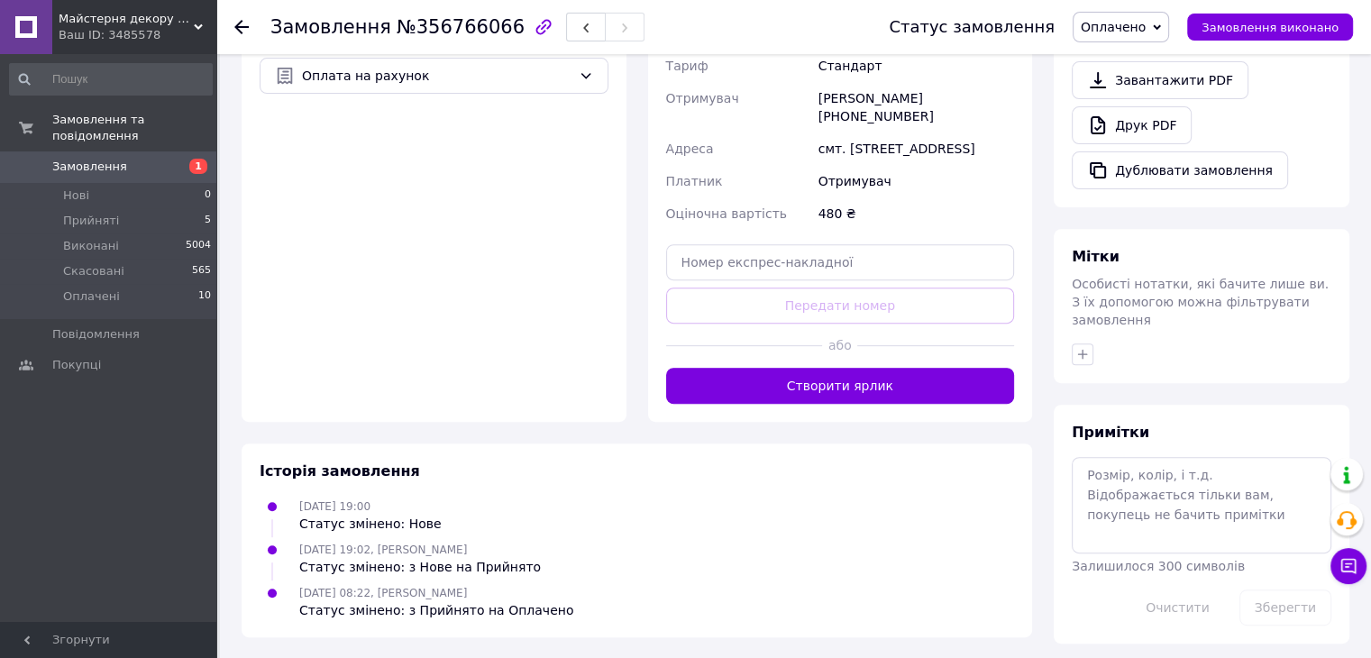
click at [898, 405] on div "Доставка Редагувати Спецтариф Укрпошта Стандарт 35 ₴ - до 30 кг і об'ємом до 20…" at bounding box center [840, 76] width 385 height 690
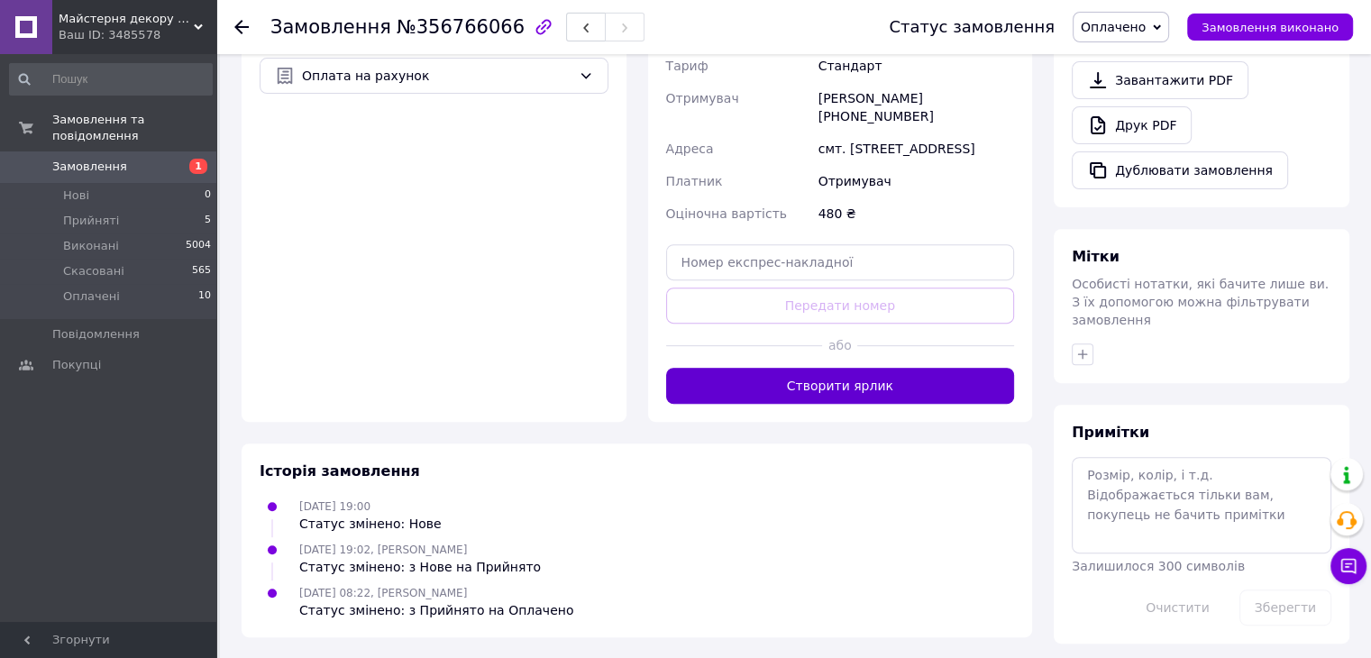
click at [898, 394] on button "Створити ярлик" at bounding box center [840, 386] width 349 height 36
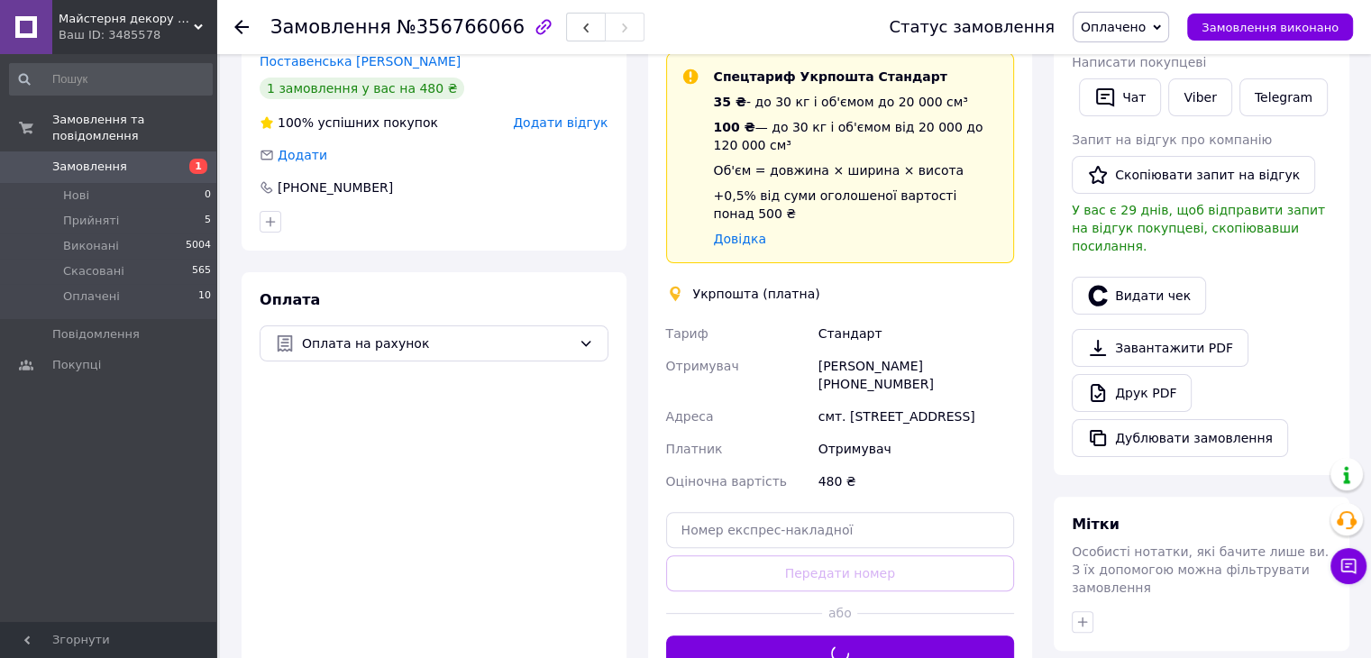
scroll to position [358, 0]
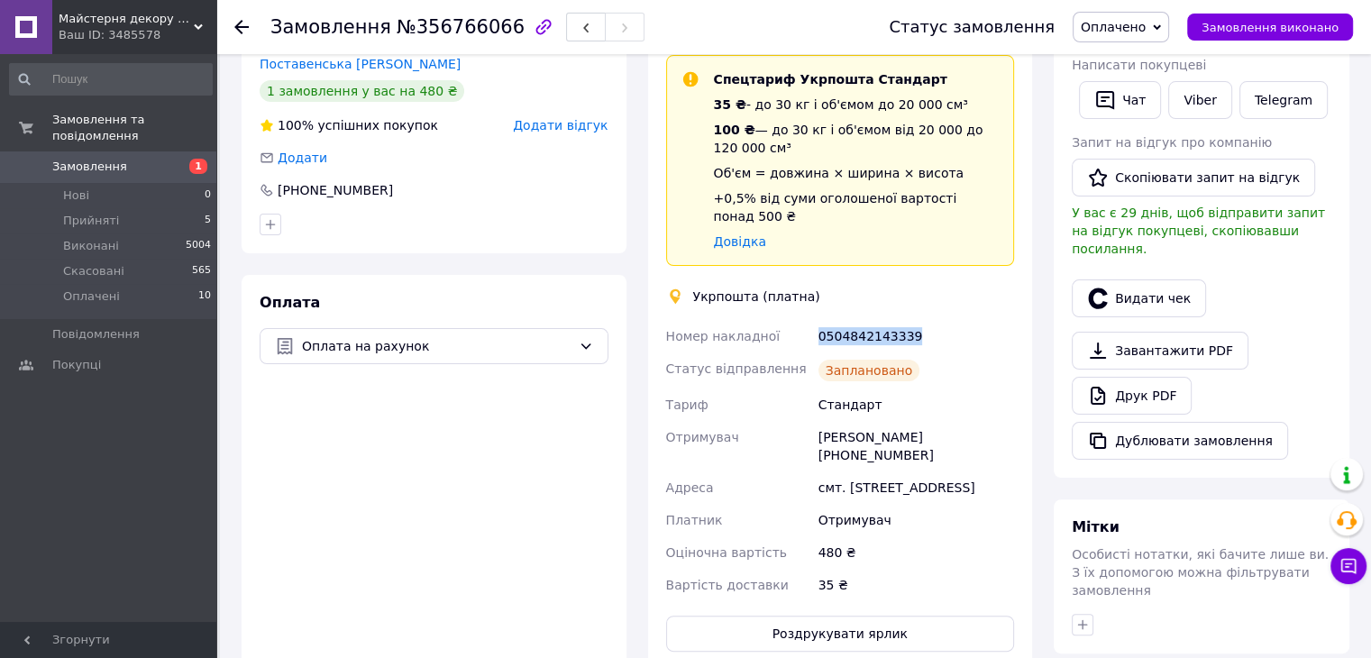
drag, startPoint x: 818, startPoint y: 325, endPoint x: 935, endPoint y: 314, distance: 117.7
click at [935, 320] on div "Номер накладної 0504842143339 Статус відправлення Заплановано Тариф Стандарт От…" at bounding box center [840, 460] width 356 height 281
copy div "Номер накладної 0504842143339"
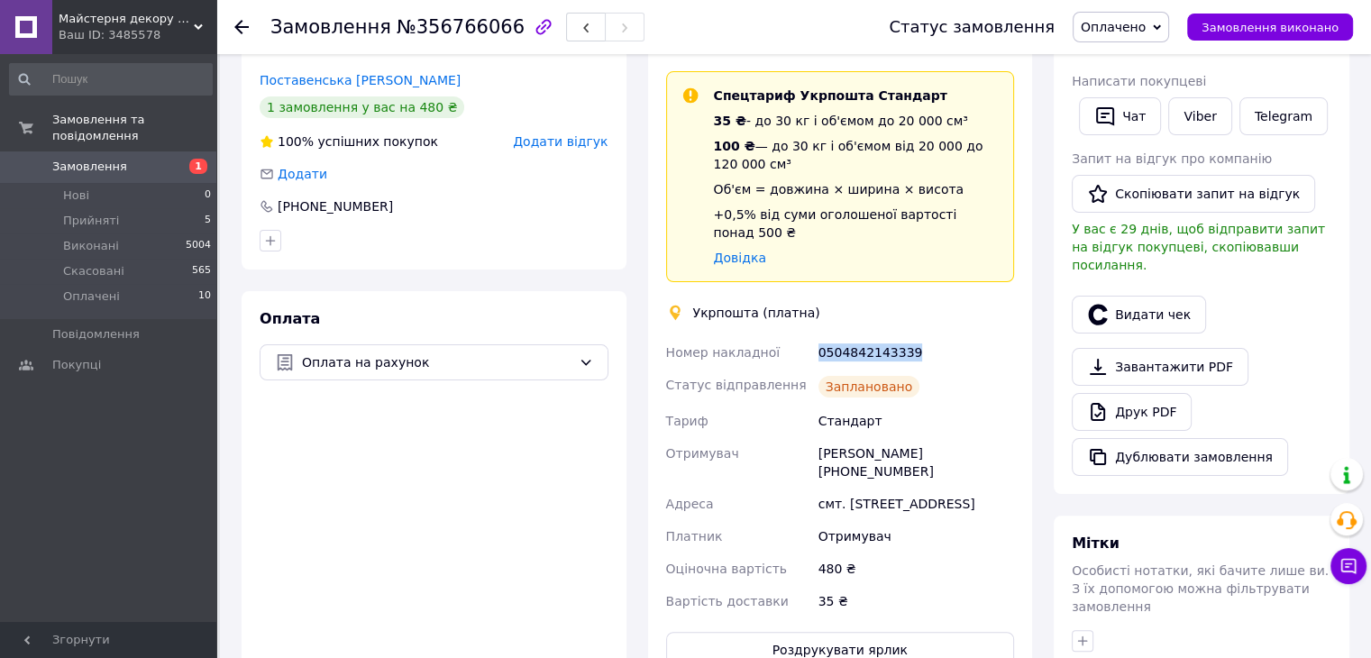
scroll to position [0, 0]
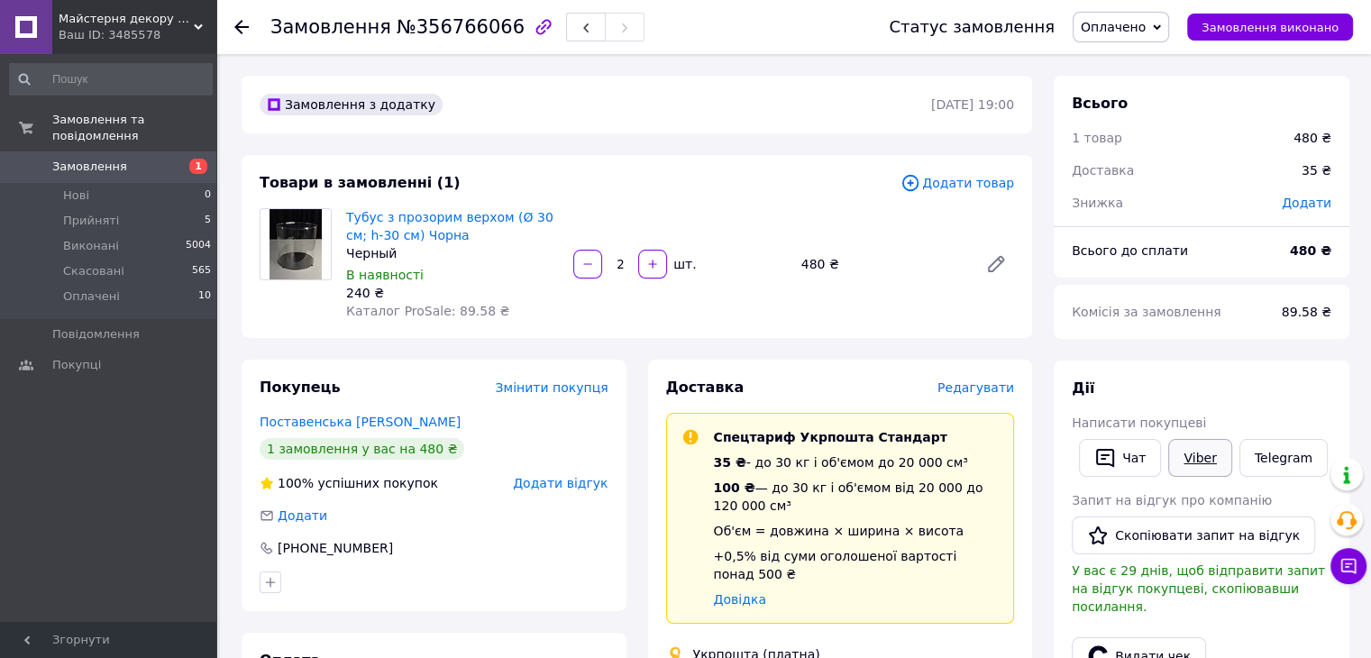
click at [1203, 462] on link "Viber" at bounding box center [1199, 458] width 63 height 38
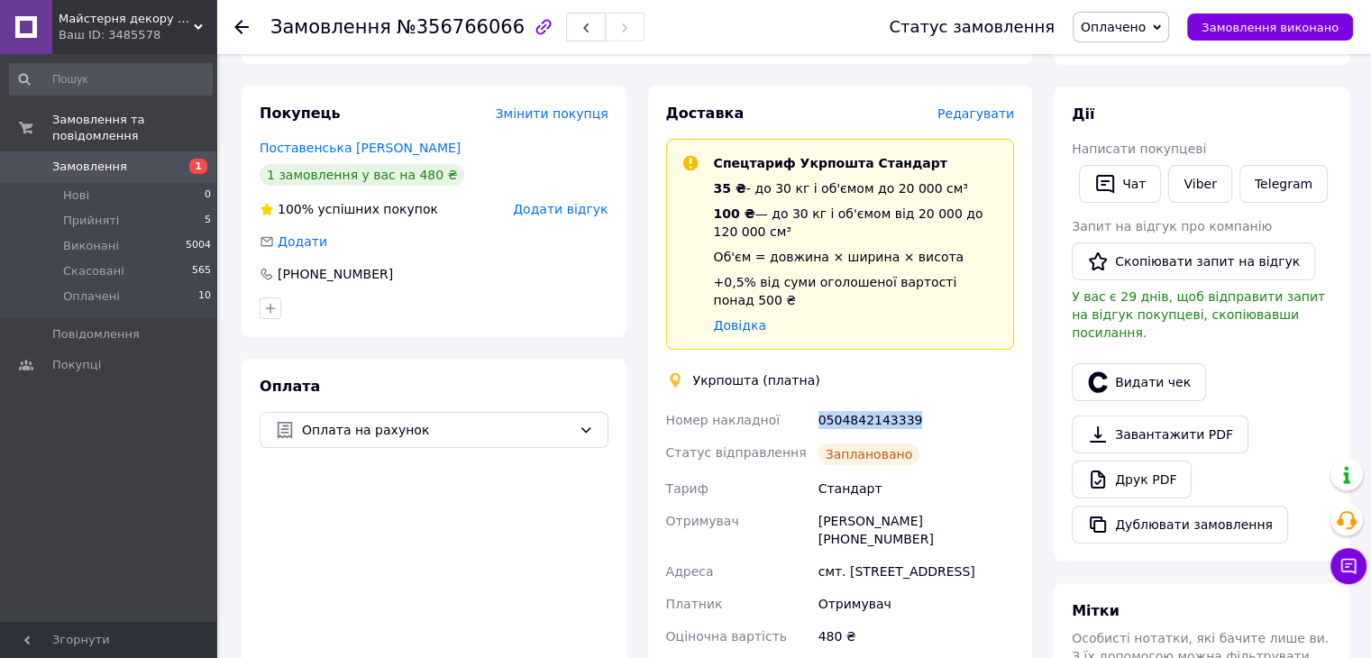
scroll to position [90, 0]
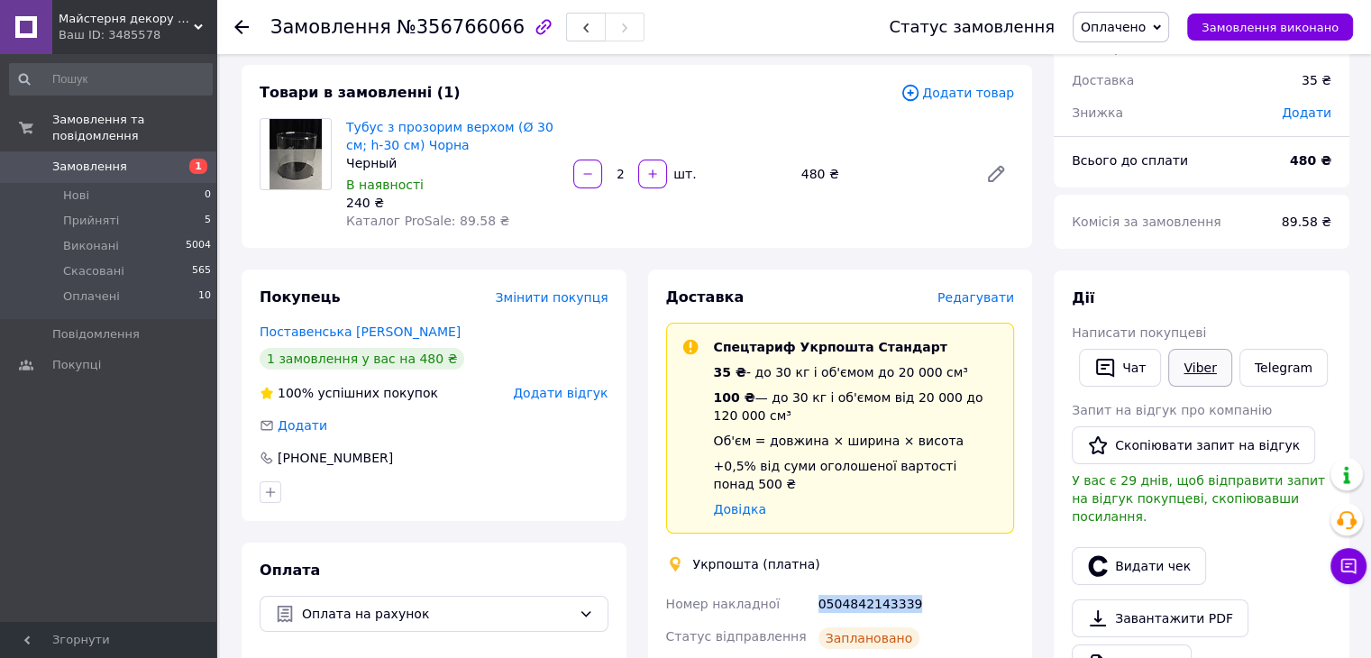
click at [1199, 366] on link "Viber" at bounding box center [1199, 368] width 63 height 38
click at [1168, 12] on span "Оплачено" at bounding box center [1120, 27] width 96 height 31
click at [1132, 88] on li "Виконано" at bounding box center [1120, 90] width 95 height 27
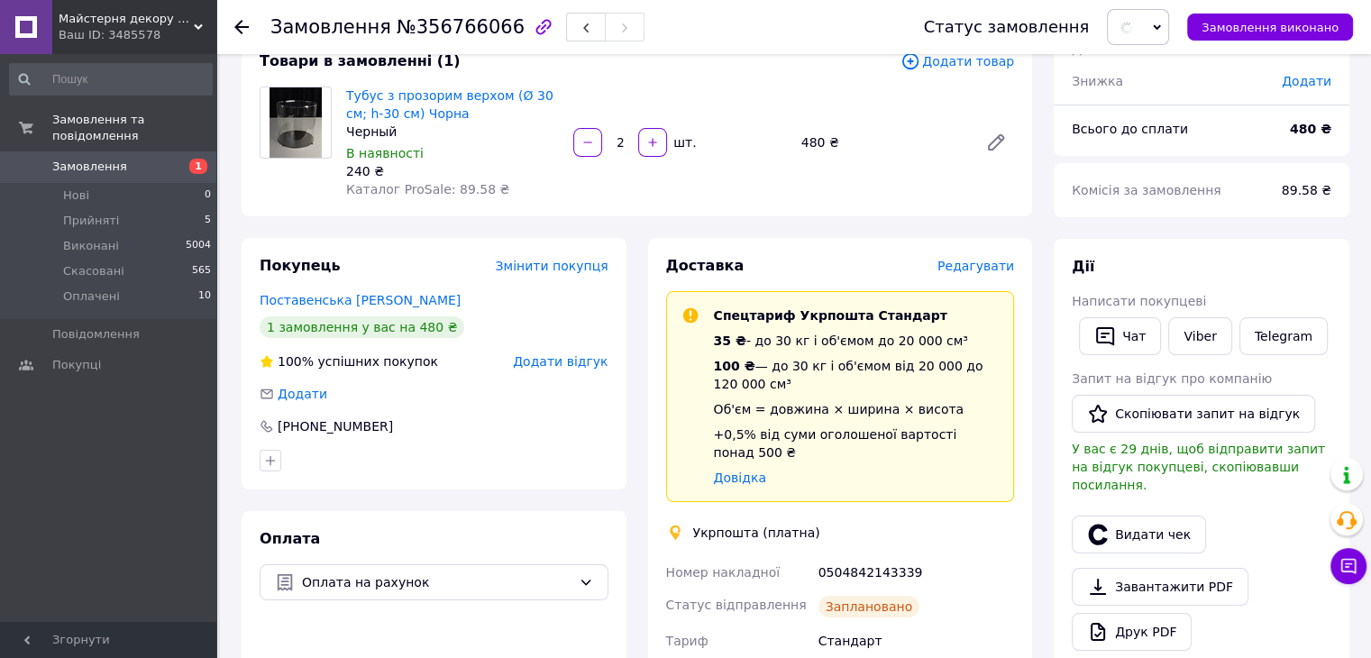
scroll to position [451, 0]
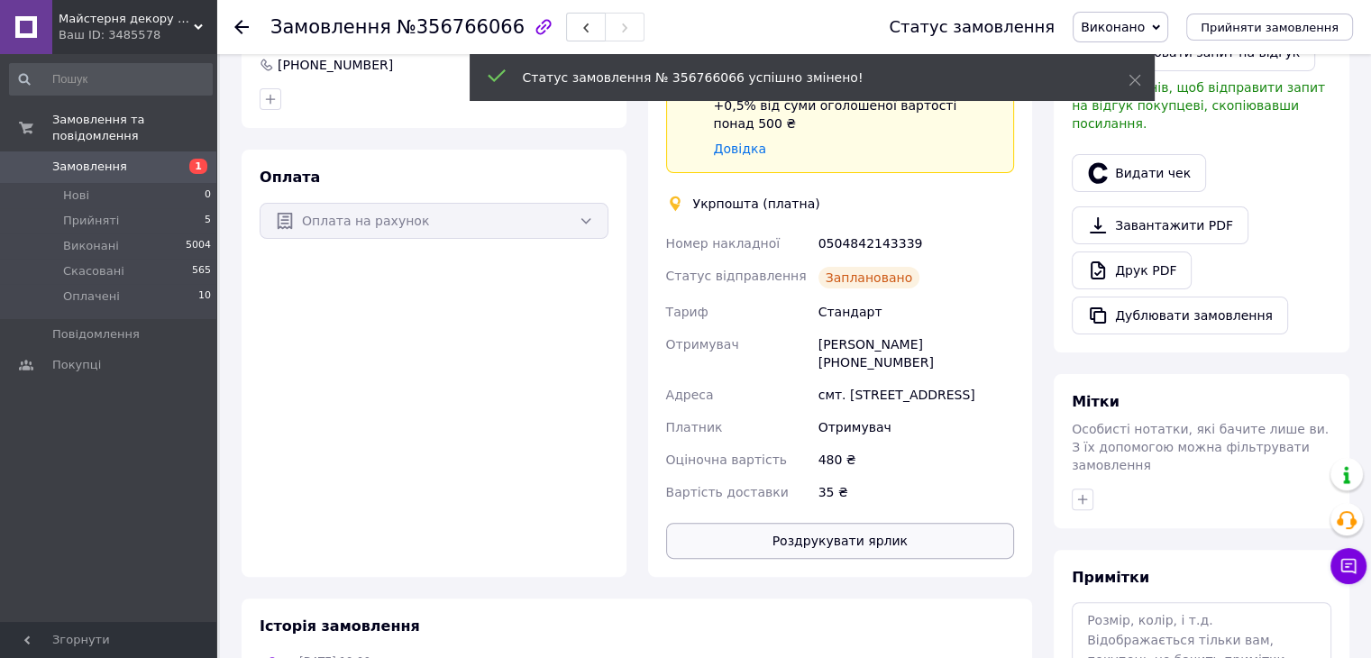
click at [920, 550] on button "Роздрукувати ярлик" at bounding box center [840, 541] width 349 height 36
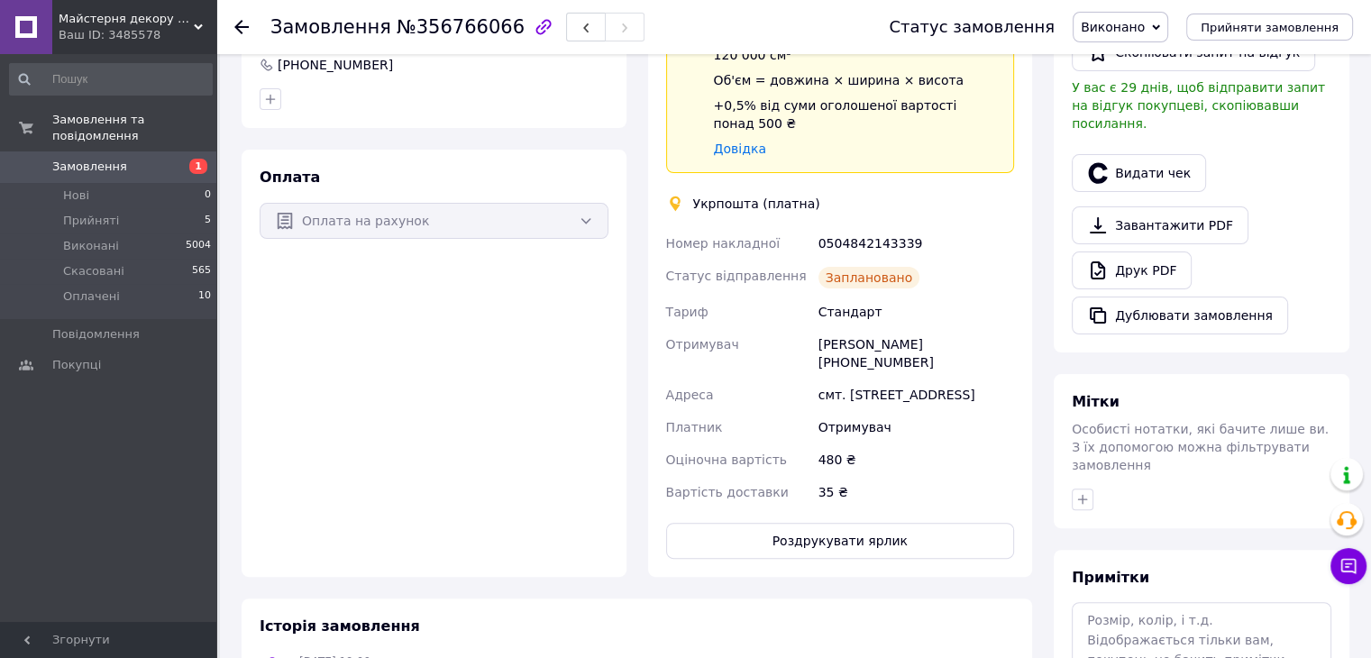
click at [242, 30] on icon at bounding box center [241, 27] width 14 height 14
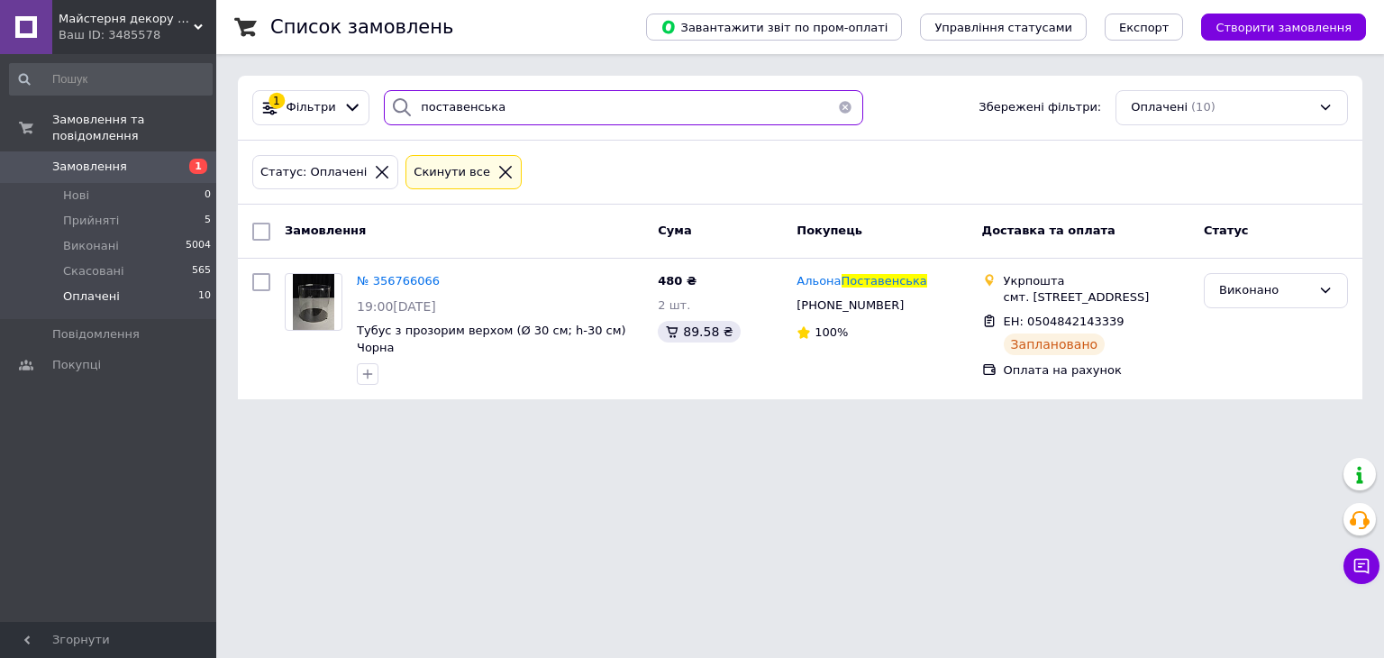
drag, startPoint x: 529, startPoint y: 99, endPoint x: 362, endPoint y: 110, distance: 167.1
click at [364, 112] on div "1 Фільтри поставенська Збережені фільтри: Оплачені (10)" at bounding box center [800, 107] width 1110 height 35
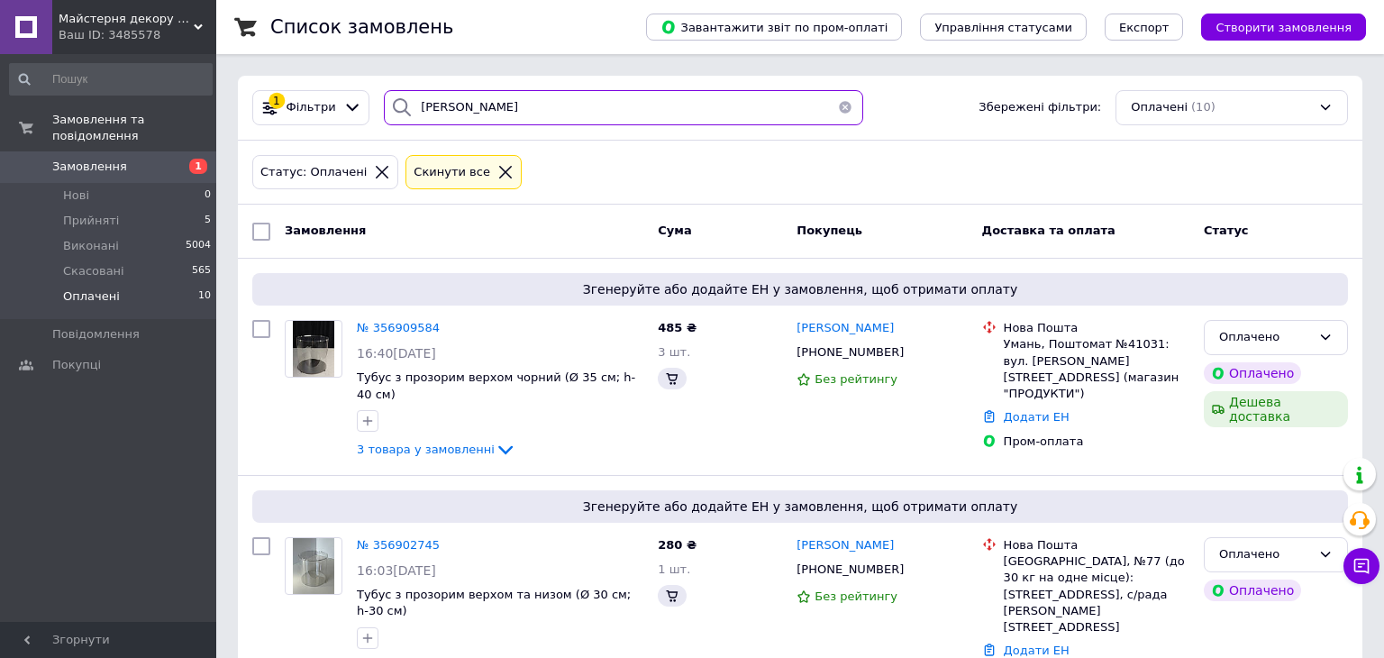
type input "ШМАЛЕНЮК"
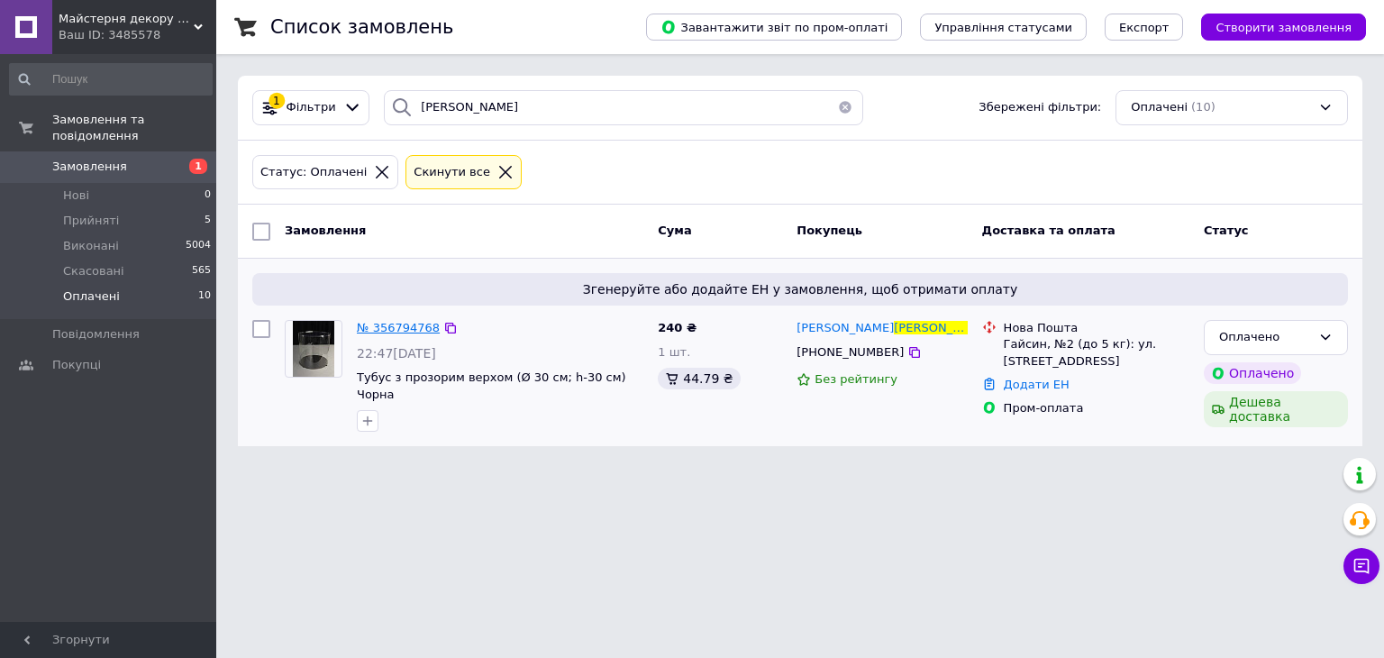
click at [385, 330] on span "№ 356794768" at bounding box center [398, 328] width 83 height 14
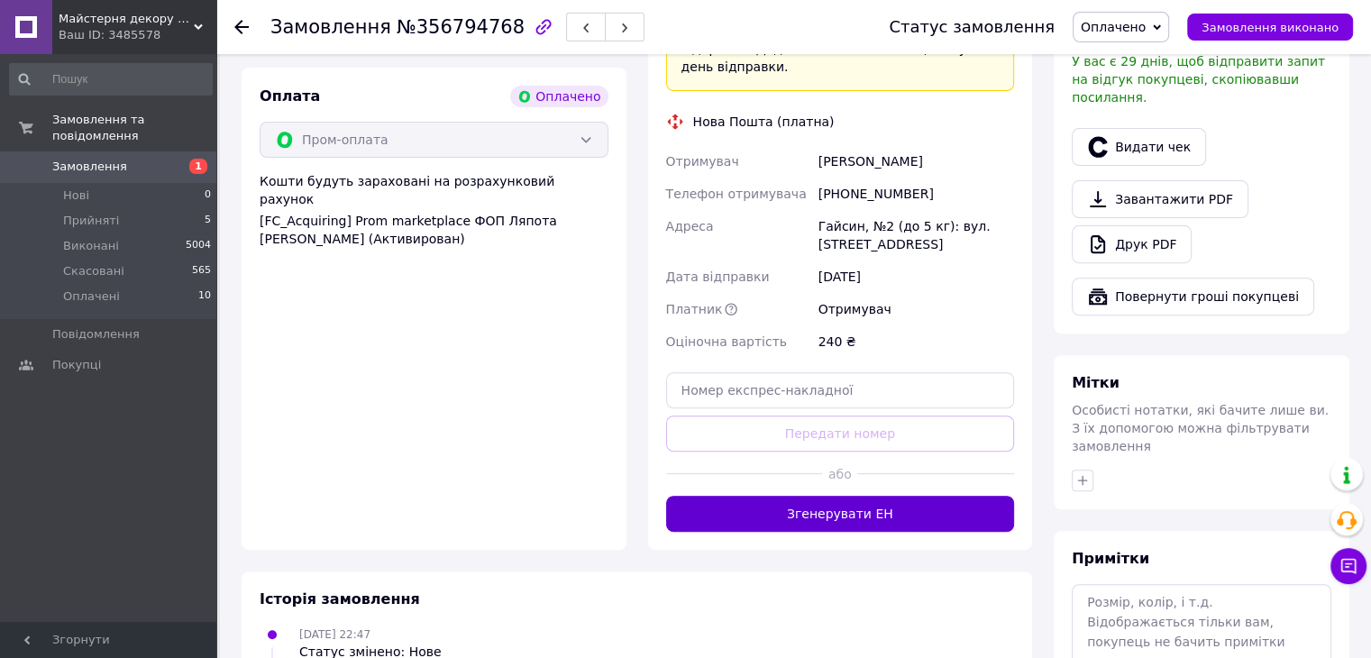
click at [883, 501] on button "Згенерувати ЕН" at bounding box center [840, 514] width 349 height 36
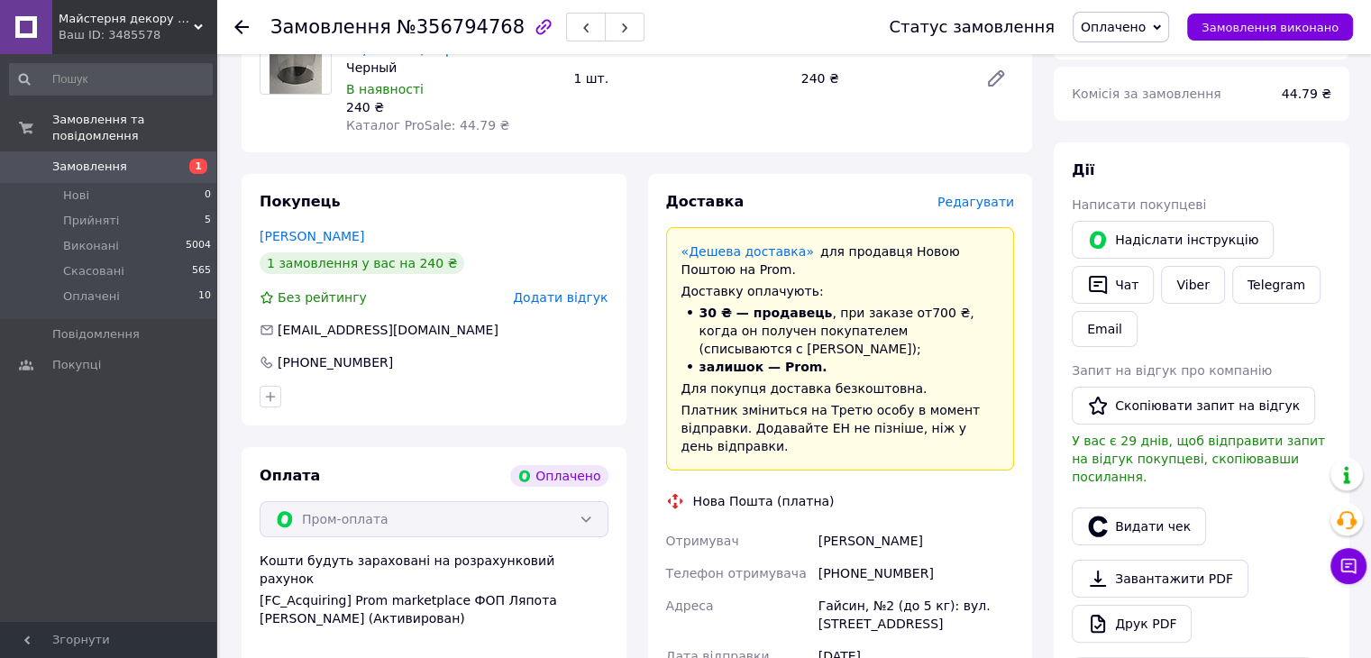
scroll to position [451, 0]
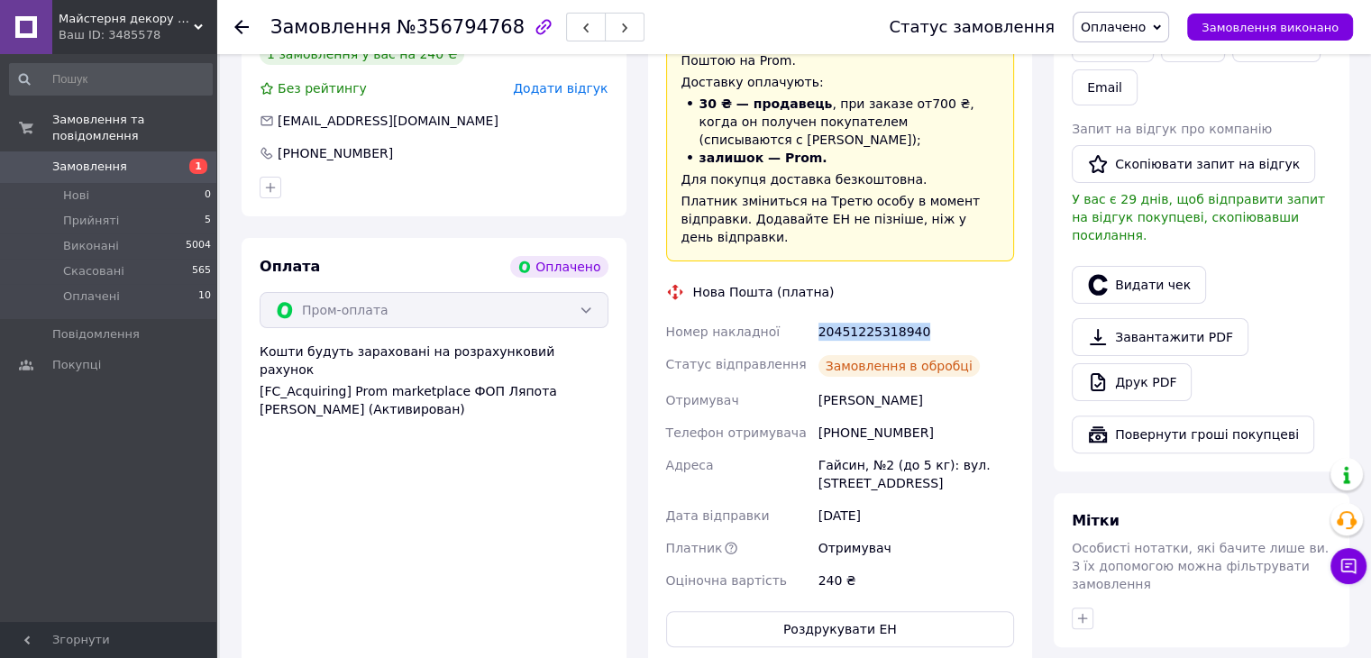
drag, startPoint x: 799, startPoint y: 306, endPoint x: 939, endPoint y: 308, distance: 139.7
click at [939, 315] on div "Номер накладної 20451225318940 Статус відправлення Замовлення в обробці Отримув…" at bounding box center [840, 455] width 356 height 281
copy div "Номер накладної 20451225318940"
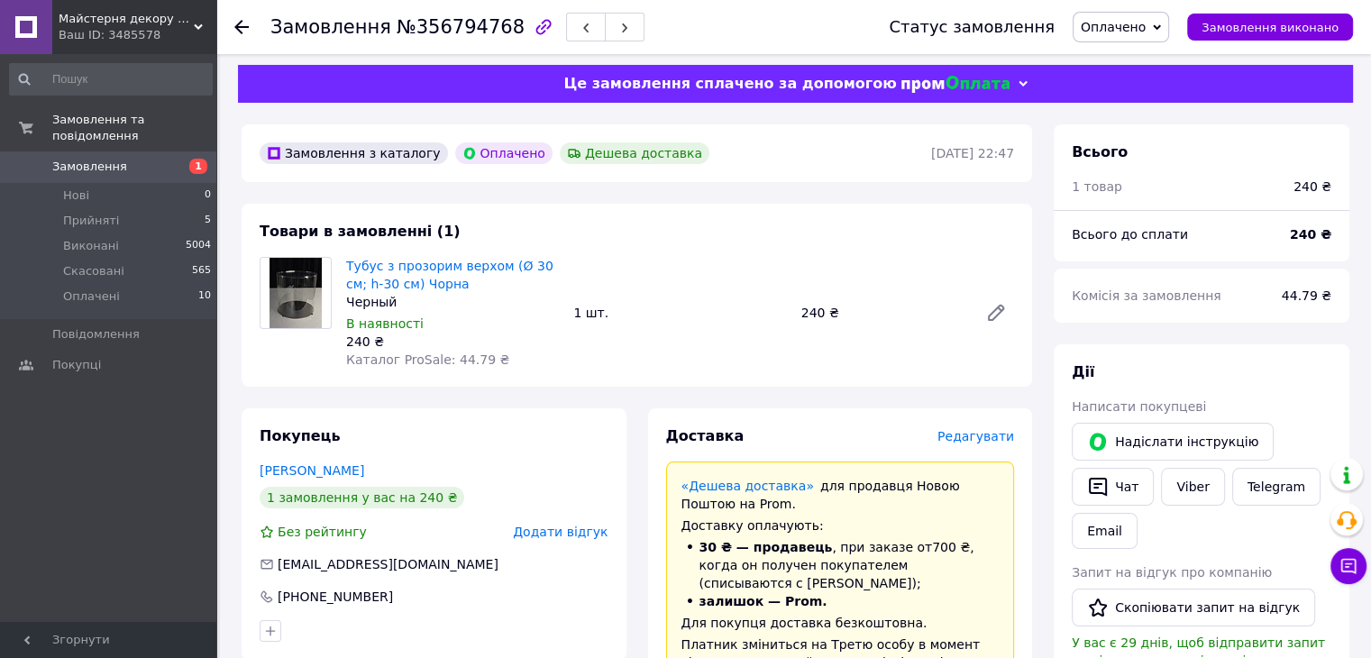
scroll to position [0, 0]
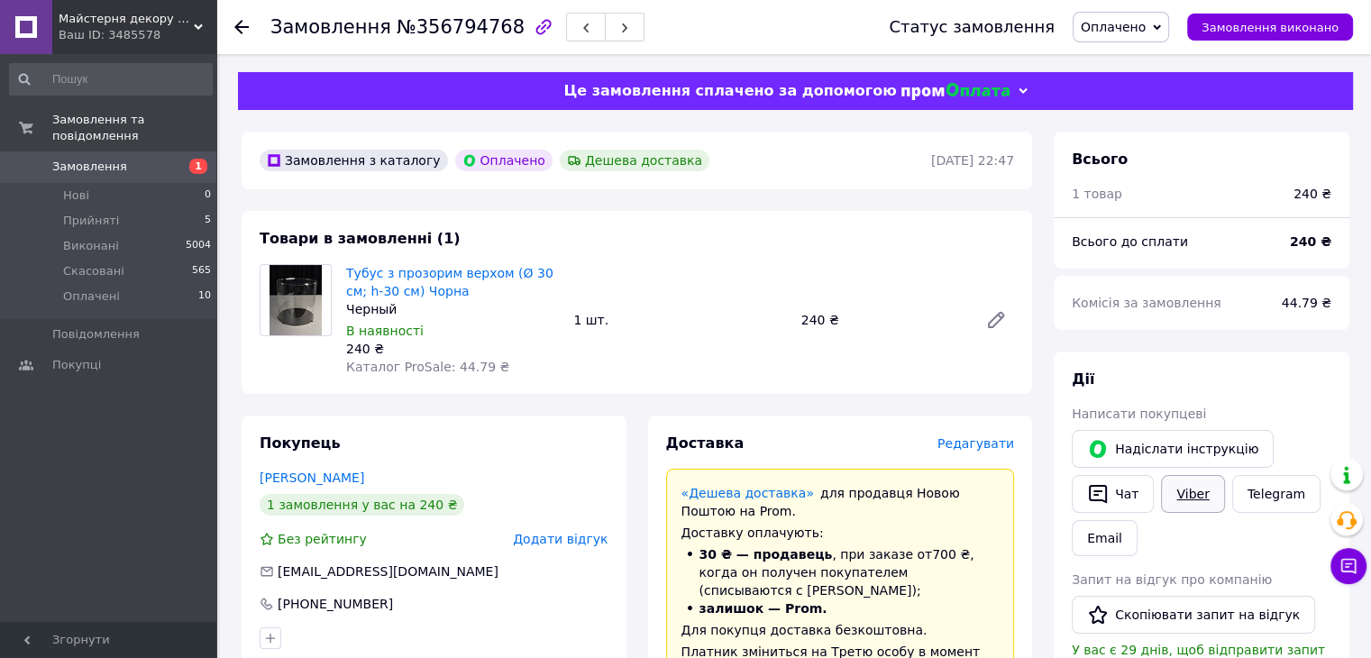
click at [1175, 491] on link "Viber" at bounding box center [1192, 494] width 63 height 38
click at [1210, 479] on link "Viber" at bounding box center [1192, 494] width 63 height 38
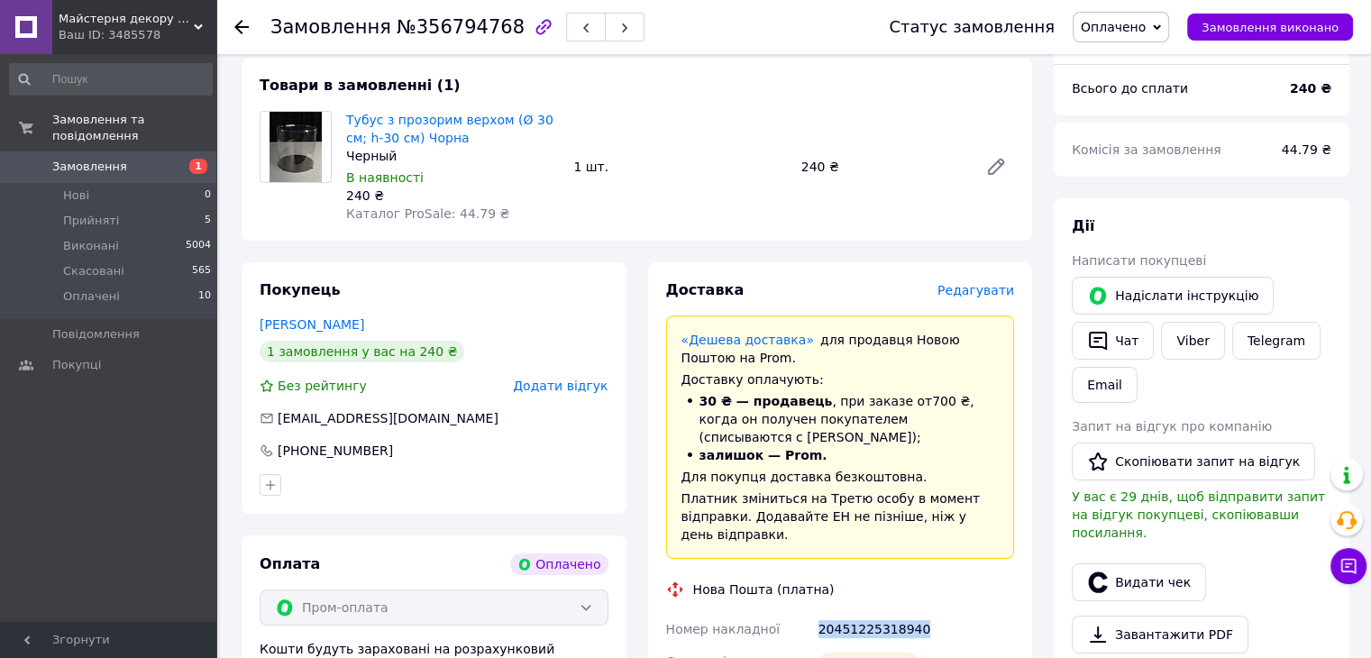
scroll to position [360, 0]
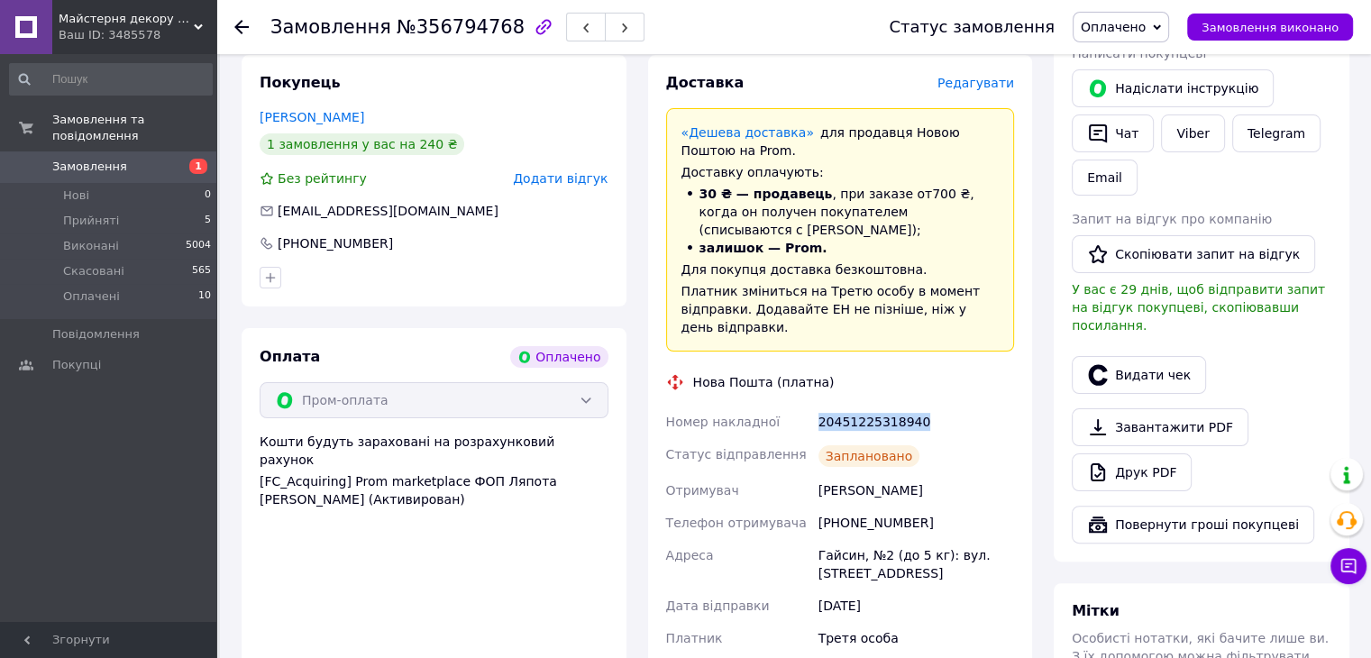
copy div "Номер накладної 20451225318940"
drag, startPoint x: 1301, startPoint y: 424, endPoint x: 1291, endPoint y: 423, distance: 11.0
click at [1301, 424] on div "Завантажити PDF   Друк PDF" at bounding box center [1202, 449] width 260 height 83
click at [1118, 32] on span "Оплачено" at bounding box center [1113, 27] width 65 height 14
click at [1139, 87] on li "Виконано" at bounding box center [1120, 90] width 95 height 27
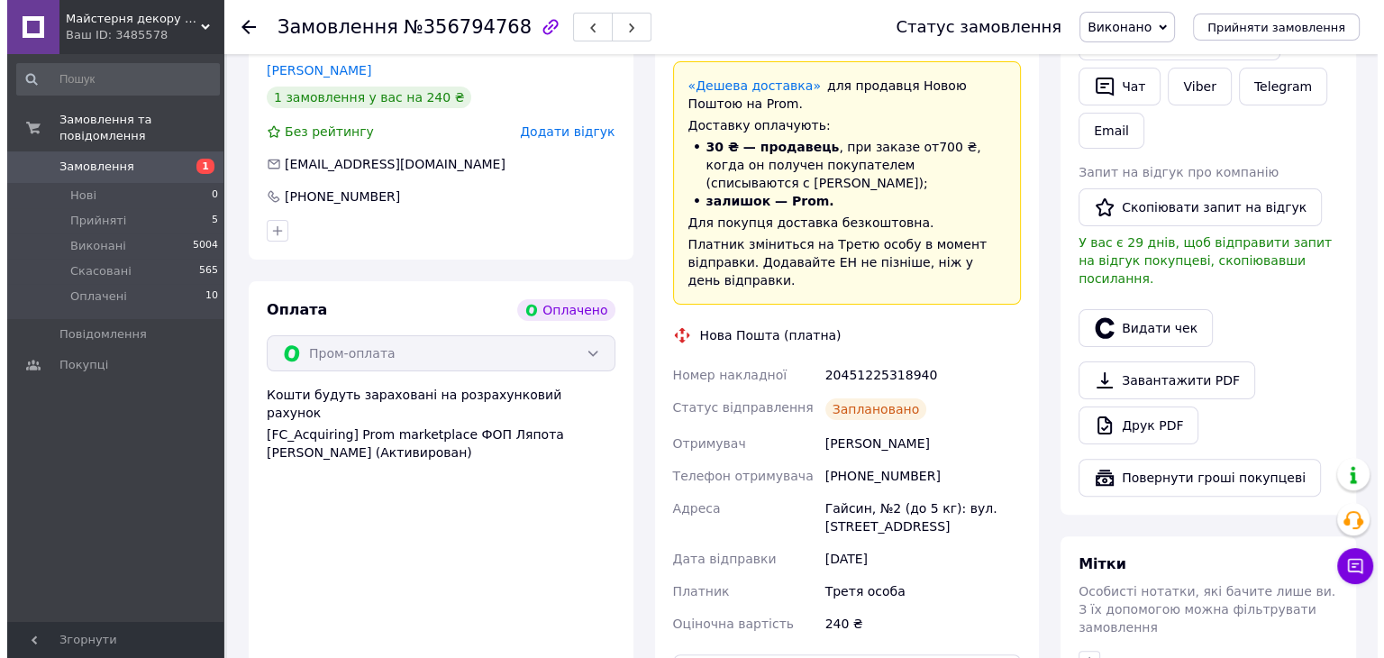
scroll to position [451, 0]
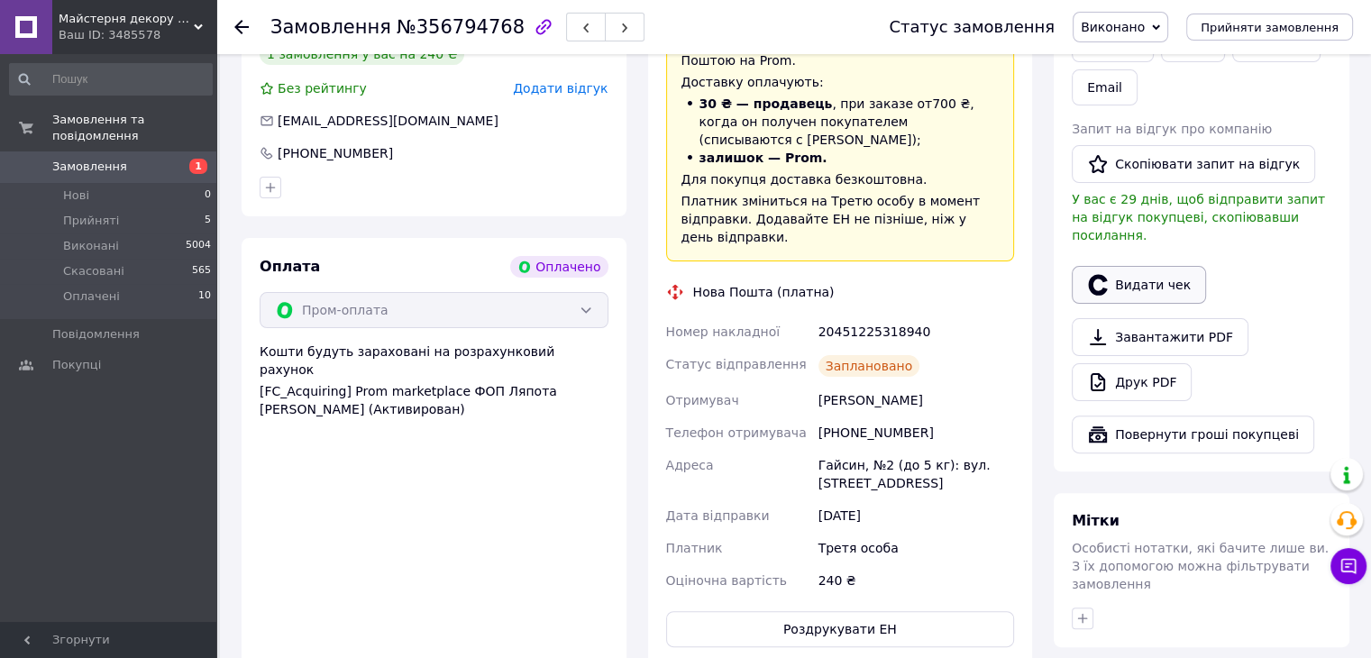
click at [1179, 266] on button "Видати чек" at bounding box center [1139, 285] width 134 height 38
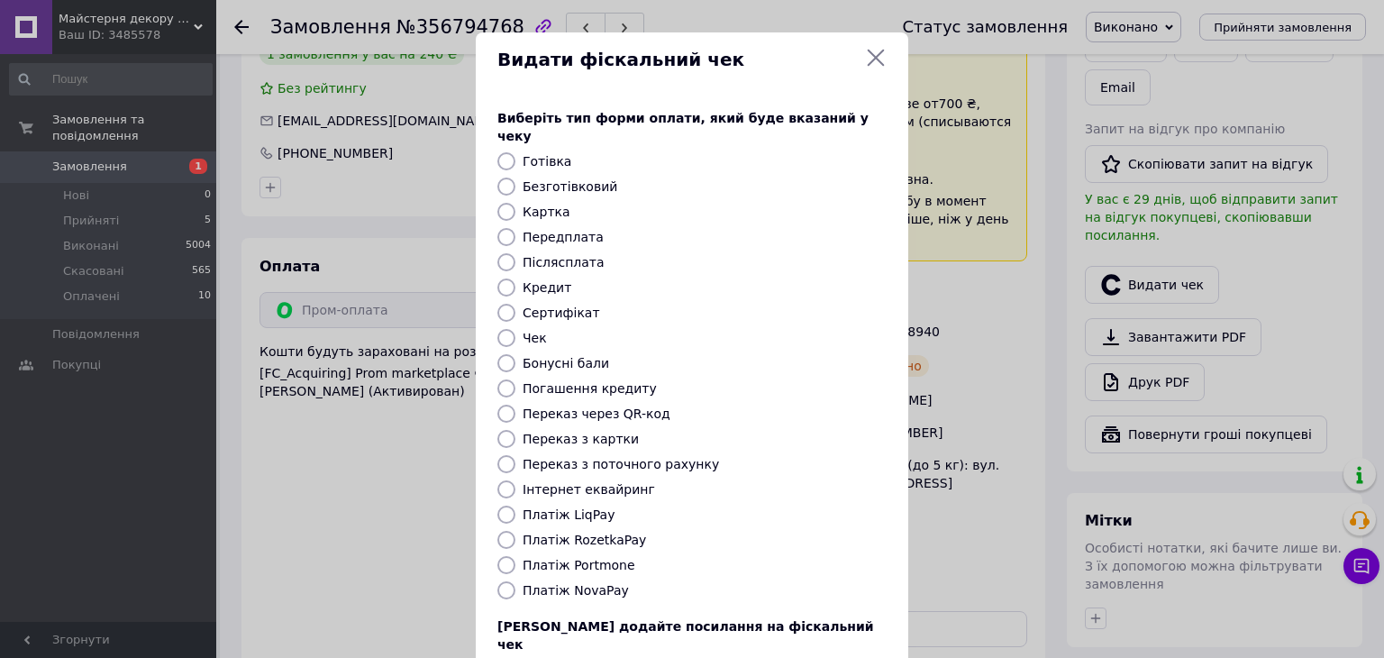
click at [586, 533] on label "Платіж RozetkaPay" at bounding box center [584, 540] width 123 height 14
click at [515, 531] on input "Платіж RozetkaPay" at bounding box center [506, 540] width 18 height 18
radio input "true"
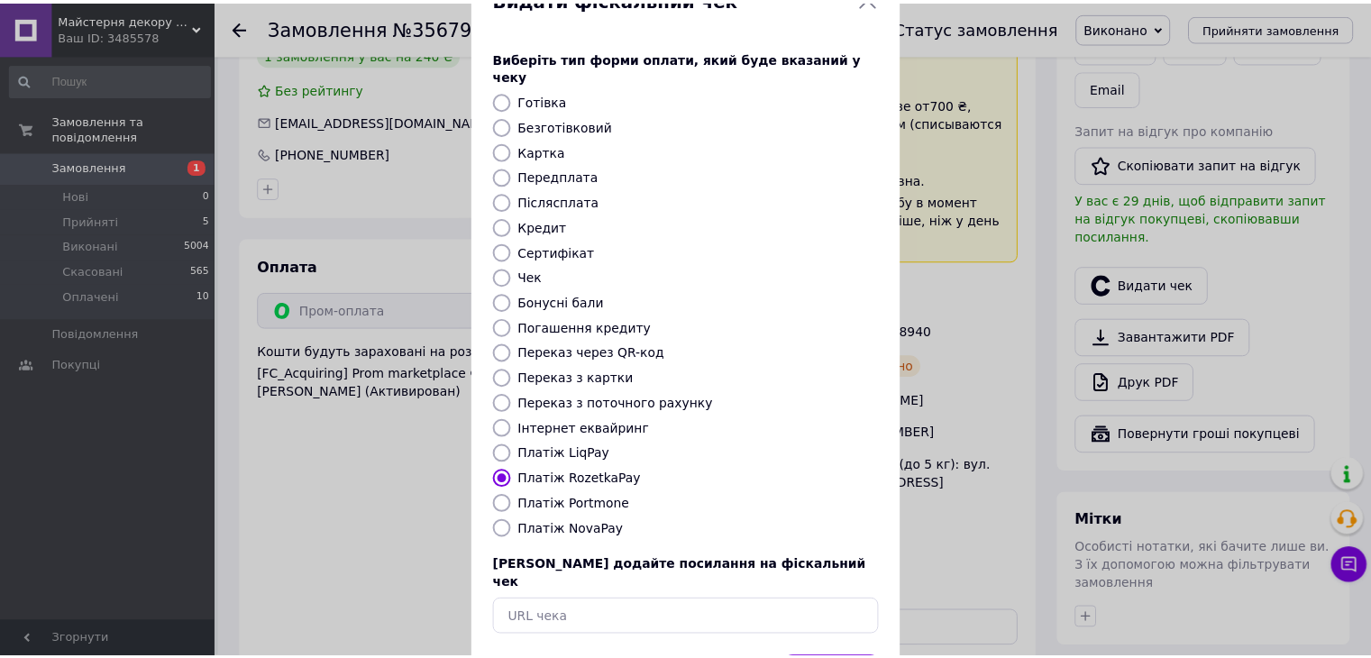
scroll to position [115, 0]
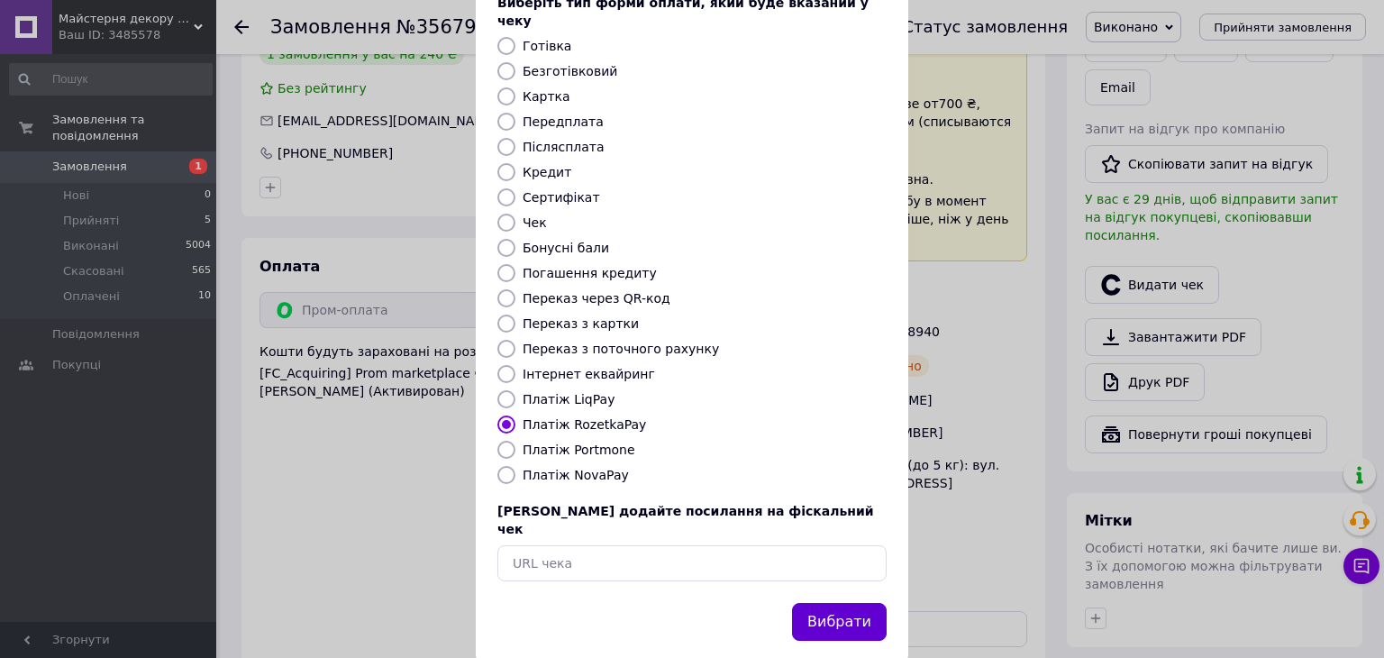
click at [844, 603] on button "Вибрати" at bounding box center [839, 622] width 95 height 39
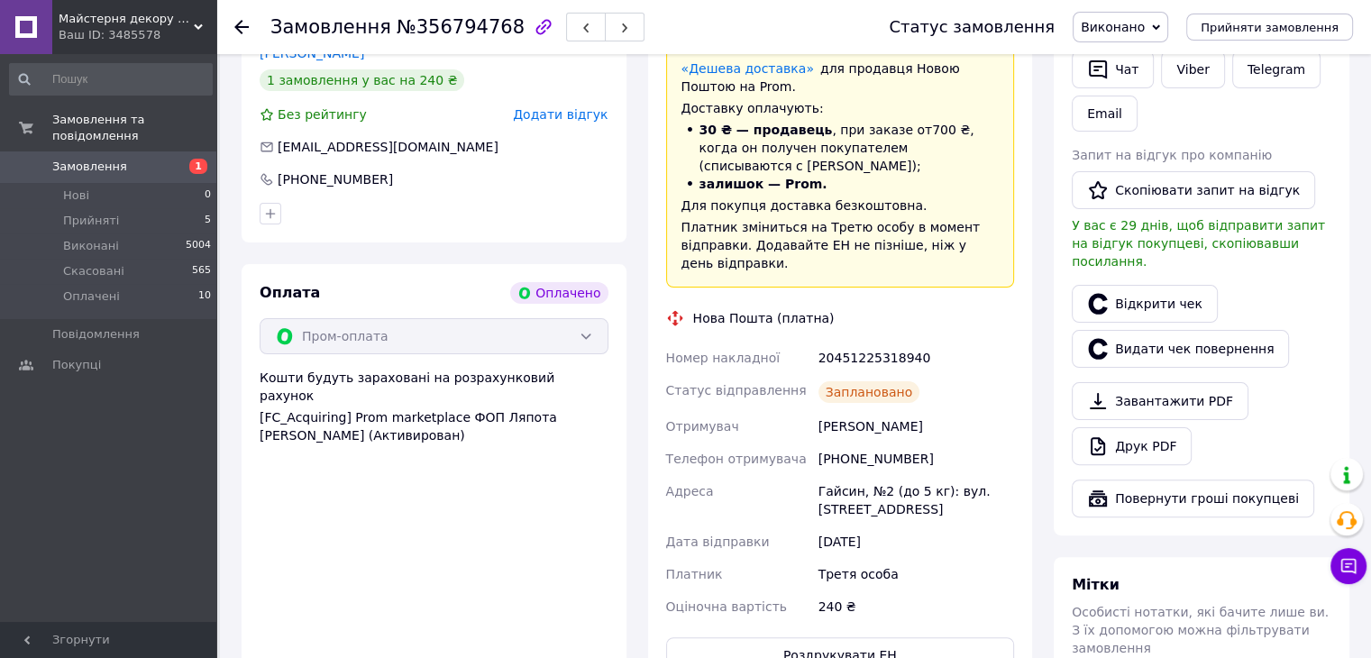
scroll to position [541, 0]
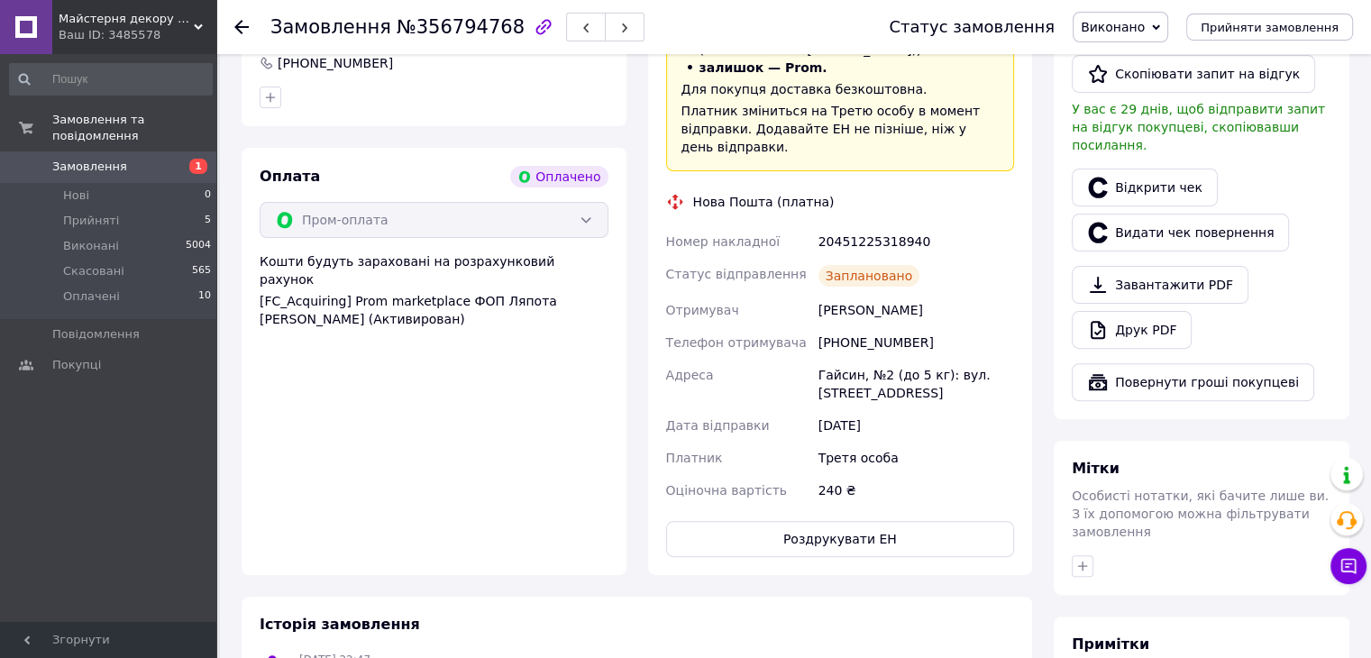
click at [239, 28] on icon at bounding box center [241, 27] width 14 height 14
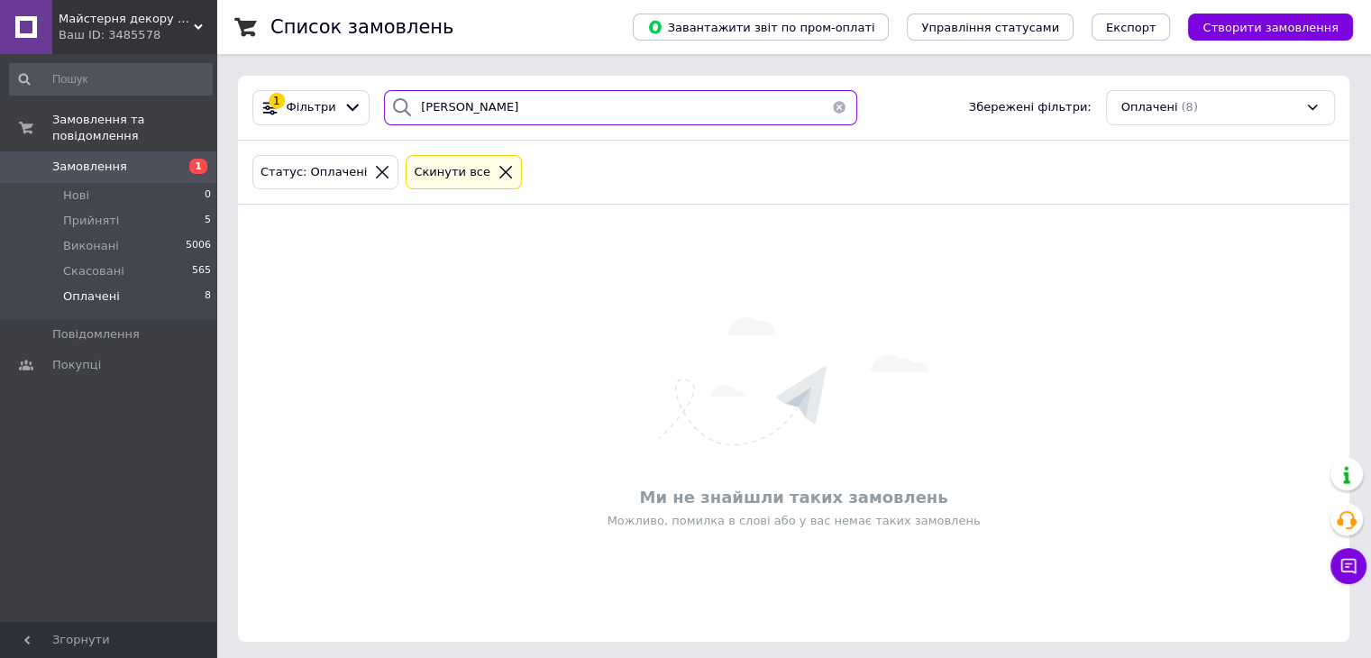
drag, startPoint x: 402, startPoint y: 102, endPoint x: 236, endPoint y: 123, distance: 167.1
click at [239, 123] on div "1 Фільтри ШМАЛЕНЮК Збережені фільтри: Оплачені (8)" at bounding box center [793, 108] width 1111 height 65
type input "ПЕЛЫХ"
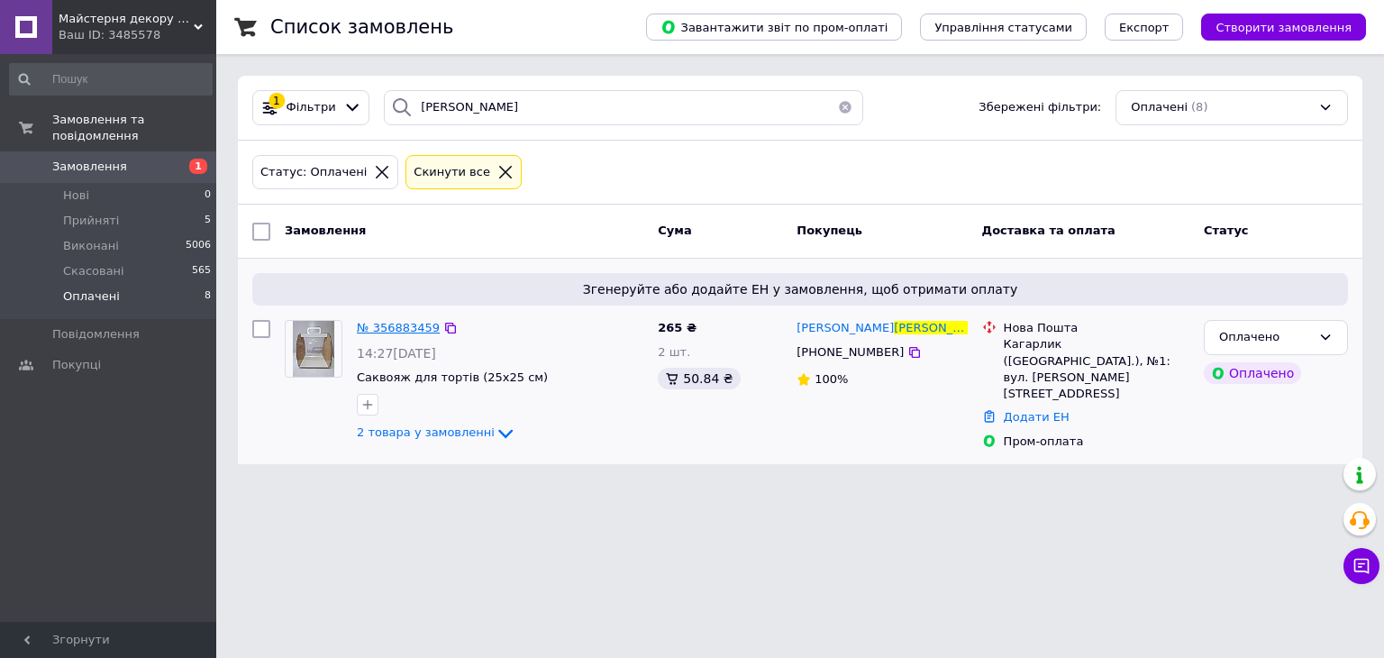
click at [378, 325] on span "№ 356883459" at bounding box center [398, 328] width 83 height 14
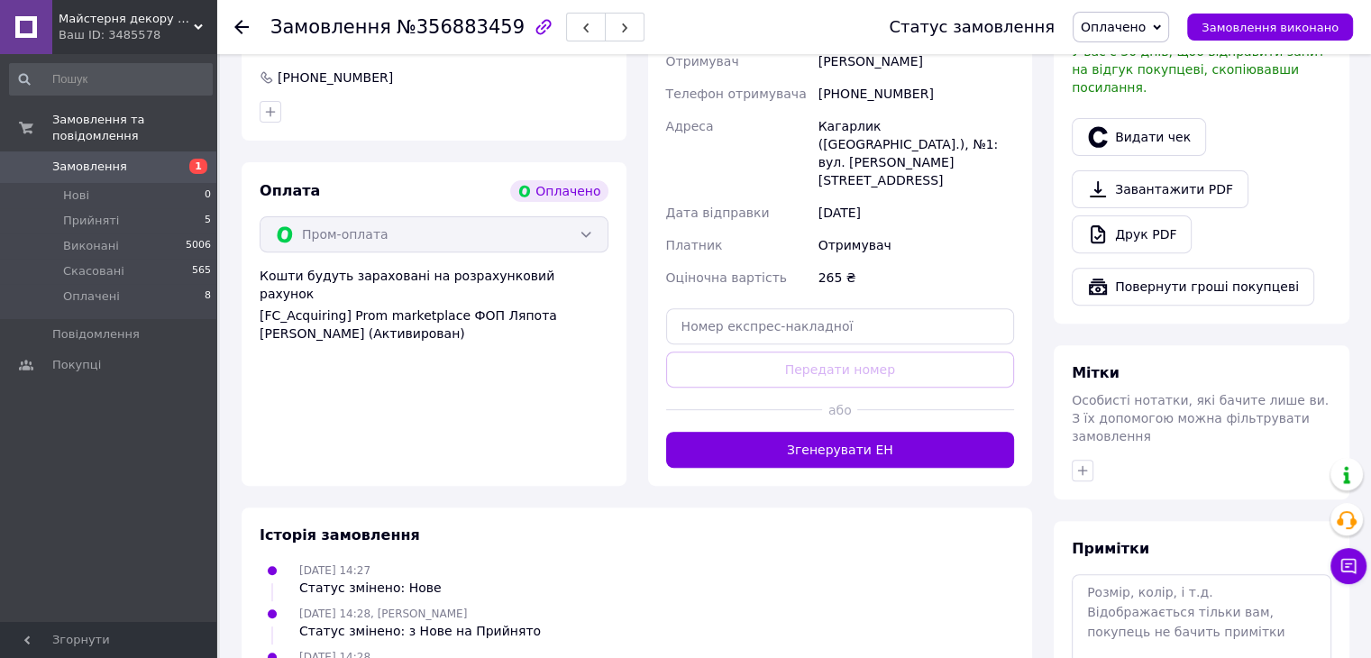
scroll to position [687, 0]
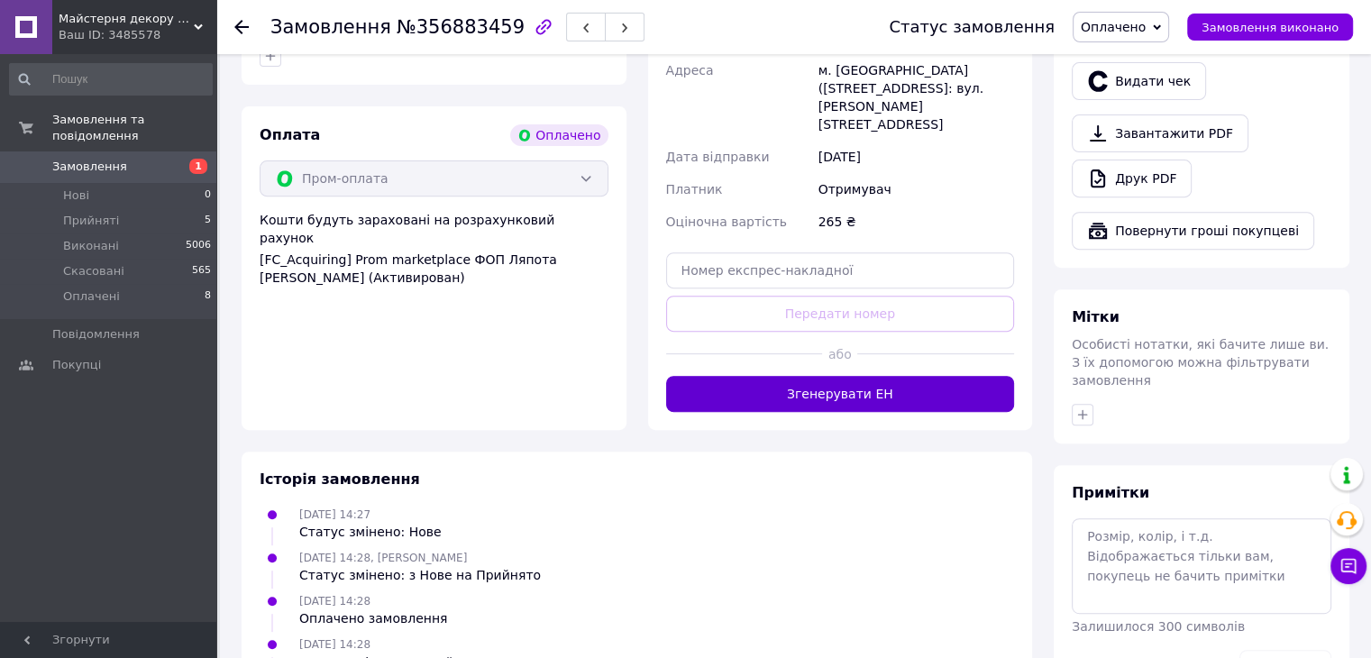
click at [913, 376] on button "Згенерувати ЕН" at bounding box center [840, 394] width 349 height 36
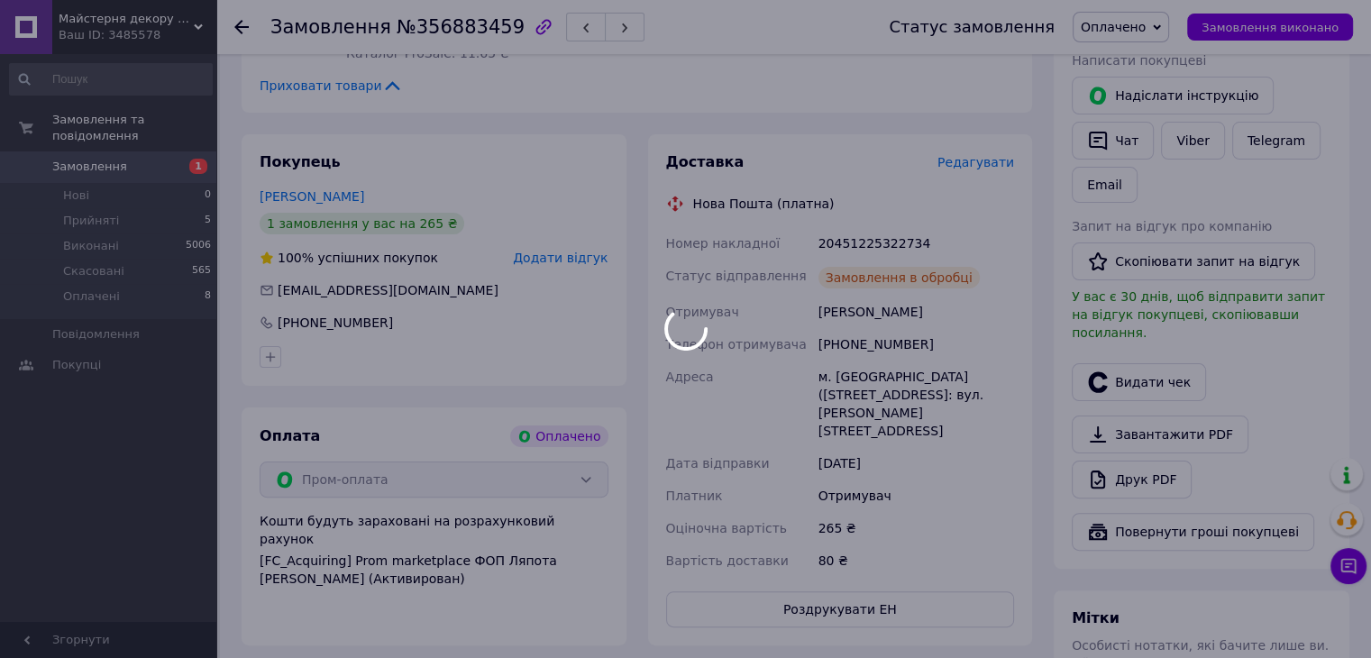
scroll to position [236, 0]
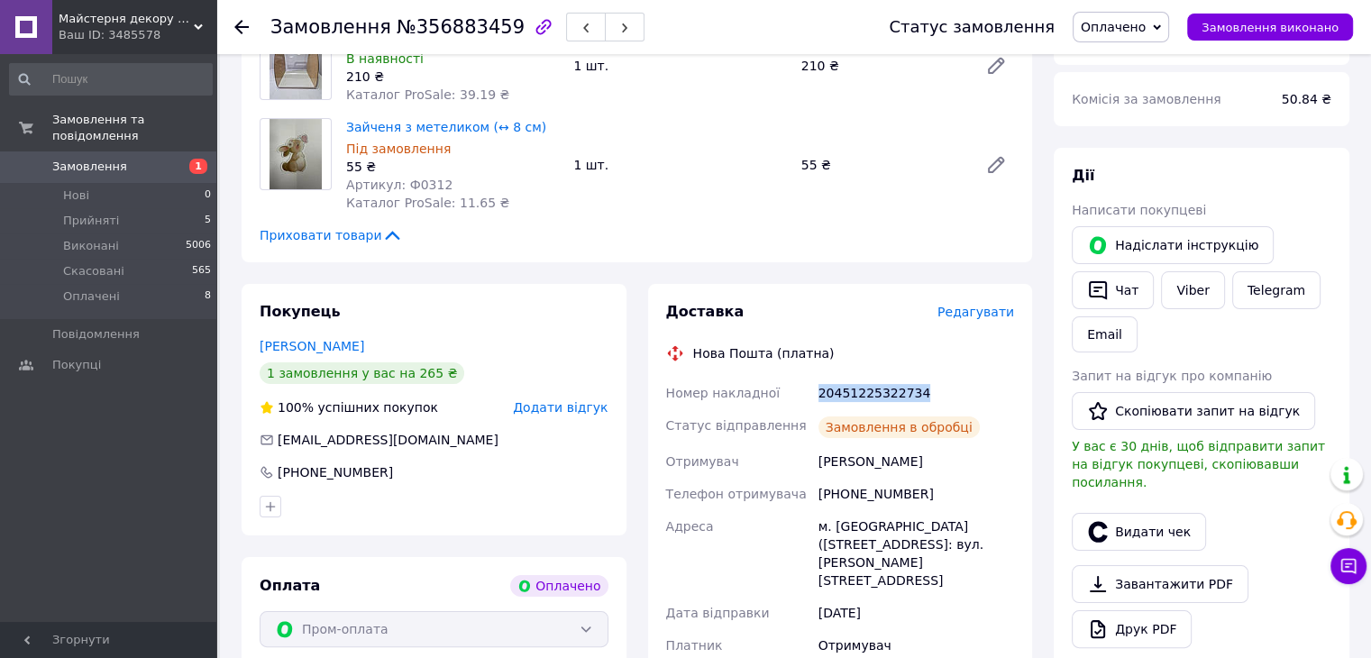
drag, startPoint x: 807, startPoint y: 383, endPoint x: 978, endPoint y: 387, distance: 170.4
click at [978, 387] on div "Номер накладної 20451225322734 Статус відправлення Замовлення в обробці Отримув…" at bounding box center [840, 552] width 356 height 350
copy div "Номер накладної 20451225322734"
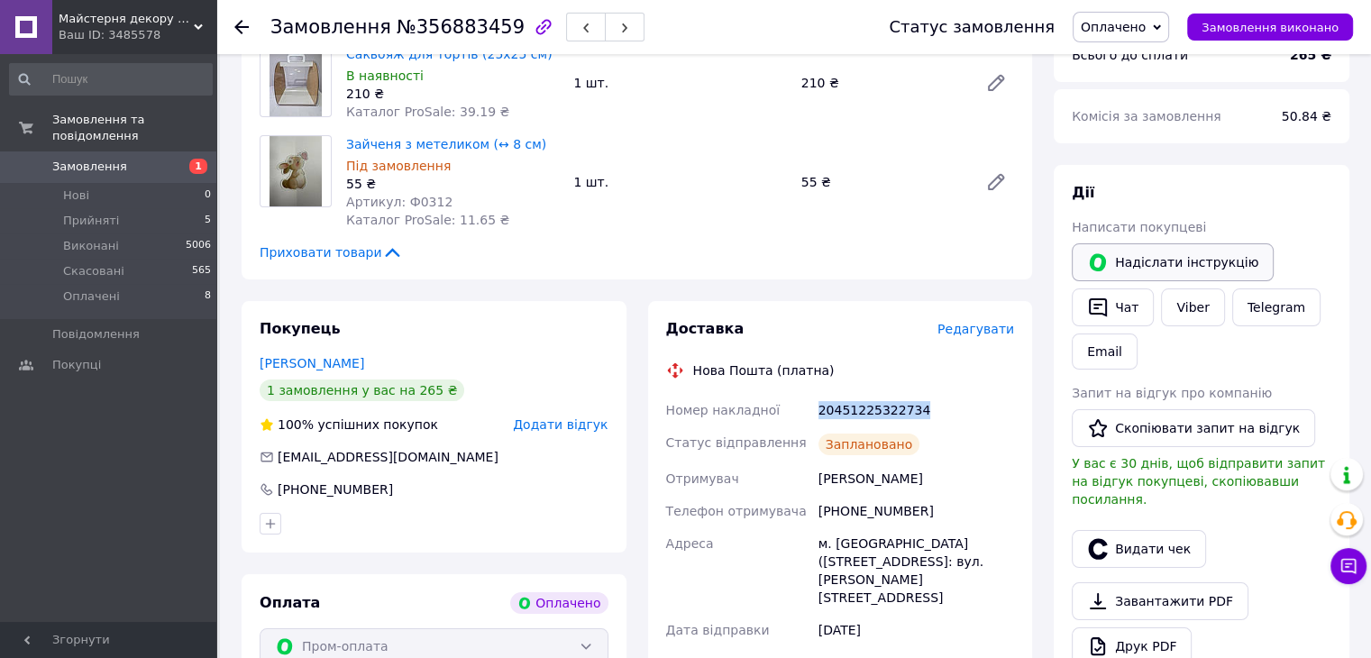
scroll to position [0, 0]
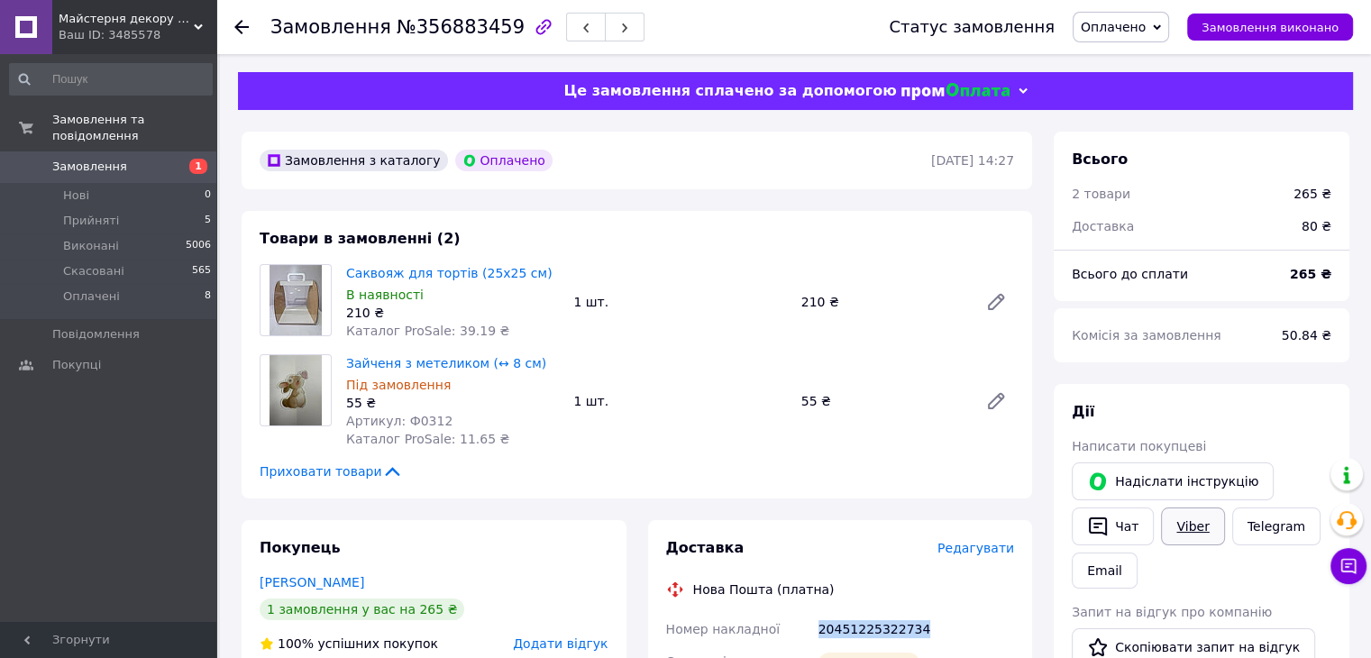
click at [1205, 516] on link "Viber" at bounding box center [1192, 526] width 63 height 38
click at [1141, 20] on span "Оплачено" at bounding box center [1113, 27] width 65 height 14
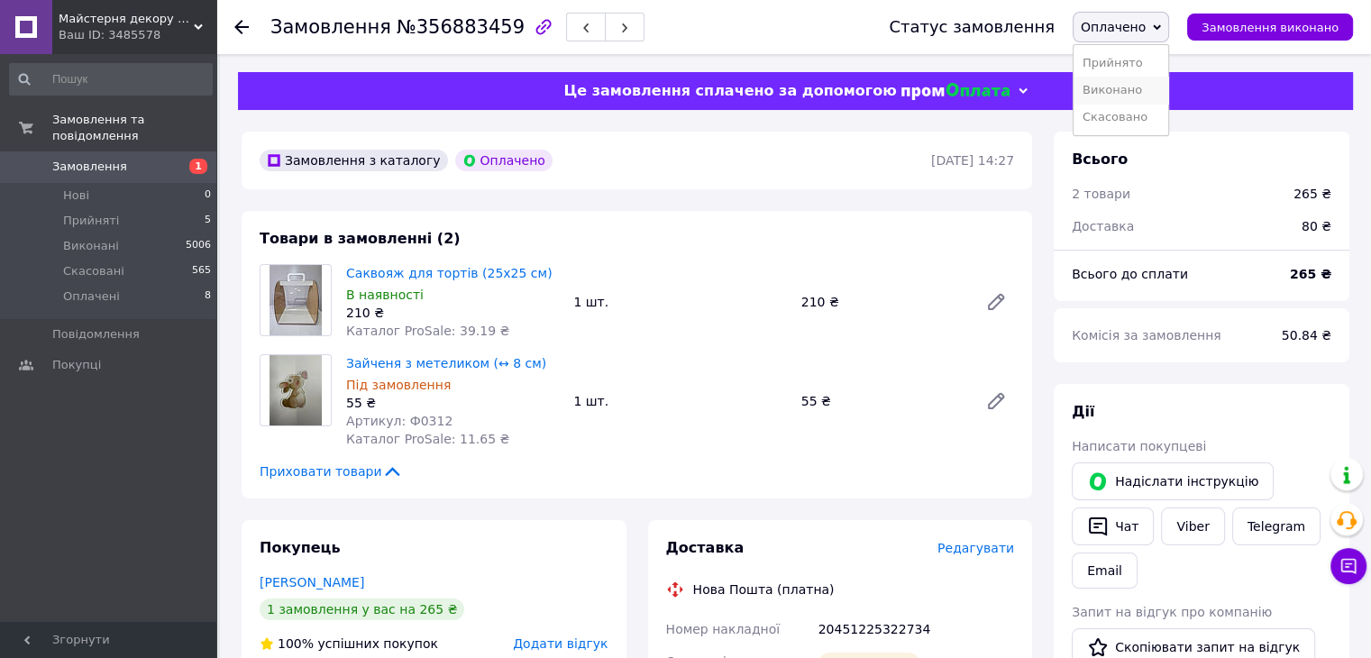
click at [1145, 79] on li "Виконано" at bounding box center [1120, 90] width 95 height 27
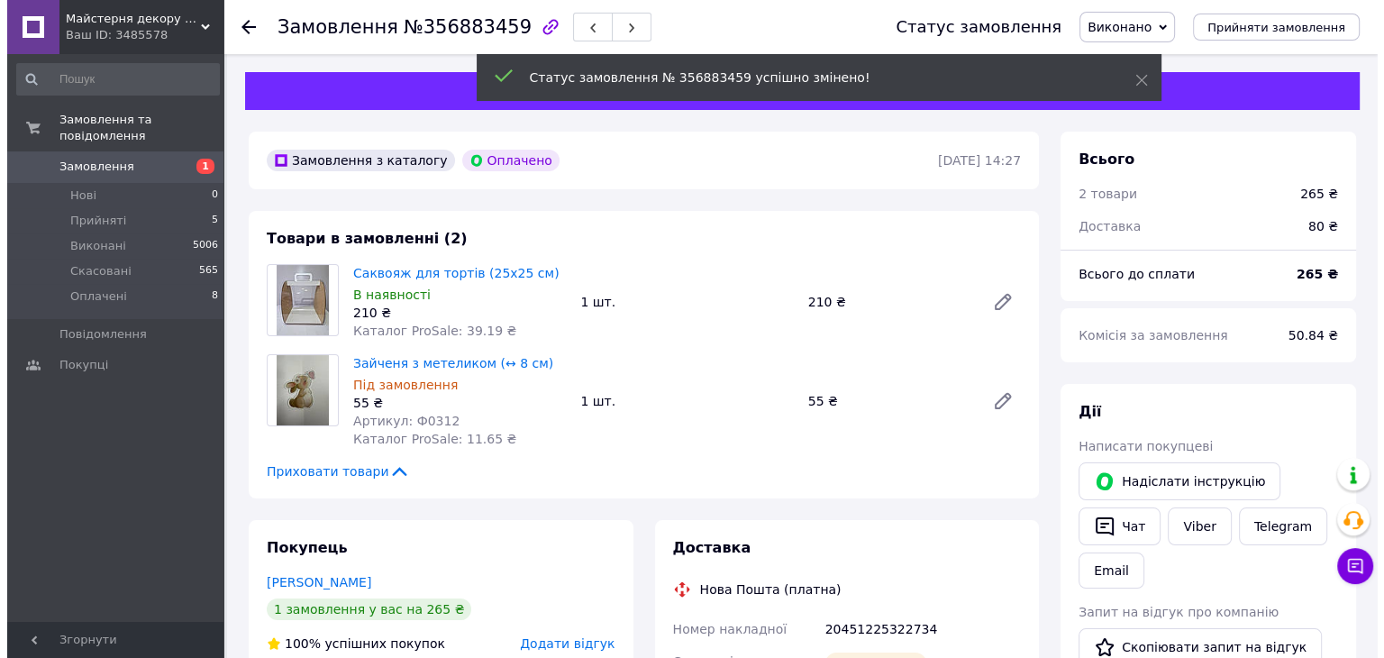
scroll to position [360, 0]
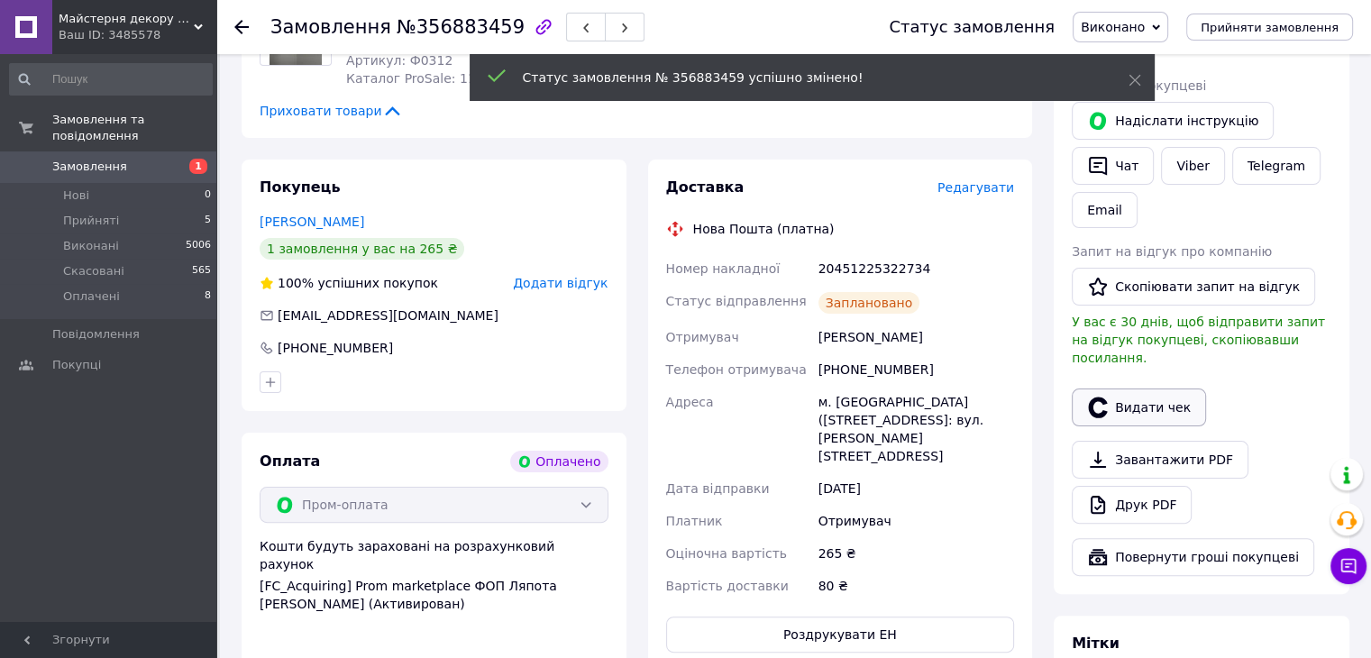
click at [1144, 394] on button "Видати чек" at bounding box center [1139, 407] width 134 height 38
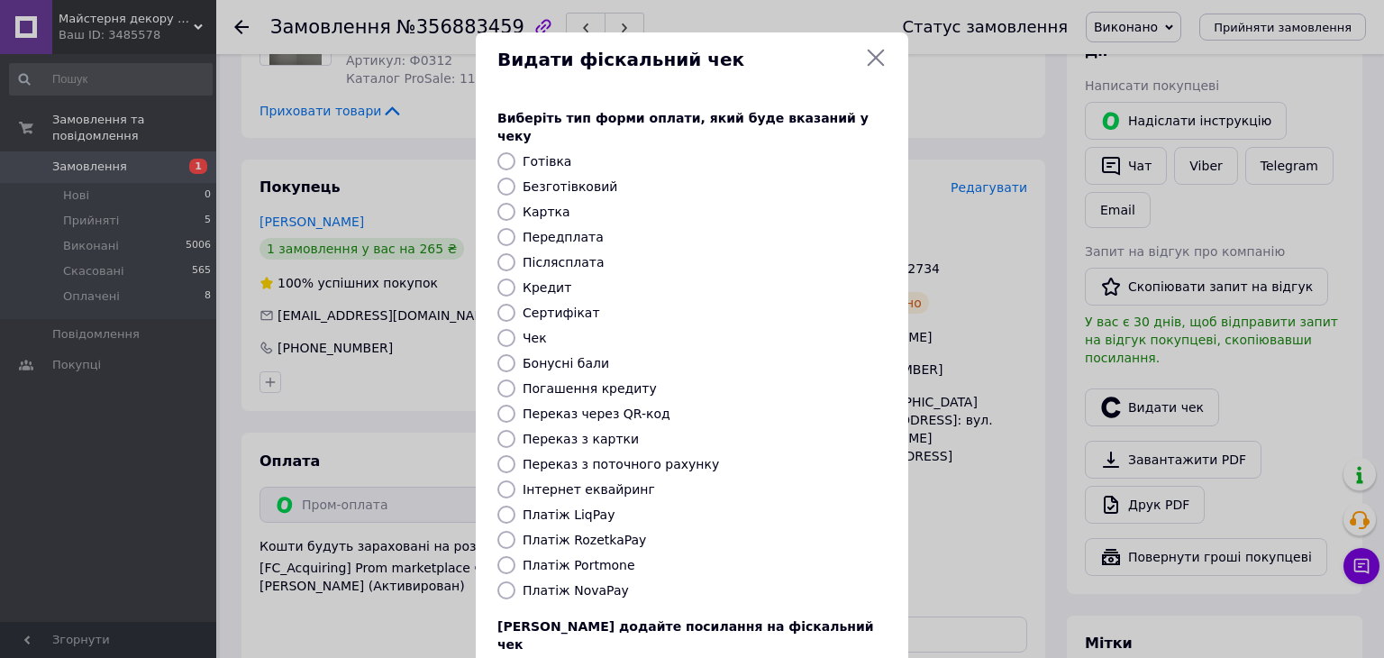
click at [584, 533] on label "Платіж RozetkaPay" at bounding box center [584, 540] width 123 height 14
click at [515, 531] on input "Платіж RozetkaPay" at bounding box center [506, 540] width 18 height 18
radio input "true"
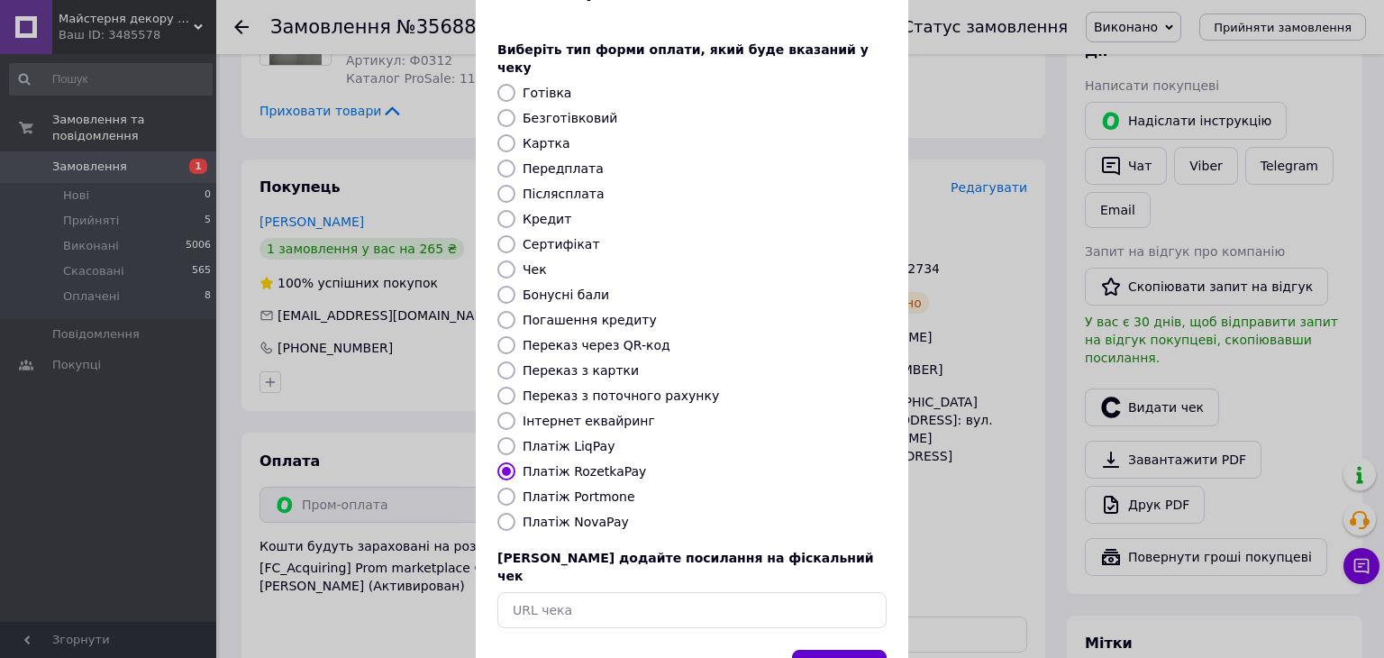
scroll to position [115, 0]
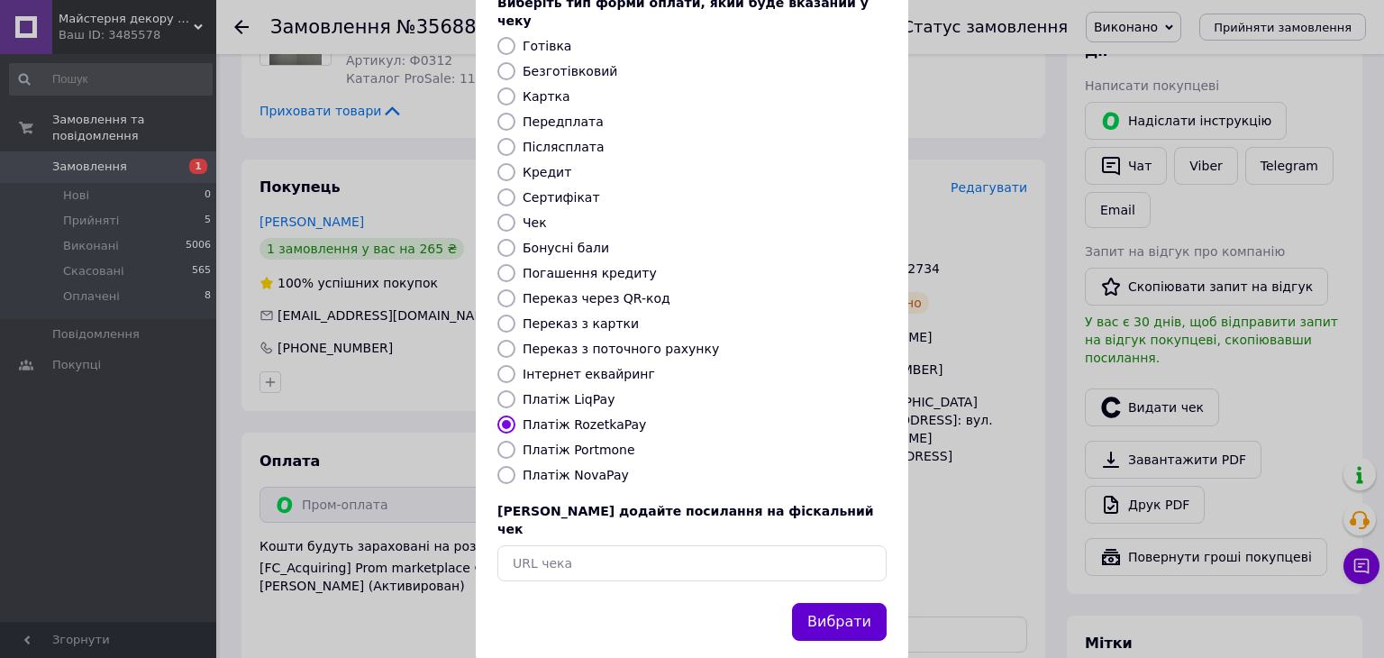
click at [854, 603] on button "Вибрати" at bounding box center [839, 622] width 95 height 39
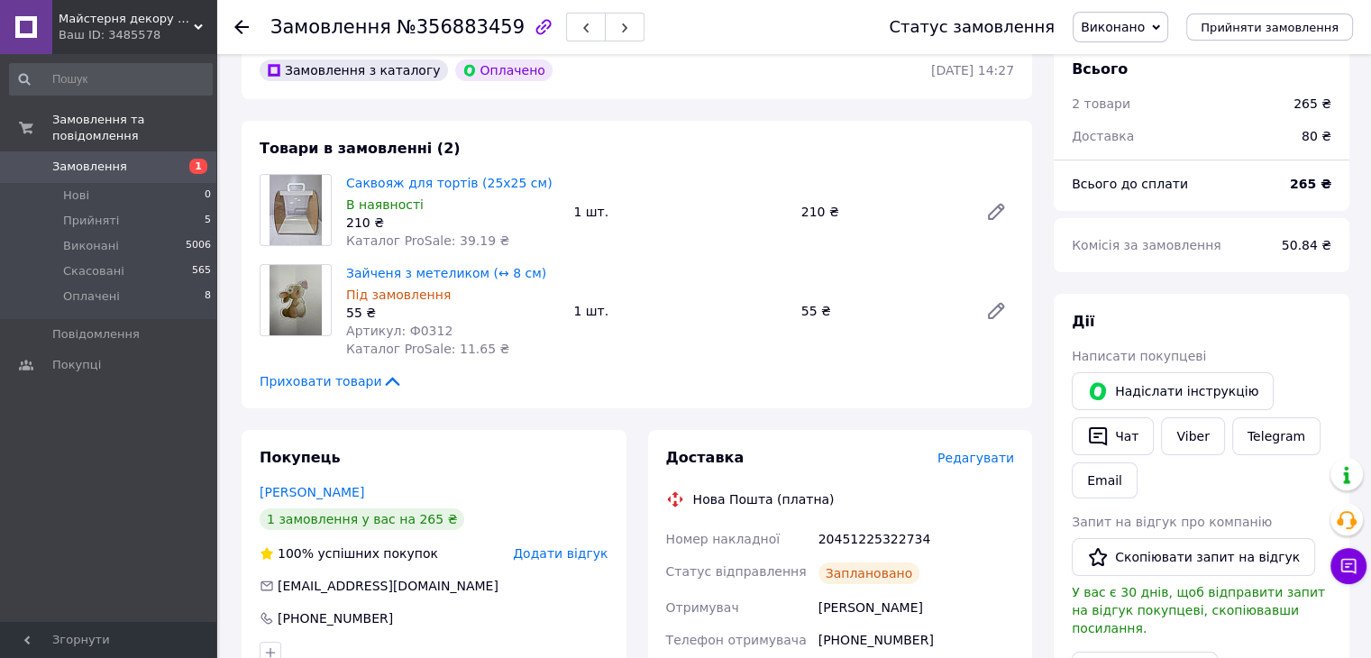
scroll to position [0, 0]
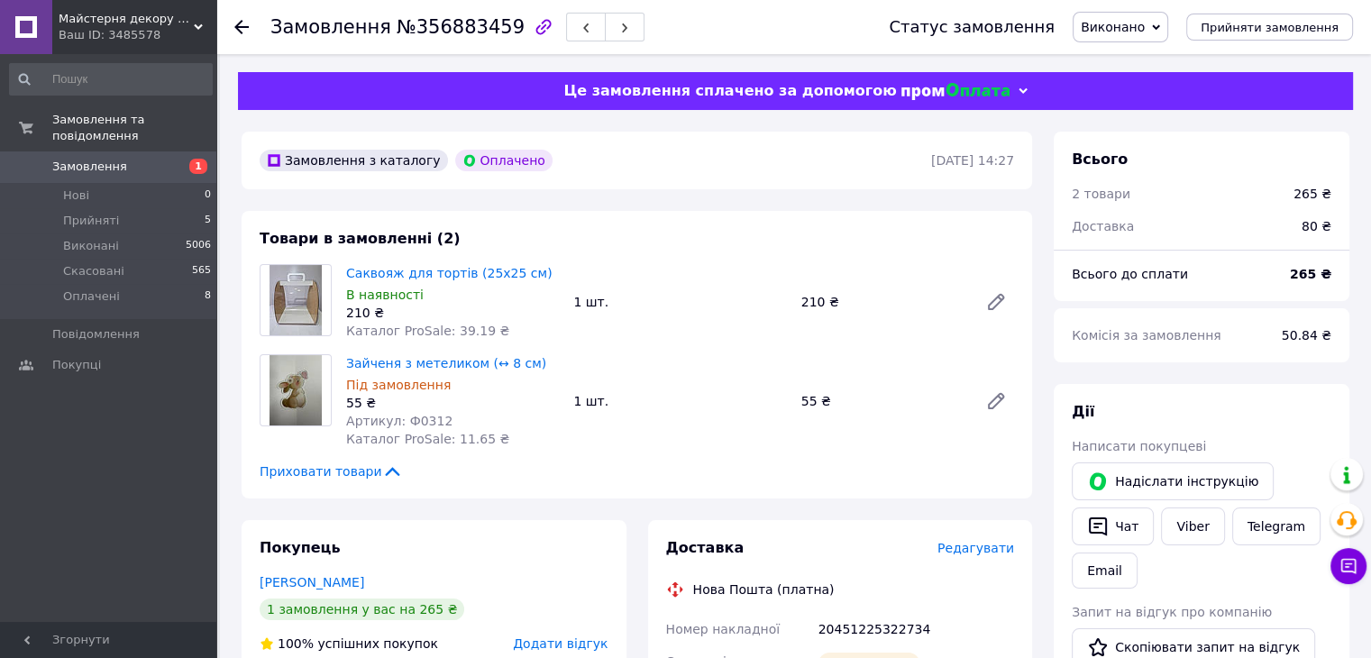
click at [242, 29] on icon at bounding box center [241, 27] width 14 height 14
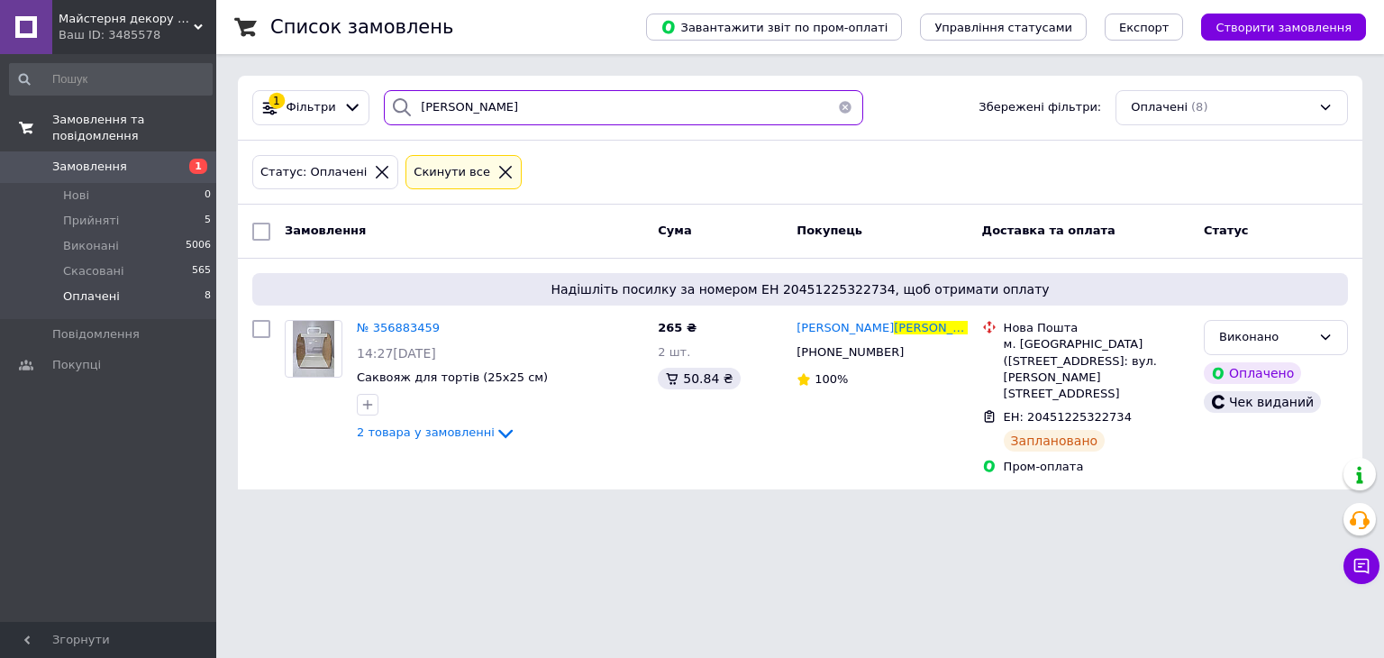
drag, startPoint x: 369, startPoint y: 104, endPoint x: 205, endPoint y: 104, distance: 163.1
click at [205, 104] on div "Майстерня декору з дерева "Lioncorp" Ваш ID: 3485578 Сайт Майстерня декору з де…" at bounding box center [692, 255] width 1384 height 511
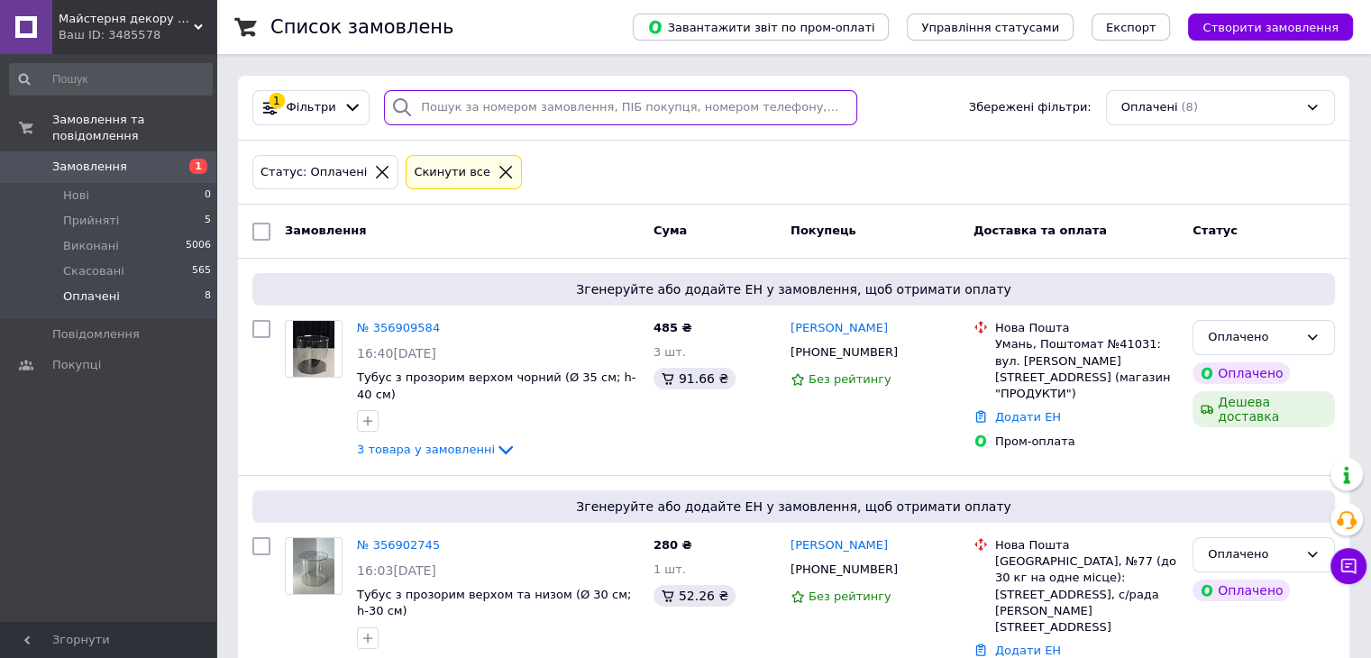
click at [563, 99] on input "search" at bounding box center [620, 107] width 473 height 35
click at [496, 112] on input "search" at bounding box center [620, 107] width 473 height 35
type input "БРИЧКО"
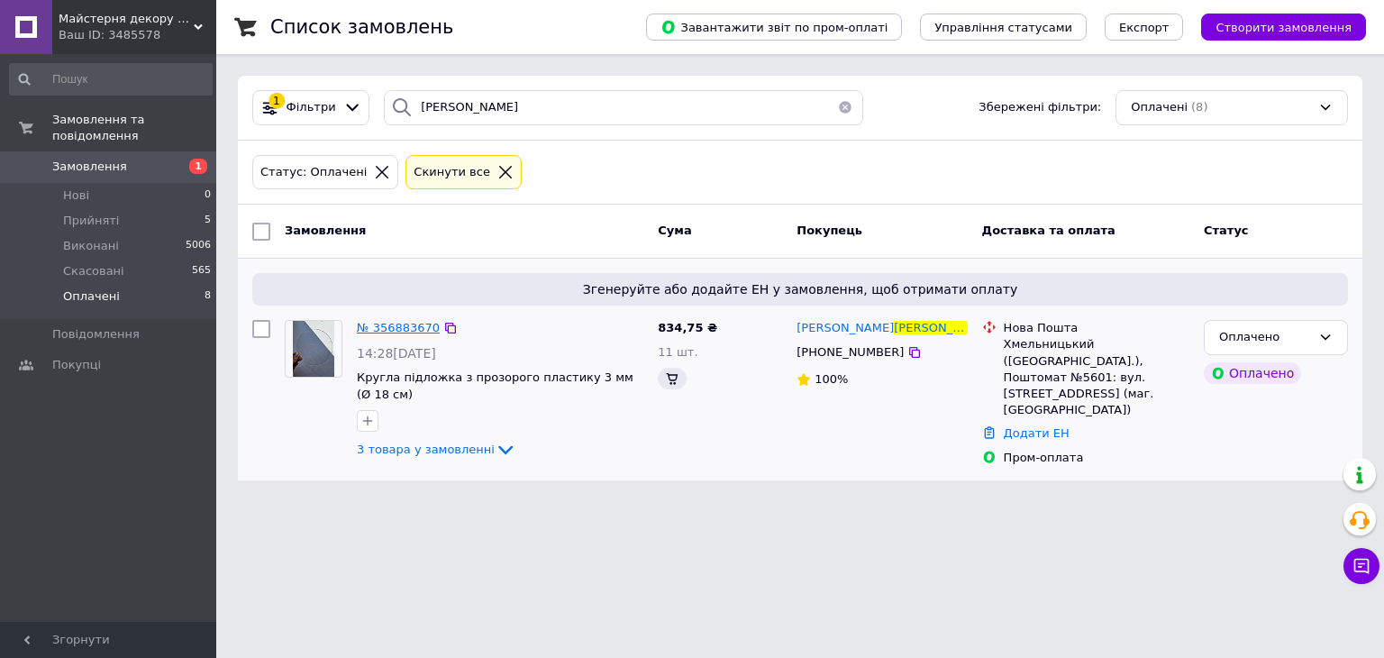
click at [418, 325] on span "№ 356883670" at bounding box center [398, 328] width 83 height 14
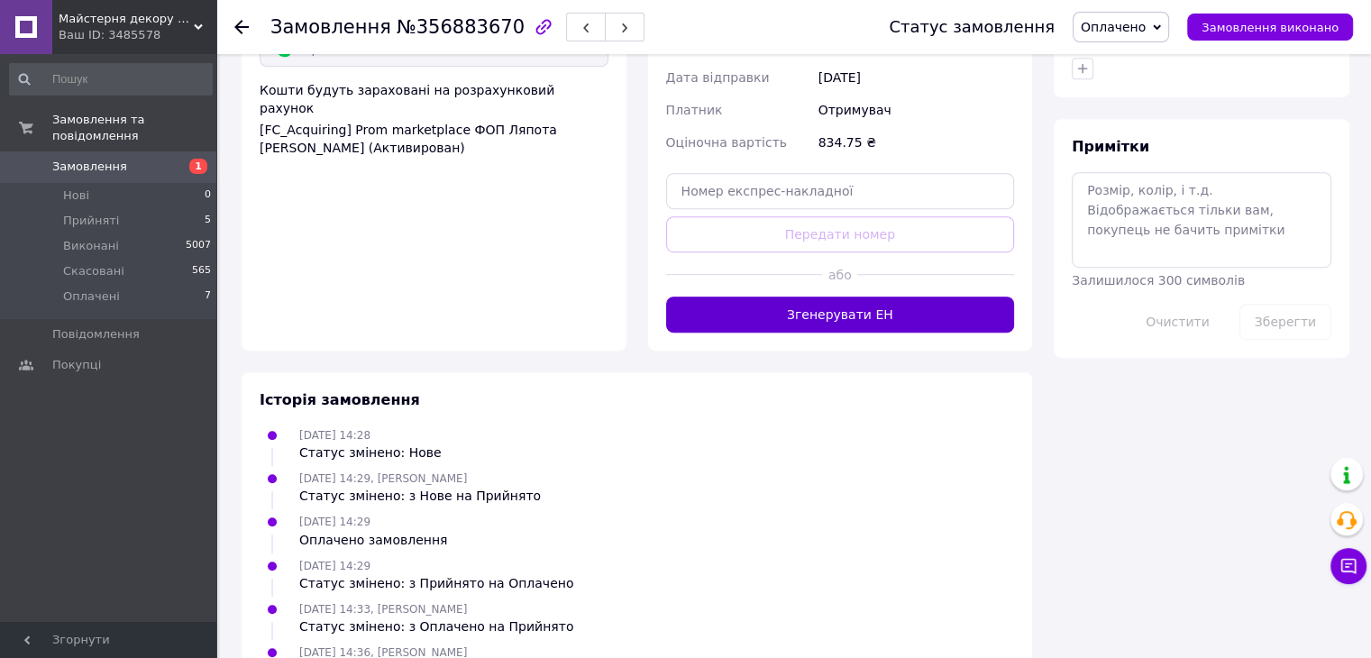
click at [906, 296] on button "Згенерувати ЕН" at bounding box center [840, 314] width 349 height 36
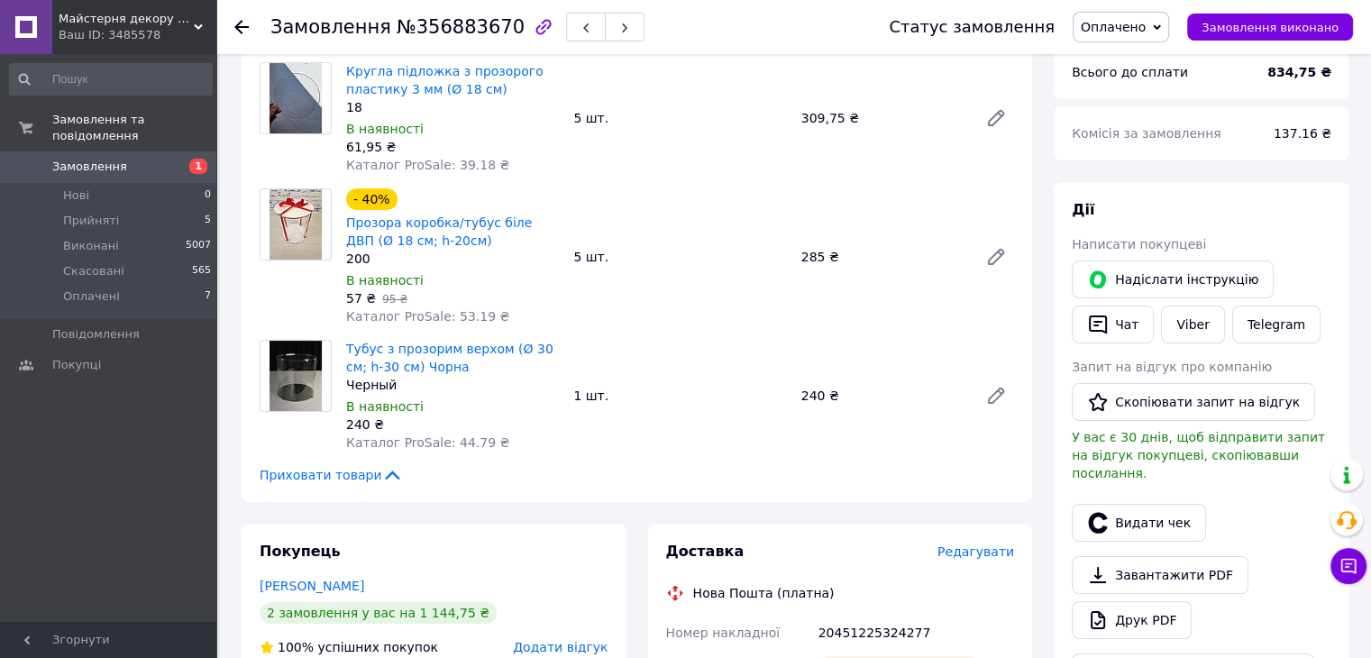
scroll to position [359, 0]
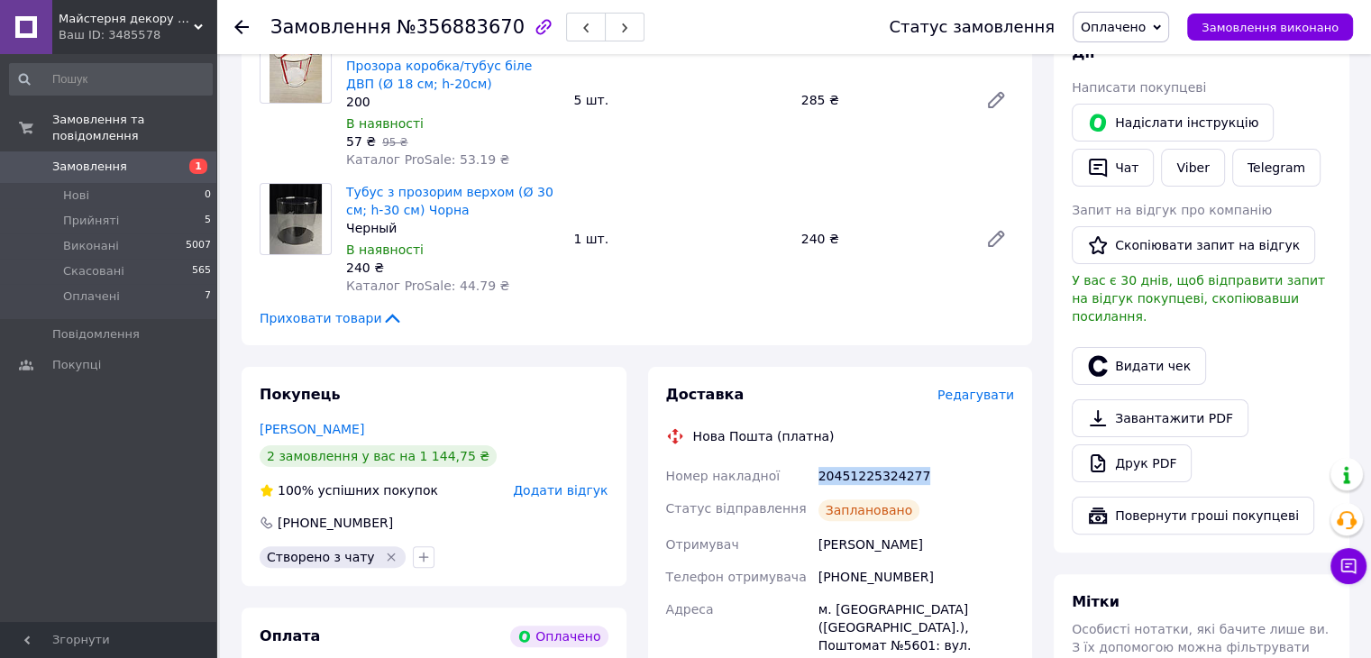
drag, startPoint x: 802, startPoint y: 482, endPoint x: 941, endPoint y: 480, distance: 138.8
click at [941, 480] on div "Номер накладної 20451225324277 Статус відправлення Заплановано Отримувач Бричко…" at bounding box center [840, 644] width 356 height 368
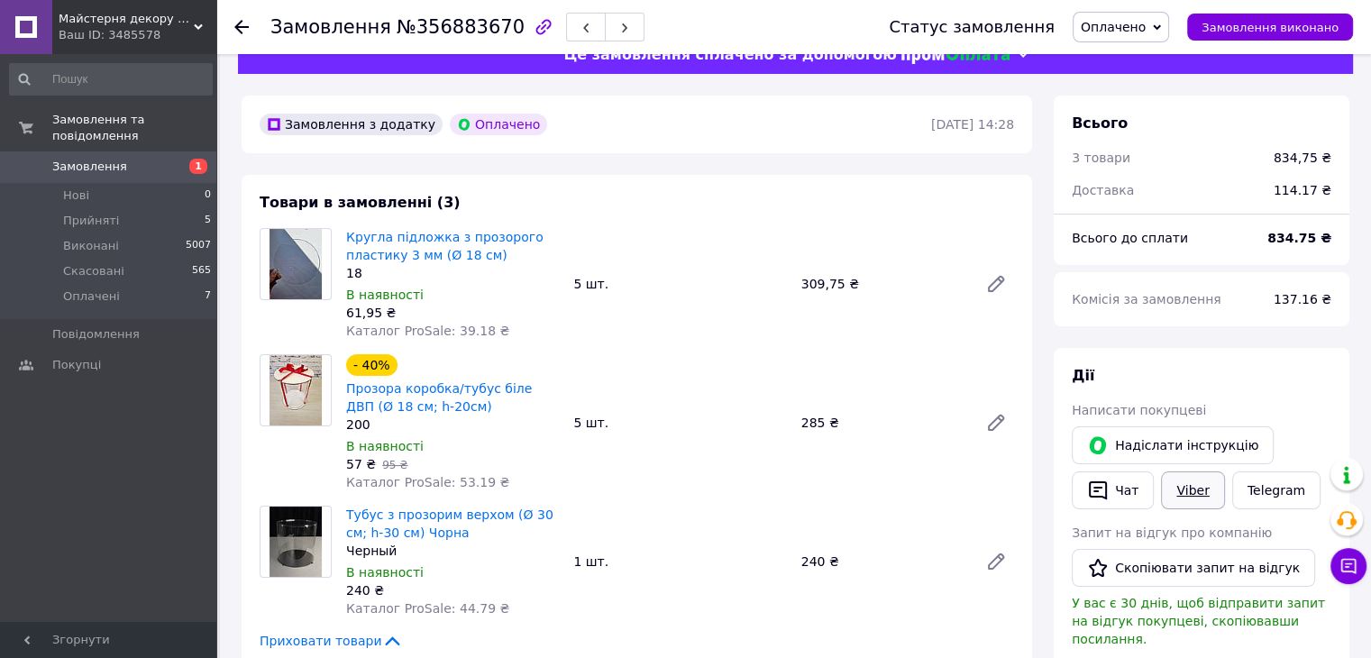
scroll to position [0, 0]
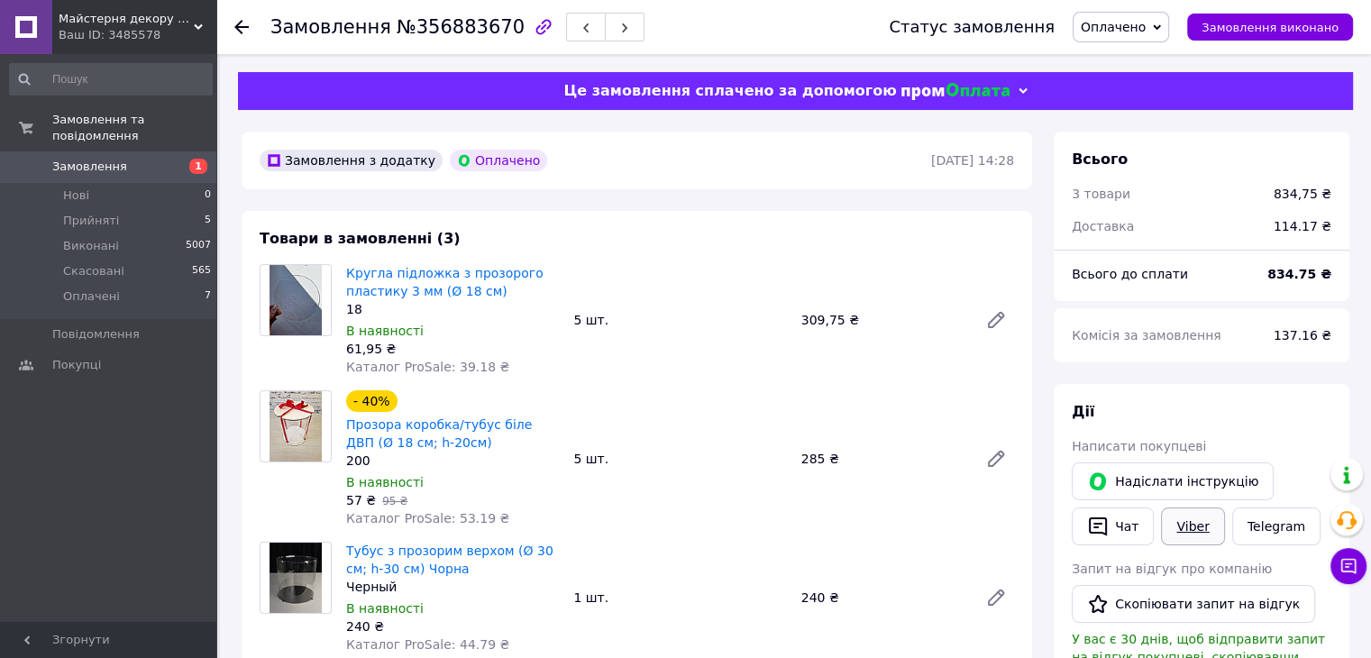
click at [1200, 534] on link "Viber" at bounding box center [1192, 526] width 63 height 38
click at [1140, 33] on span "Оплачено" at bounding box center [1113, 27] width 65 height 14
click at [1154, 84] on li "Виконано" at bounding box center [1120, 90] width 95 height 27
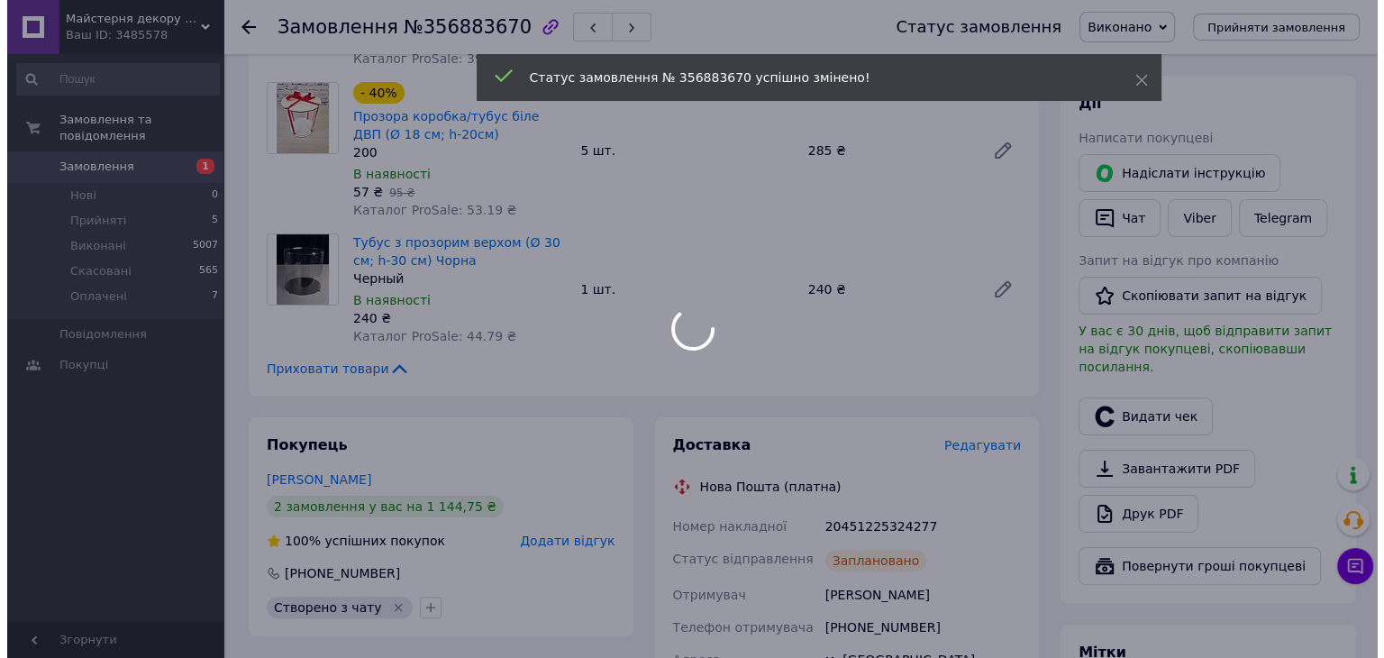
scroll to position [270, 0]
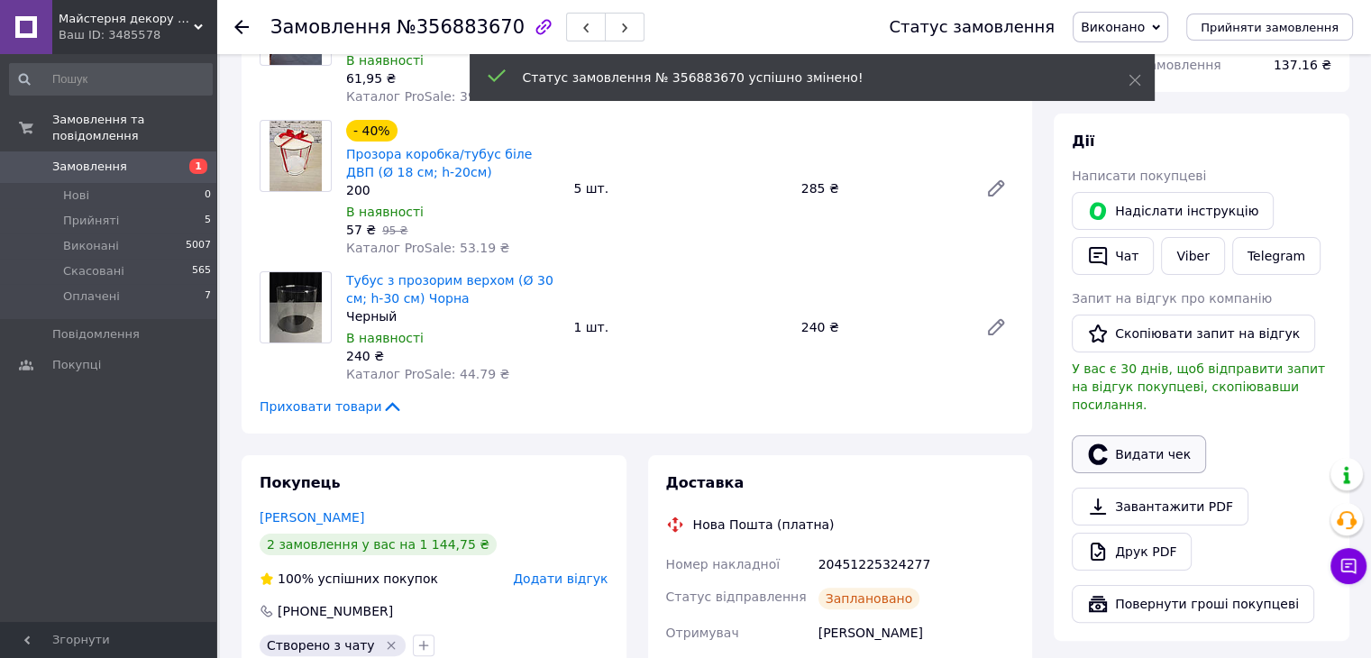
click at [1145, 440] on button "Видати чек" at bounding box center [1139, 454] width 134 height 38
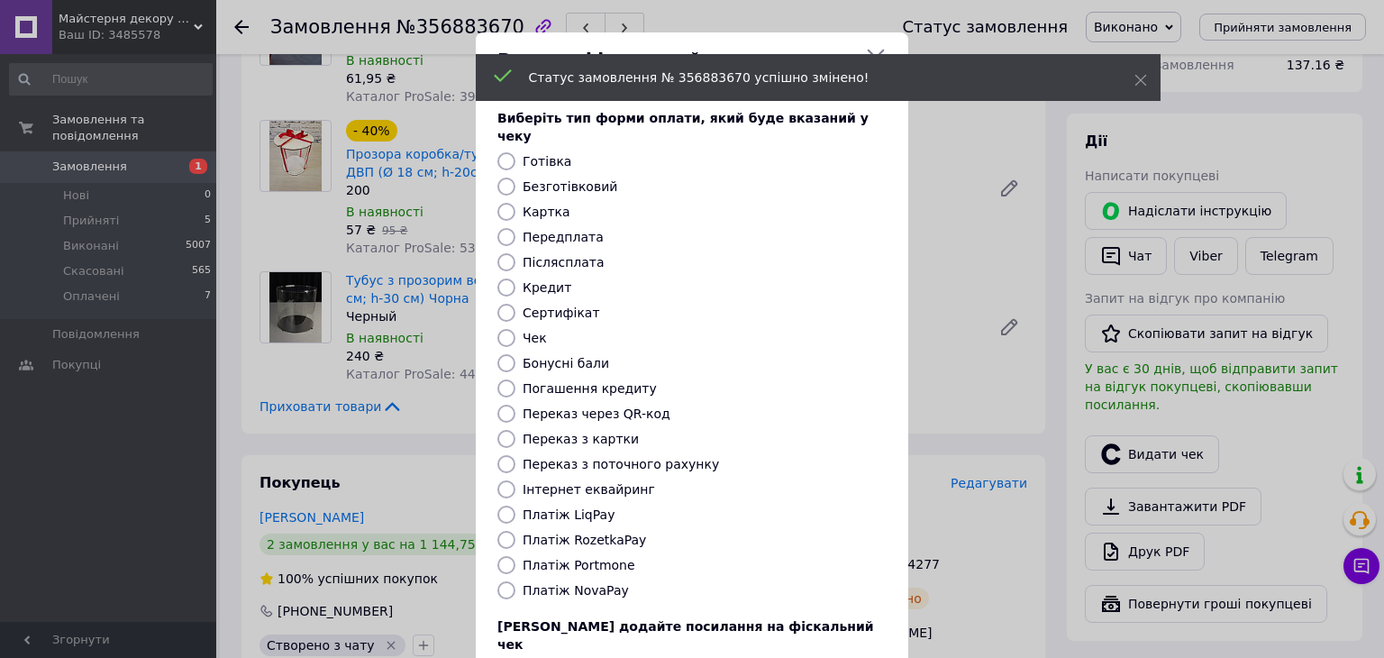
click at [568, 533] on label "Платіж RozetkaPay" at bounding box center [584, 540] width 123 height 14
click at [515, 531] on input "Платіж RozetkaPay" at bounding box center [506, 540] width 18 height 18
radio input "true"
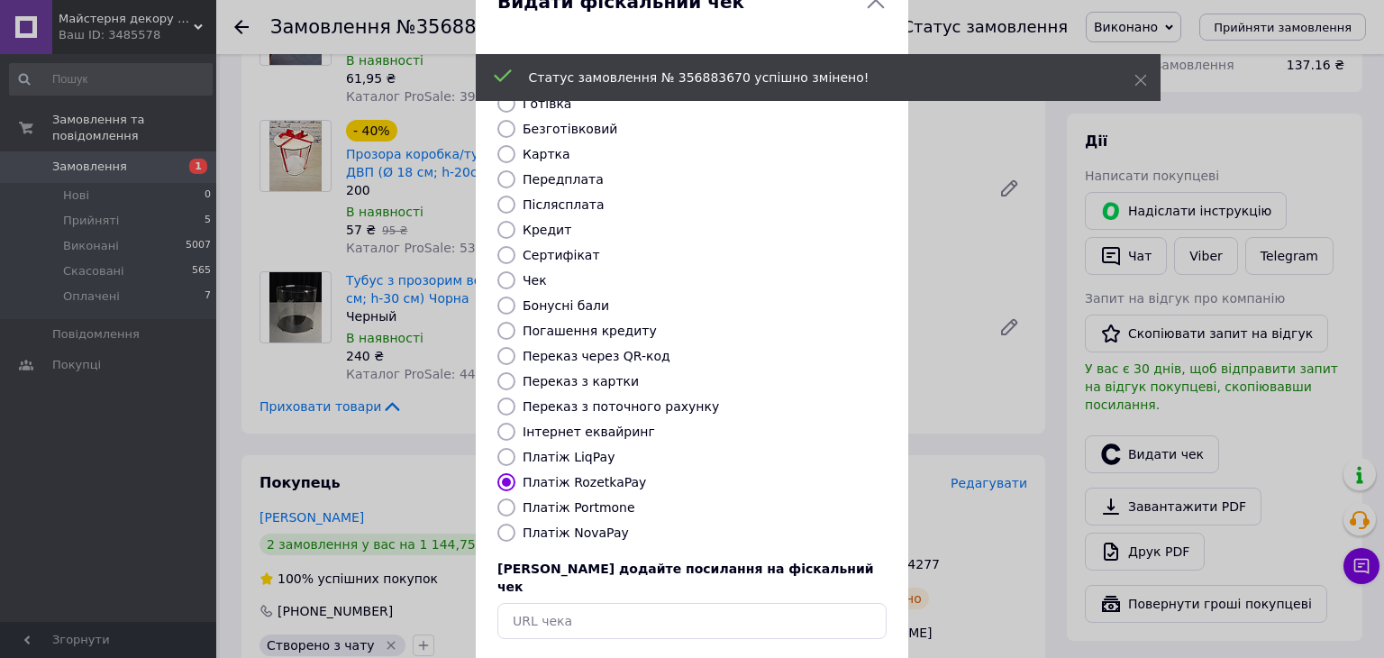
scroll to position [115, 0]
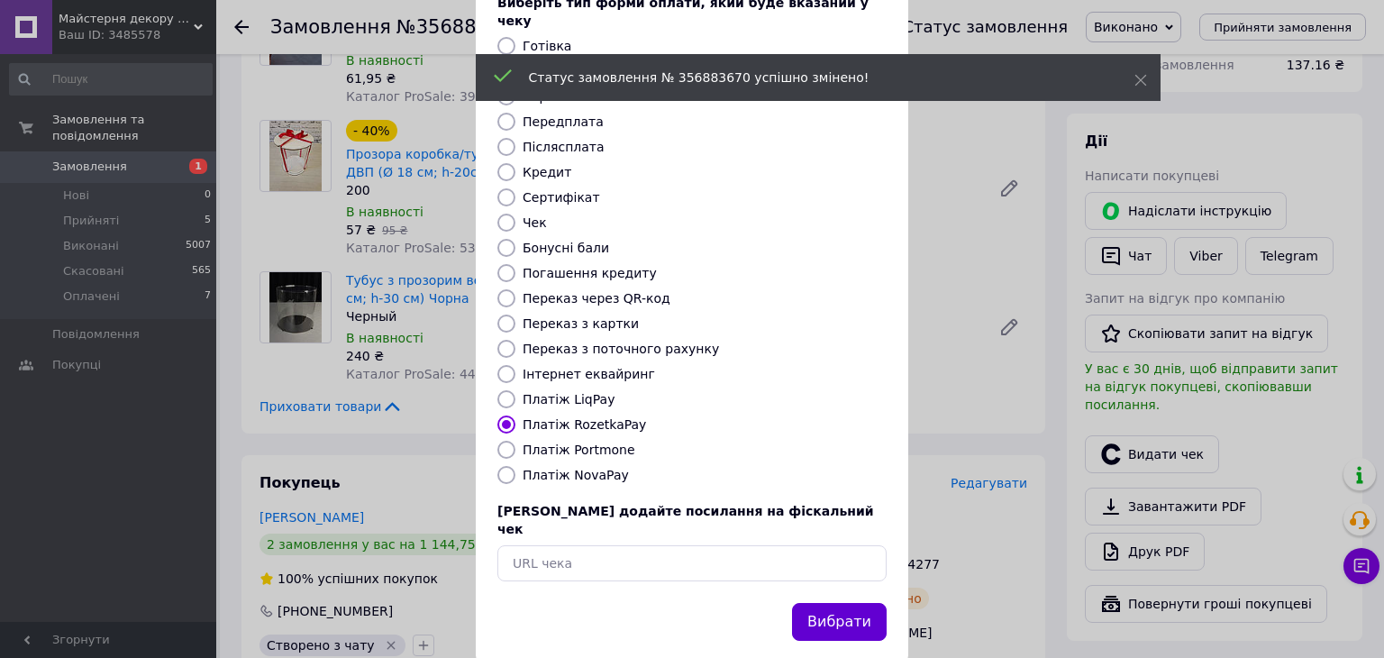
click at [811, 603] on button "Вибрати" at bounding box center [839, 622] width 95 height 39
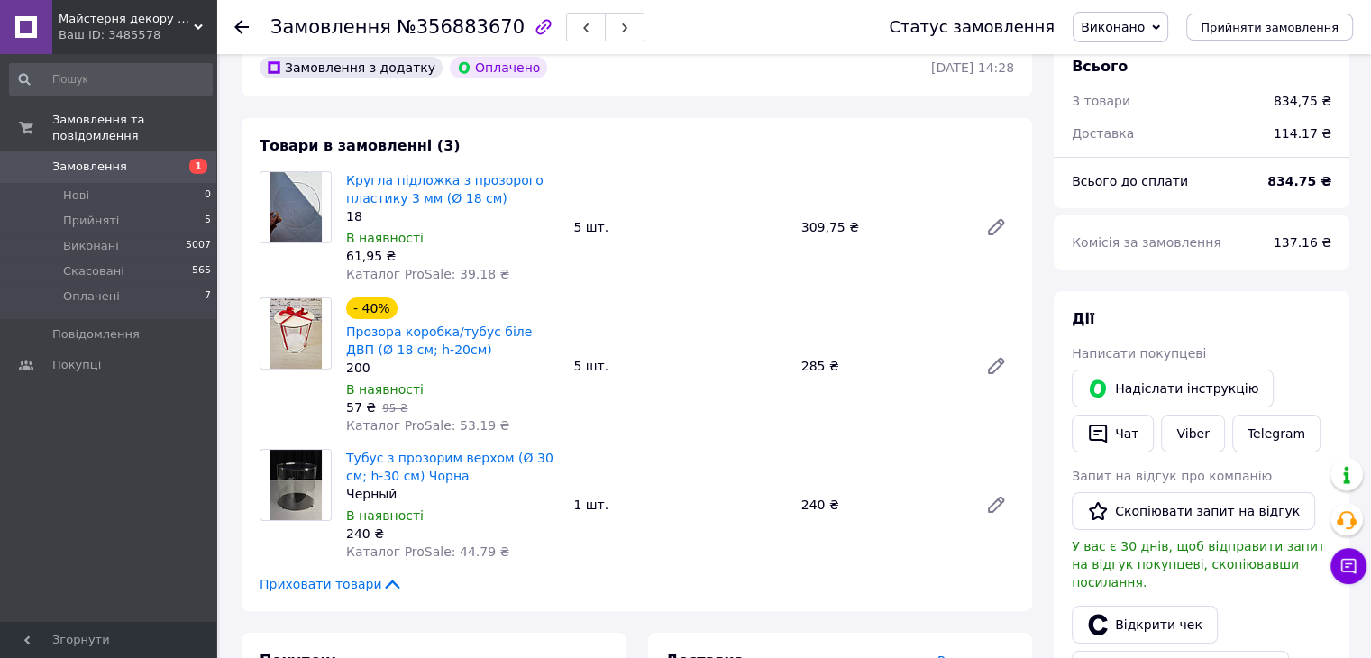
scroll to position [0, 0]
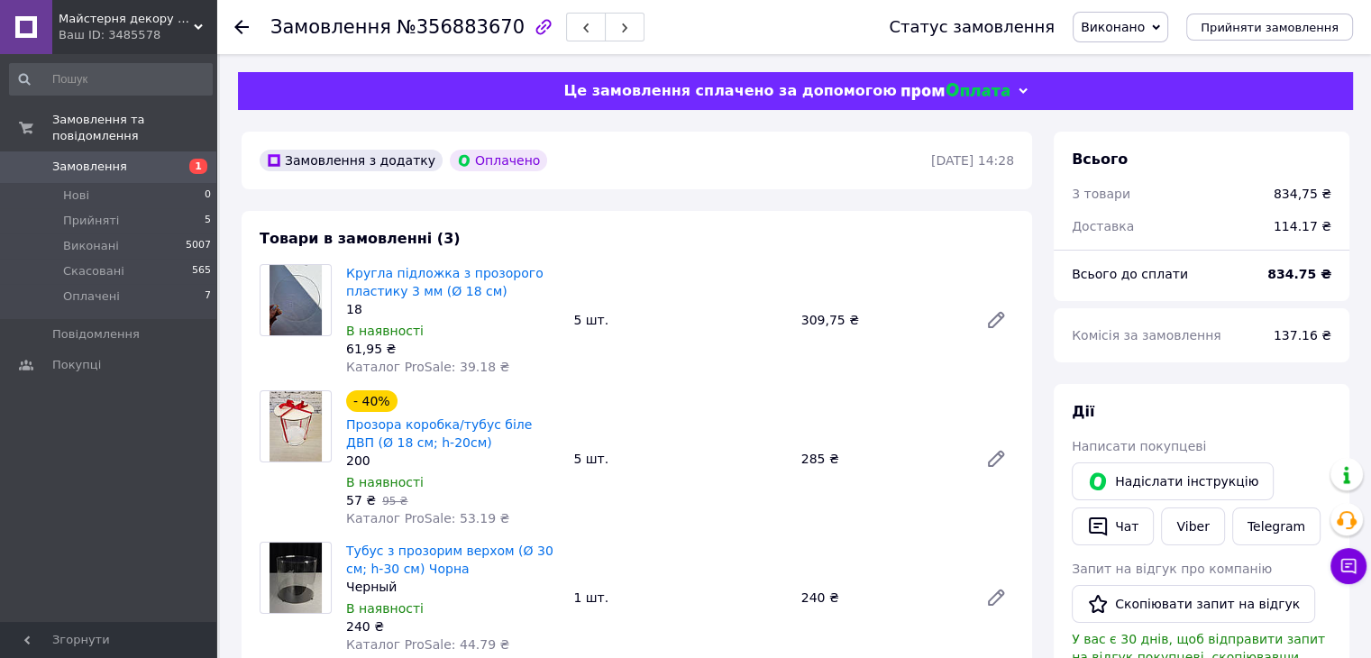
click at [245, 27] on icon at bounding box center [241, 27] width 14 height 14
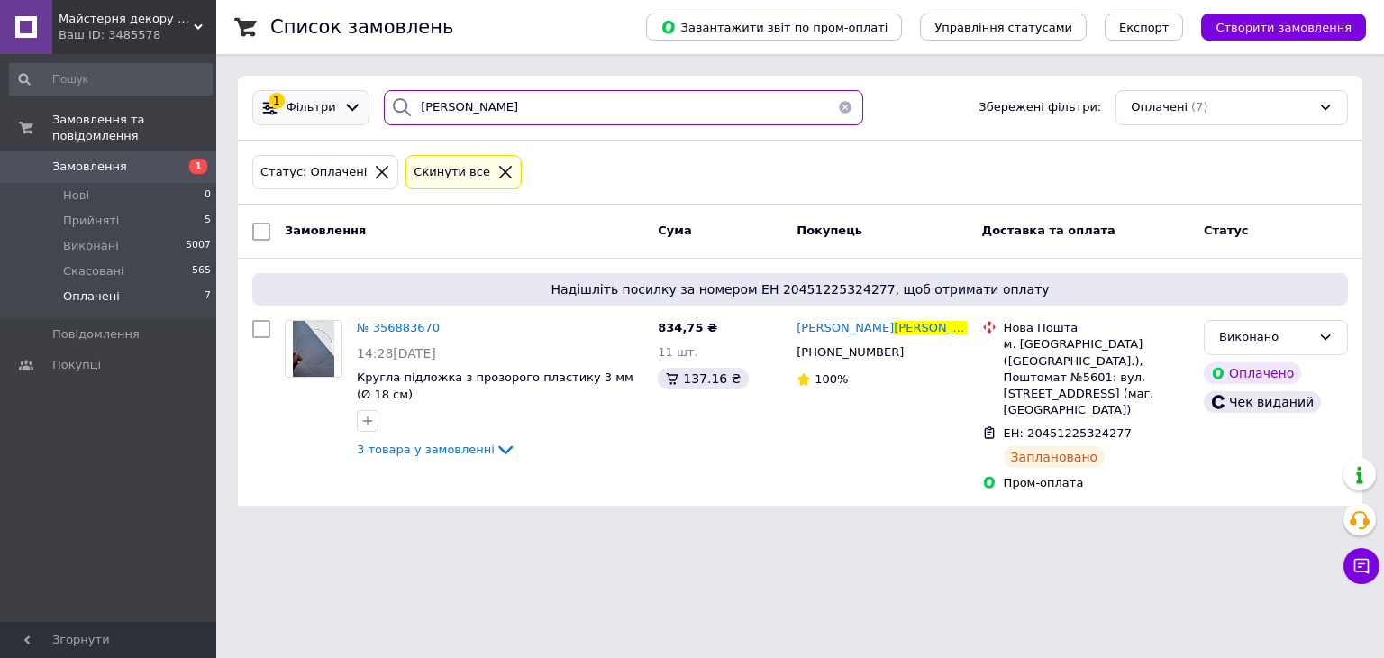
drag, startPoint x: 500, startPoint y: 111, endPoint x: 321, endPoint y: 121, distance: 179.6
click at [321, 121] on div "1 Фільтри БРИЧКО Збережені фільтри: Оплачені (7)" at bounding box center [800, 107] width 1110 height 35
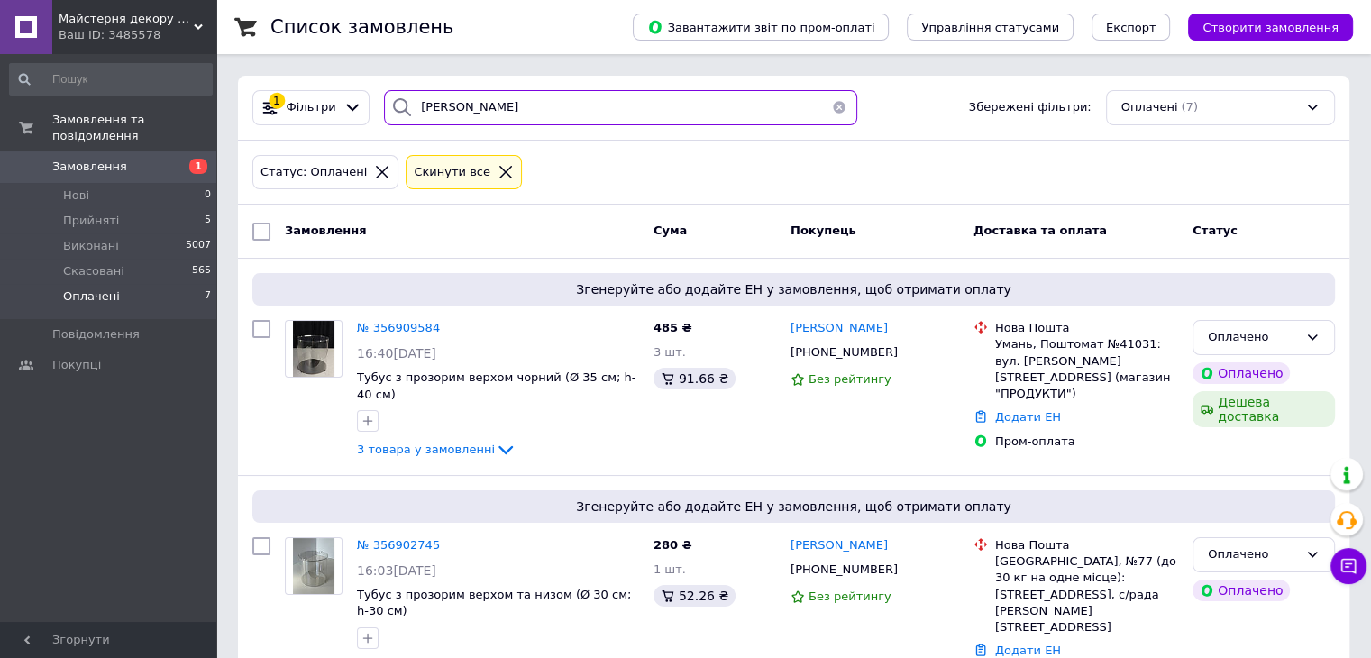
type input "ЗИСКО"
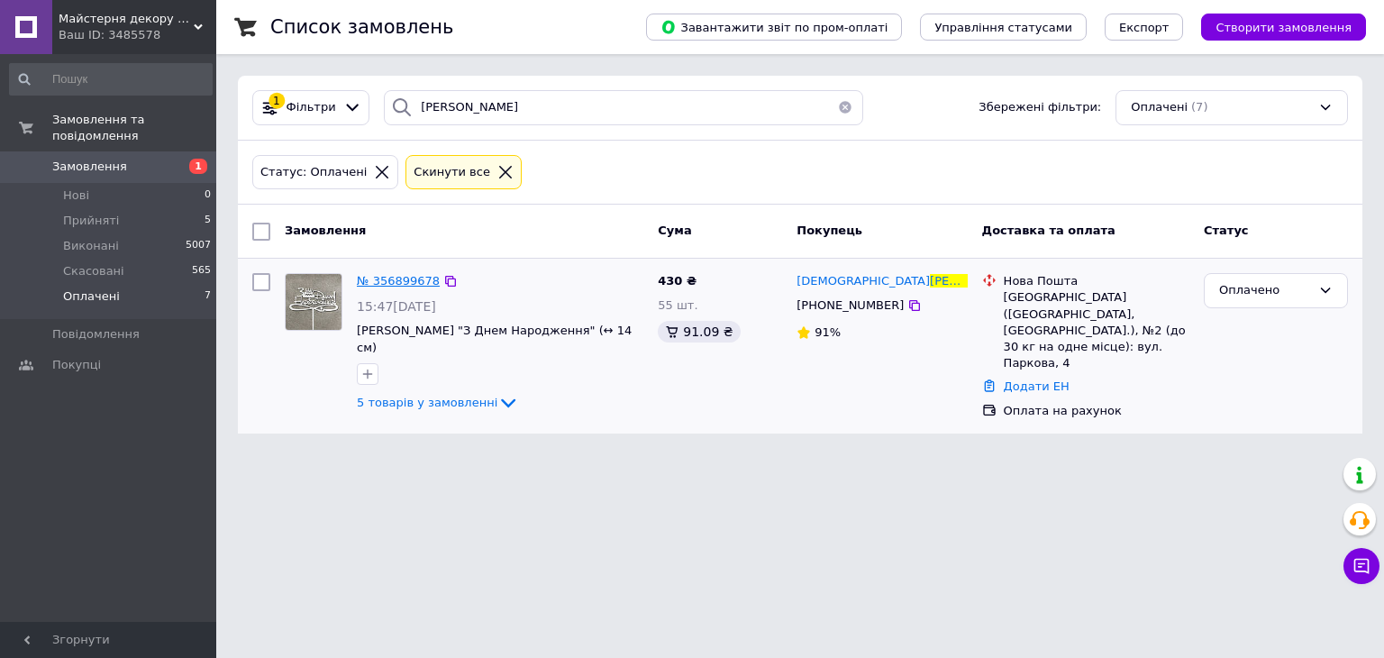
click at [407, 284] on span "№ 356899678" at bounding box center [398, 281] width 83 height 14
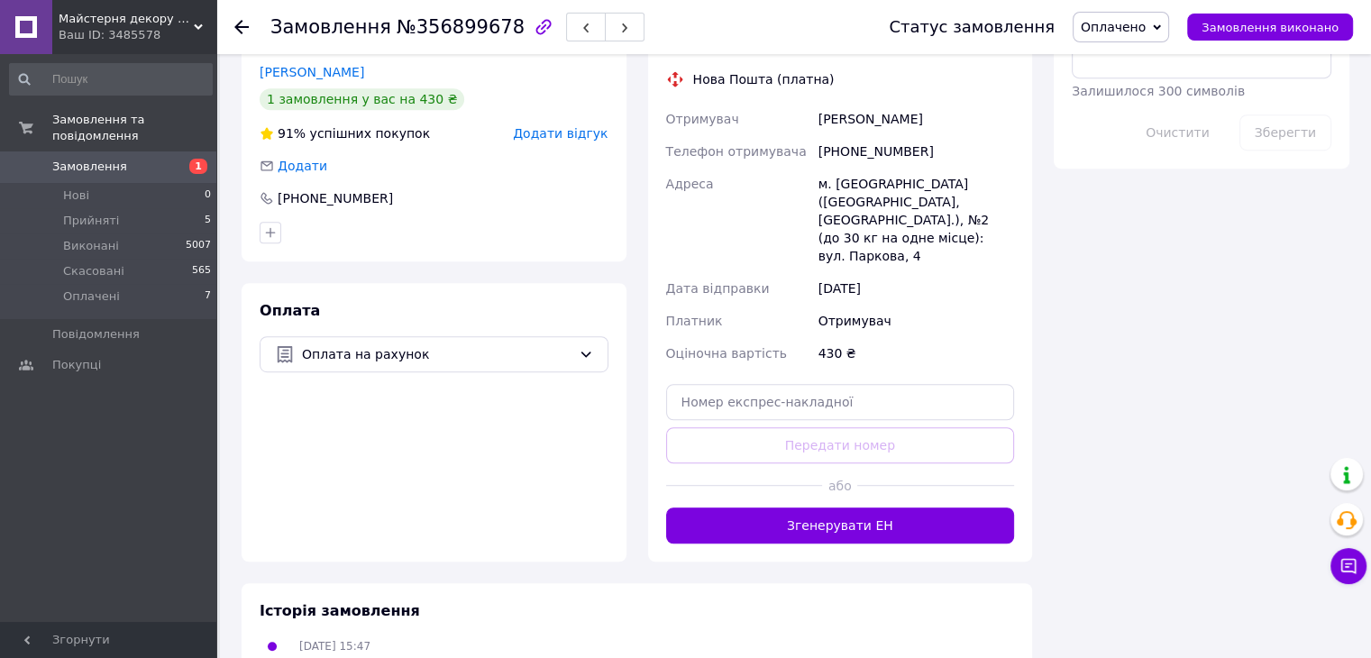
scroll to position [1262, 0]
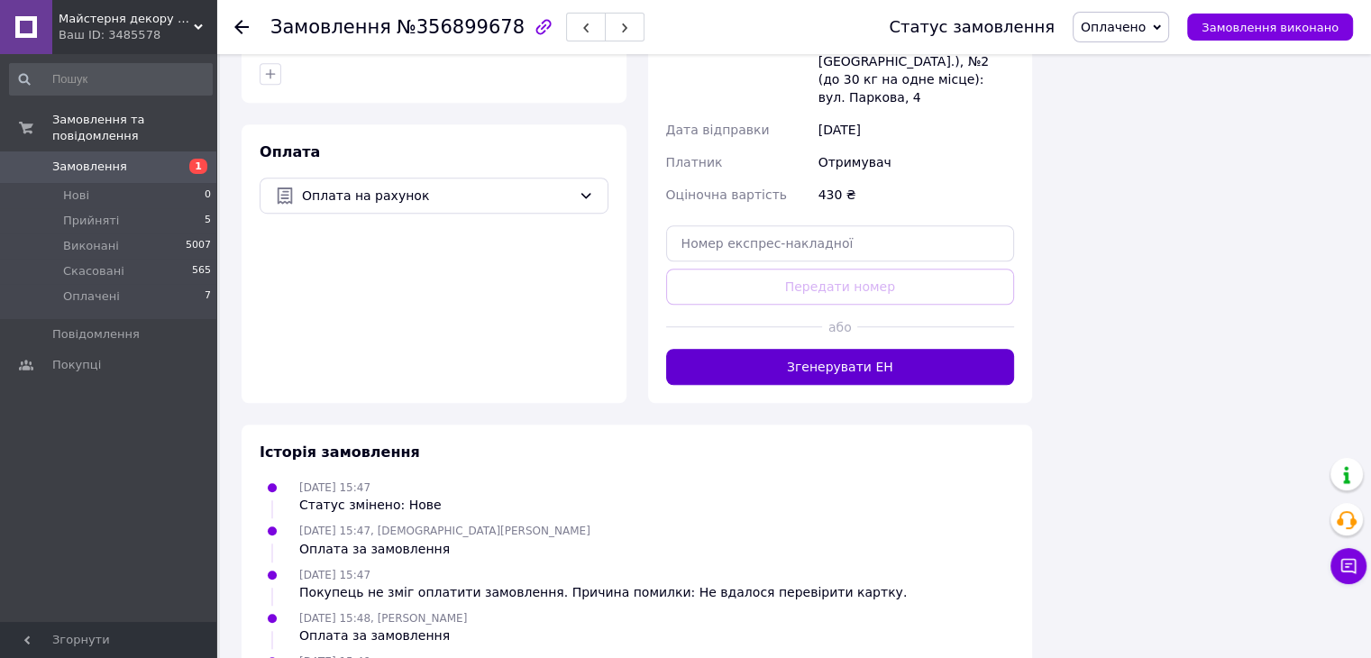
click at [923, 349] on button "Згенерувати ЕН" at bounding box center [840, 367] width 349 height 36
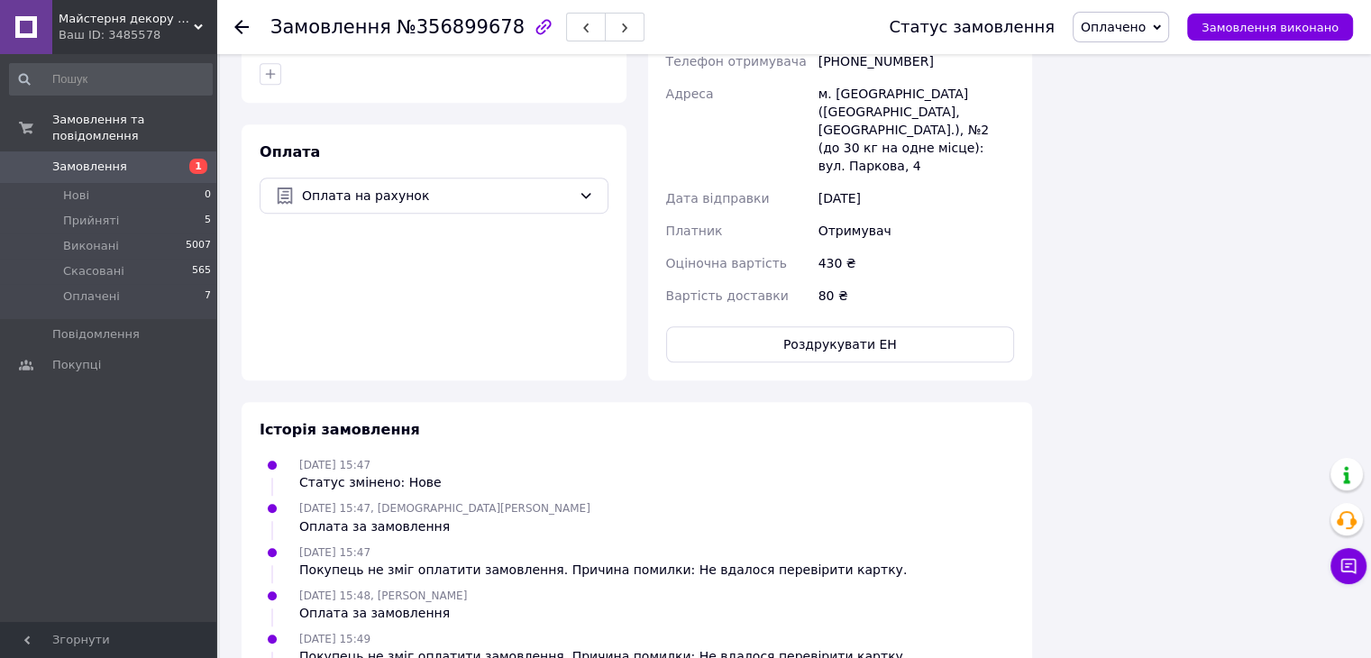
scroll to position [901, 0]
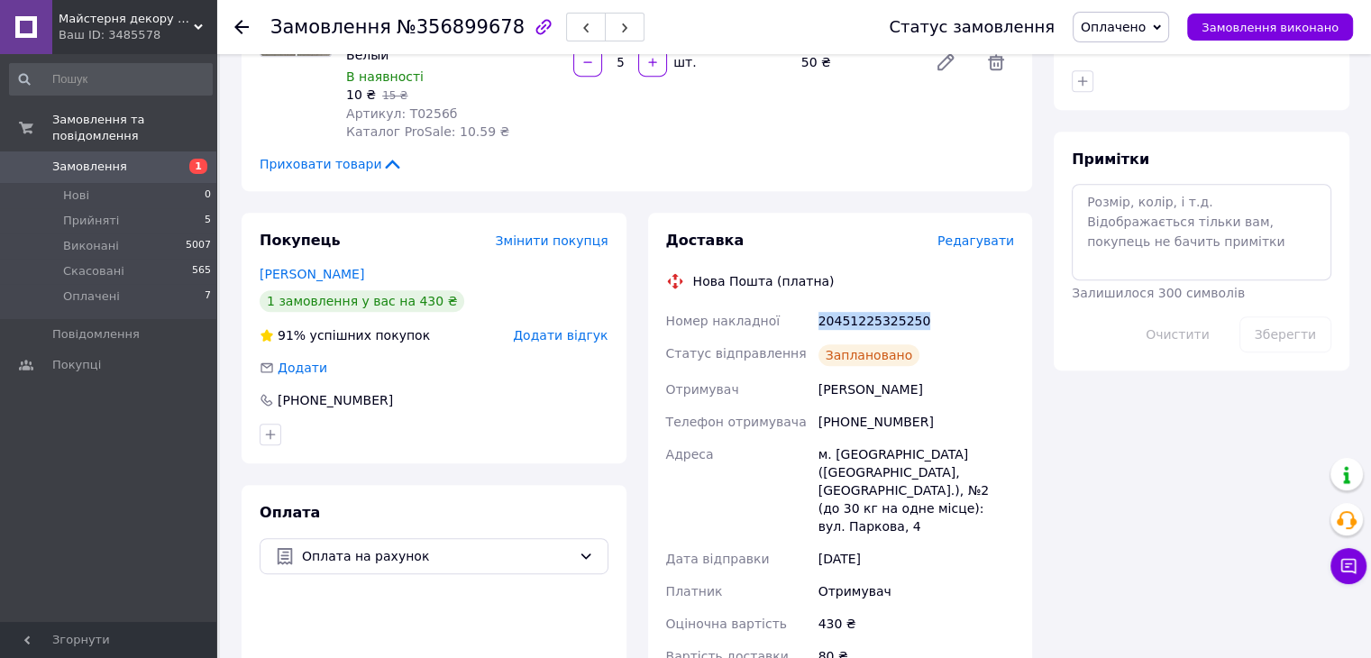
drag, startPoint x: 792, startPoint y: 260, endPoint x: 950, endPoint y: 259, distance: 157.7
click at [950, 305] on div "Номер накладної 20451225325250 Статус відправлення Заплановано Отримувач Зиско …" at bounding box center [840, 489] width 356 height 368
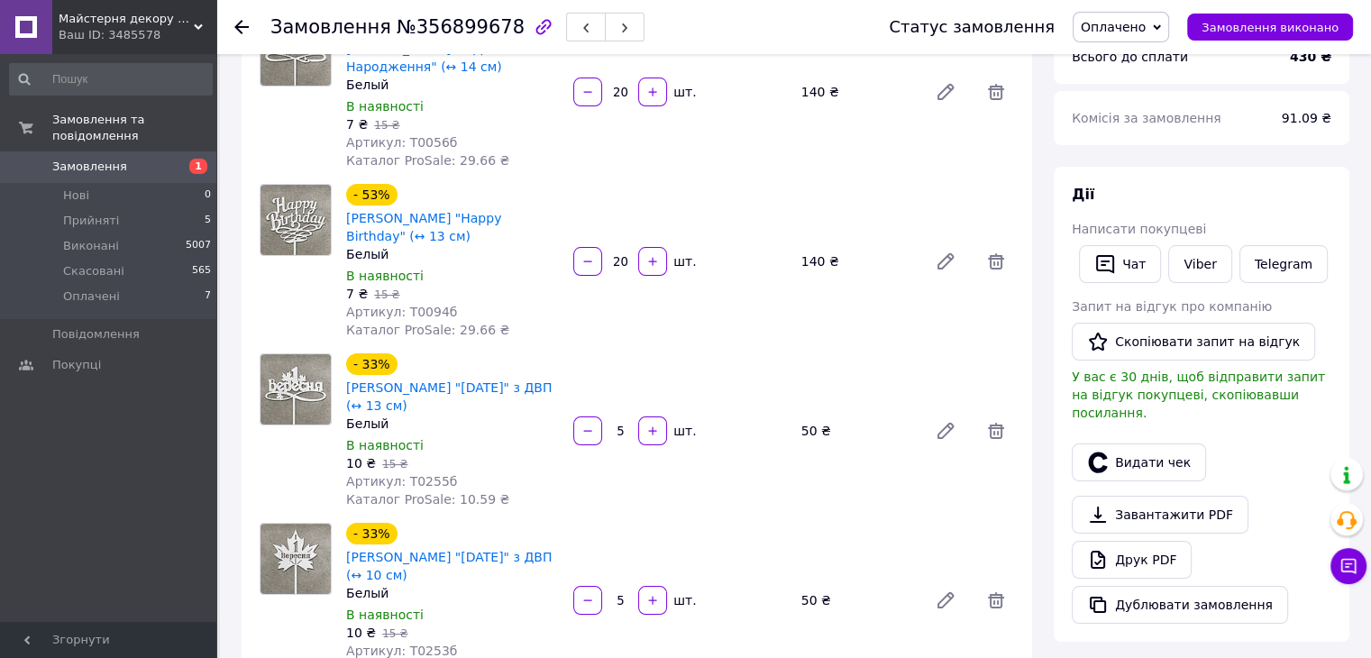
scroll to position [90, 0]
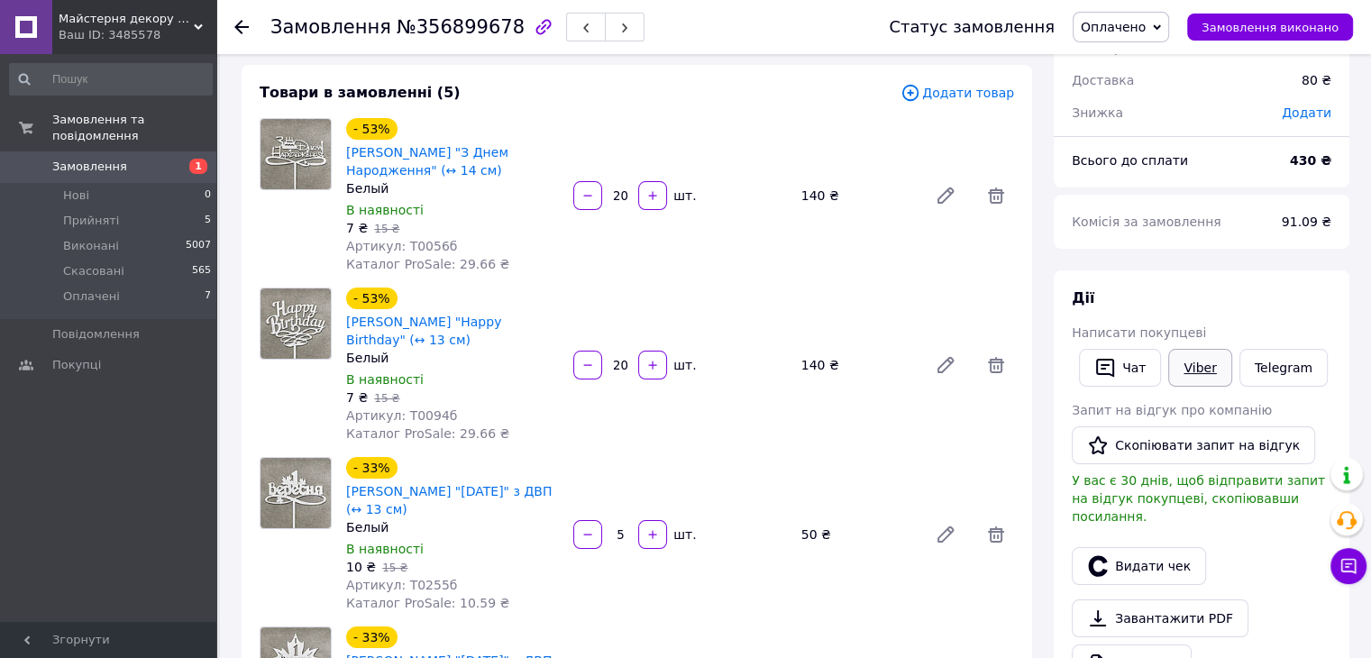
click at [1212, 376] on link "Viber" at bounding box center [1199, 368] width 63 height 38
click at [1163, 31] on span "Оплачено" at bounding box center [1120, 27] width 96 height 31
click at [1159, 84] on li "Виконано" at bounding box center [1120, 90] width 95 height 27
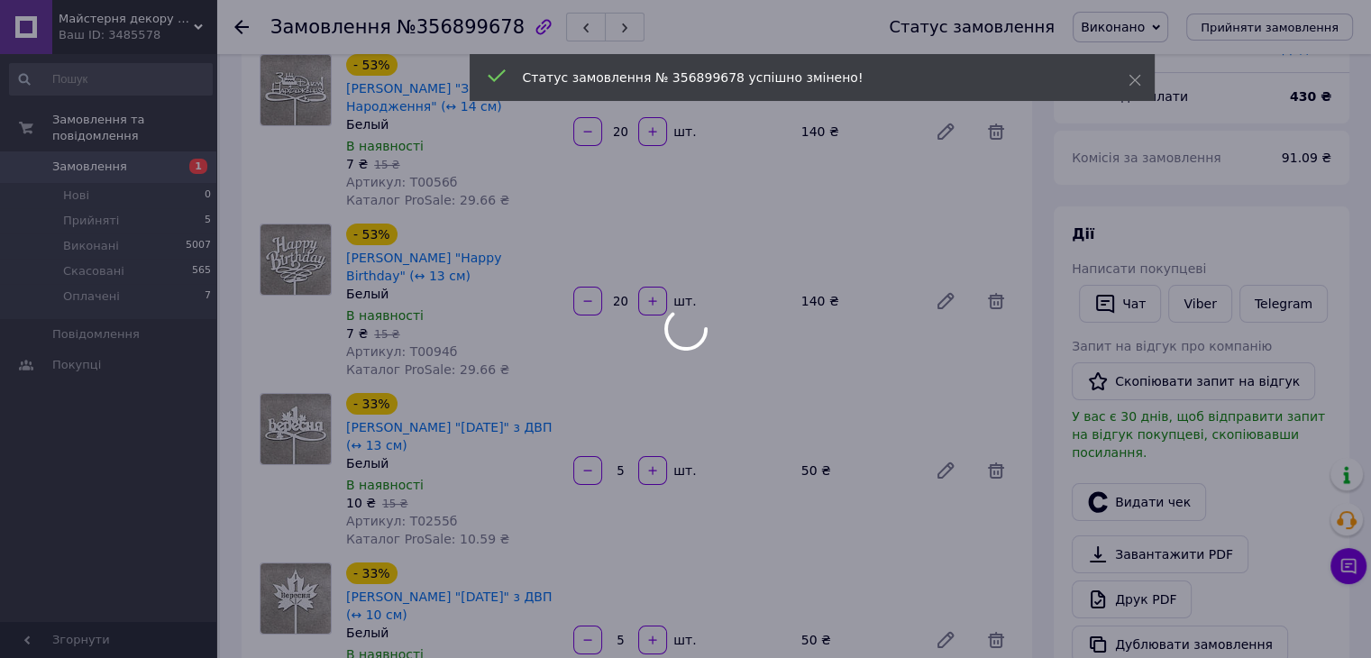
scroll to position [0, 0]
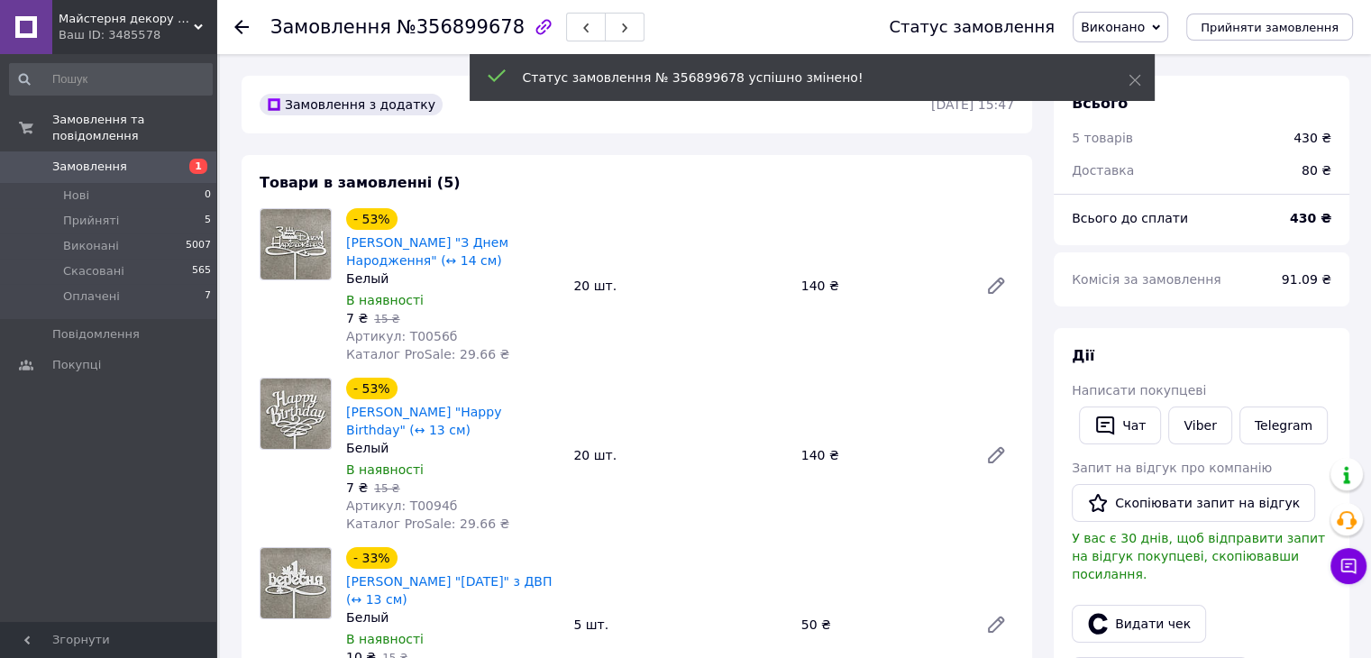
click at [234, 23] on icon at bounding box center [241, 27] width 14 height 14
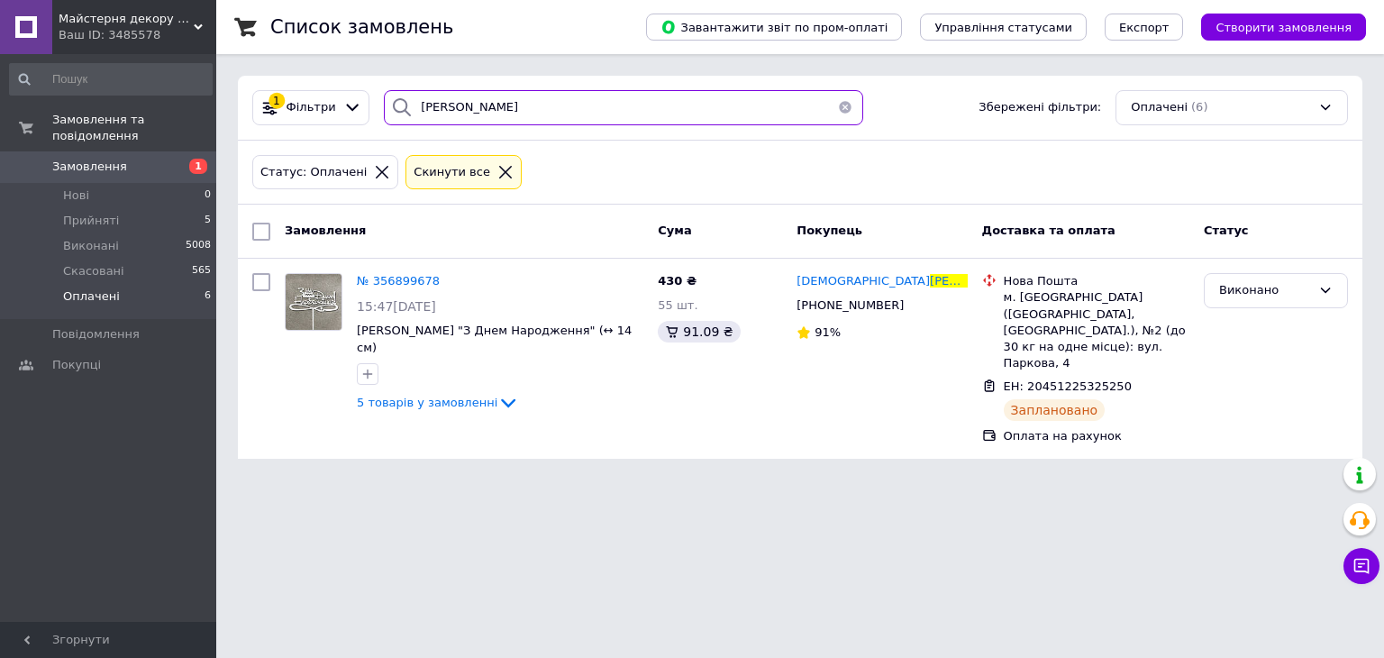
drag, startPoint x: 479, startPoint y: 98, endPoint x: 352, endPoint y: 124, distance: 128.8
click at [352, 124] on div "1 Фільтри ЗИСКО Збережені фільтри: Оплачені (6)" at bounding box center [800, 108] width 1125 height 65
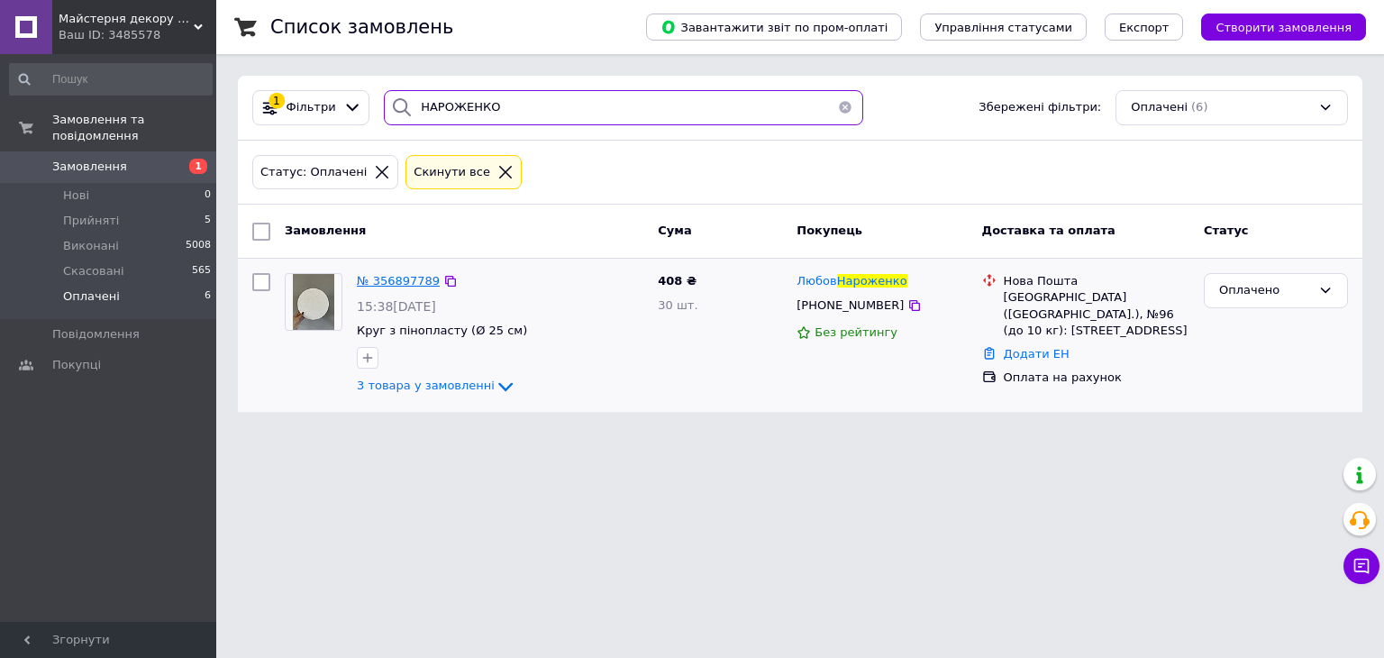
type input "НАРОЖЕНКО"
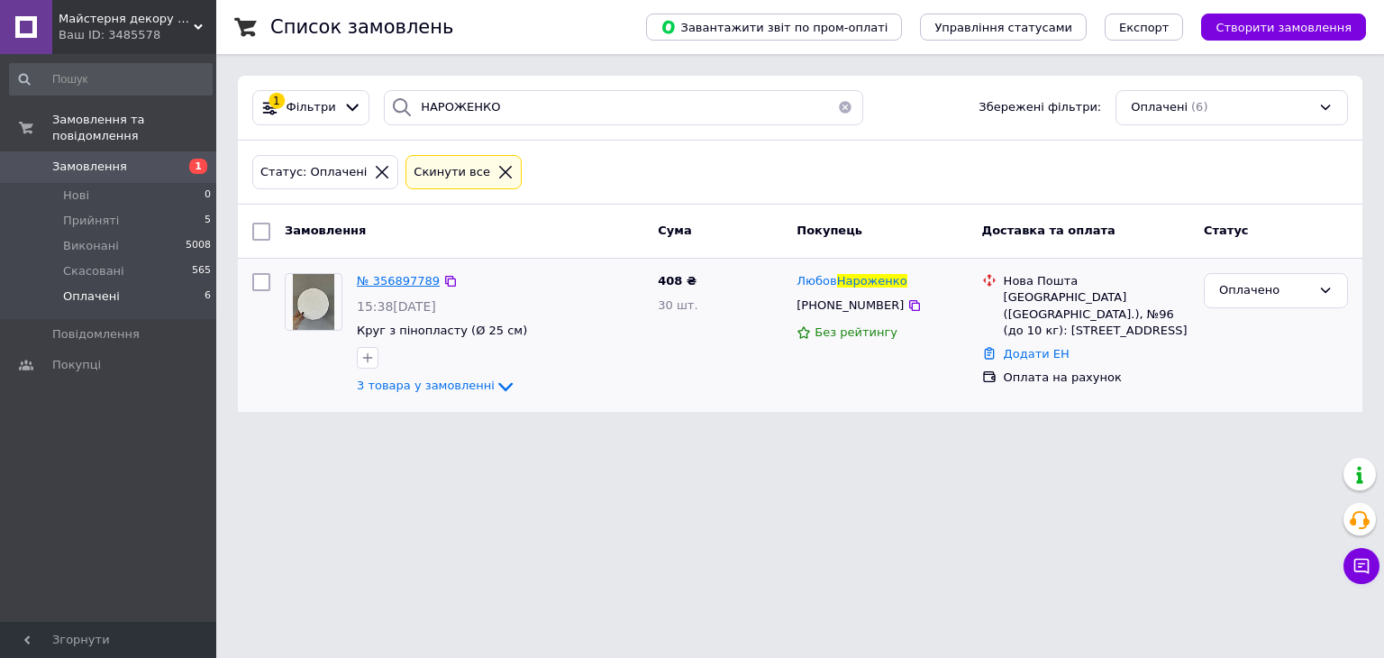
click at [411, 282] on span "№ 356897789" at bounding box center [398, 281] width 83 height 14
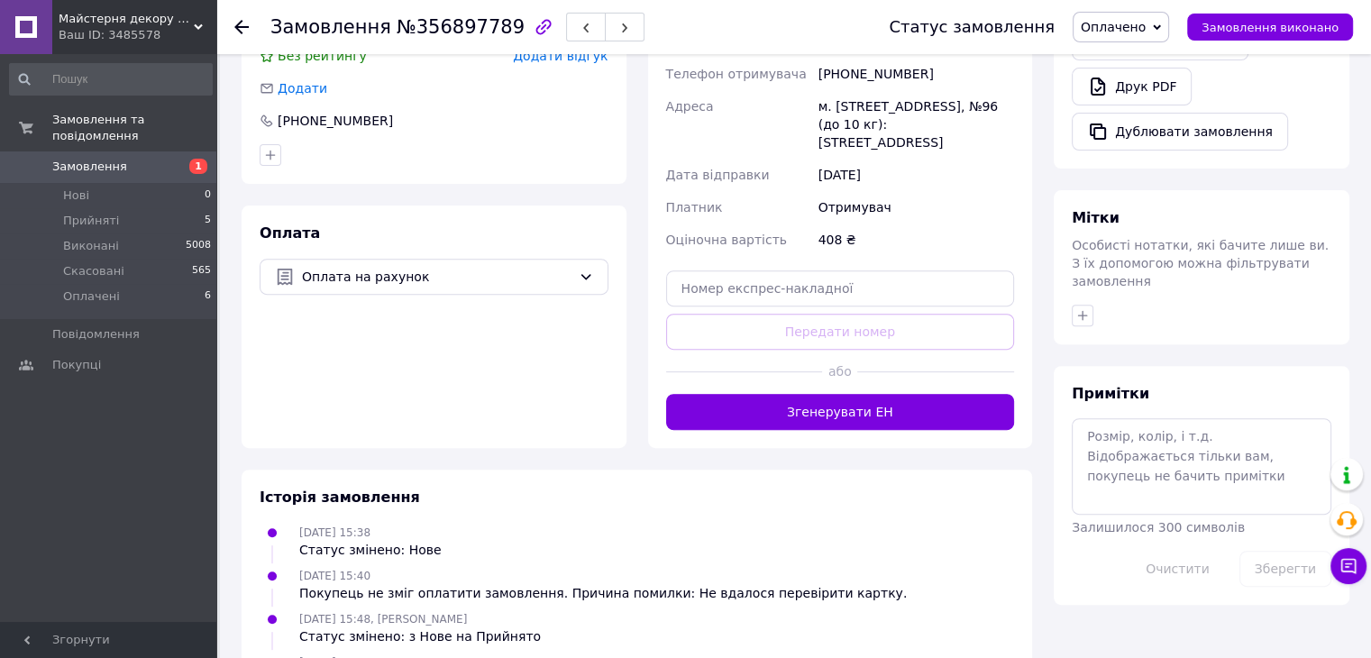
scroll to position [631, 0]
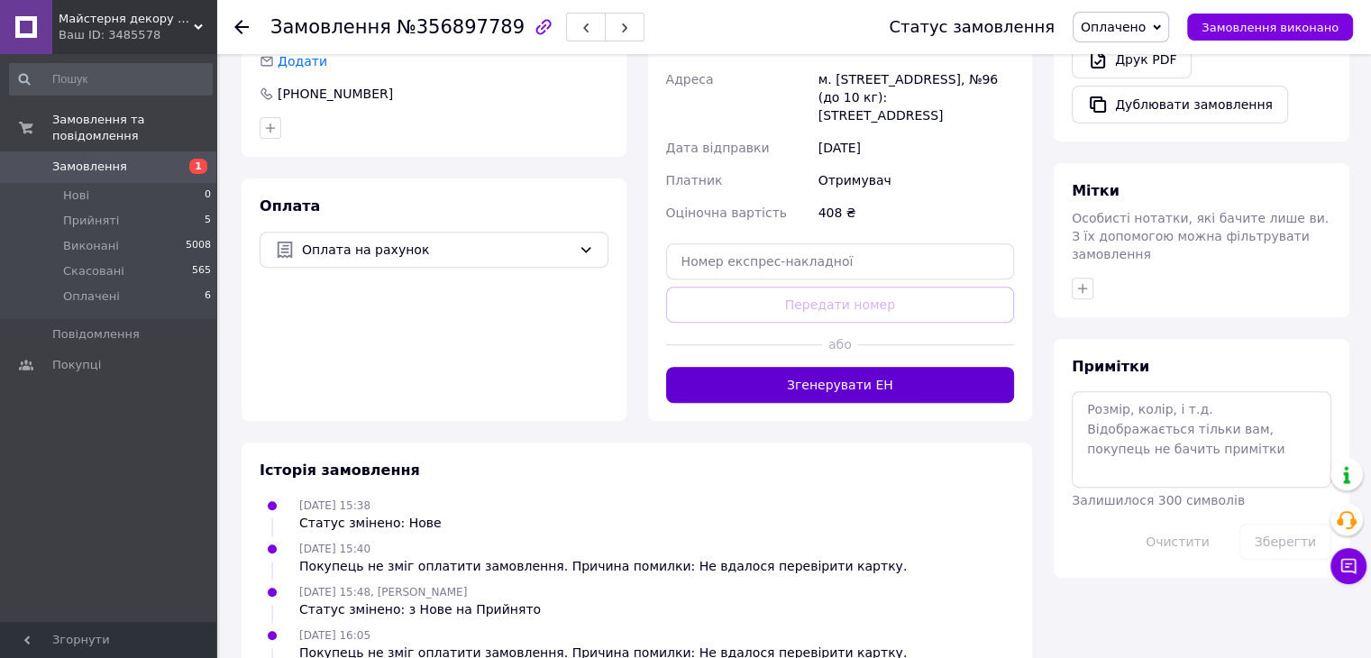
click at [869, 391] on button "Згенерувати ЕН" at bounding box center [840, 385] width 349 height 36
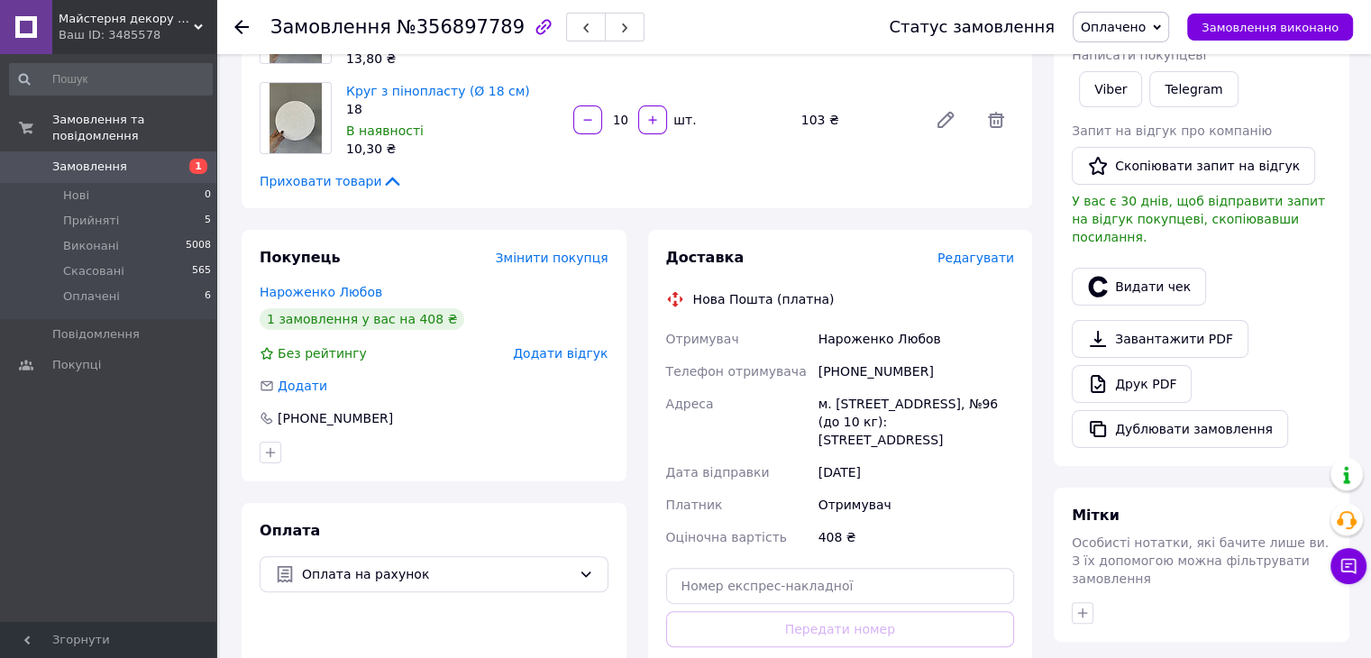
scroll to position [451, 0]
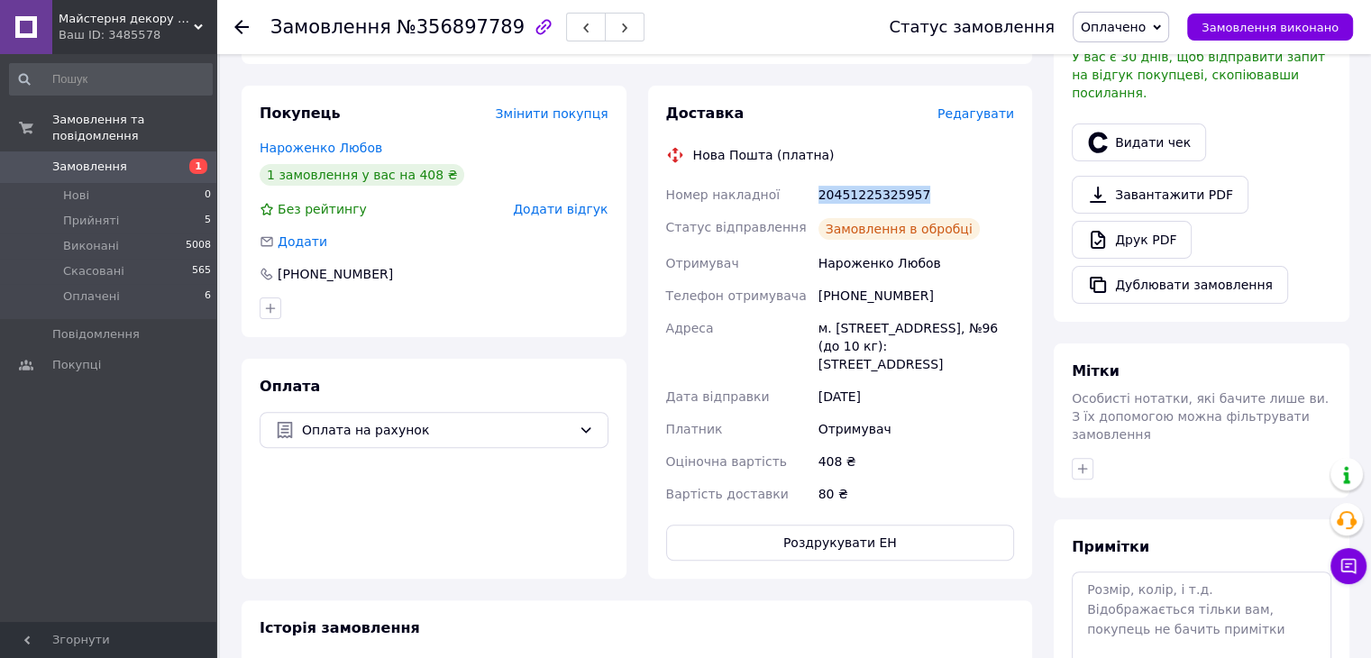
drag, startPoint x: 792, startPoint y: 195, endPoint x: 925, endPoint y: 194, distance: 132.5
click at [925, 194] on div "Номер накладної 20451225325957 Статус відправлення Замовлення в обробці Отримув…" at bounding box center [840, 344] width 356 height 332
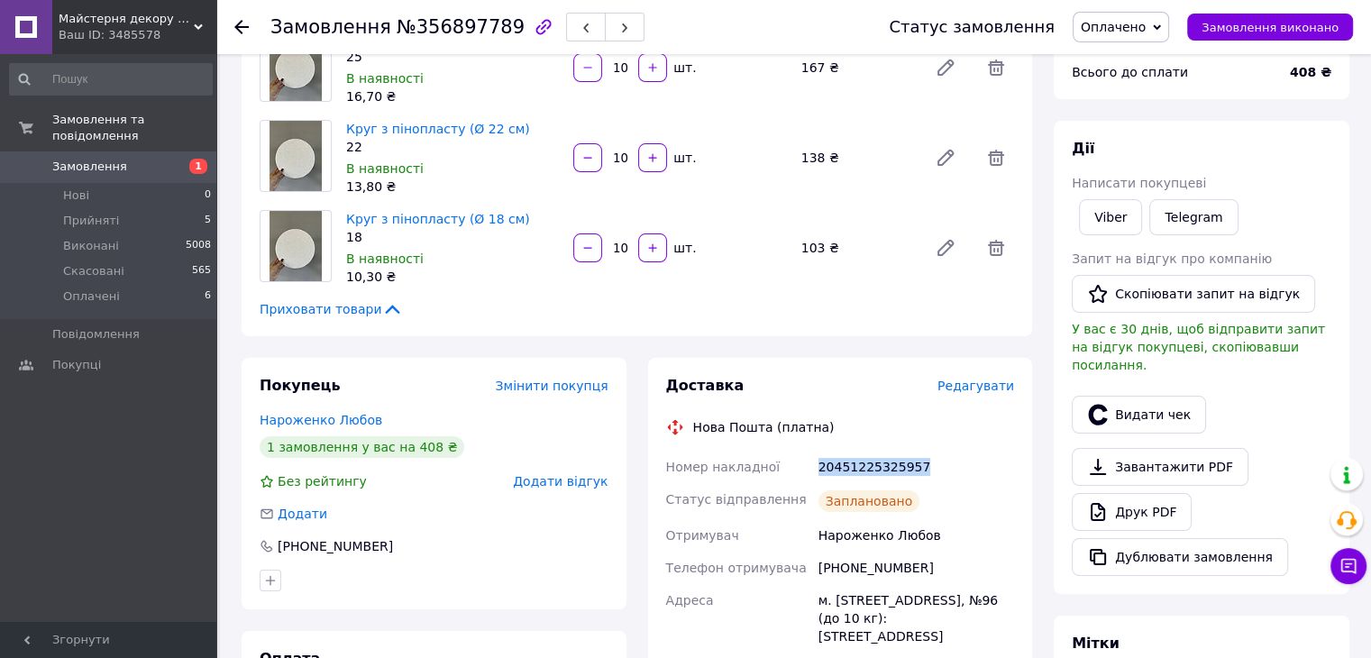
scroll to position [0, 0]
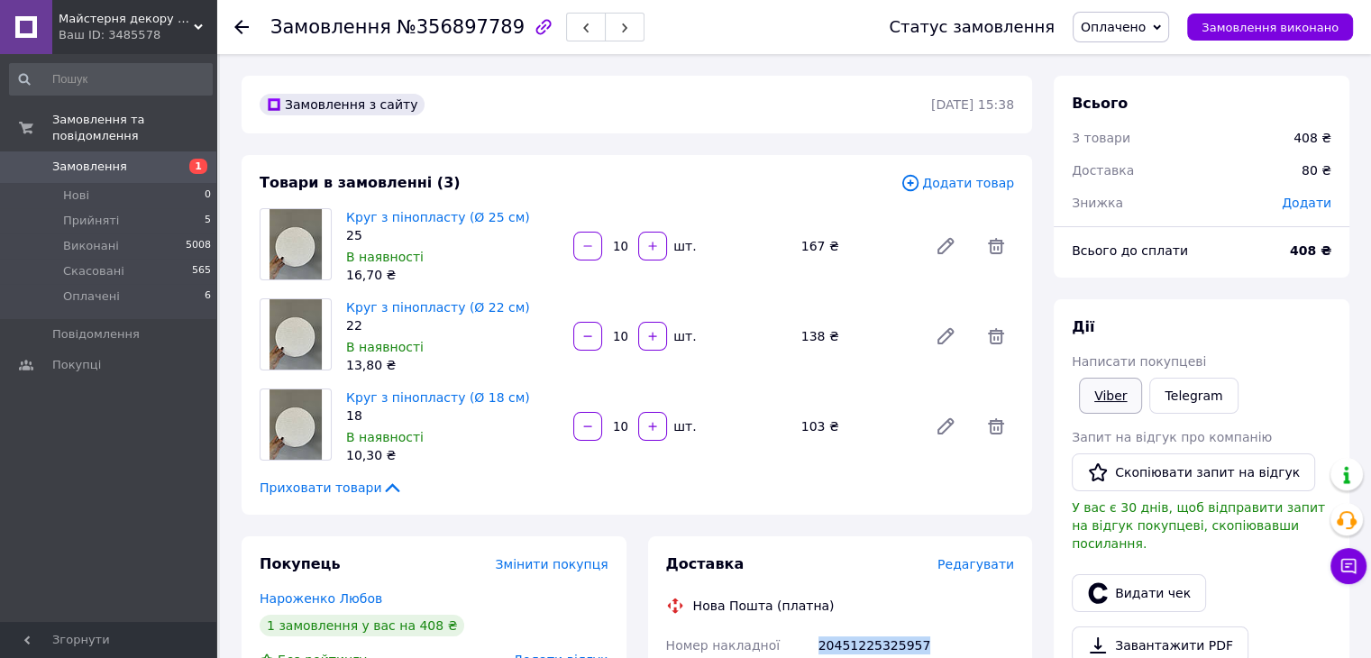
click at [1105, 407] on link "Viber" at bounding box center [1110, 396] width 63 height 36
click at [1145, 25] on span "Оплачено" at bounding box center [1113, 27] width 65 height 14
click at [1168, 87] on li "Виконано" at bounding box center [1120, 90] width 95 height 27
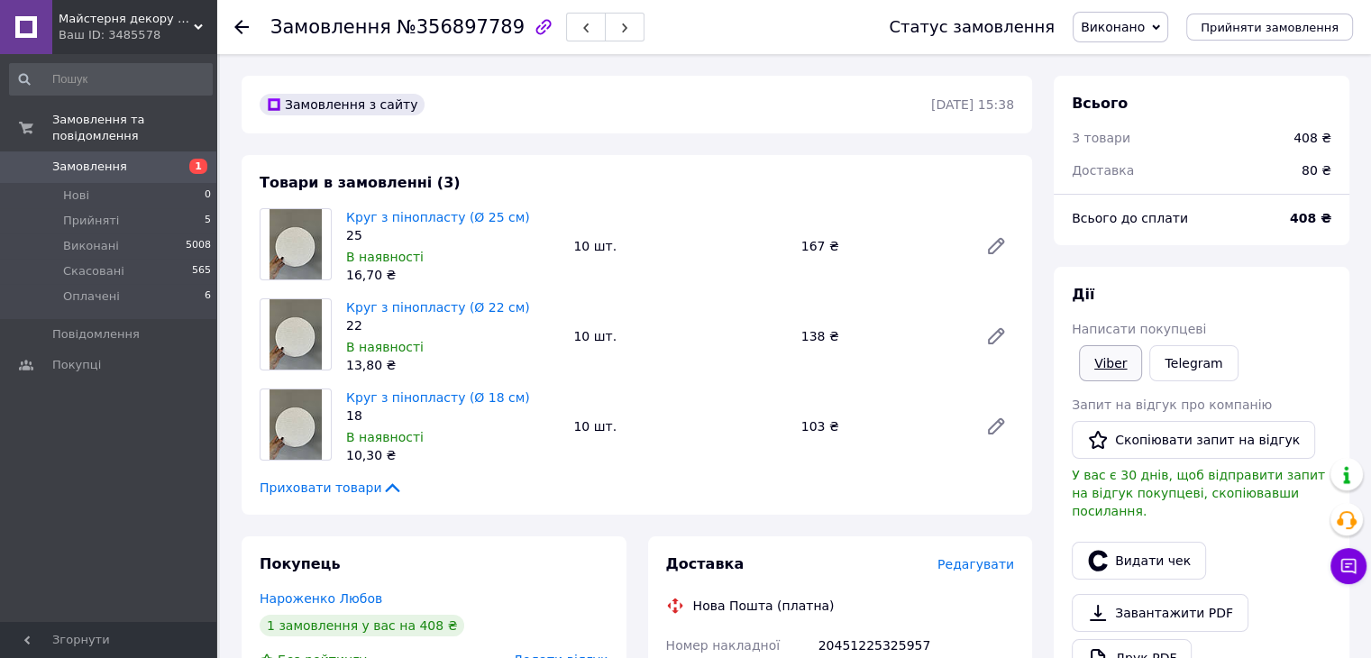
click at [1126, 358] on link "Viber" at bounding box center [1110, 363] width 63 height 36
drag, startPoint x: 242, startPoint y: 26, endPoint x: 238, endPoint y: 5, distance: 22.1
click at [242, 26] on use at bounding box center [241, 27] width 14 height 14
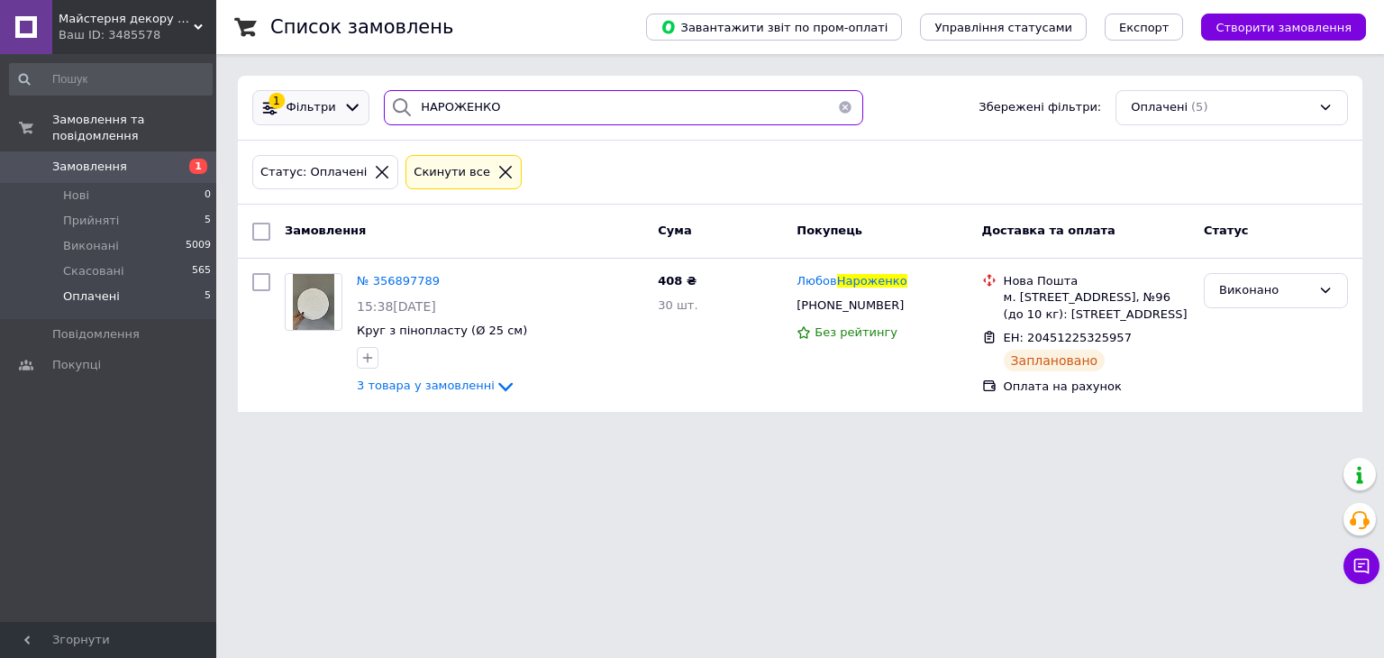
drag, startPoint x: 499, startPoint y: 107, endPoint x: 294, endPoint y: 114, distance: 205.6
click at [294, 114] on div "1 Фільтри НАРОЖЕНКО Збережені фільтри: Оплачені (5)" at bounding box center [800, 107] width 1110 height 35
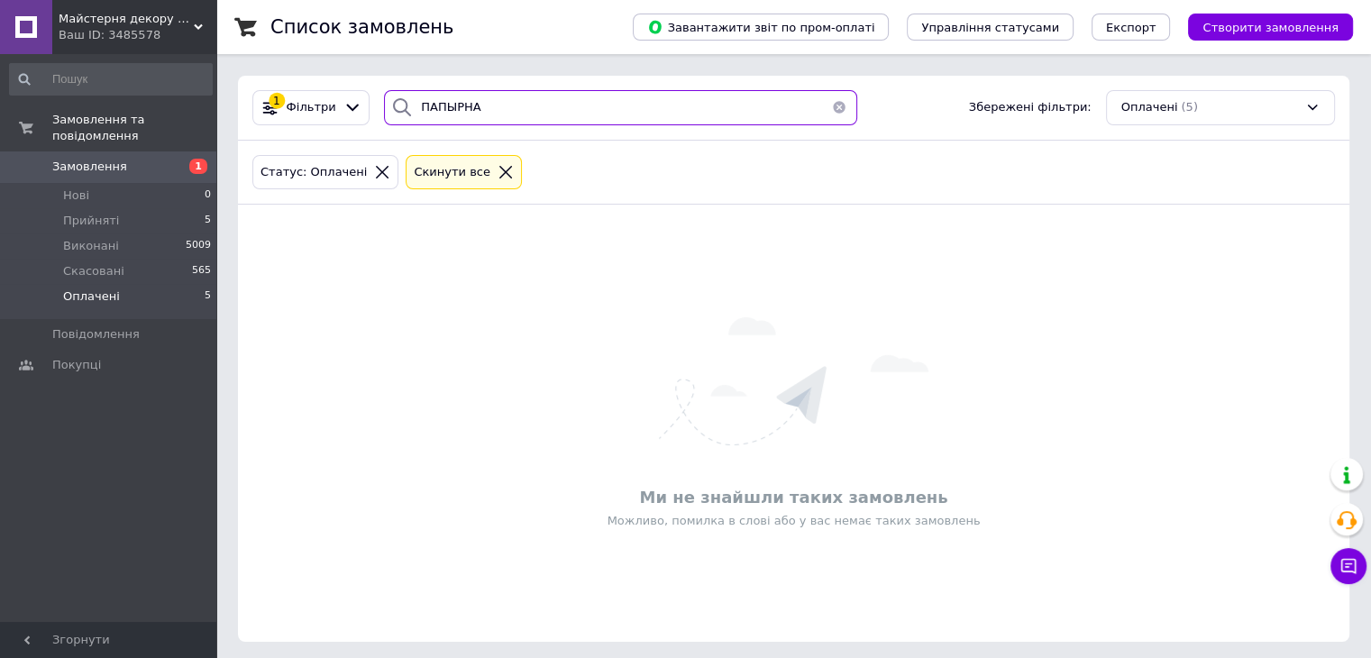
drag, startPoint x: 451, startPoint y: 106, endPoint x: 439, endPoint y: 108, distance: 11.9
click at [439, 108] on input "ПАПЫРНА" at bounding box center [620, 107] width 473 height 35
type input "ПАПІРНА"
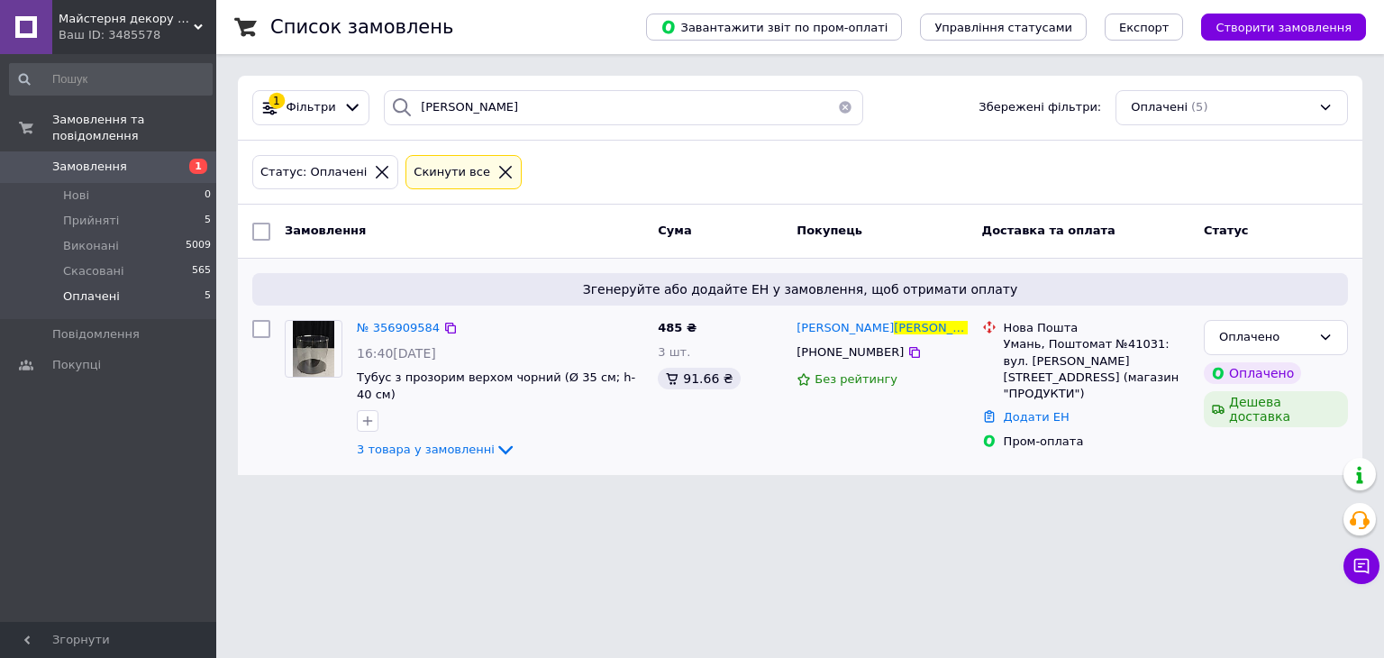
click at [409, 335] on div "№ 356909584" at bounding box center [398, 328] width 87 height 21
click at [407, 329] on span "№ 356909584" at bounding box center [398, 328] width 83 height 14
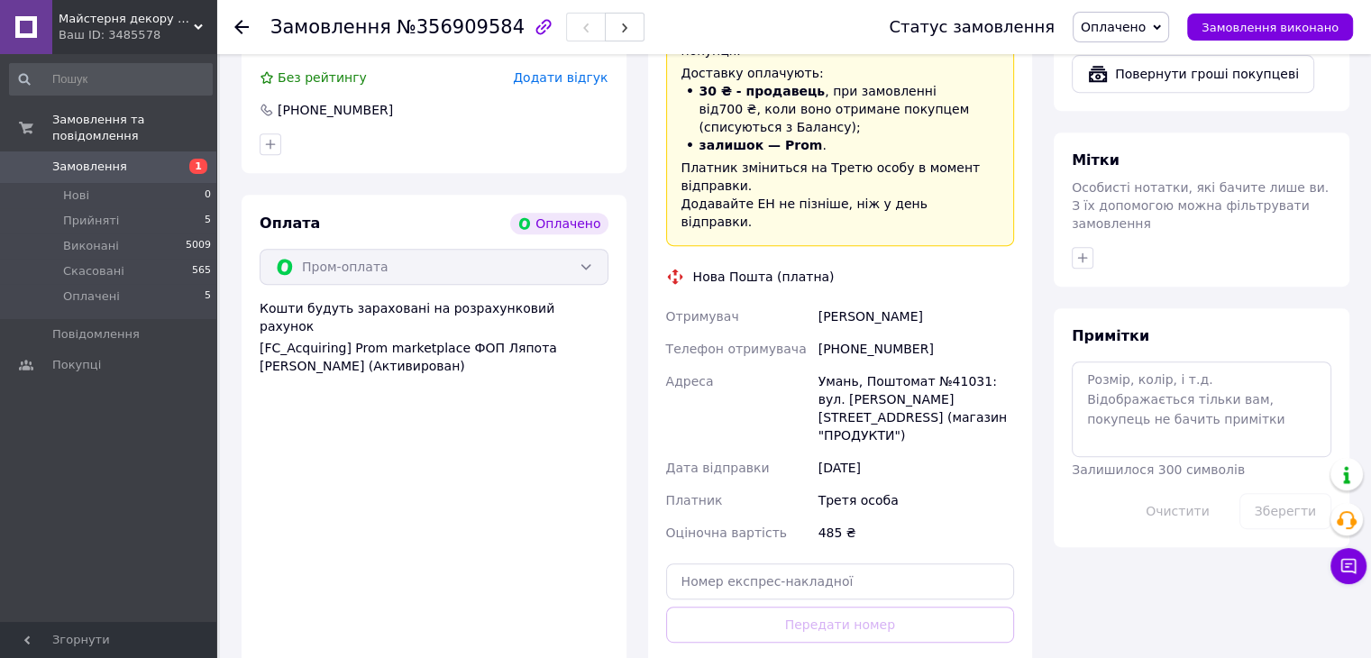
scroll to position [827, 0]
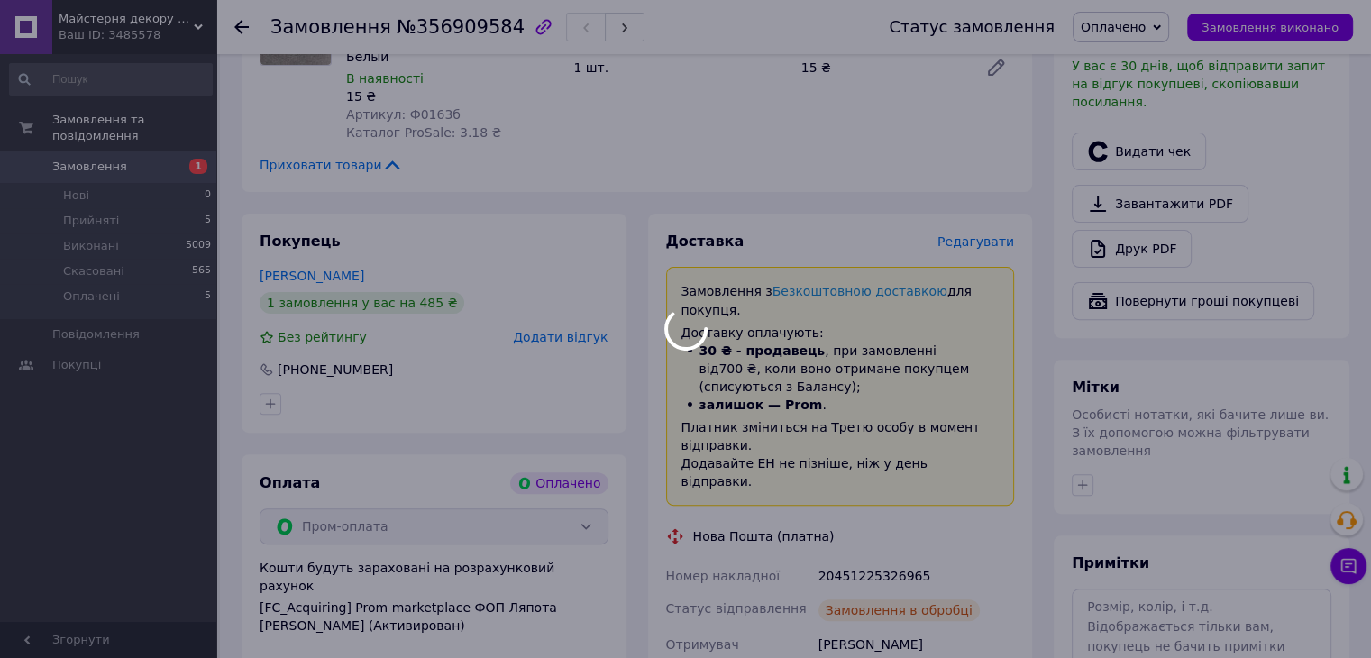
scroll to position [721, 0]
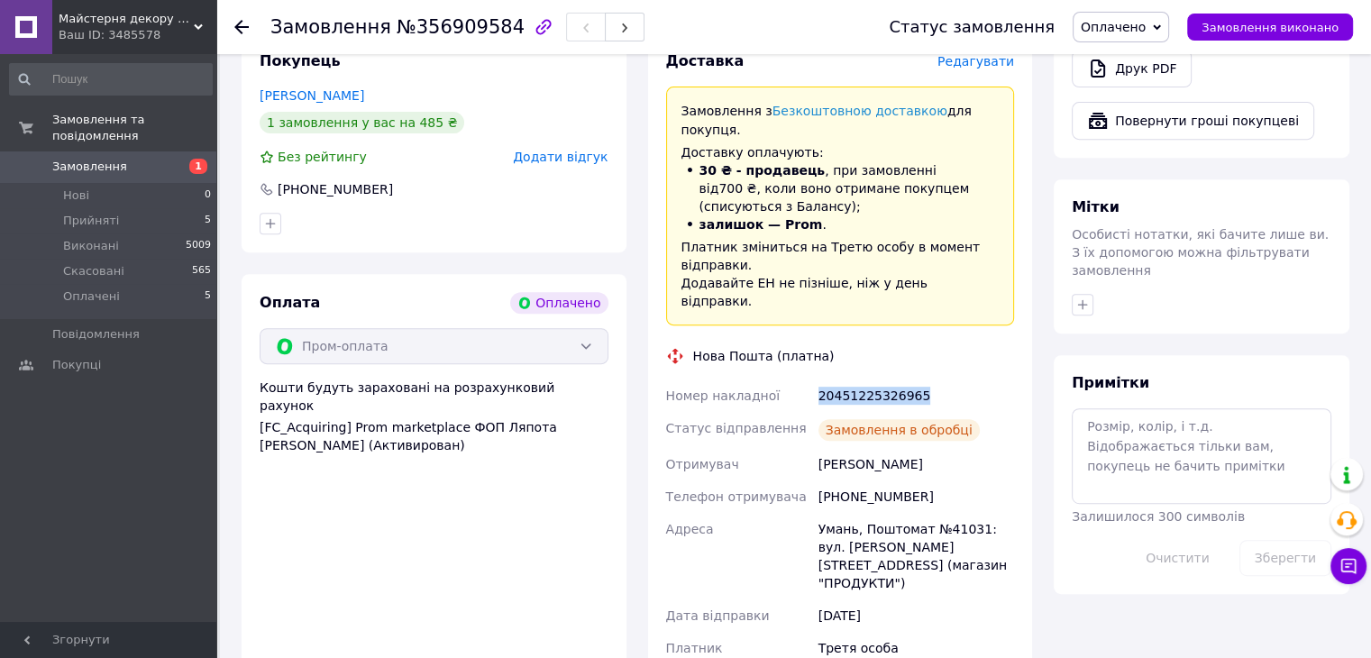
drag, startPoint x: 807, startPoint y: 329, endPoint x: 894, endPoint y: 333, distance: 87.5
click at [921, 379] on div "Номер накладної 20451225326965 Статус відправлення Замовлення в обробці Отримув…" at bounding box center [840, 563] width 356 height 368
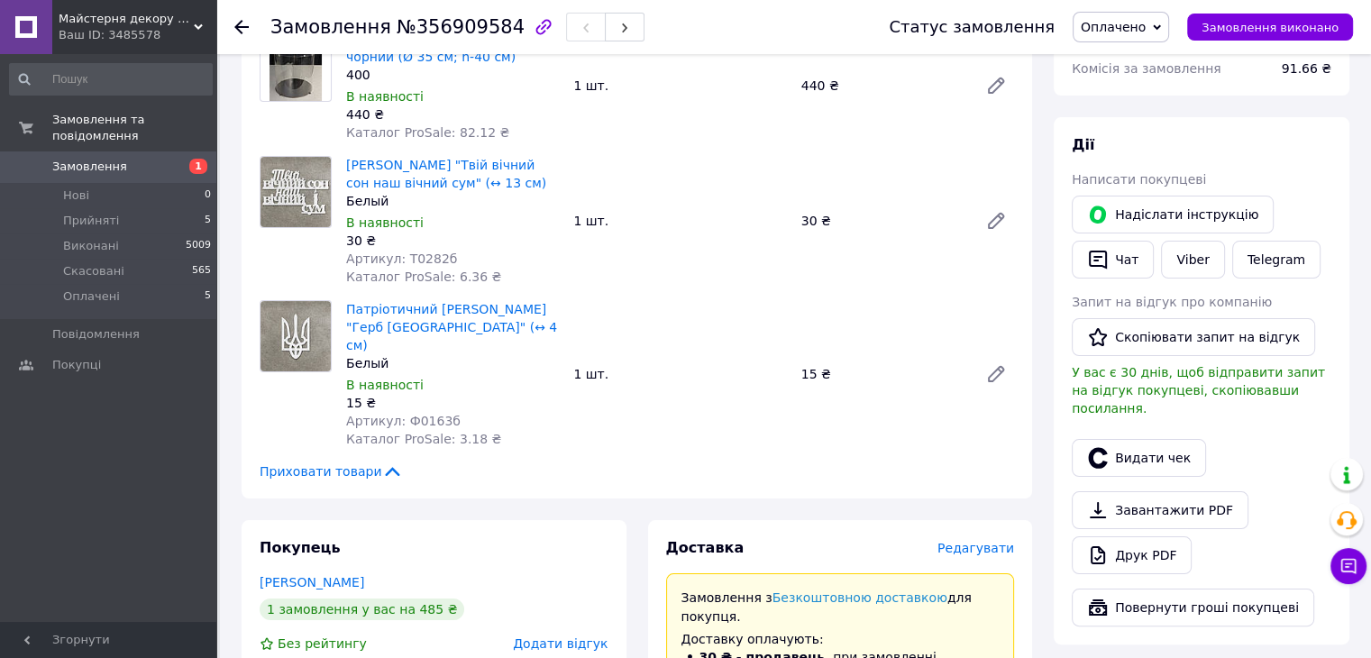
scroll to position [0, 0]
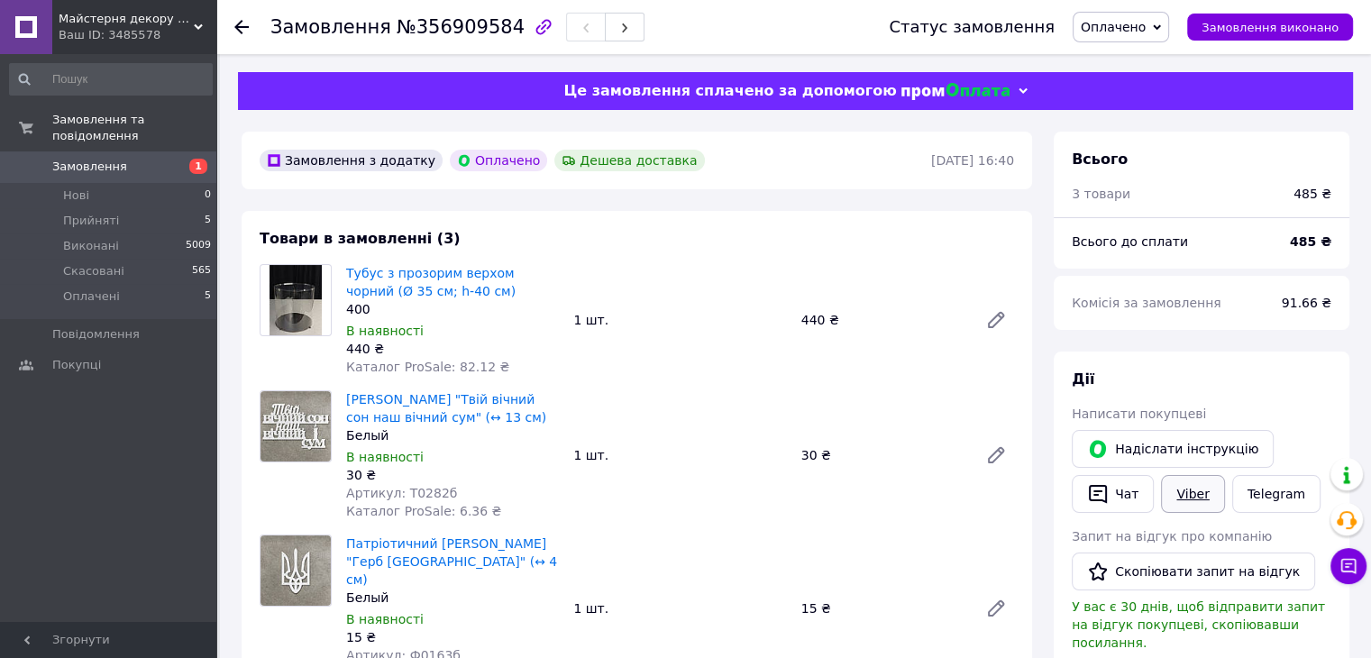
click at [1182, 498] on link "Viber" at bounding box center [1192, 494] width 63 height 38
click at [1145, 25] on span "Оплачено" at bounding box center [1113, 27] width 65 height 14
click at [1147, 96] on li "Виконано" at bounding box center [1120, 90] width 95 height 27
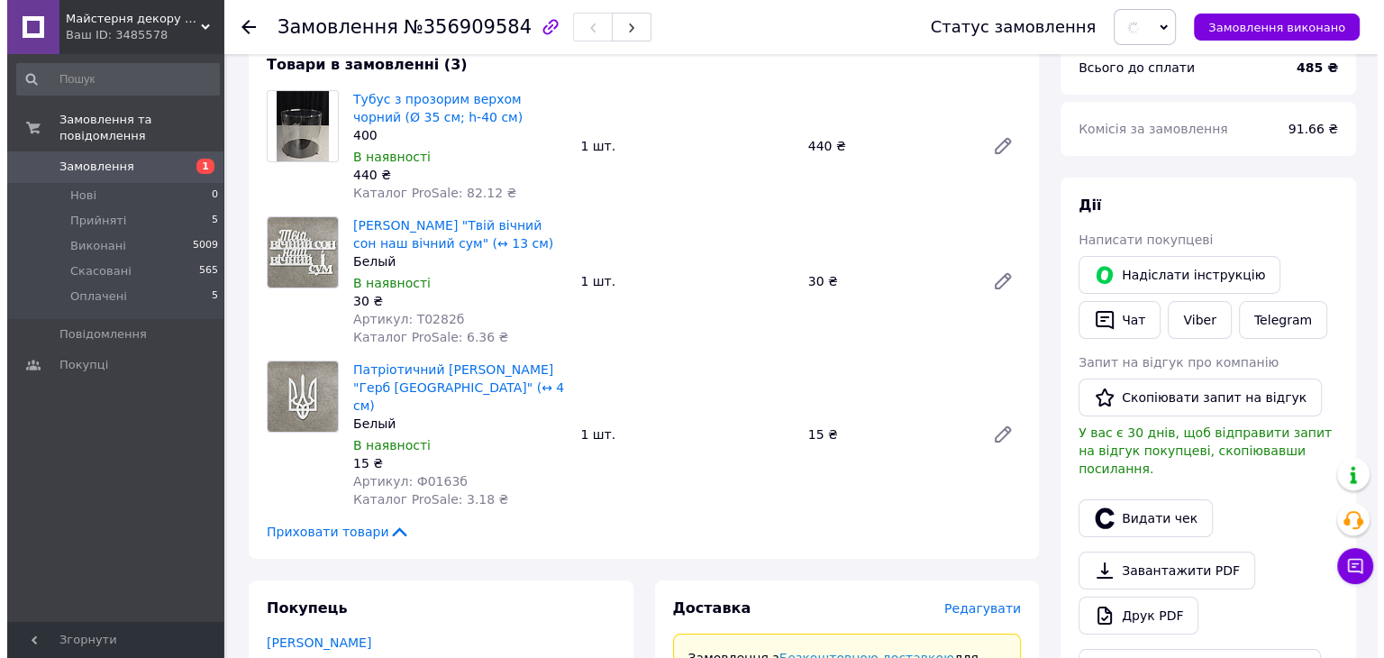
scroll to position [360, 0]
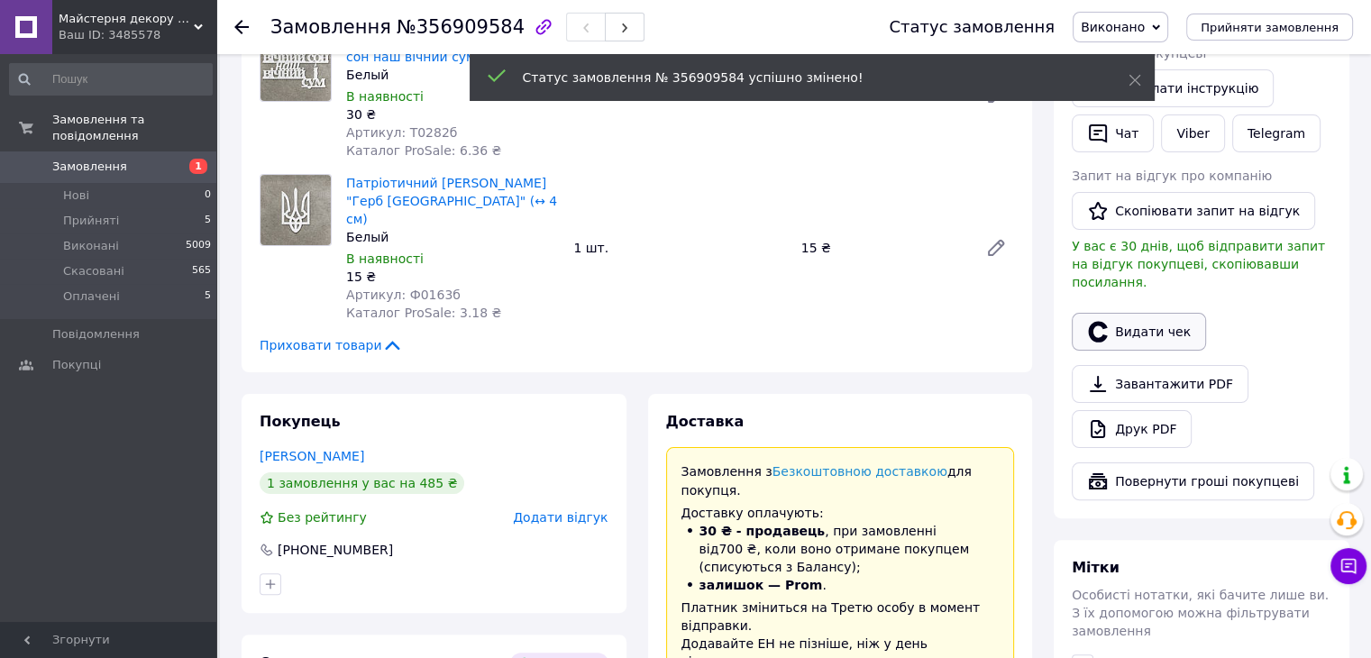
click at [1166, 316] on button "Видати чек" at bounding box center [1139, 332] width 134 height 38
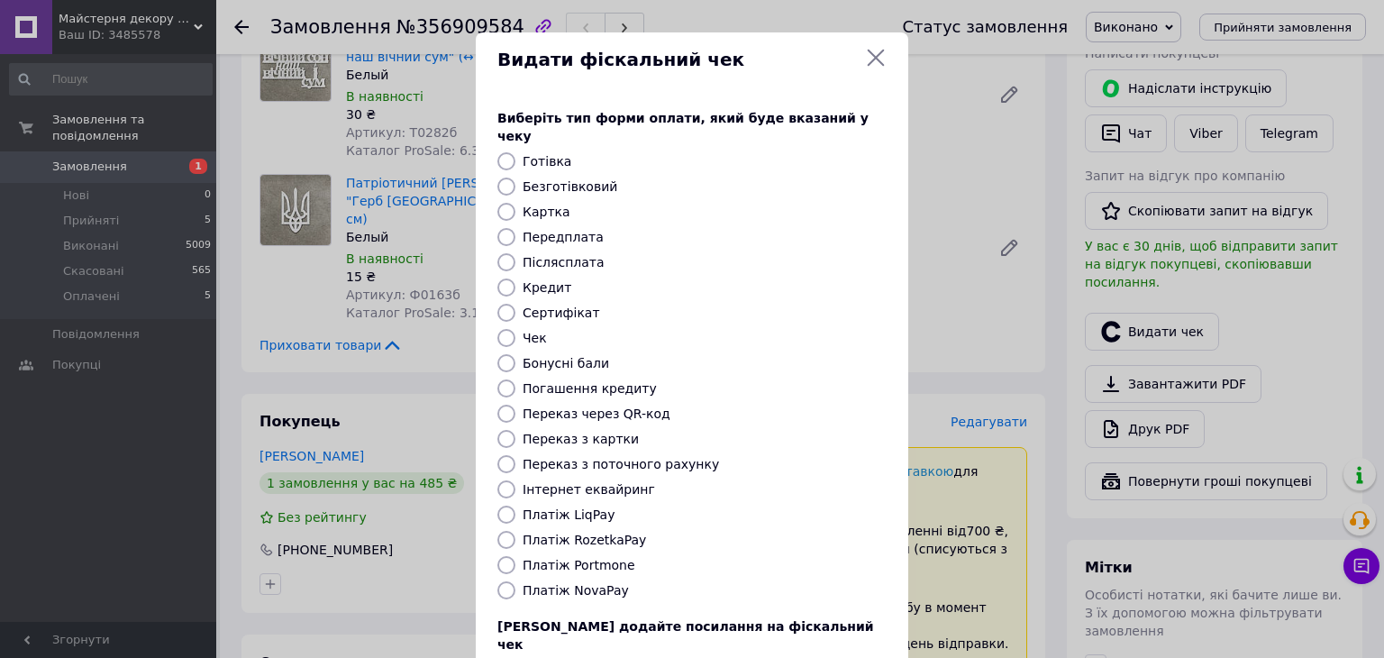
click at [615, 533] on label "Платіж RozetkaPay" at bounding box center [584, 540] width 123 height 14
click at [515, 531] on input "Платіж RozetkaPay" at bounding box center [506, 540] width 18 height 18
radio input "true"
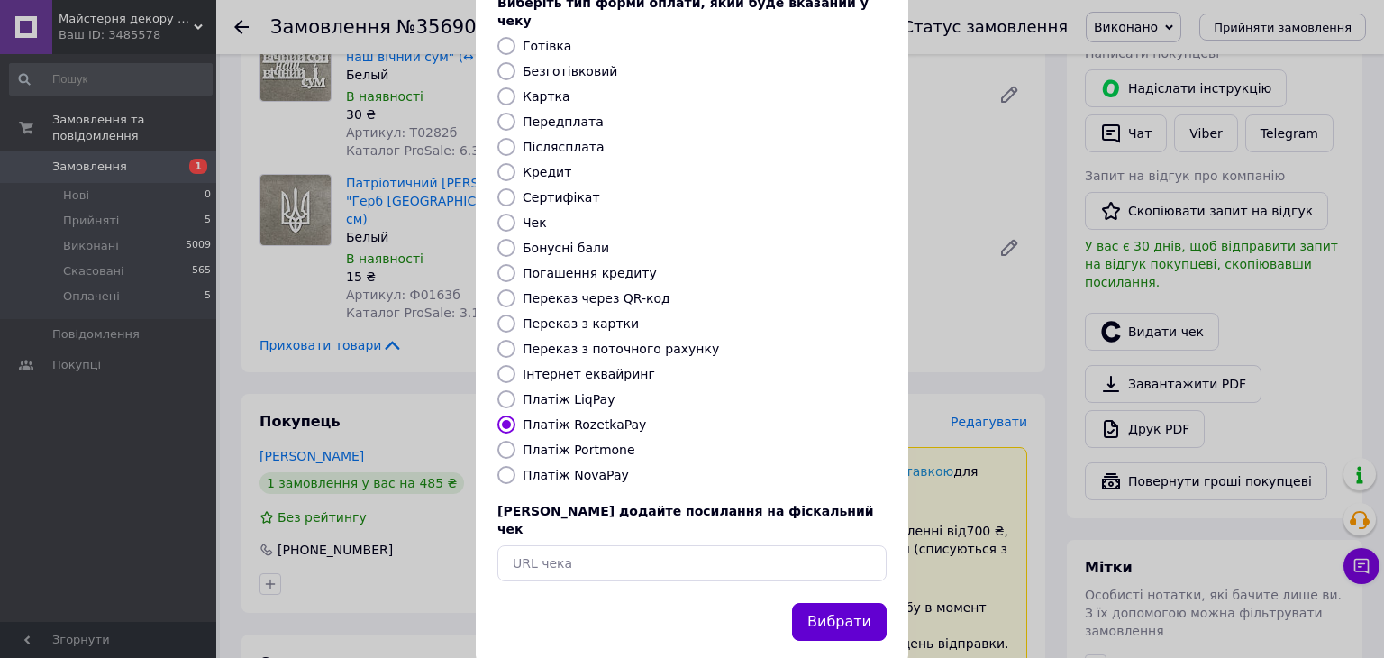
click at [825, 603] on button "Вибрати" at bounding box center [839, 622] width 95 height 39
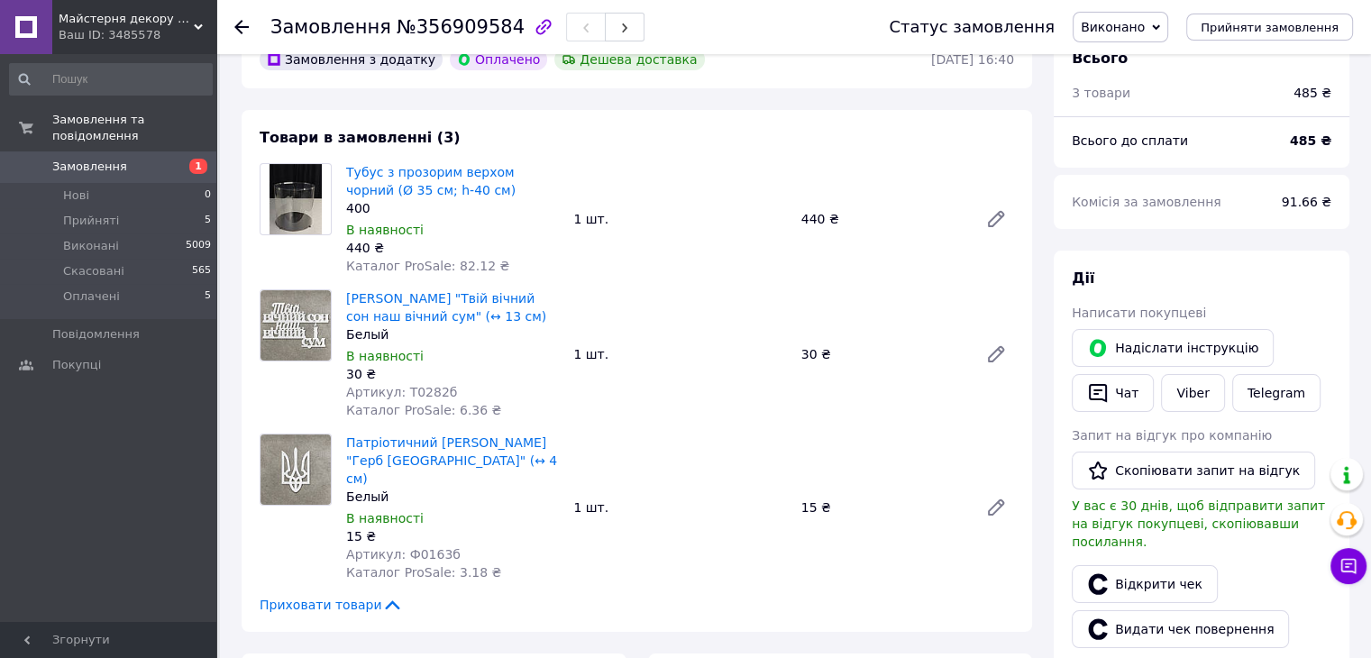
scroll to position [0, 0]
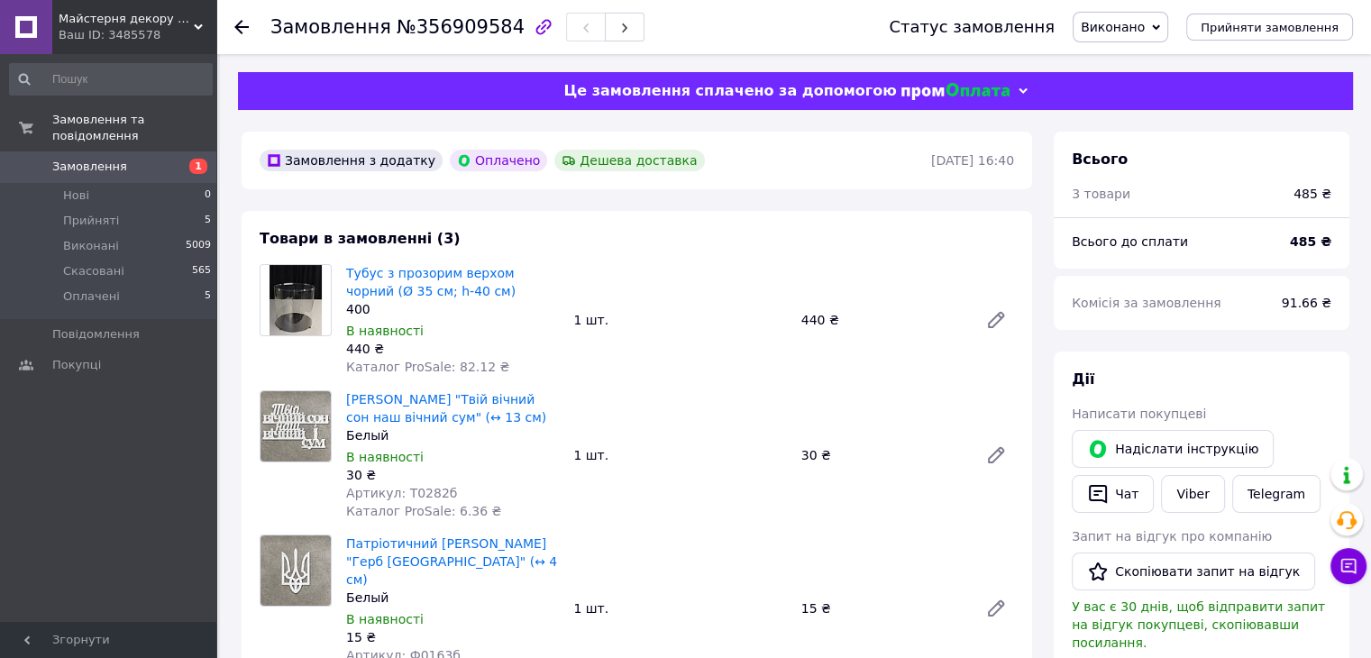
click at [245, 26] on use at bounding box center [241, 27] width 14 height 14
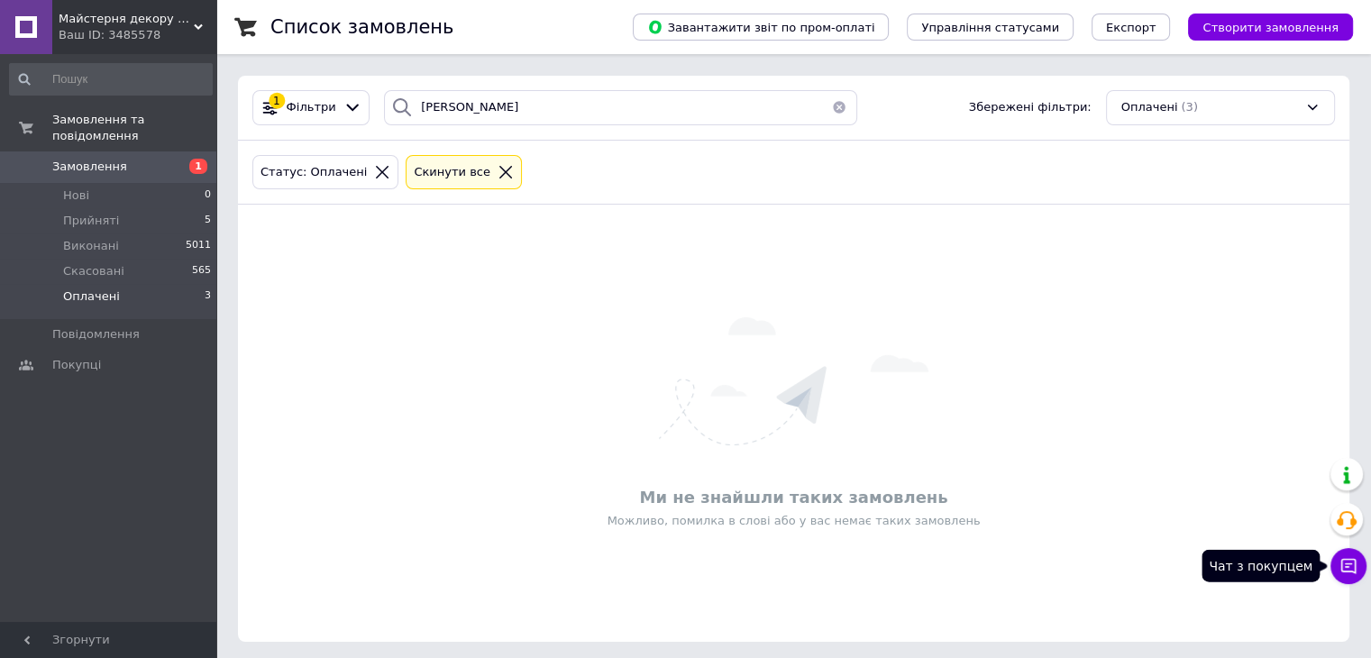
click at [1348, 563] on icon at bounding box center [1348, 566] width 15 height 15
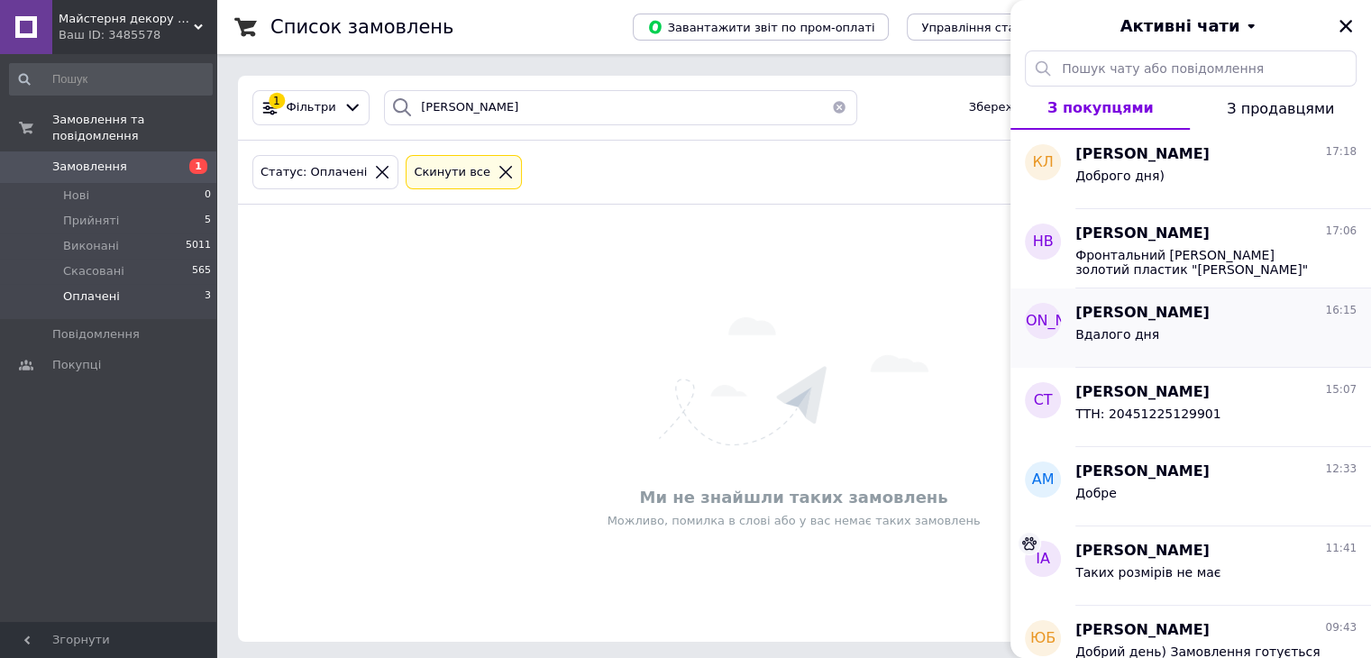
click at [1197, 333] on div "Вдалого дня" at bounding box center [1215, 338] width 281 height 29
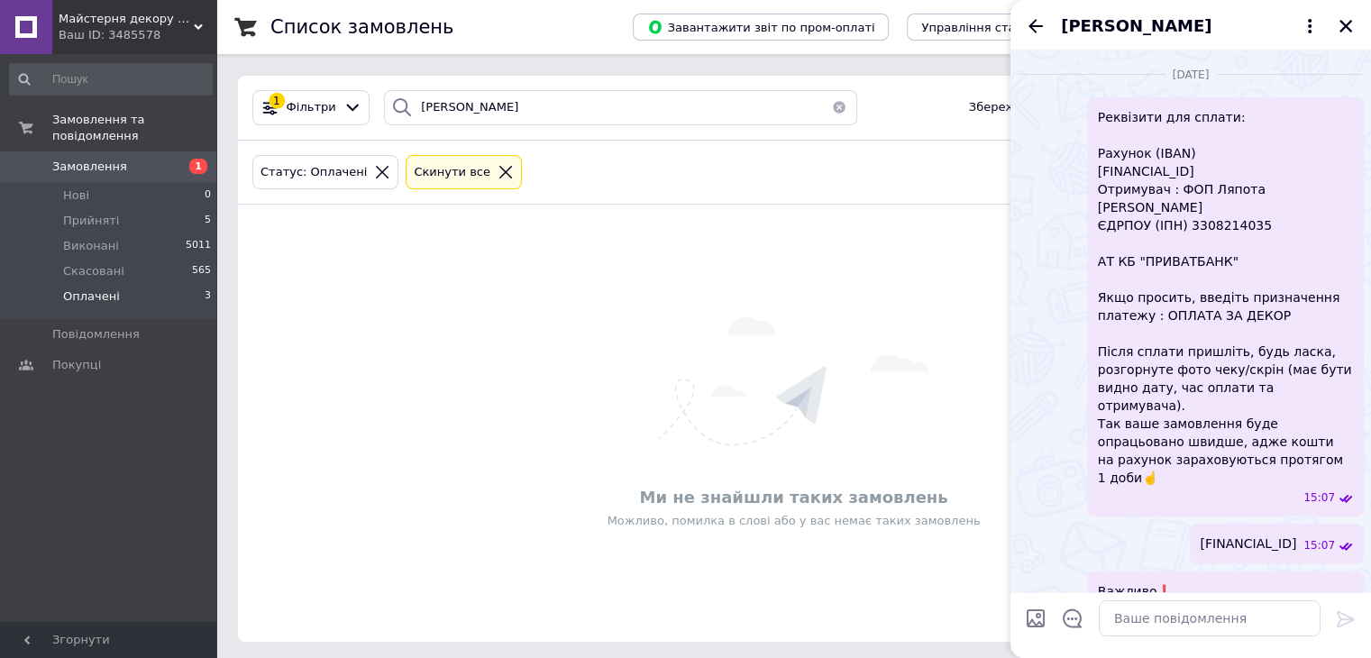
scroll to position [3204, 0]
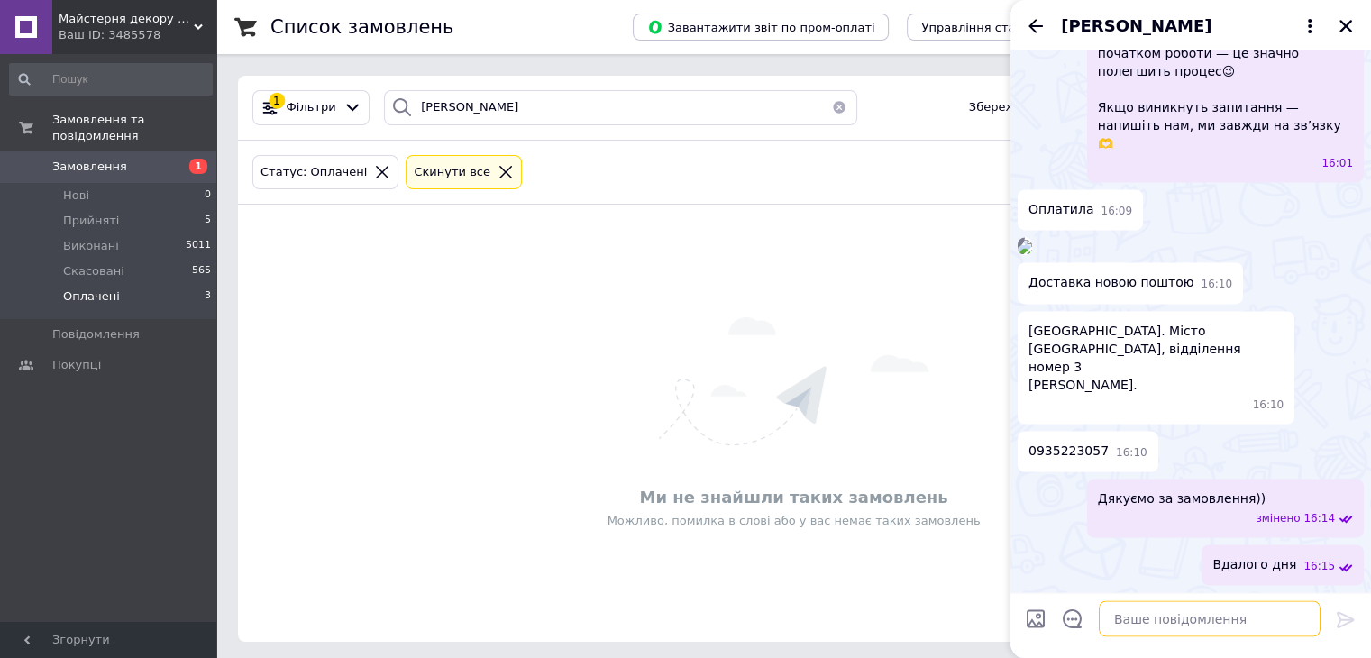
click at [1176, 627] on textarea at bounding box center [1210, 618] width 222 height 36
paste textarea "20451225331545"
type textarea "ТТН: 20451225331545"
click at [1340, 614] on icon at bounding box center [1346, 619] width 22 height 22
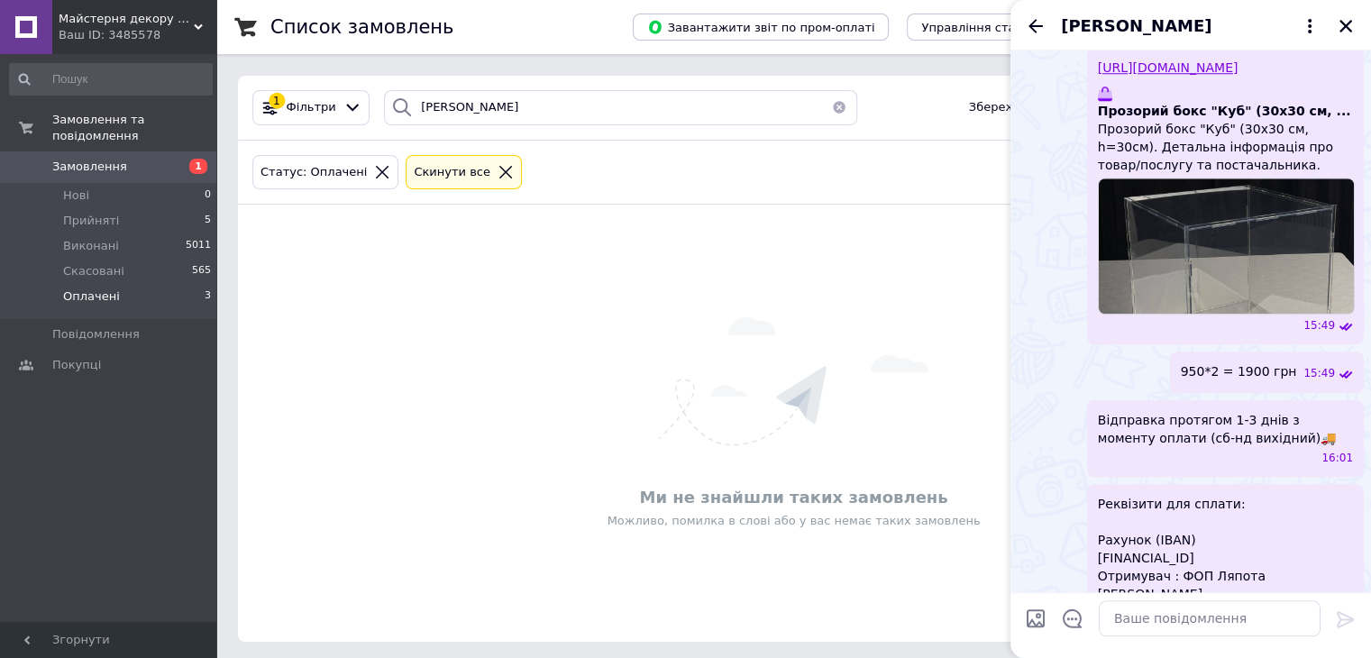
scroll to position [1815, 0]
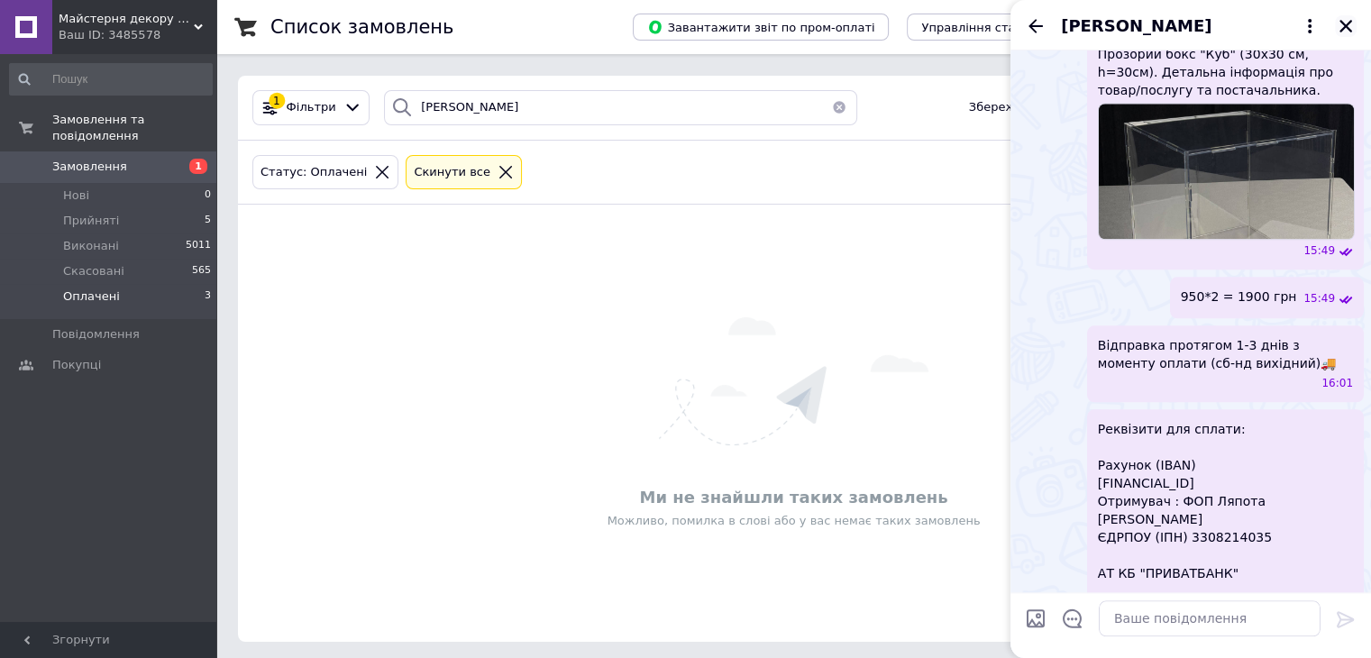
click at [1343, 24] on icon "Закрити" at bounding box center [1345, 26] width 13 height 13
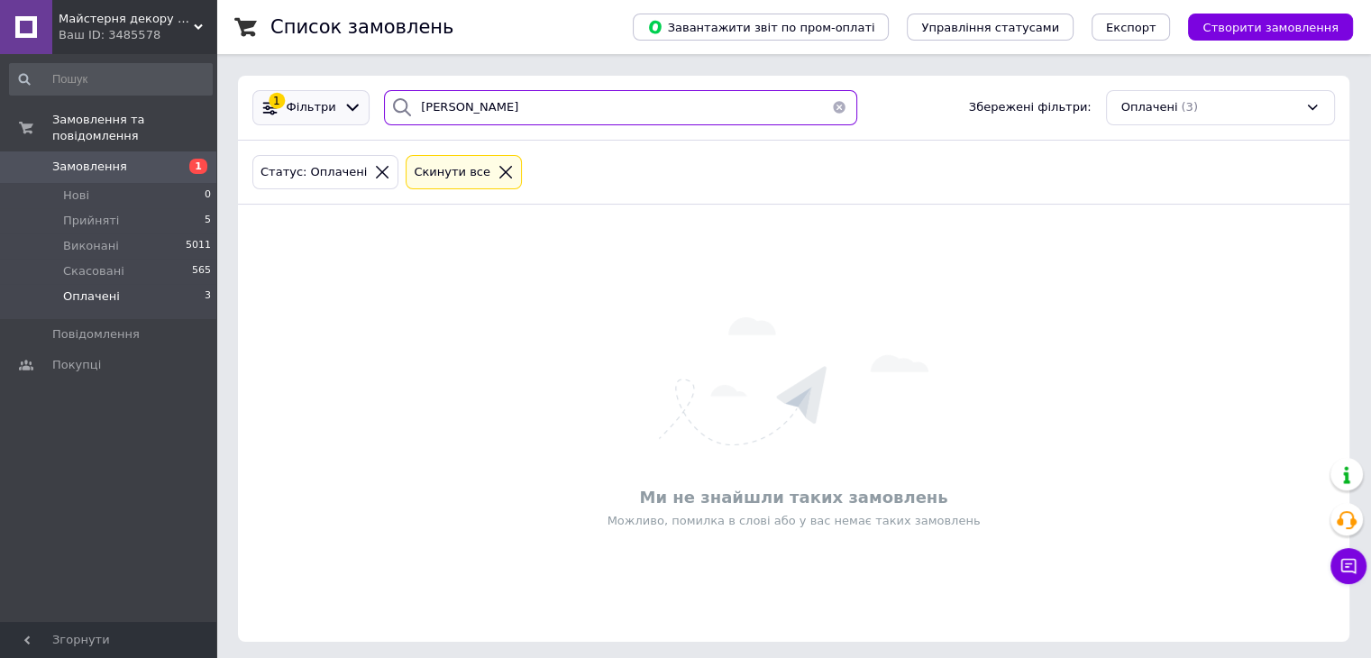
drag, startPoint x: 511, startPoint y: 92, endPoint x: 316, endPoint y: 120, distance: 196.7
click at [316, 120] on div "1 Фільтри ПАПІРНА Збережені фільтри: Оплачені (3)" at bounding box center [793, 107] width 1097 height 35
type input "МАНДЕБУРА"
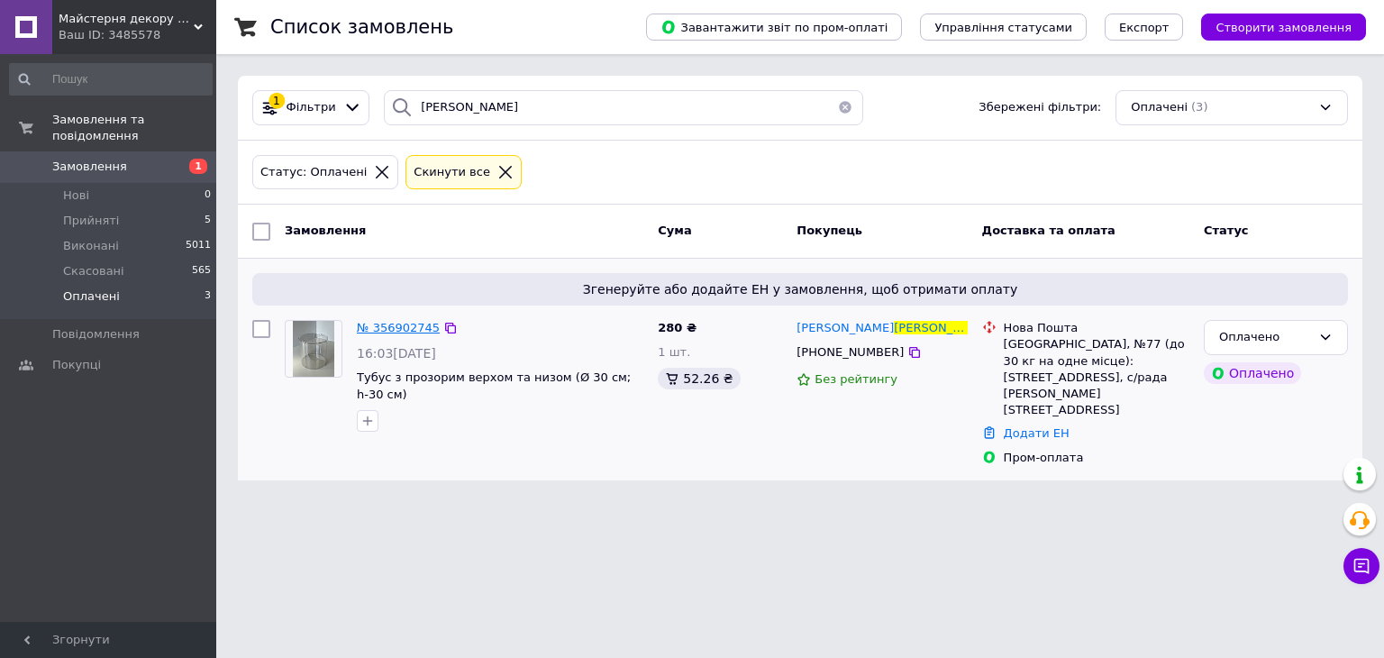
click at [412, 325] on span "№ 356902745" at bounding box center [398, 328] width 83 height 14
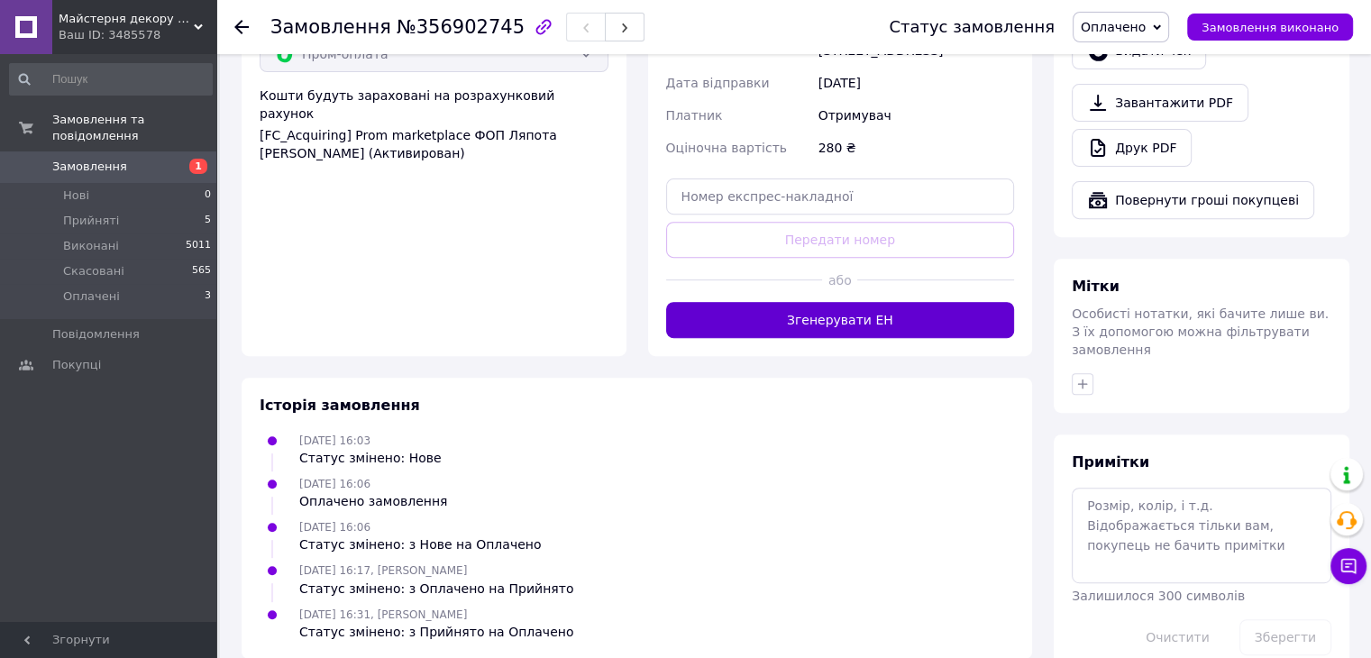
click at [934, 302] on button "Згенерувати ЕН" at bounding box center [840, 320] width 349 height 36
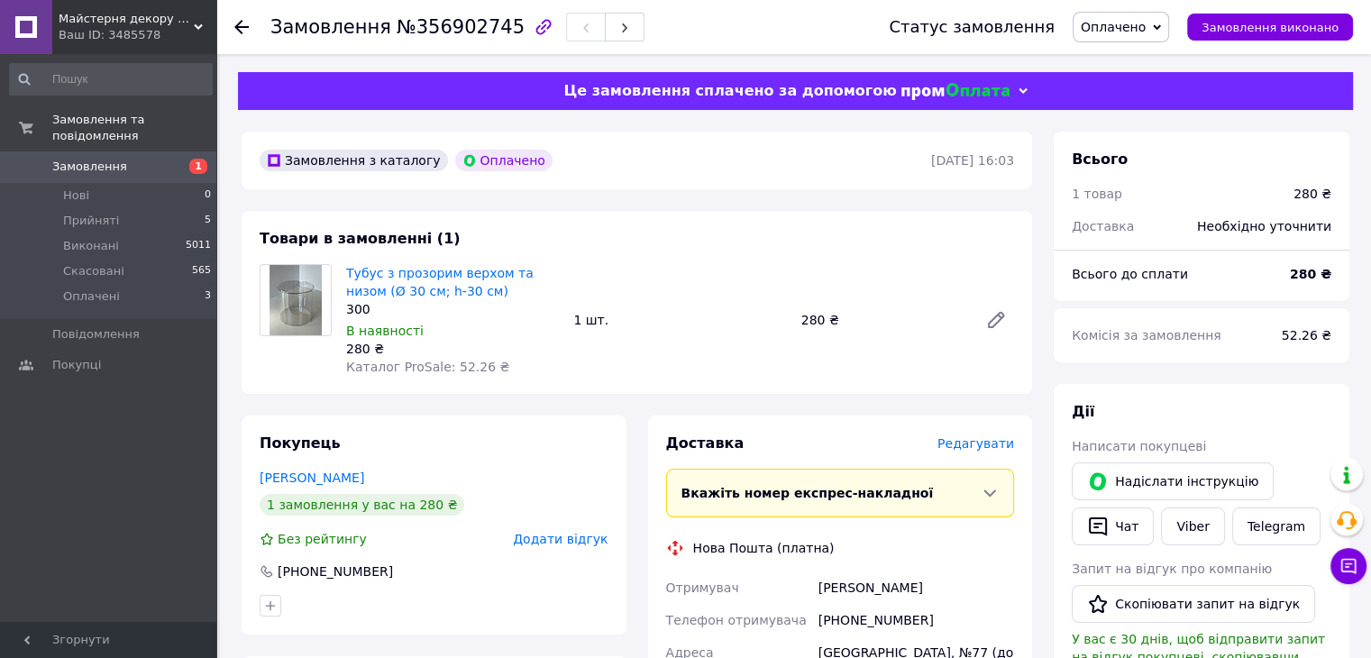
scroll to position [360, 0]
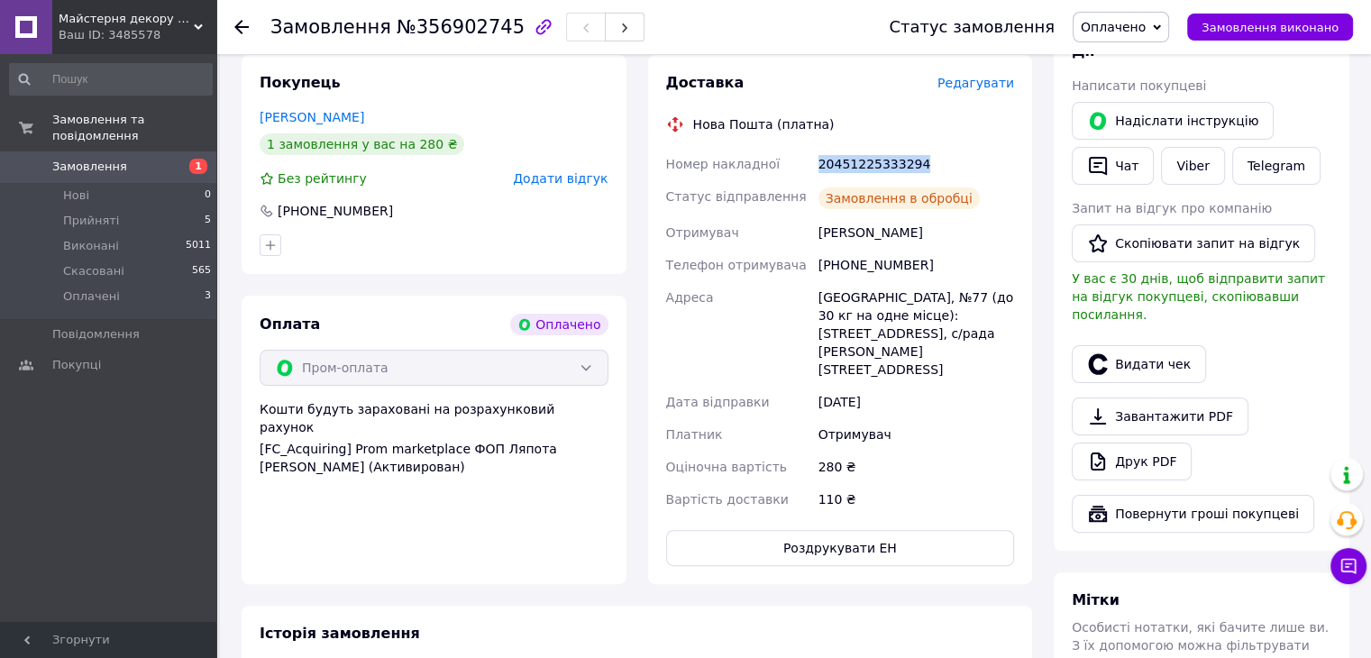
drag, startPoint x: 803, startPoint y: 167, endPoint x: 928, endPoint y: 167, distance: 125.3
click at [928, 167] on div "Номер накладної 20451225333294 Статус відправлення Замовлення в обробці Отримув…" at bounding box center [840, 332] width 356 height 368
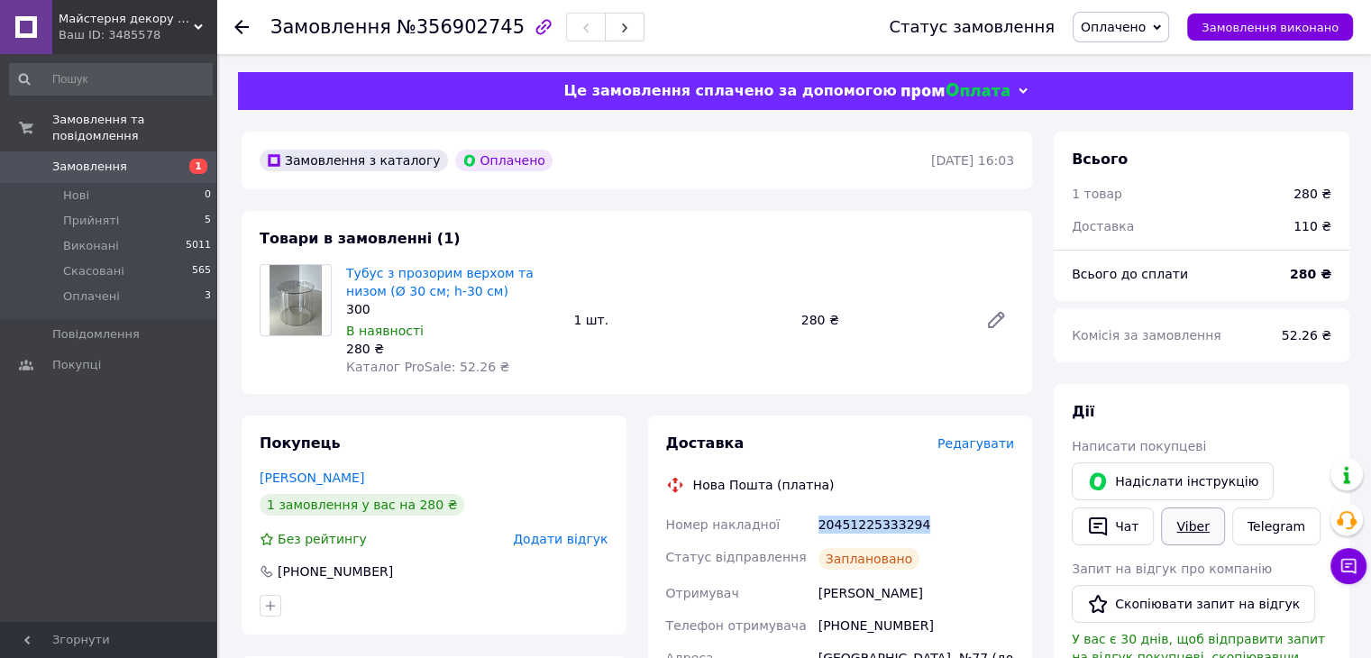
click at [1196, 524] on link "Viber" at bounding box center [1192, 526] width 63 height 38
click at [1128, 23] on span "Оплачено" at bounding box center [1113, 27] width 65 height 14
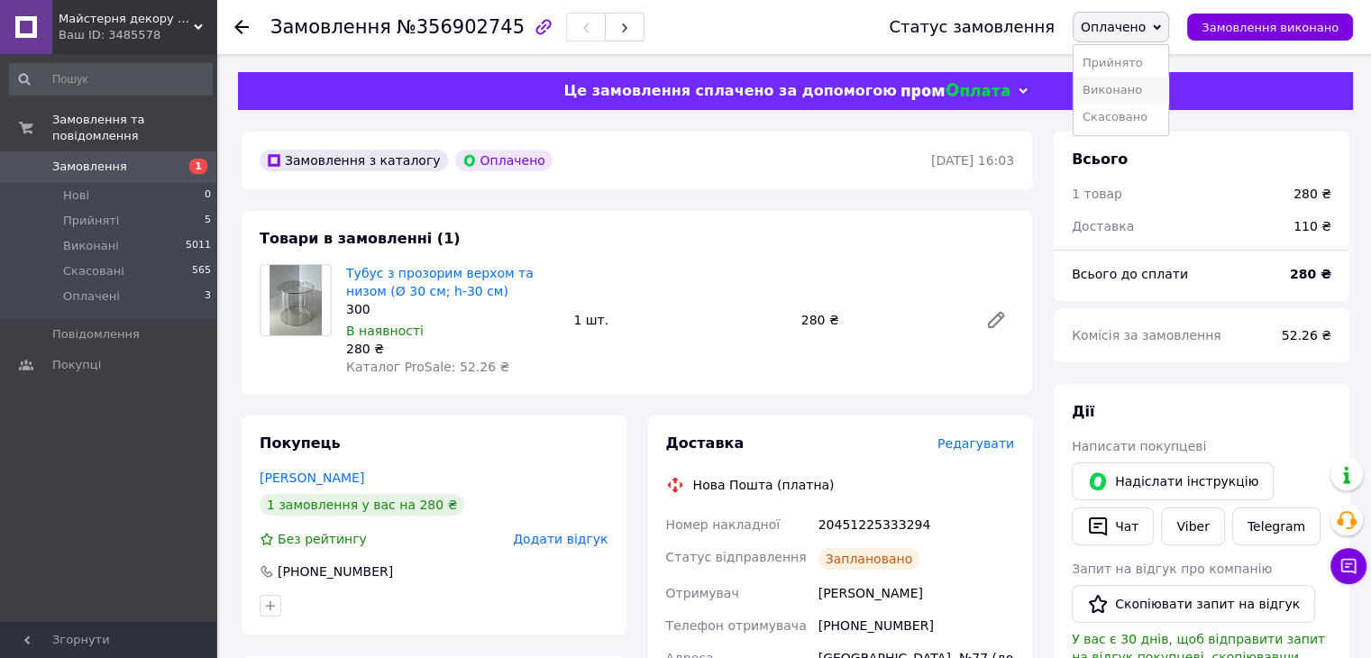
click at [1154, 100] on li "Виконано" at bounding box center [1120, 90] width 95 height 27
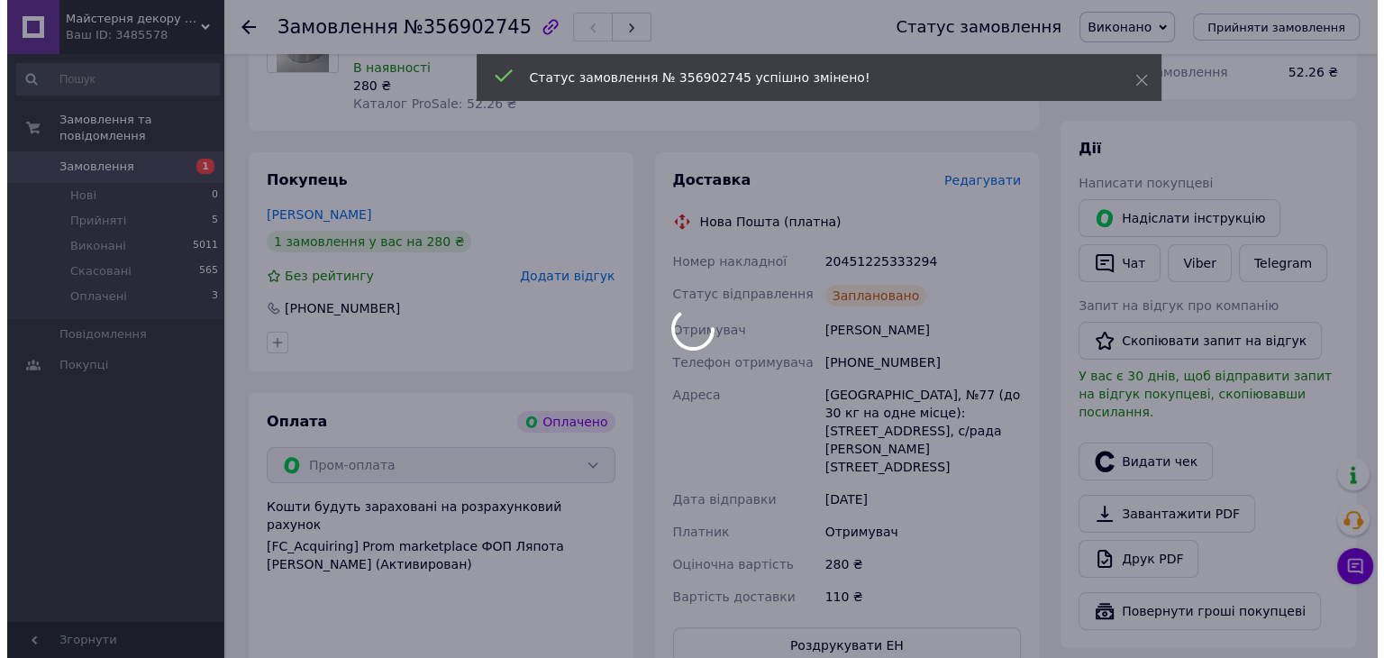
scroll to position [270, 0]
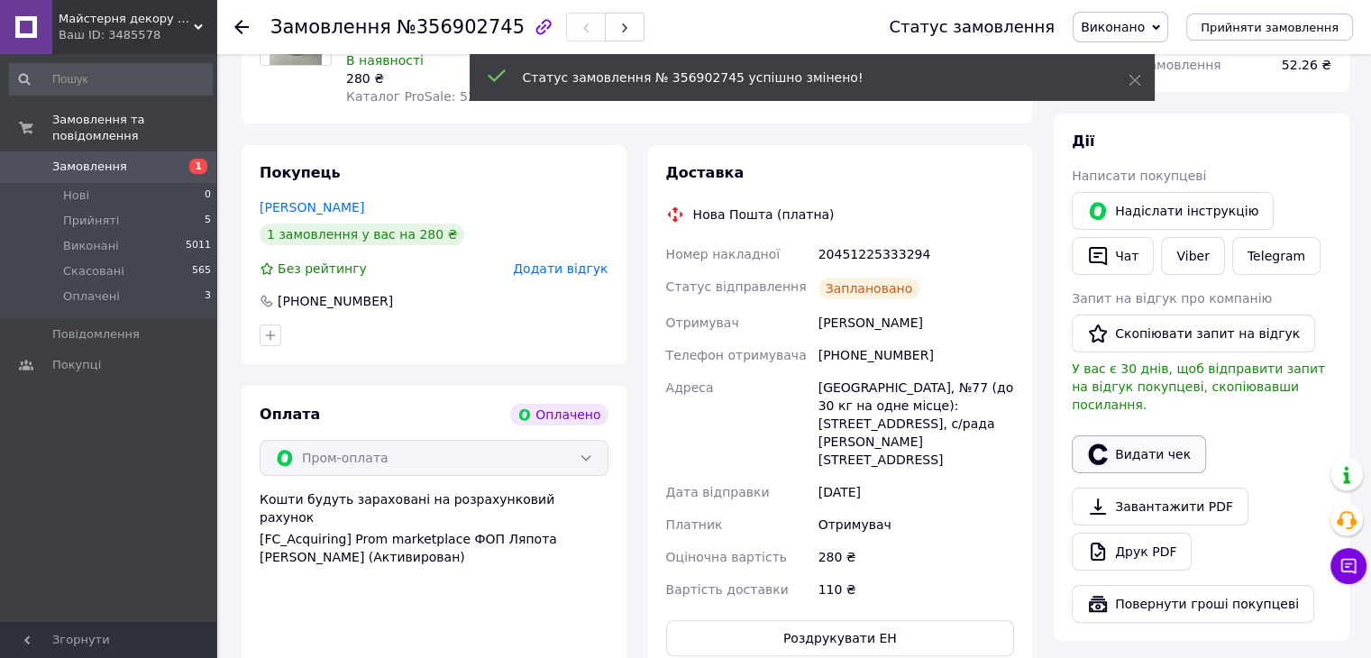
click at [1168, 435] on button "Видати чек" at bounding box center [1139, 454] width 134 height 38
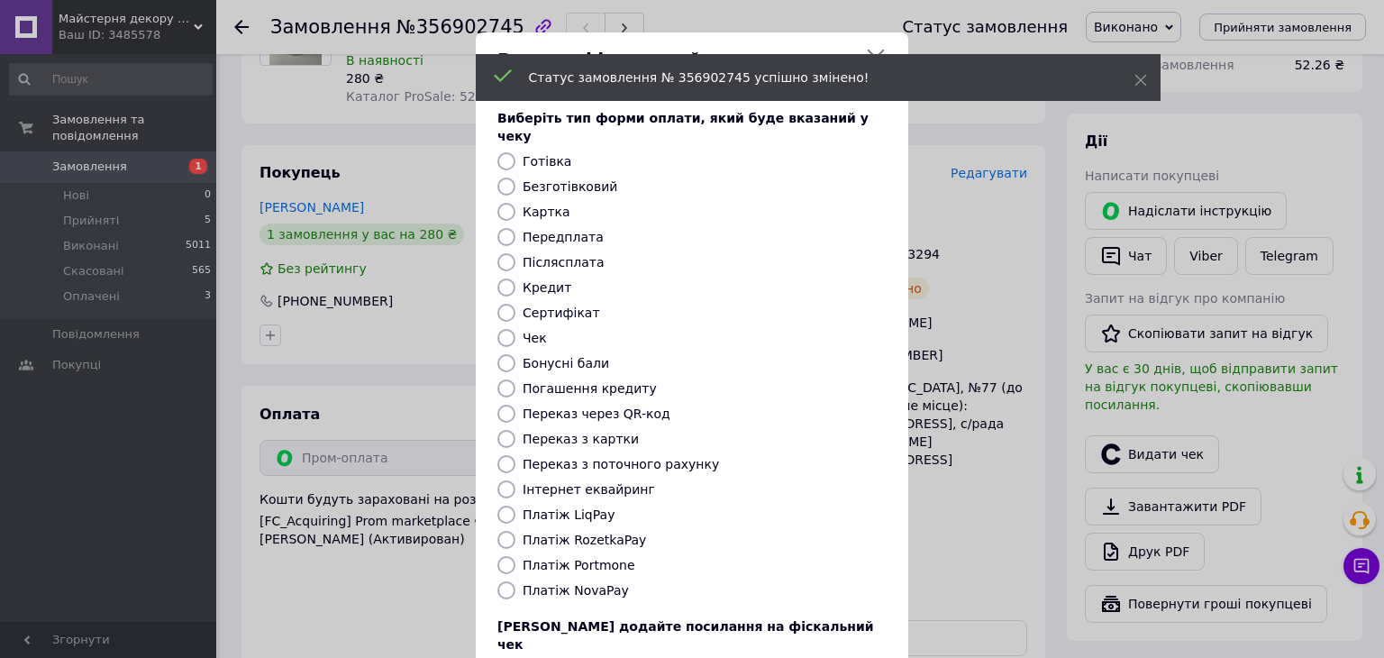
click at [595, 533] on label "Платіж RozetkaPay" at bounding box center [584, 540] width 123 height 14
click at [515, 531] on input "Платіж RozetkaPay" at bounding box center [506, 540] width 18 height 18
radio input "true"
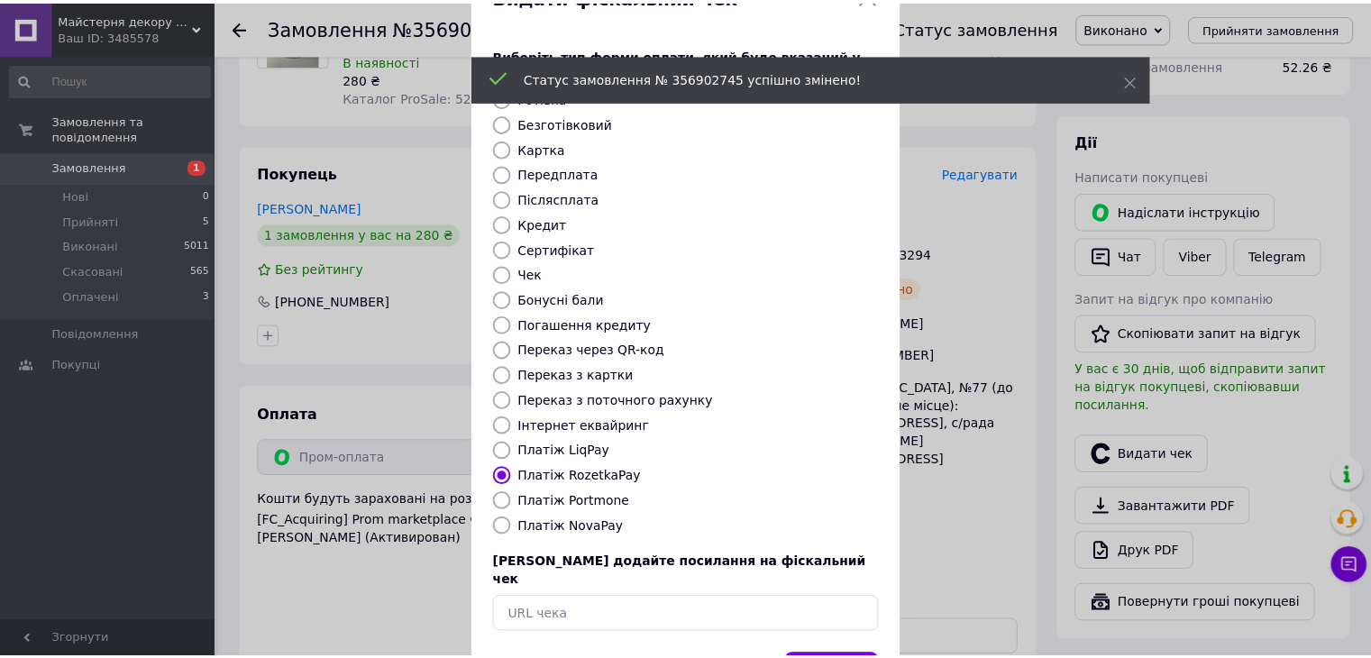
scroll to position [115, 0]
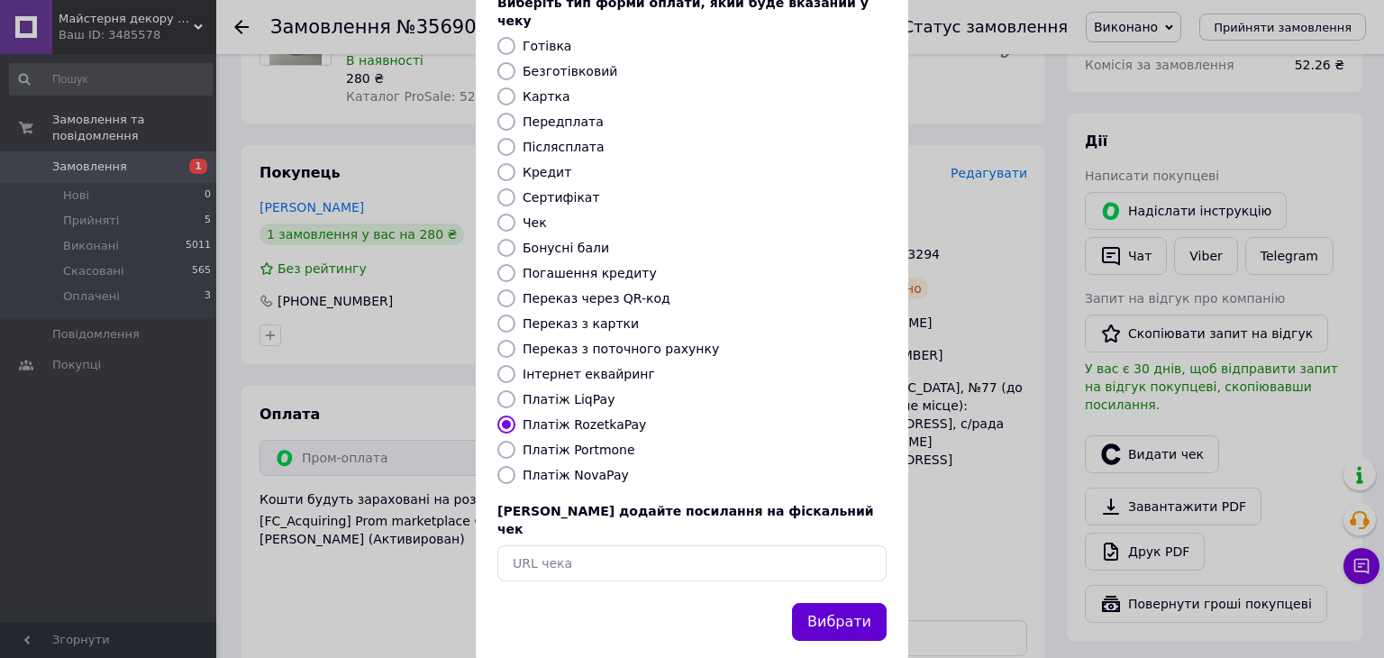
click at [854, 603] on button "Вибрати" at bounding box center [839, 622] width 95 height 39
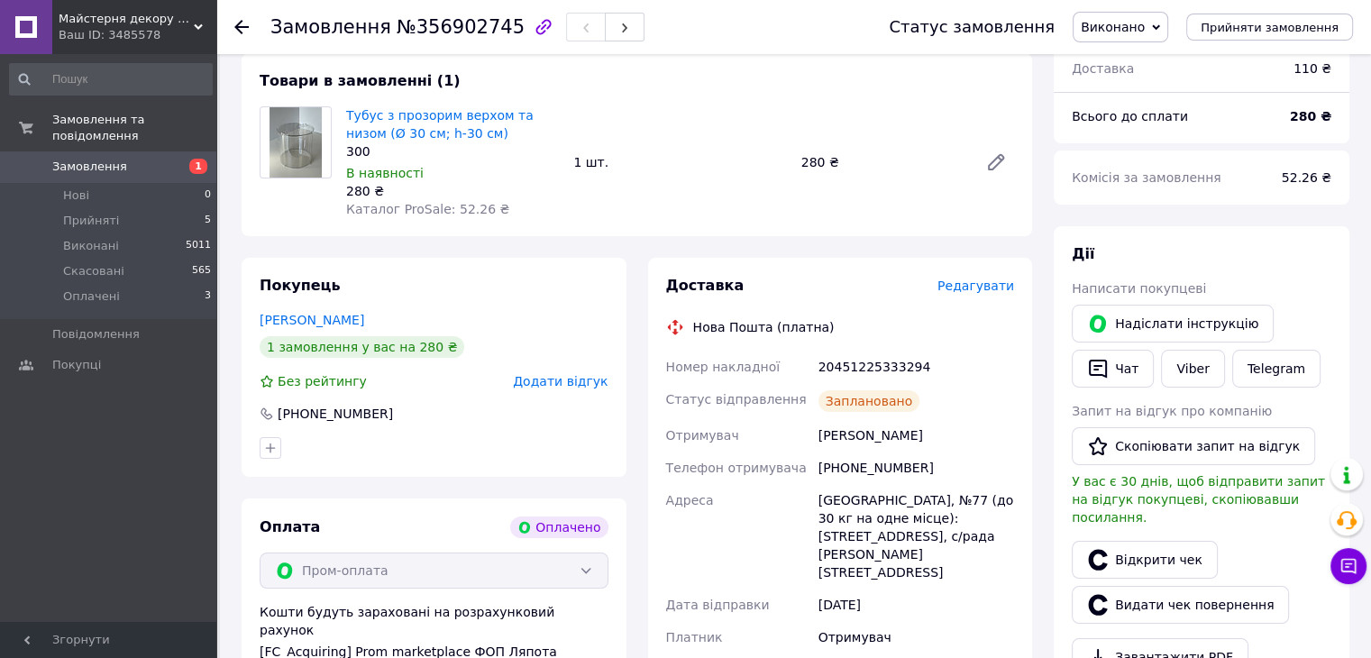
scroll to position [0, 0]
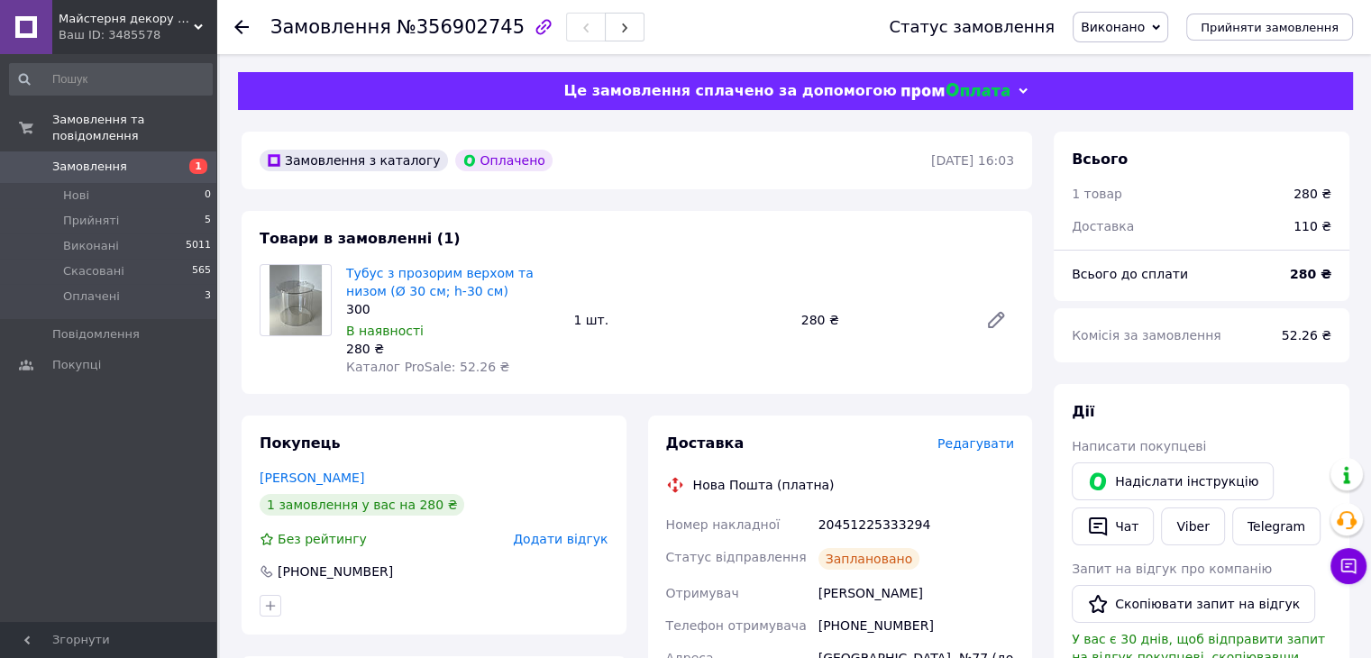
click at [242, 26] on use at bounding box center [241, 27] width 14 height 14
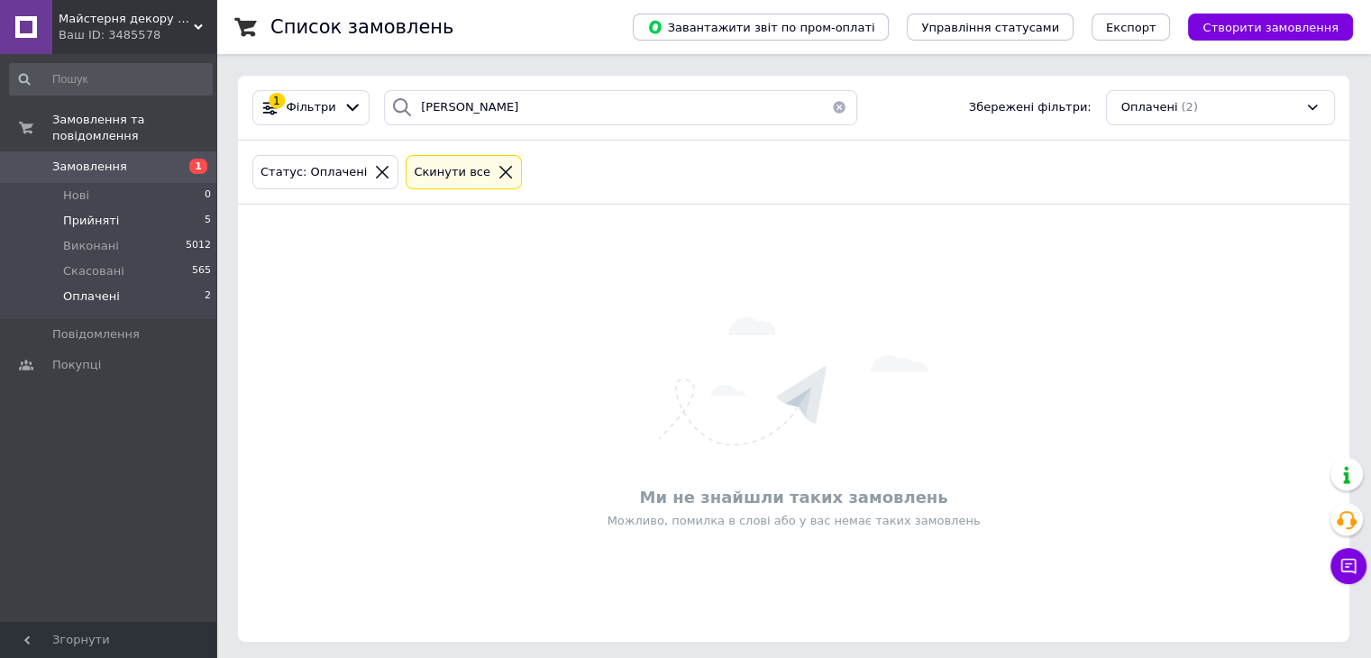
click at [180, 208] on li "Прийняті 5" at bounding box center [111, 220] width 222 height 25
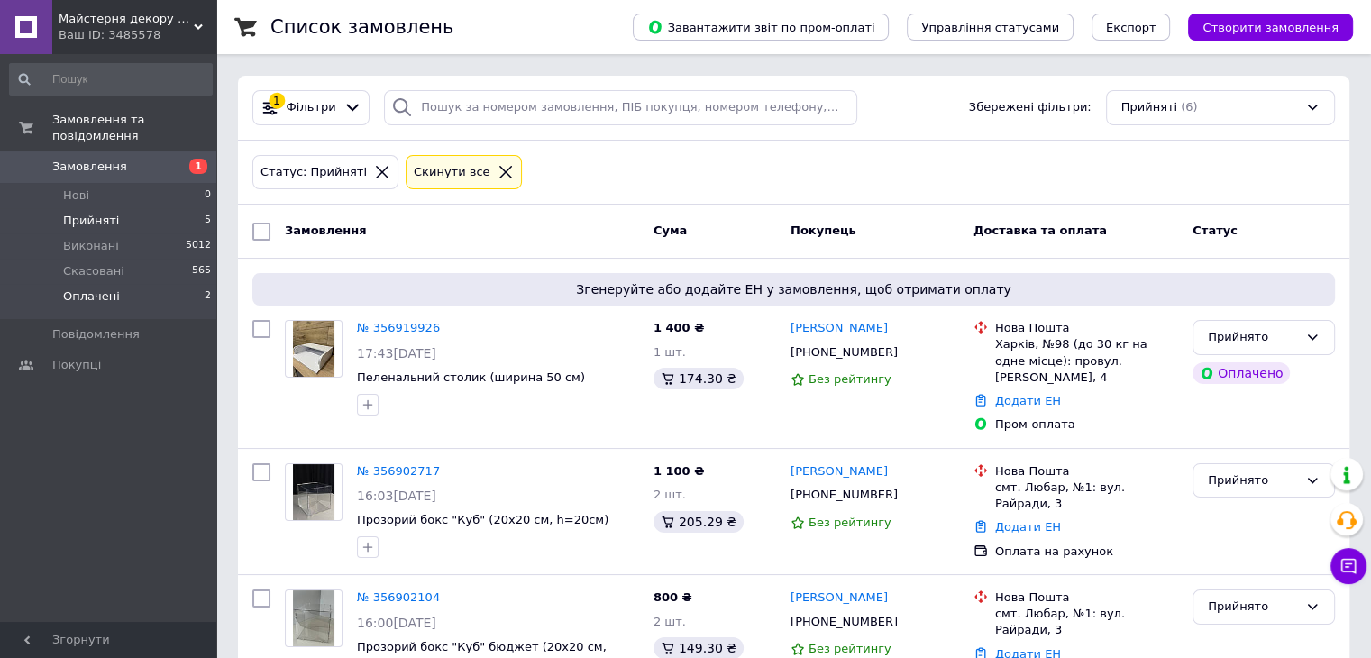
click at [161, 285] on li "Оплачені 2" at bounding box center [111, 301] width 222 height 34
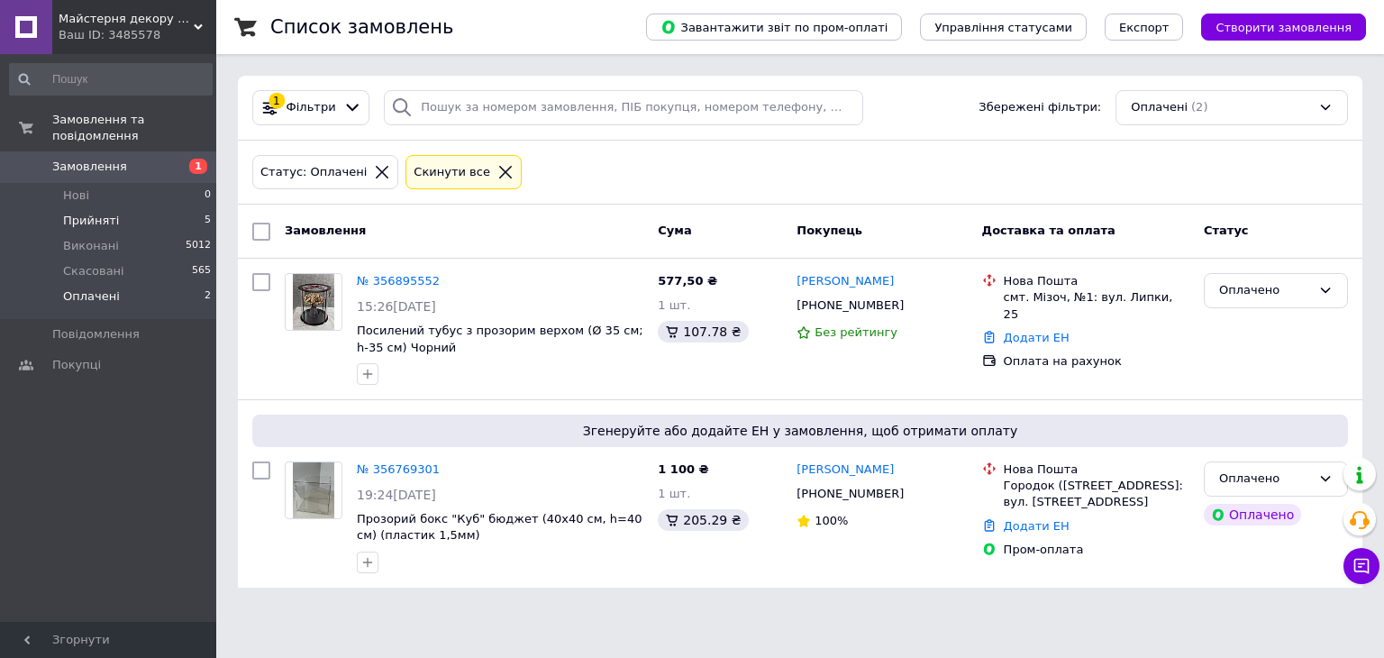
click at [164, 208] on li "Прийняті 5" at bounding box center [111, 220] width 222 height 25
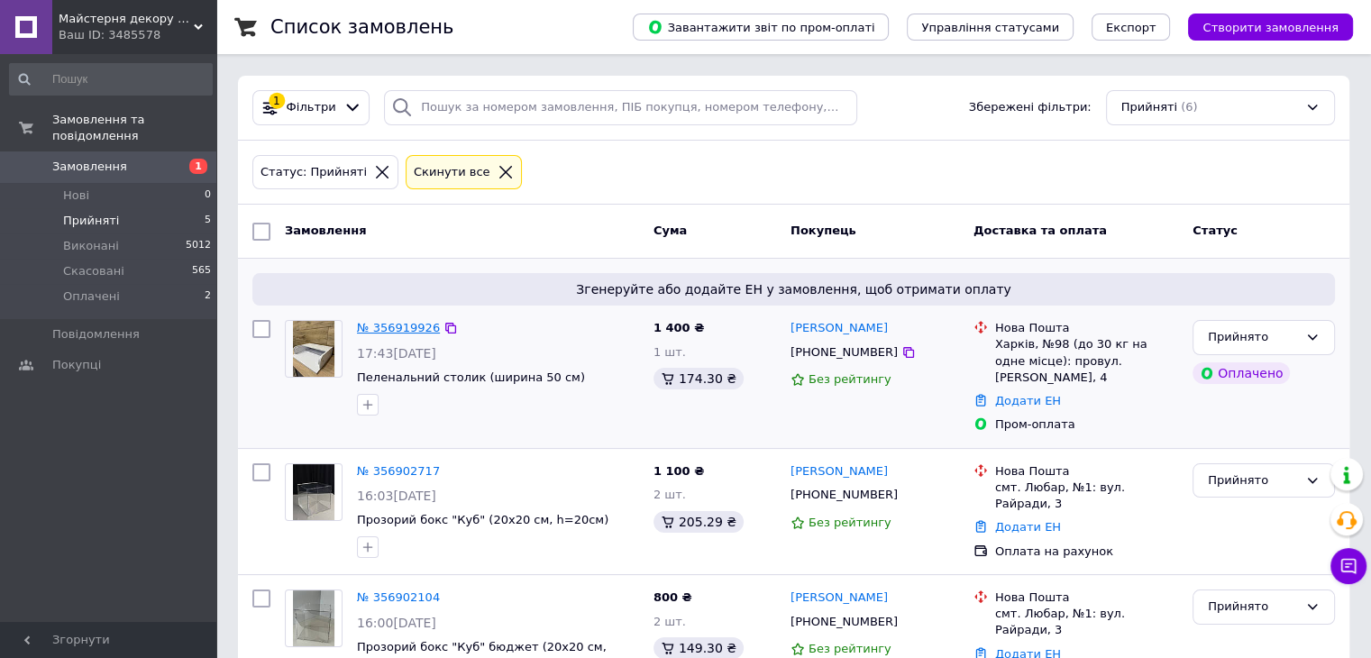
click at [411, 333] on link "№ 356919926" at bounding box center [398, 328] width 83 height 14
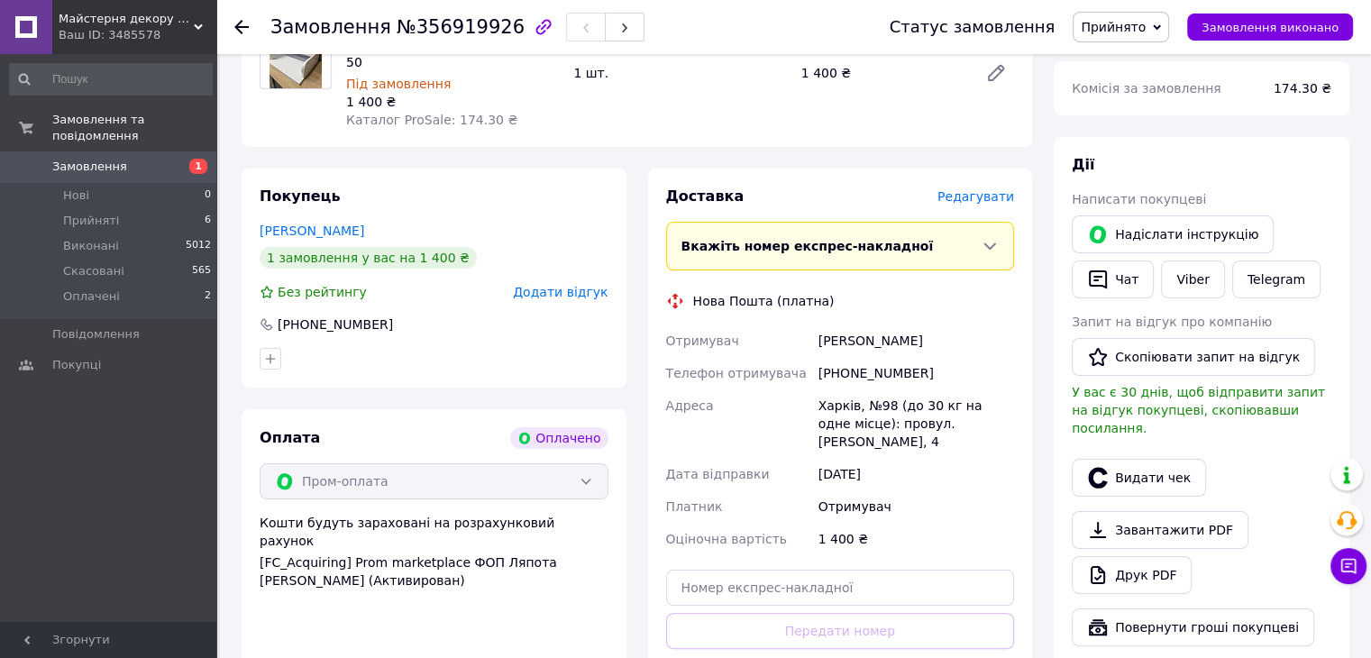
scroll to position [180, 0]
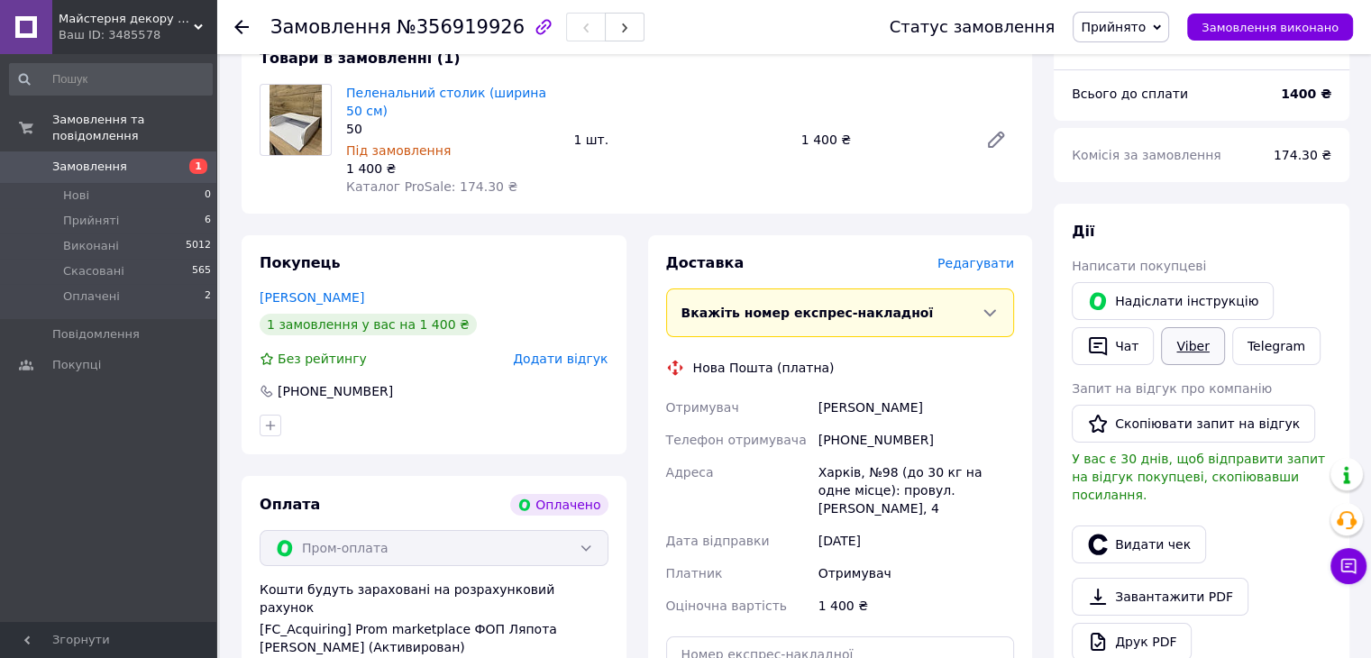
click at [1191, 358] on link "Viber" at bounding box center [1192, 346] width 63 height 38
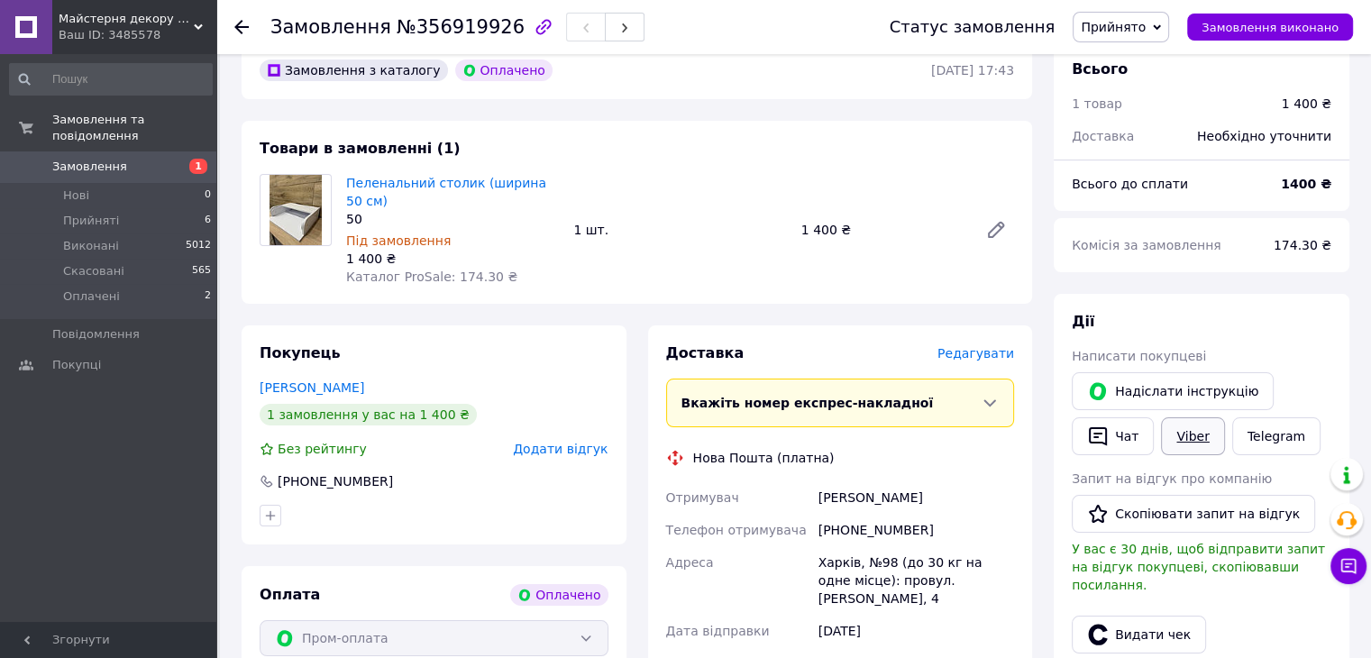
click at [1188, 442] on link "Viber" at bounding box center [1192, 436] width 63 height 38
drag, startPoint x: 805, startPoint y: 470, endPoint x: 935, endPoint y: 480, distance: 130.2
click at [945, 481] on div "Отримувач Христенко Аліна Телефон отримувача +380636733008 Адреса Харків, №98 (…" at bounding box center [840, 596] width 356 height 231
drag, startPoint x: 570, startPoint y: 179, endPoint x: 346, endPoint y: 177, distance: 223.5
click at [346, 177] on div "Пеленальний столик (ширина 50 см) 50 Під замовлення 1 400 ₴ Каталог ProSale: 17…" at bounding box center [680, 229] width 682 height 119
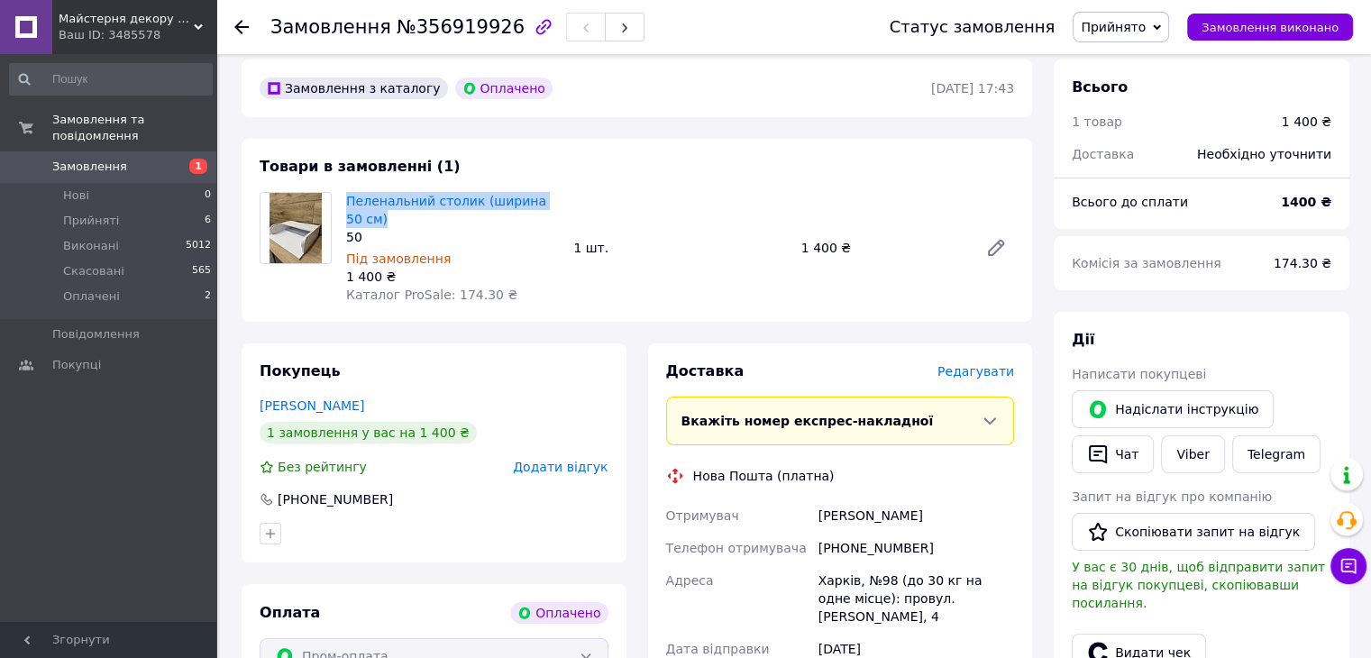
scroll to position [270, 0]
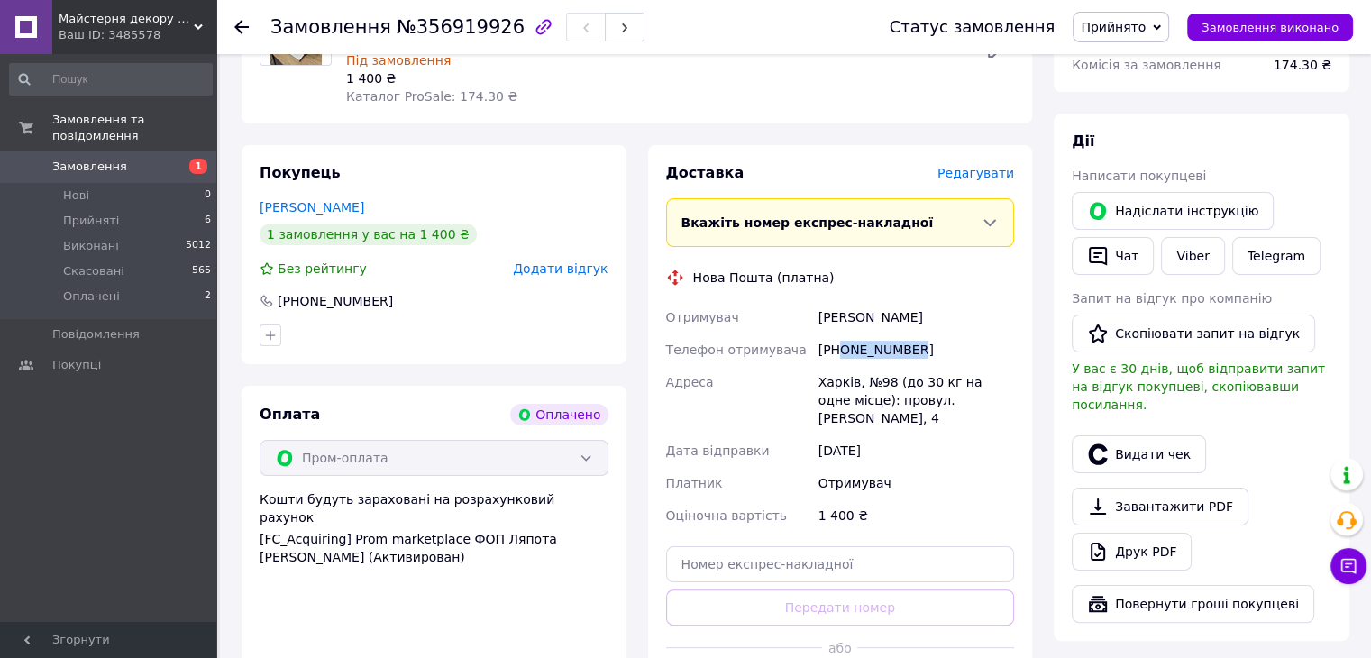
drag, startPoint x: 839, startPoint y: 335, endPoint x: 879, endPoint y: 329, distance: 40.2
click at [933, 333] on div "[PHONE_NUMBER]" at bounding box center [916, 349] width 203 height 32
drag, startPoint x: 778, startPoint y: 376, endPoint x: 1031, endPoint y: 377, distance: 253.2
click at [1031, 377] on div "Доставка Редагувати Вкажіть номер експрес-накладної Обов'язково введіть номер е…" at bounding box center [840, 434] width 385 height 579
drag, startPoint x: 386, startPoint y: 20, endPoint x: 491, endPoint y: 23, distance: 105.5
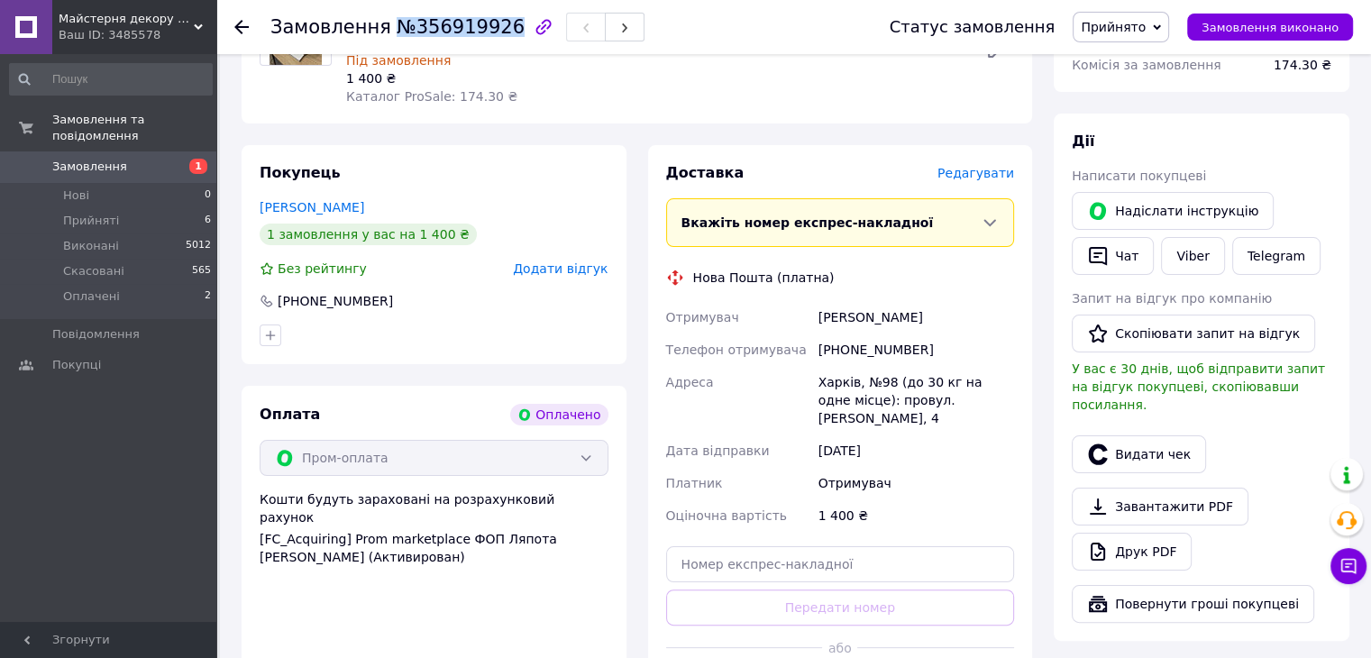
click at [491, 23] on span "№356919926" at bounding box center [461, 27] width 128 height 22
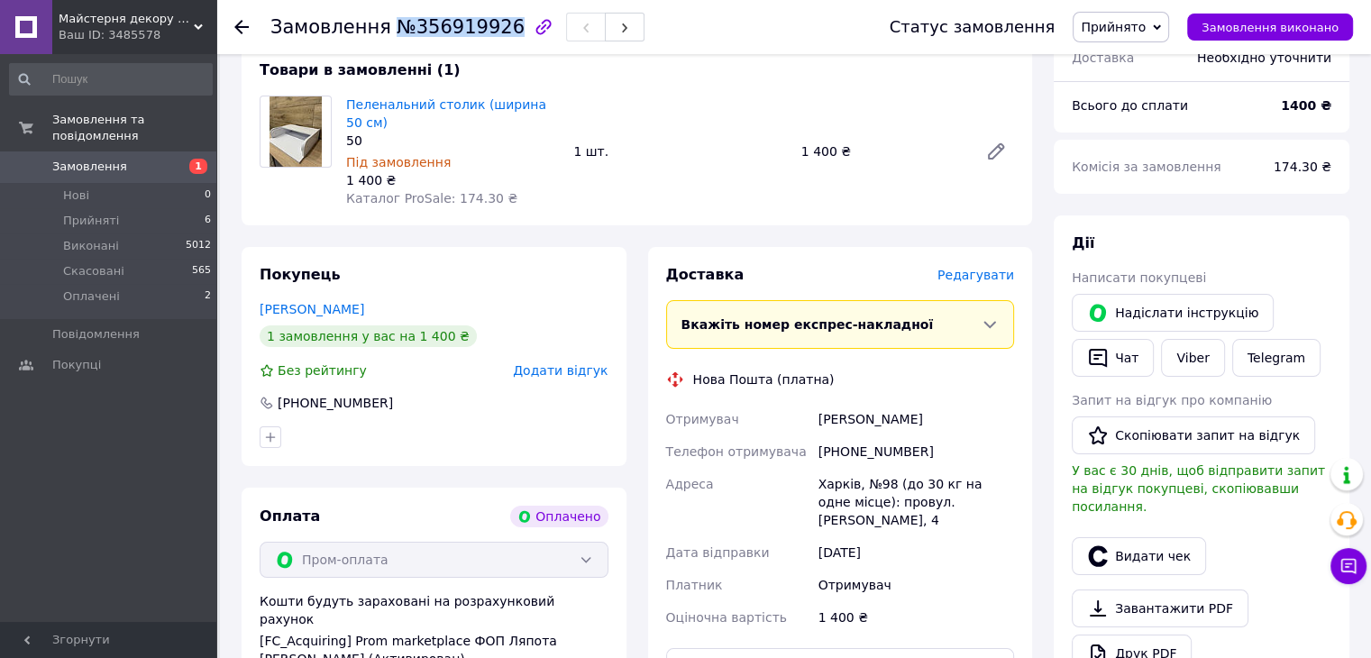
scroll to position [0, 0]
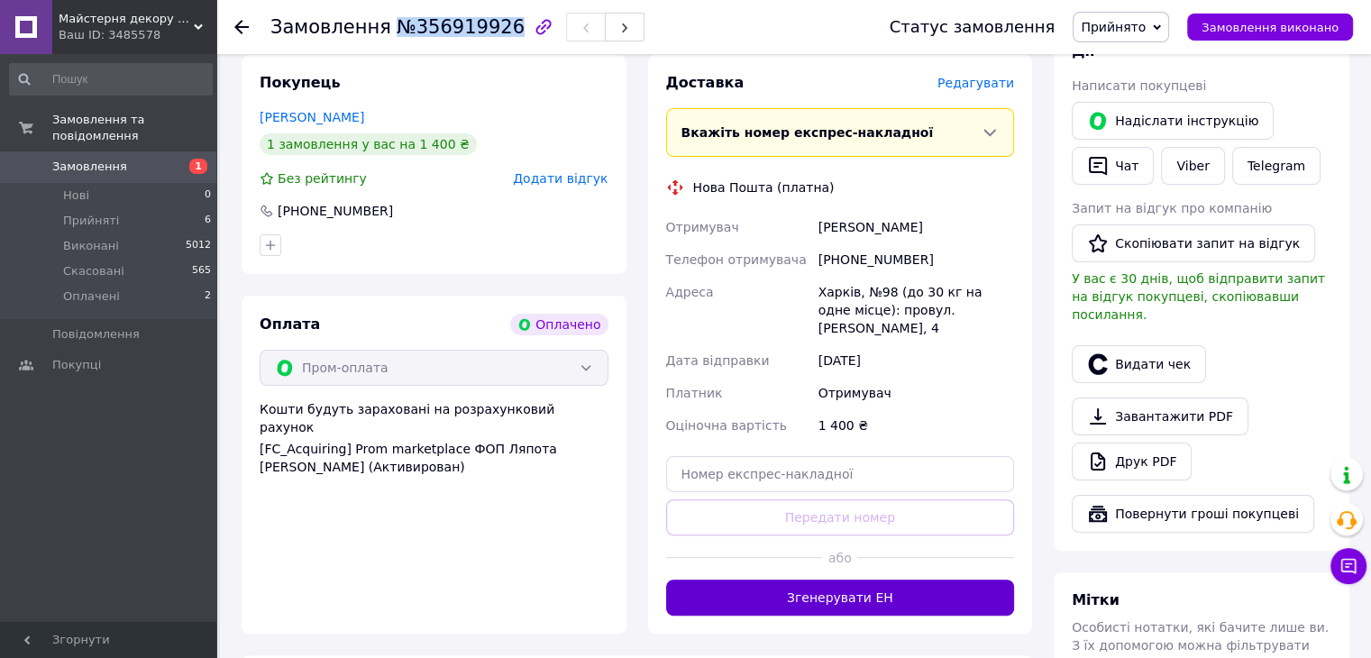
click at [928, 579] on button "Згенерувати ЕН" at bounding box center [840, 597] width 349 height 36
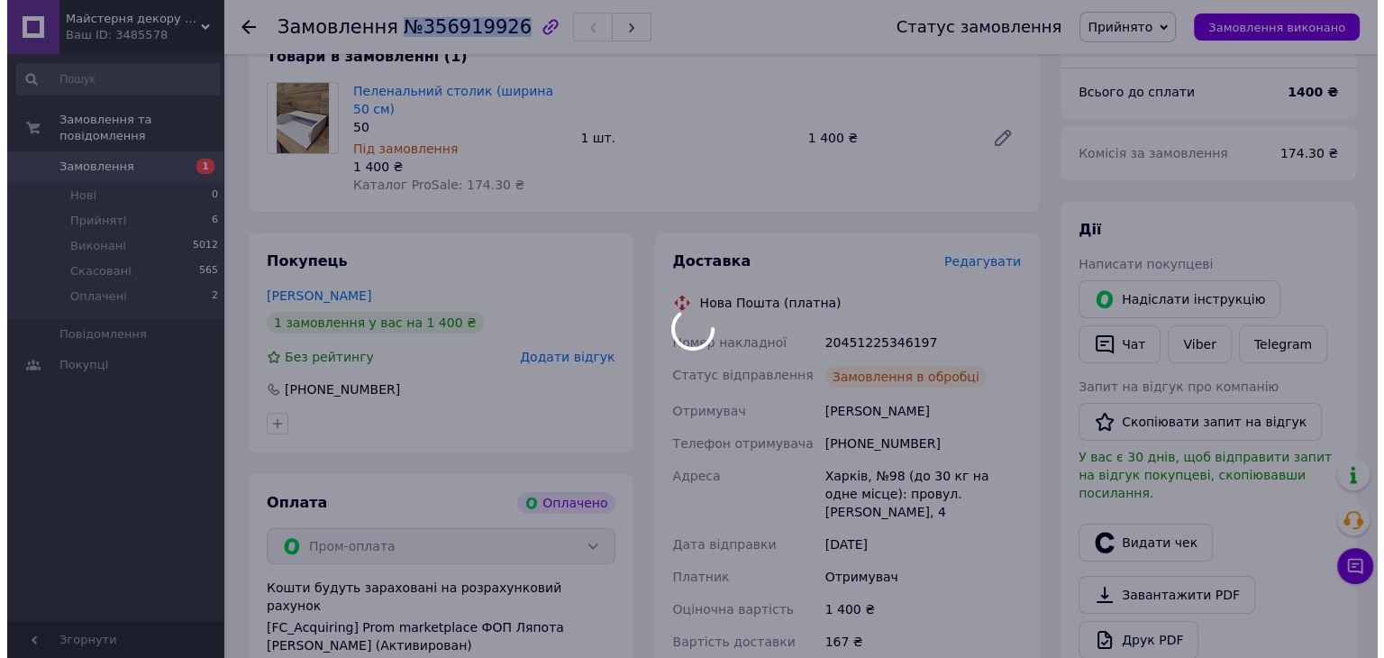
scroll to position [270, 0]
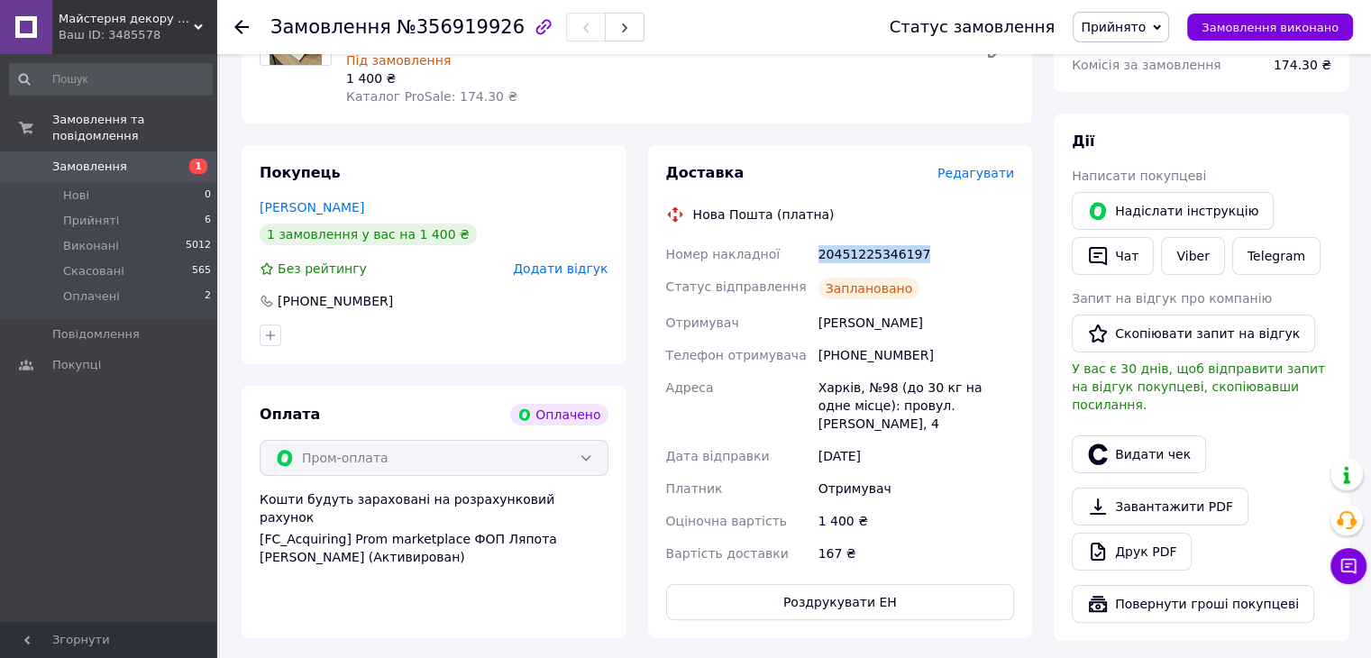
drag, startPoint x: 833, startPoint y: 237, endPoint x: 933, endPoint y: 239, distance: 100.0
click at [933, 239] on div "Номер накладної 20451225346197 Статус відправлення Заплановано Отримувач Христе…" at bounding box center [840, 404] width 356 height 332
click at [1153, 441] on button "Видати чек" at bounding box center [1139, 454] width 134 height 38
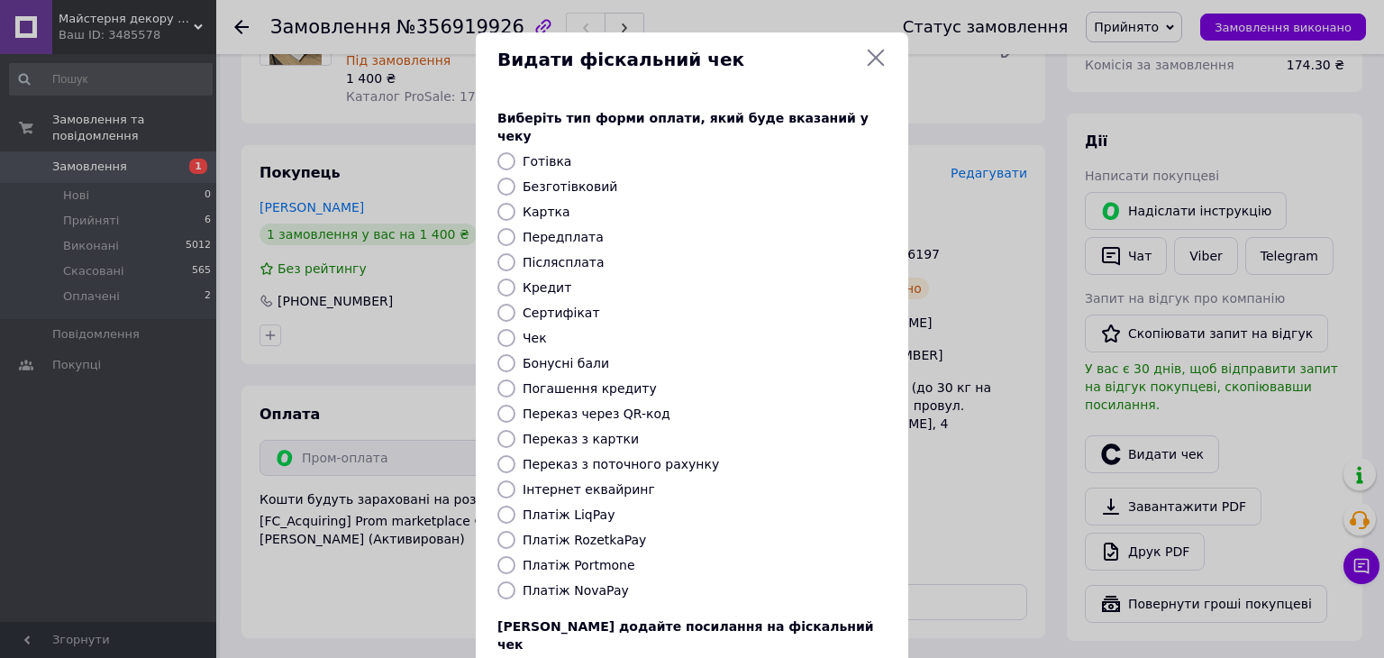
click at [603, 533] on label "Платіж RozetkaPay" at bounding box center [584, 540] width 123 height 14
click at [515, 531] on input "Платіж RozetkaPay" at bounding box center [506, 540] width 18 height 18
radio input "true"
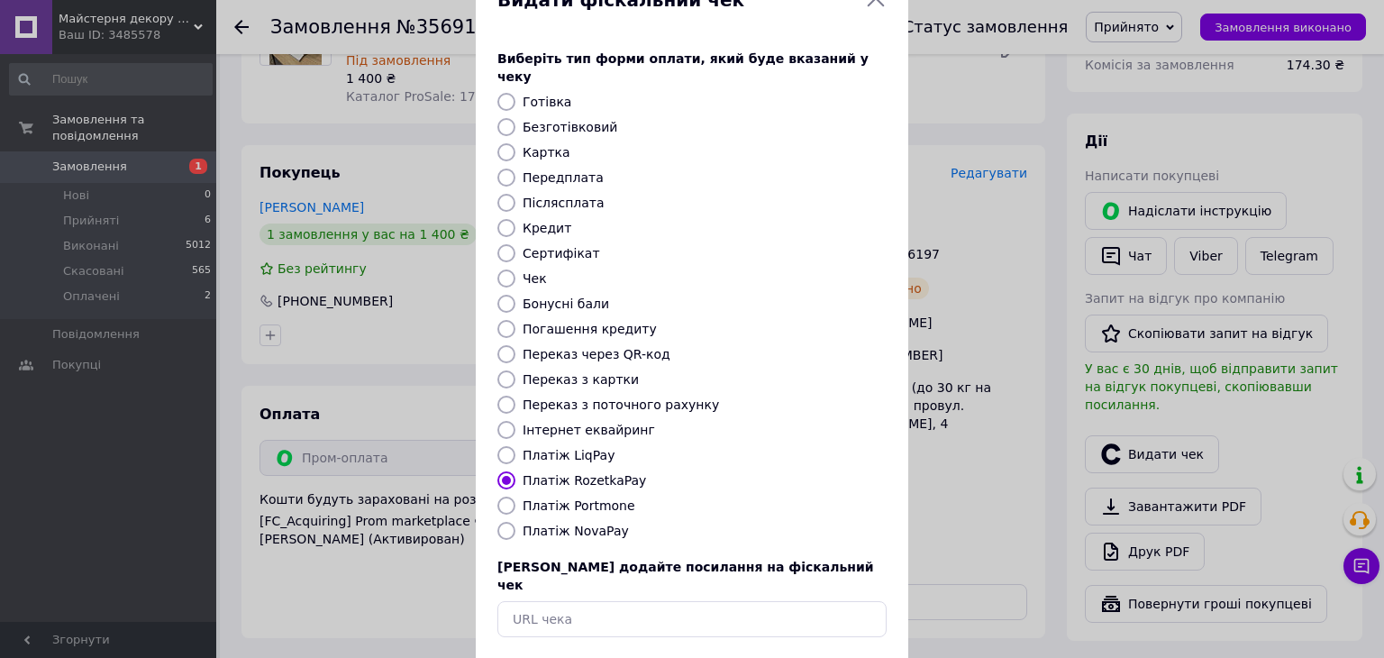
scroll to position [115, 0]
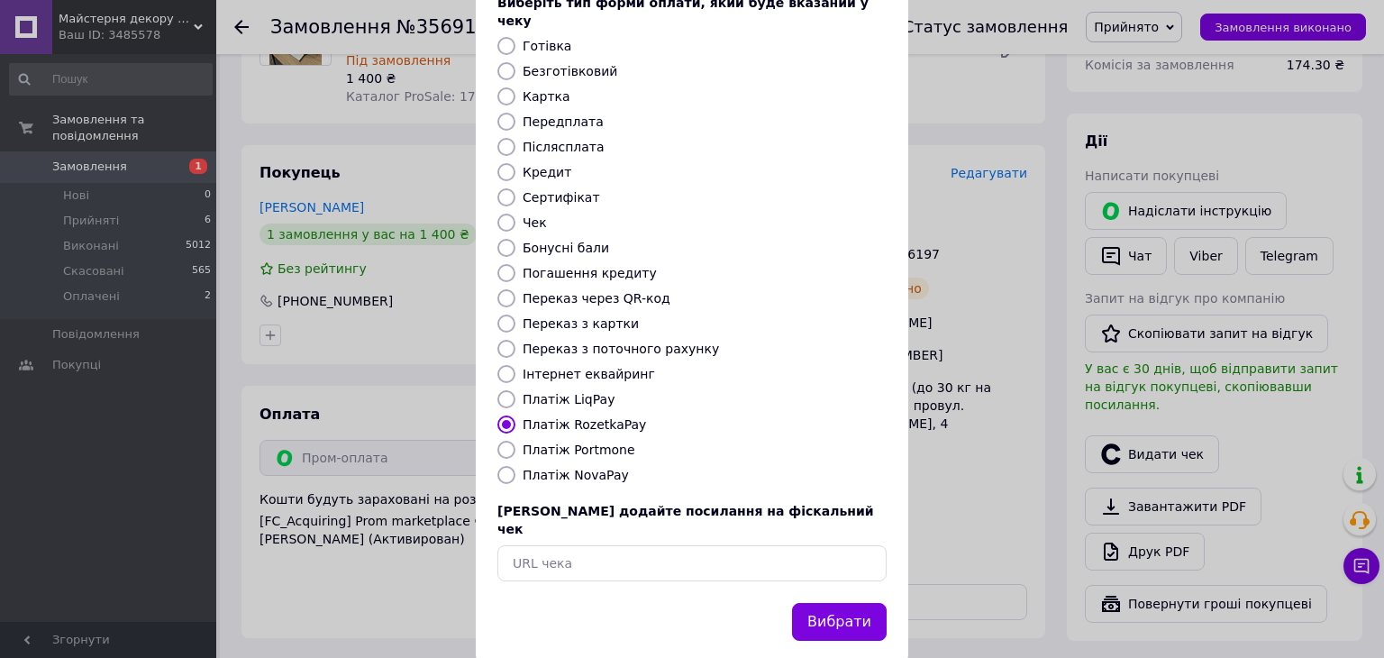
click at [842, 603] on button "Вибрати" at bounding box center [839, 622] width 95 height 39
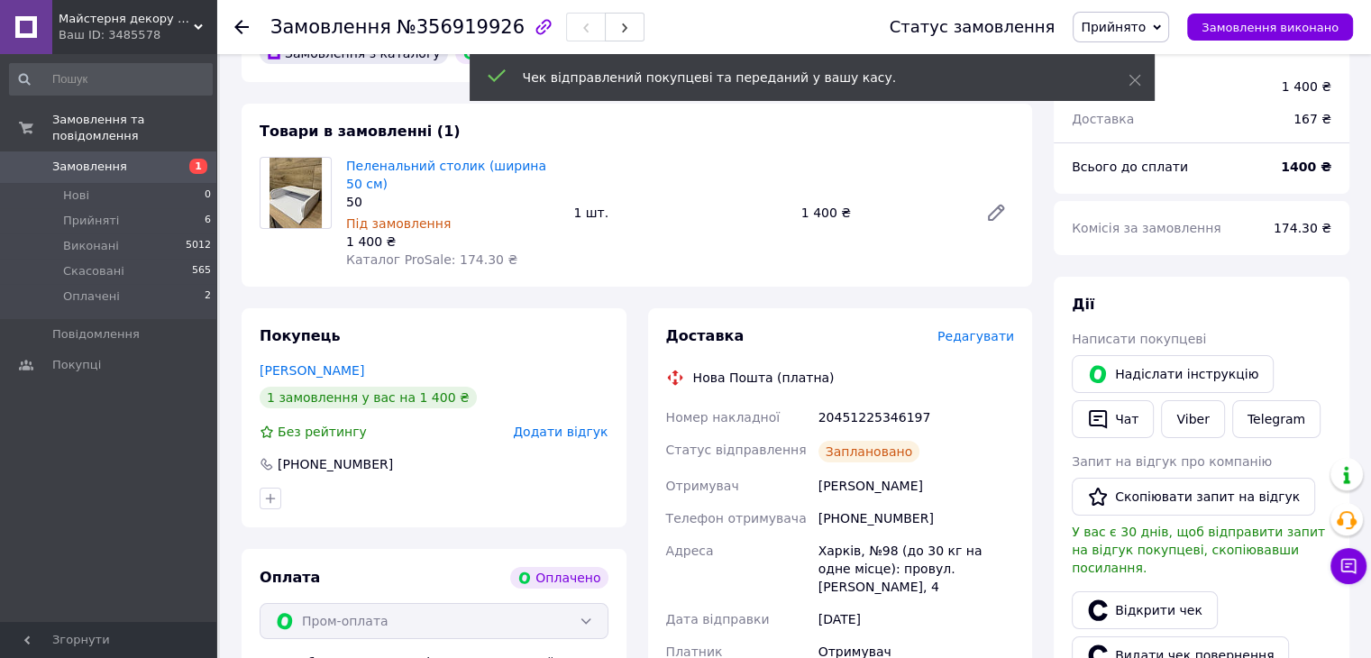
scroll to position [0, 0]
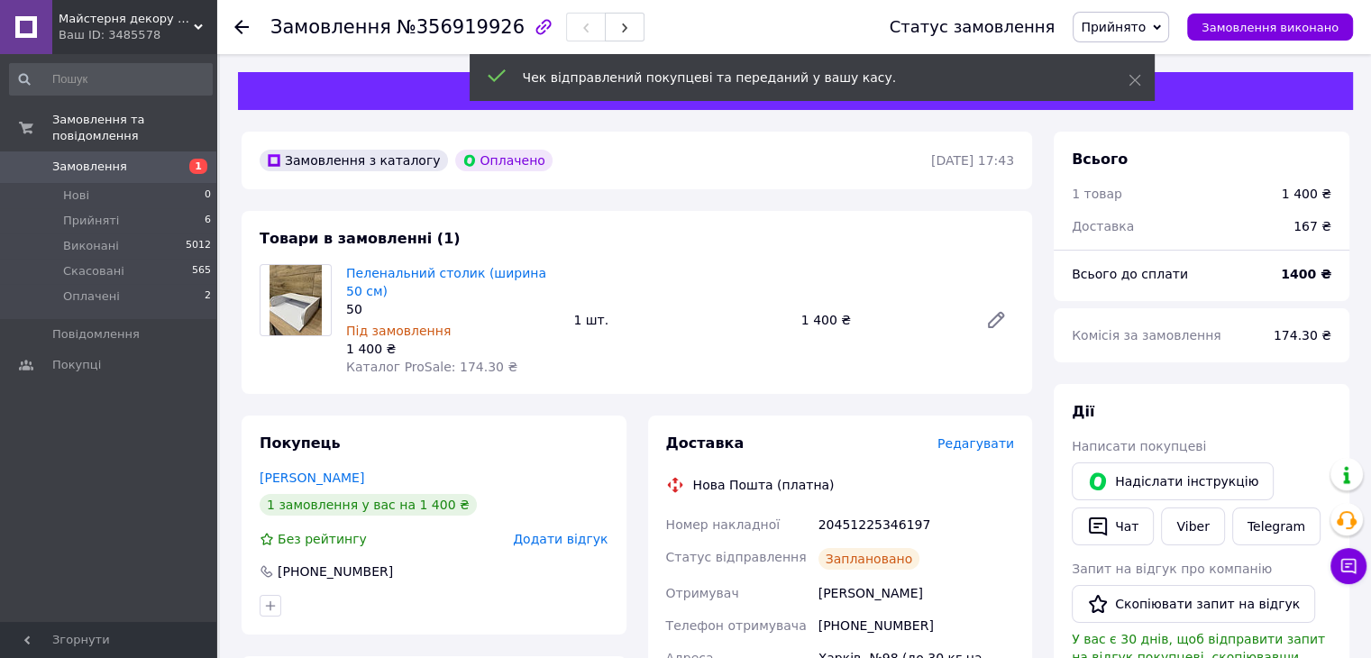
click at [1136, 23] on span "Прийнято" at bounding box center [1113, 27] width 65 height 14
click at [1168, 94] on li "Скасовано" at bounding box center [1120, 90] width 95 height 27
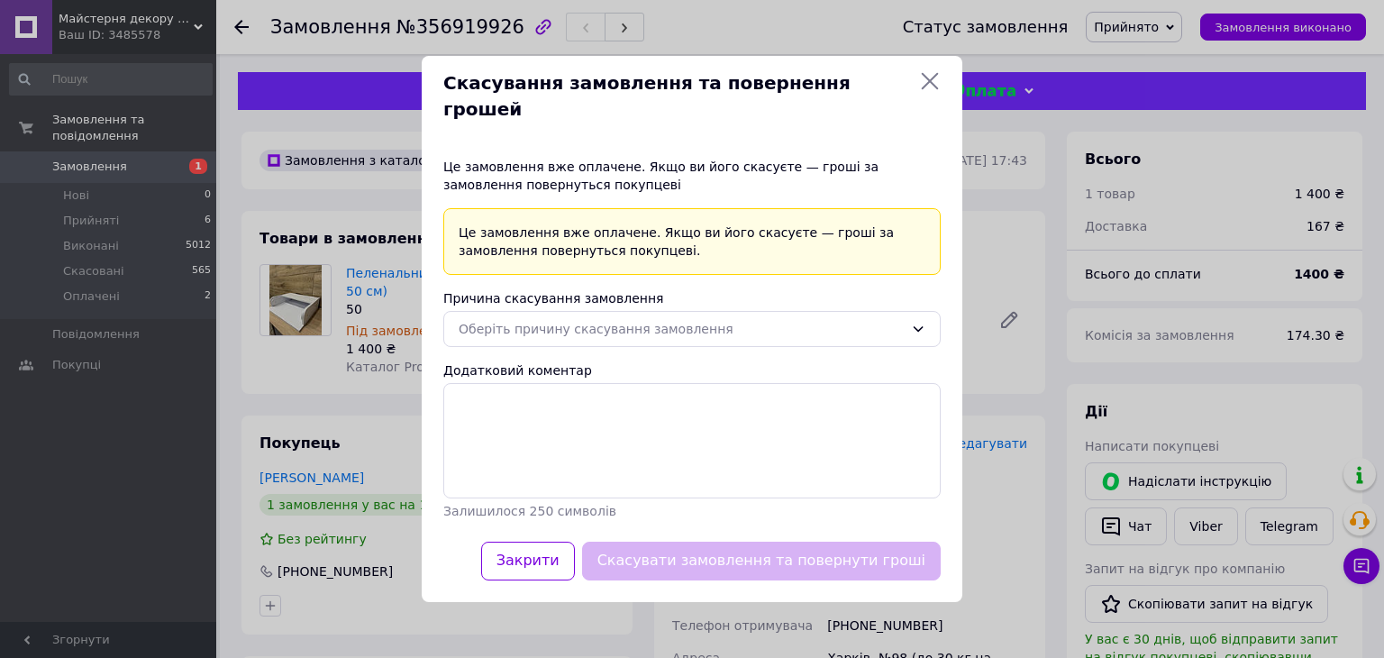
click at [931, 92] on icon at bounding box center [930, 81] width 22 height 22
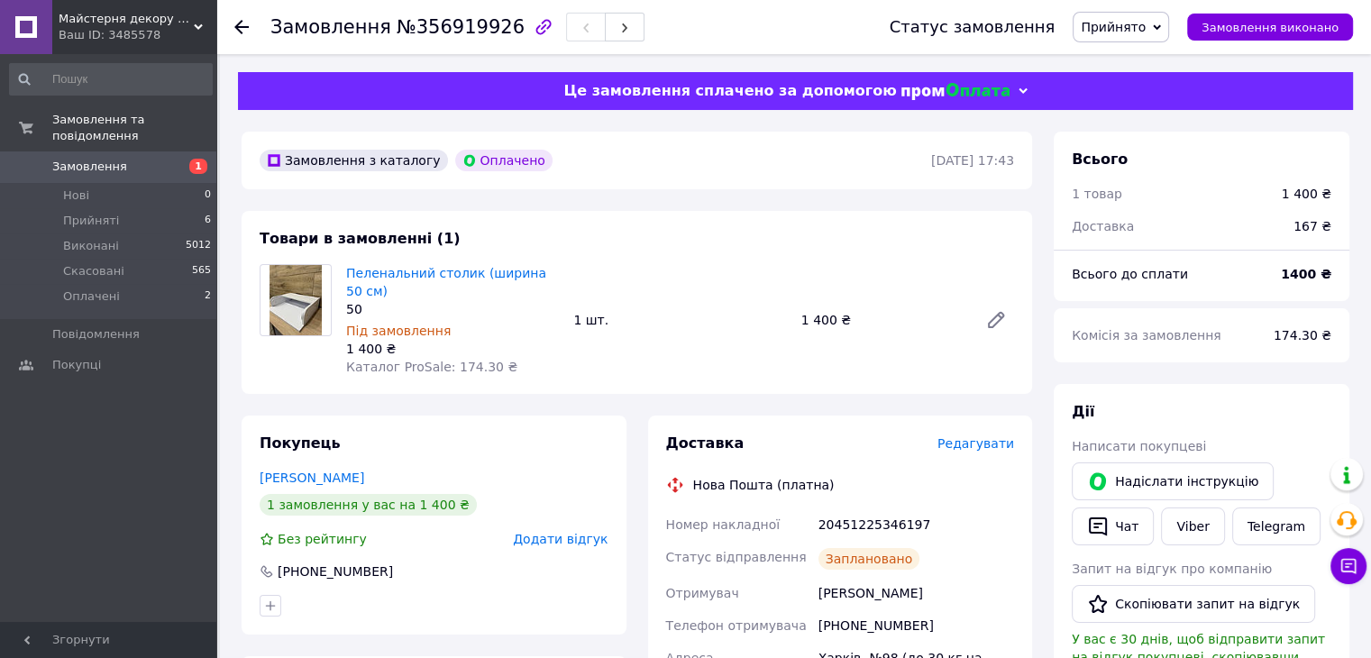
click at [1128, 32] on span "Прийнято" at bounding box center [1113, 27] width 65 height 14
click at [1147, 59] on li "Виконано" at bounding box center [1120, 63] width 95 height 27
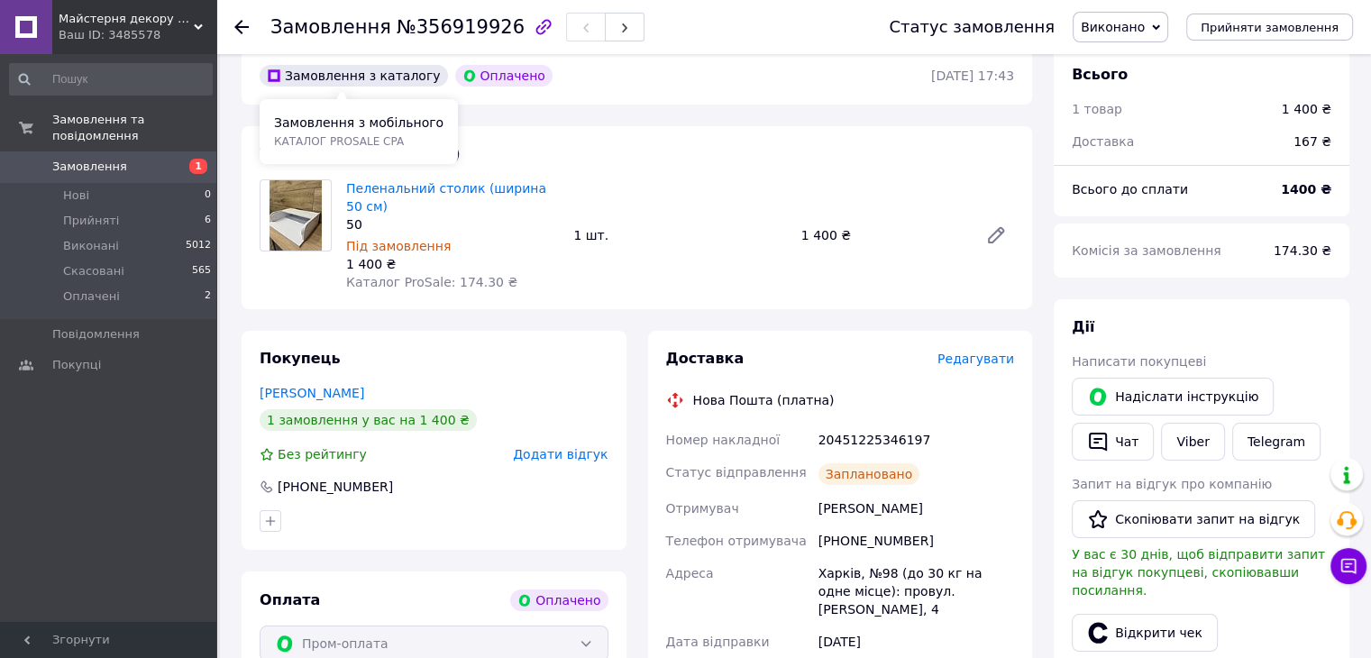
scroll to position [180, 0]
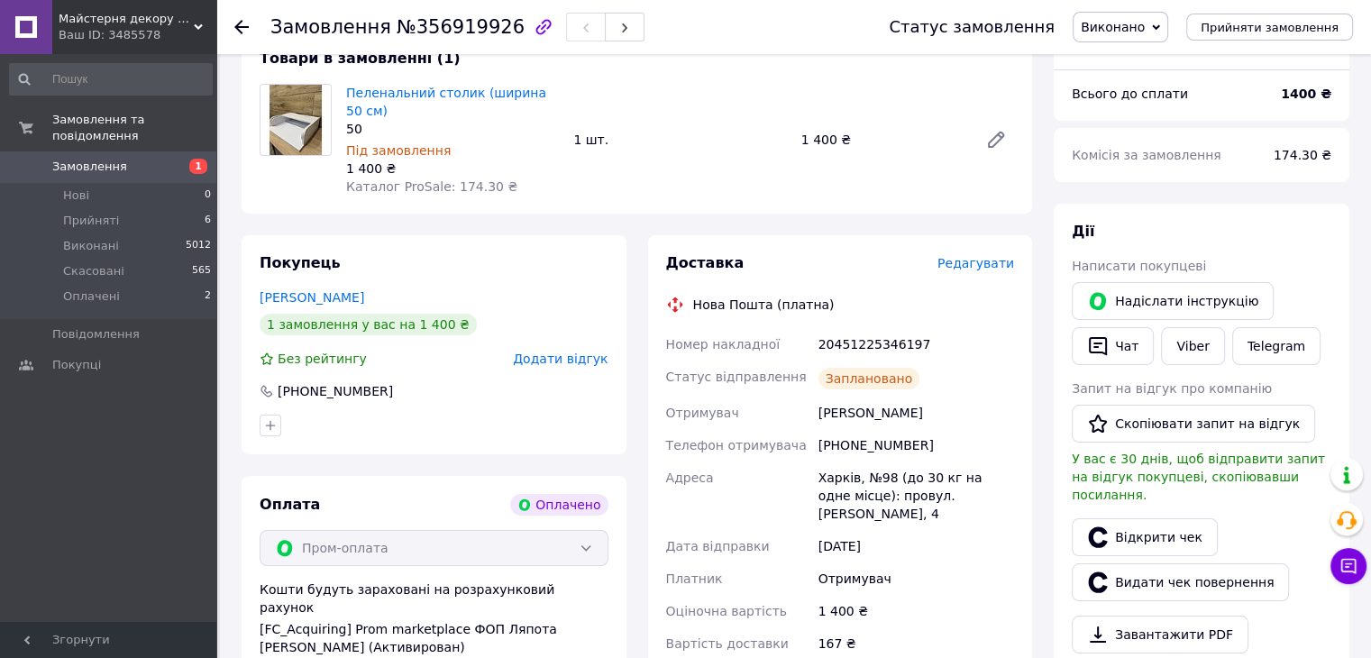
click at [234, 32] on icon at bounding box center [241, 27] width 14 height 14
